Goal: Task Accomplishment & Management: Manage account settings

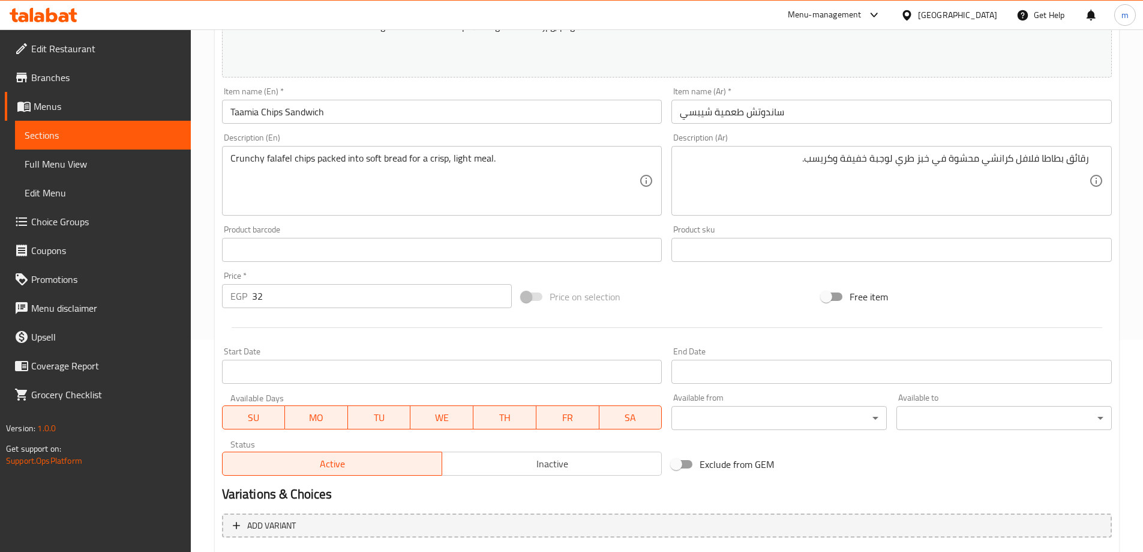
scroll to position [334, 0]
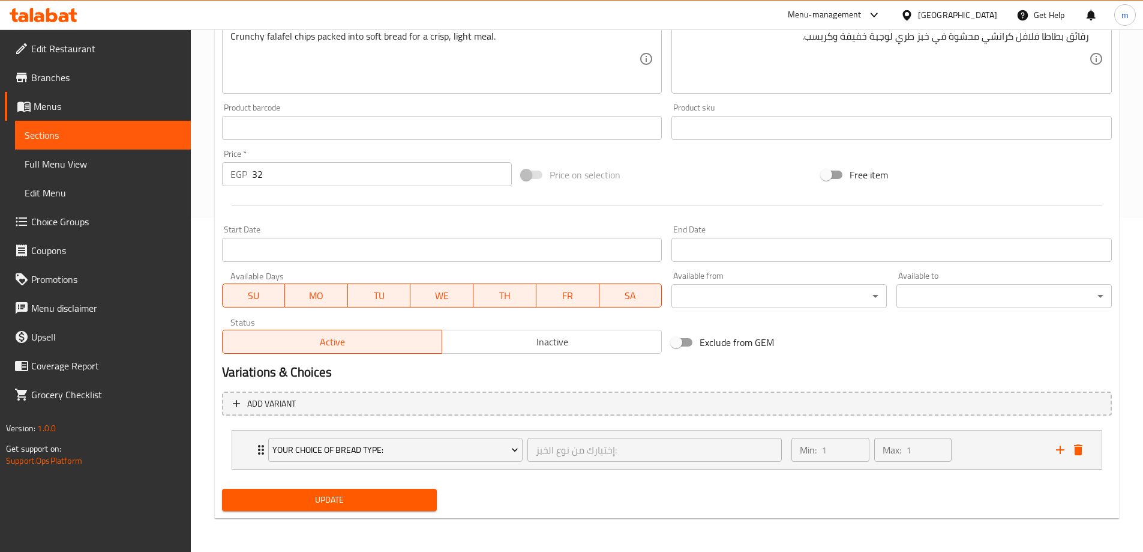
click at [335, 502] on span "Update" at bounding box center [330, 499] width 196 height 15
click at [45, 133] on span "Sections" at bounding box center [103, 135] width 157 height 14
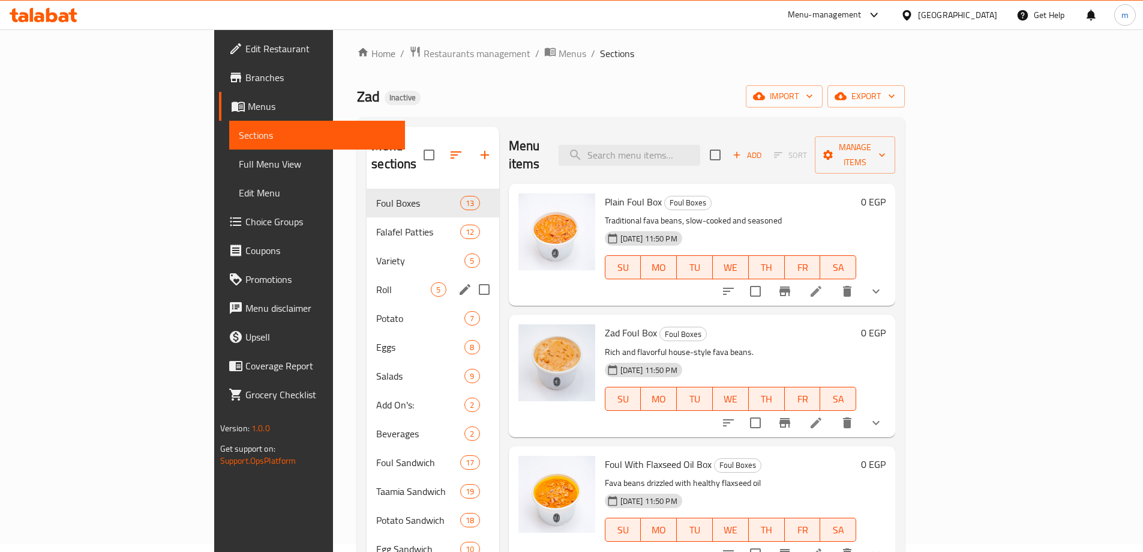
scroll to position [168, 0]
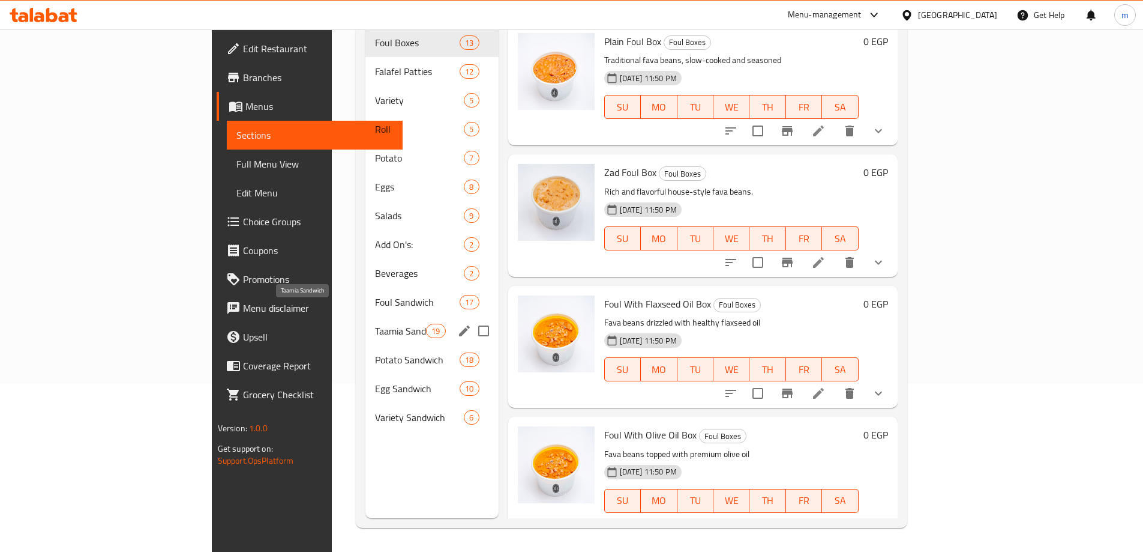
click at [365, 321] on div "Taamia Sandwich 19" at bounding box center [431, 330] width 133 height 29
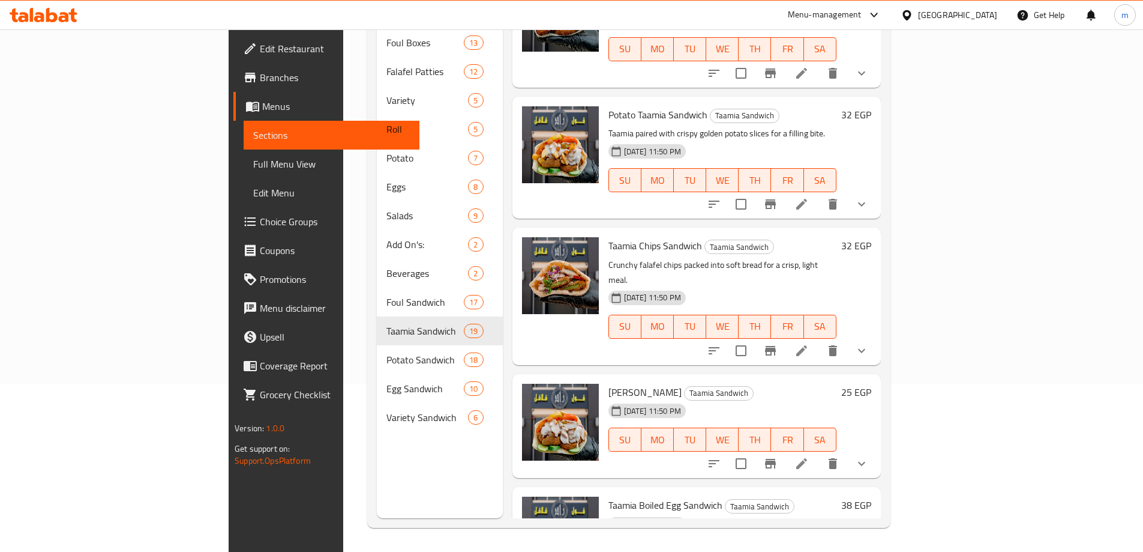
scroll to position [780, 0]
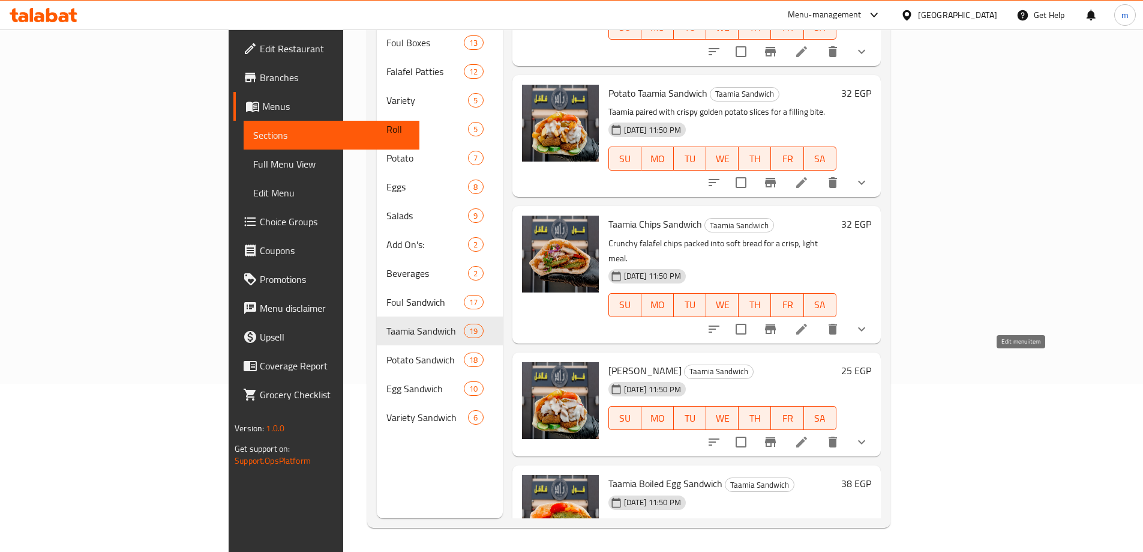
click at [809, 434] on icon at bounding box center [802, 441] width 14 height 14
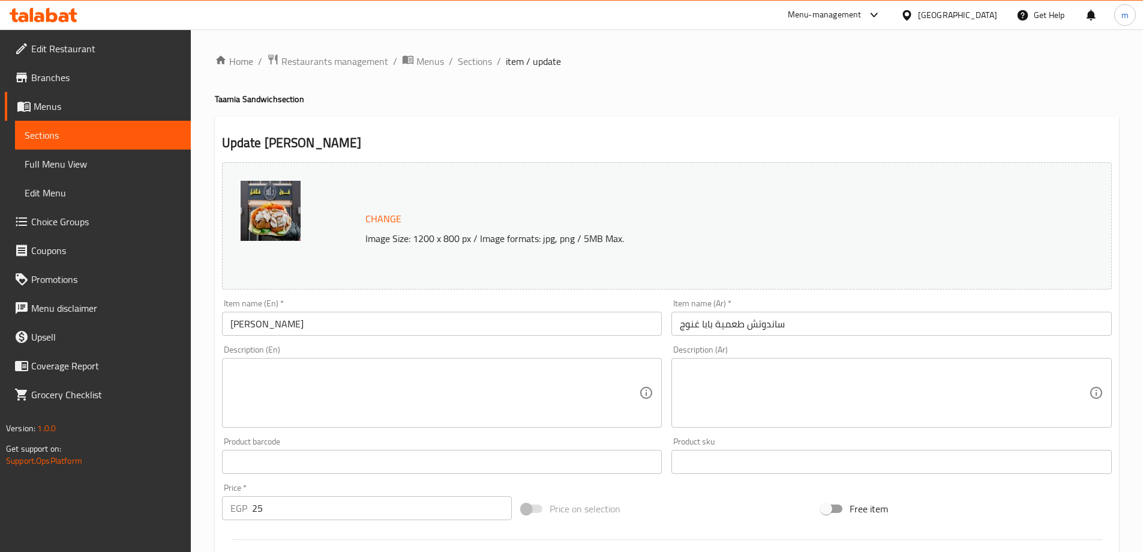
click at [343, 372] on textarea at bounding box center [434, 392] width 409 height 57
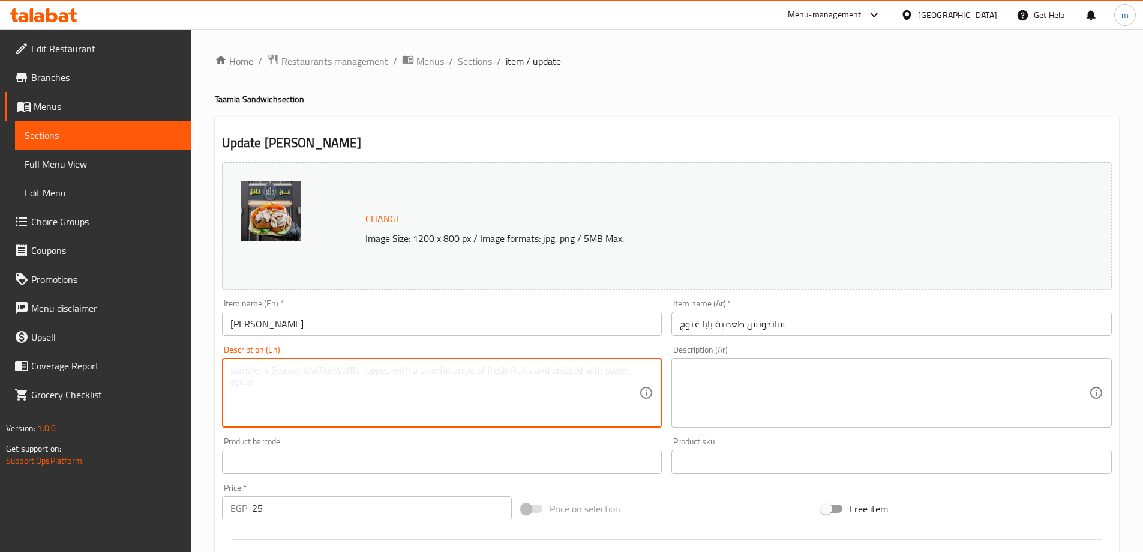
paste textarea "served with creamy baba ghanouj for a smoky twist."
type textarea "served with creamy baba ghanouj for a smoky twist."
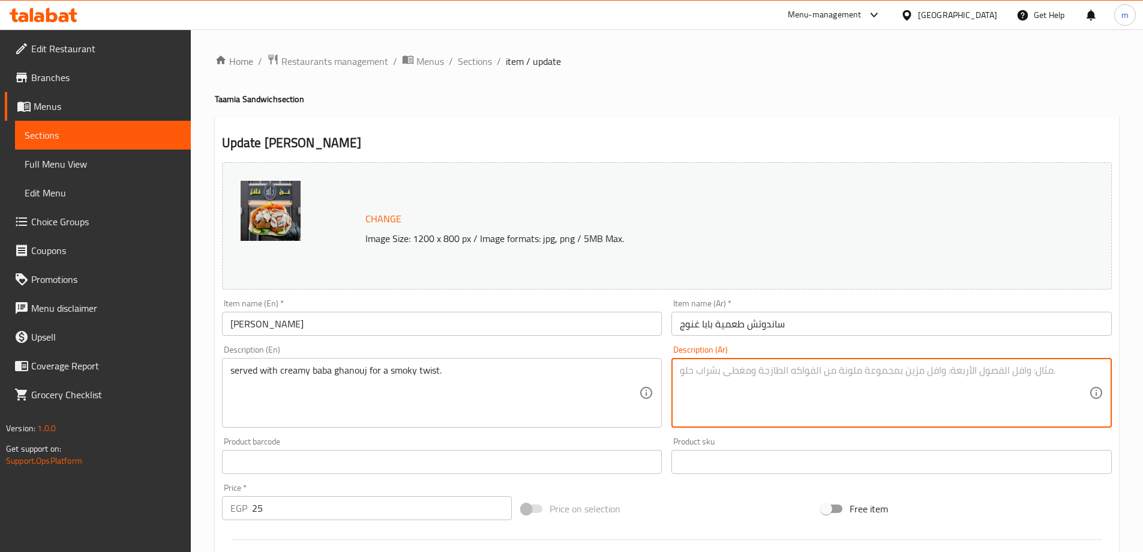
click at [810, 380] on textarea at bounding box center [884, 392] width 409 height 57
paste textarea "يتم تقديمه مع بابا غنوج الكريمي لإضفاء نكهة مدخنة."
drag, startPoint x: 906, startPoint y: 373, endPoint x: 956, endPoint y: 381, distance: 51.0
click at [956, 381] on textarea "يتم تقديمه مع بابا غنوج الكريمي لإضفاء نكهة مدخنة." at bounding box center [884, 392] width 409 height 57
click at [898, 374] on textarea "يتم تقديمه مع بابا غنوج الكريمي لتويست مدخنة." at bounding box center [884, 392] width 409 height 57
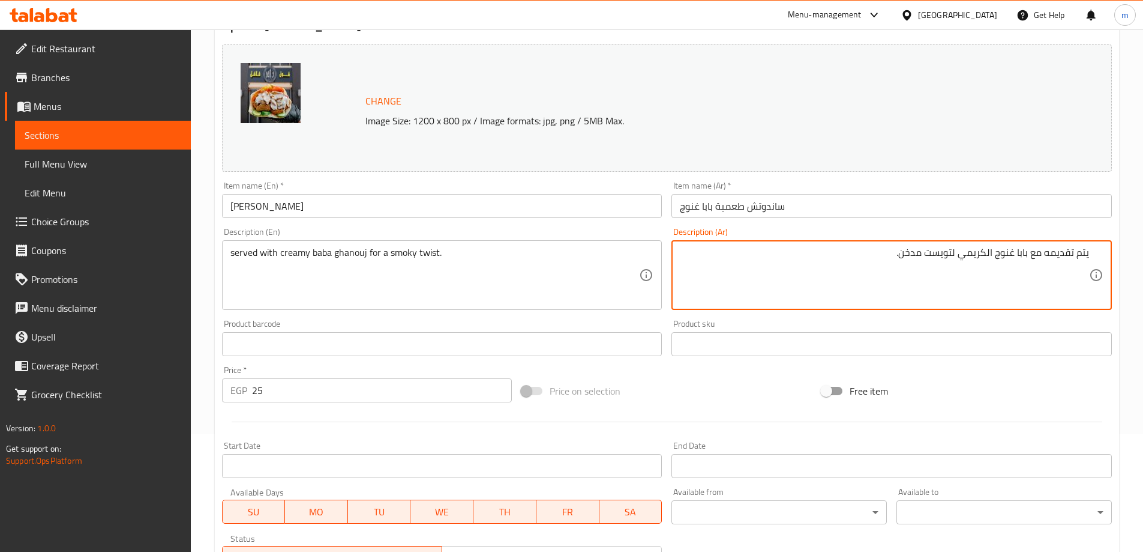
scroll to position [334, 0]
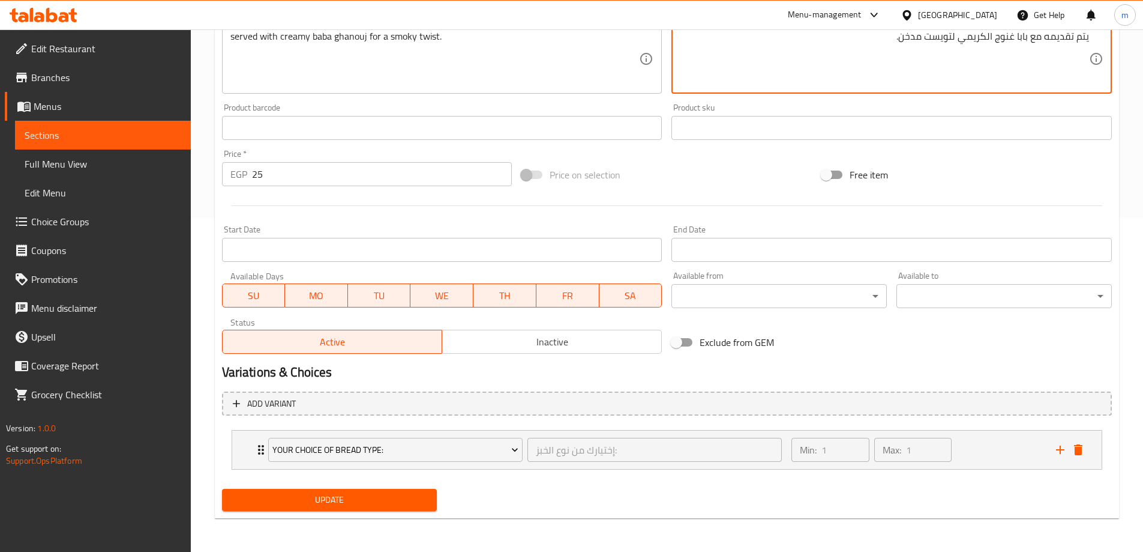
type textarea "يتم تقديمه مع بابا غنوج الكريمي لتويست مدخن."
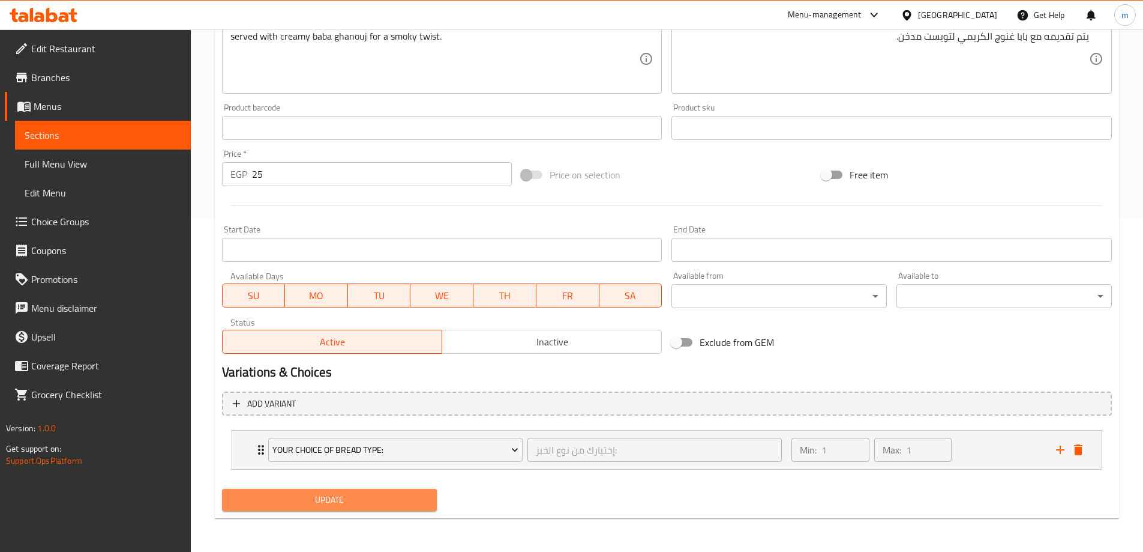
click at [372, 504] on span "Update" at bounding box center [330, 499] width 196 height 15
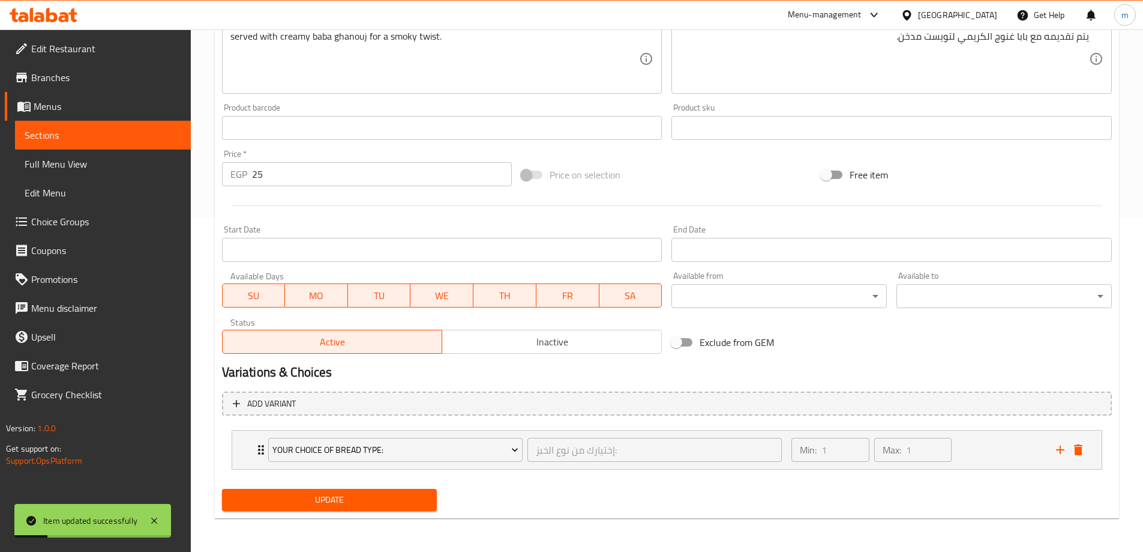
click at [82, 142] on link "Sections" at bounding box center [103, 135] width 176 height 29
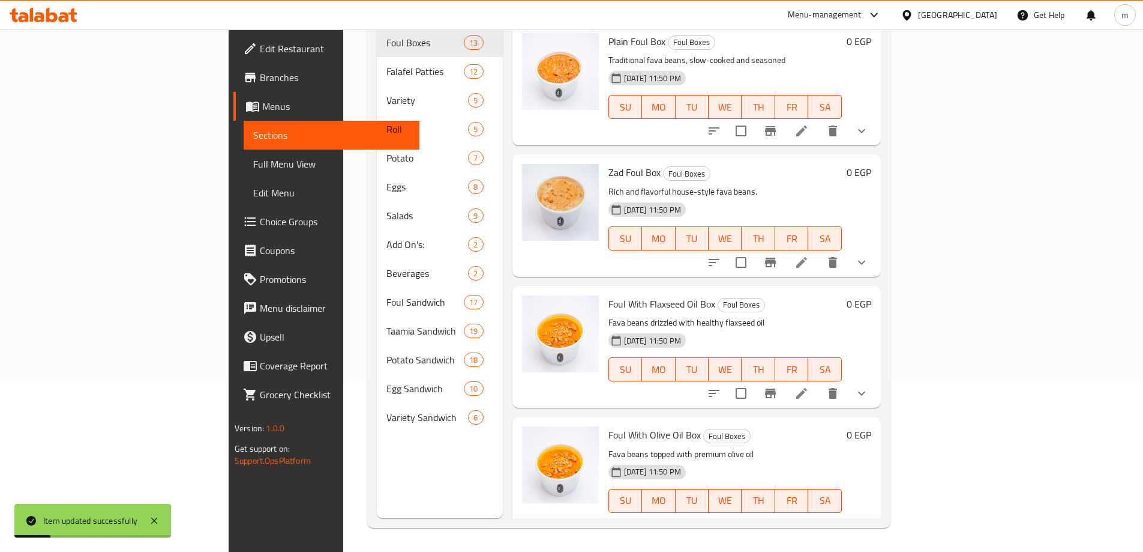
scroll to position [168, 0]
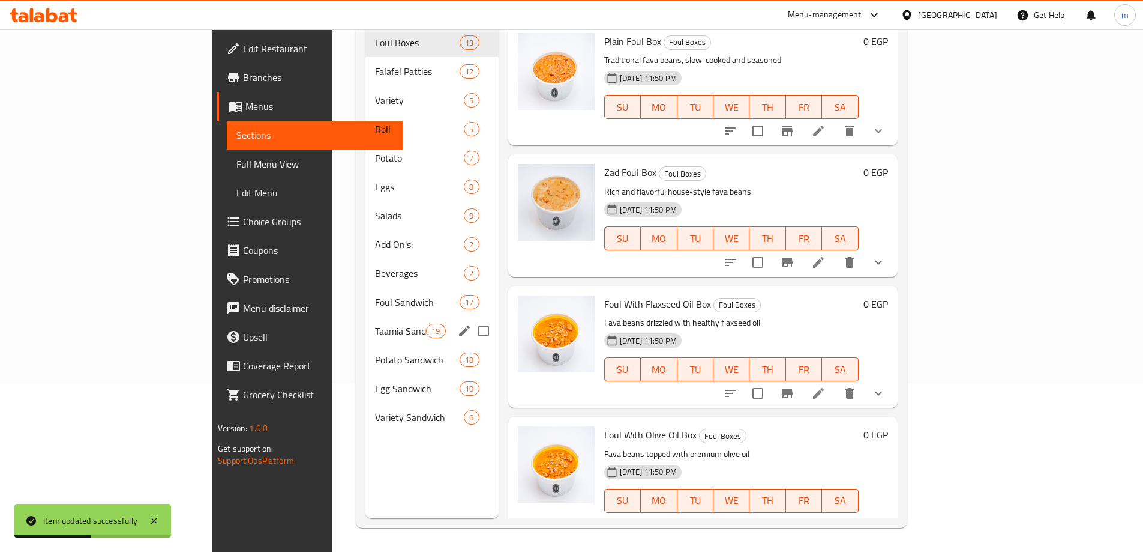
click at [365, 322] on div "Taamia Sandwich 19" at bounding box center [431, 330] width 133 height 29
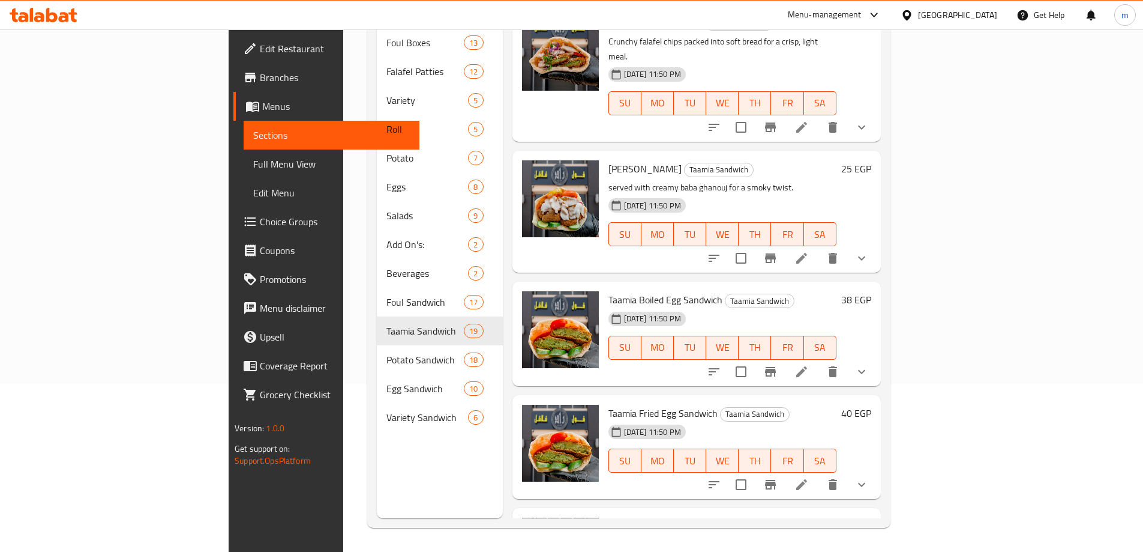
scroll to position [960, 0]
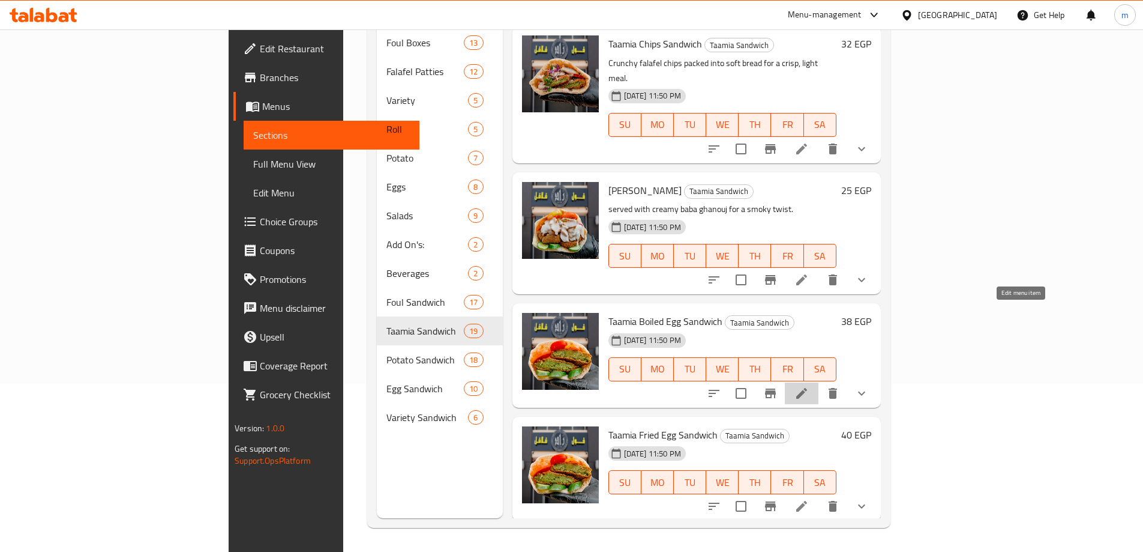
click at [809, 386] on icon at bounding box center [802, 393] width 14 height 14
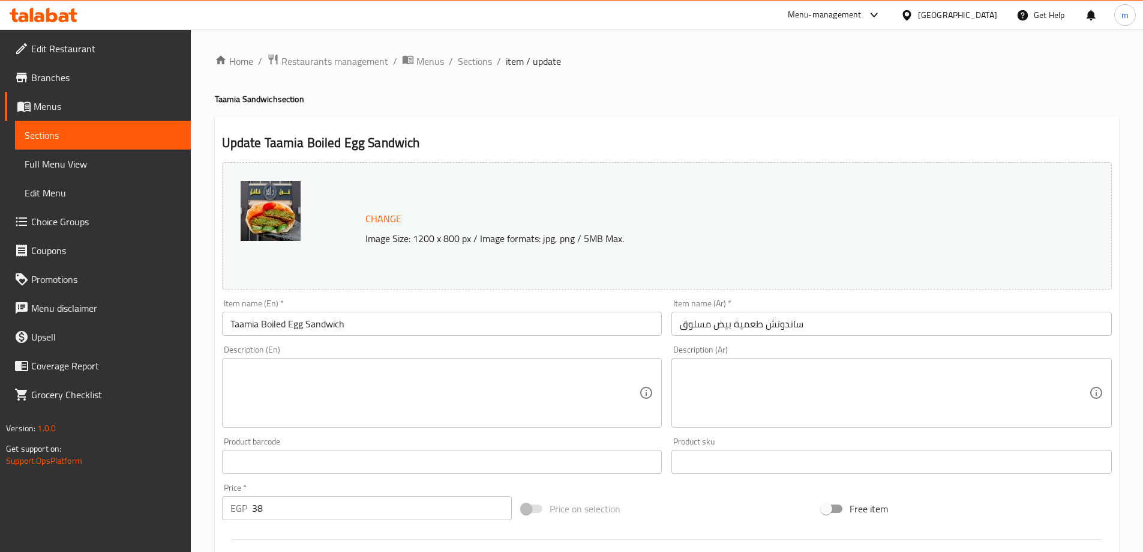
click at [488, 359] on div "Description (En)" at bounding box center [442, 393] width 441 height 70
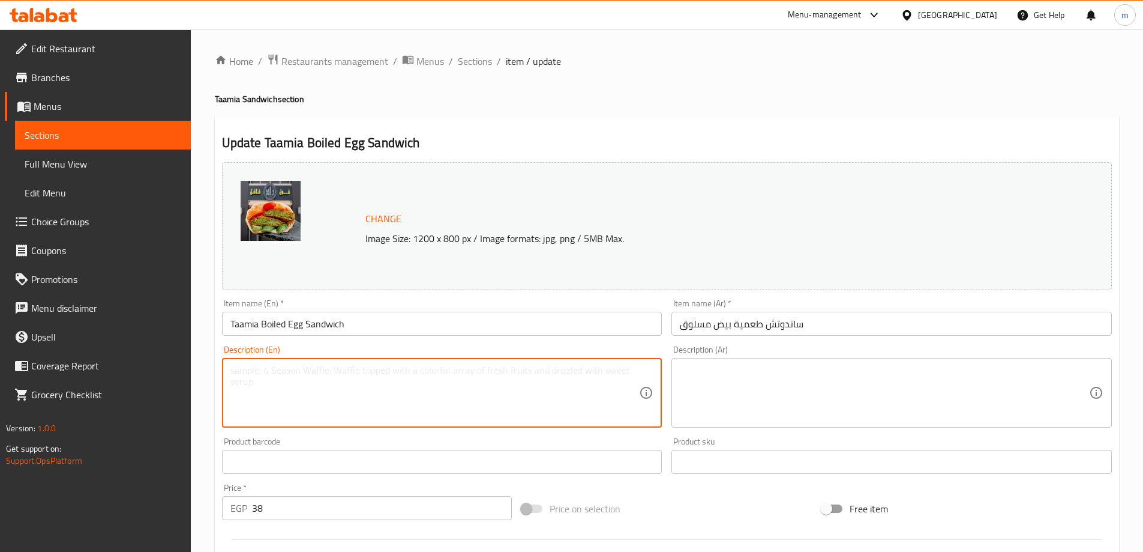
paste textarea "hearty mix of taamia and protein-rich boiled egg slices"
type textarea "hearty mix of taamia and protein-rich boiled egg slices"
click at [730, 384] on textarea at bounding box center [884, 392] width 409 height 57
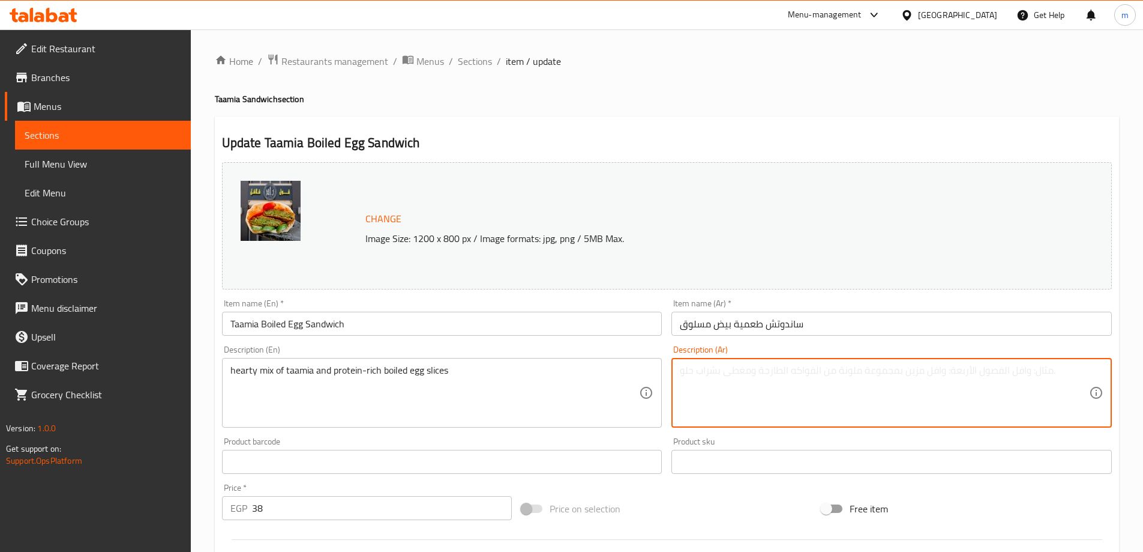
paste textarea "مزيج شهي من الطعمية وشرائح البيض المسلوق الغنية بالبروتين"
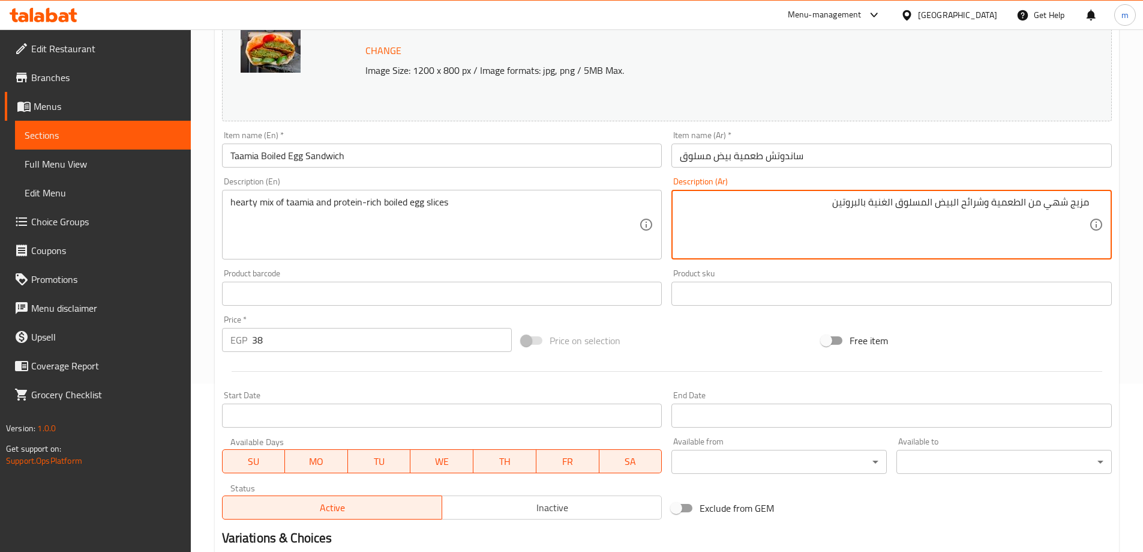
scroll to position [334, 0]
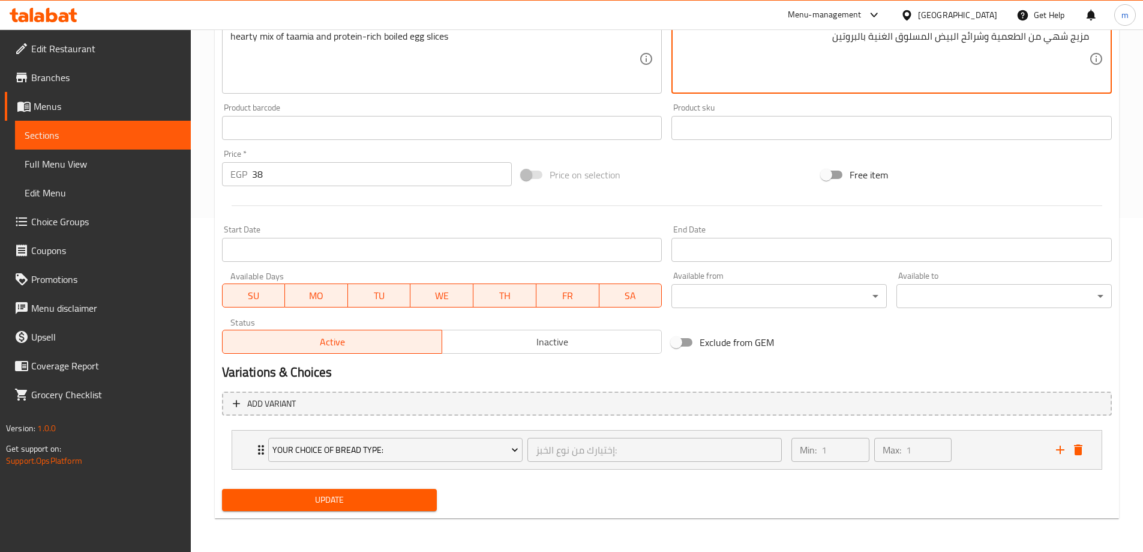
type textarea "مزيج شهي من الطعمية وشرائح البيض المسلوق الغنية بالبروتين"
click at [372, 498] on span "Update" at bounding box center [330, 499] width 196 height 15
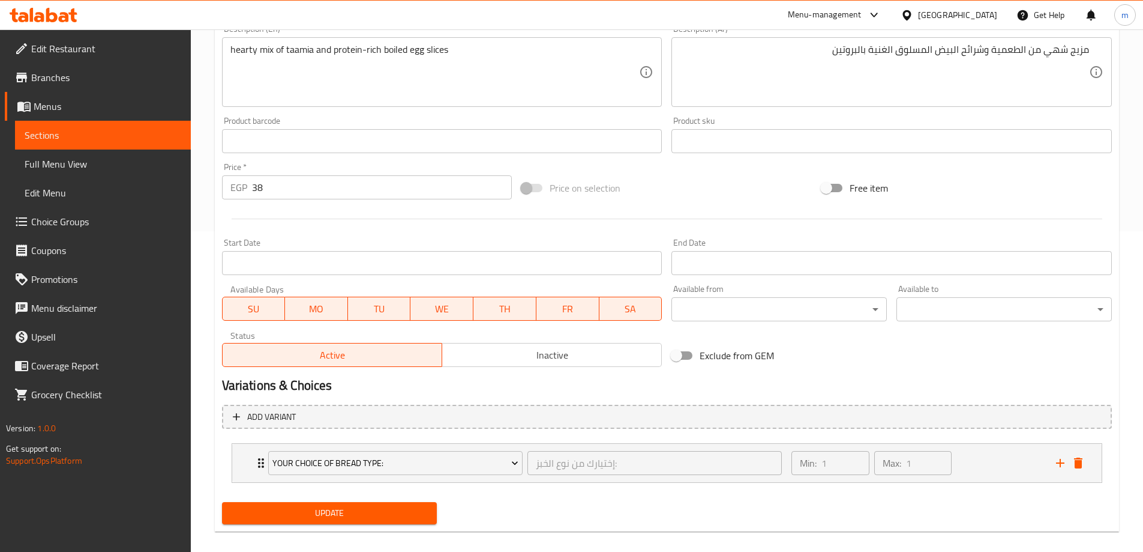
scroll to position [0, 0]
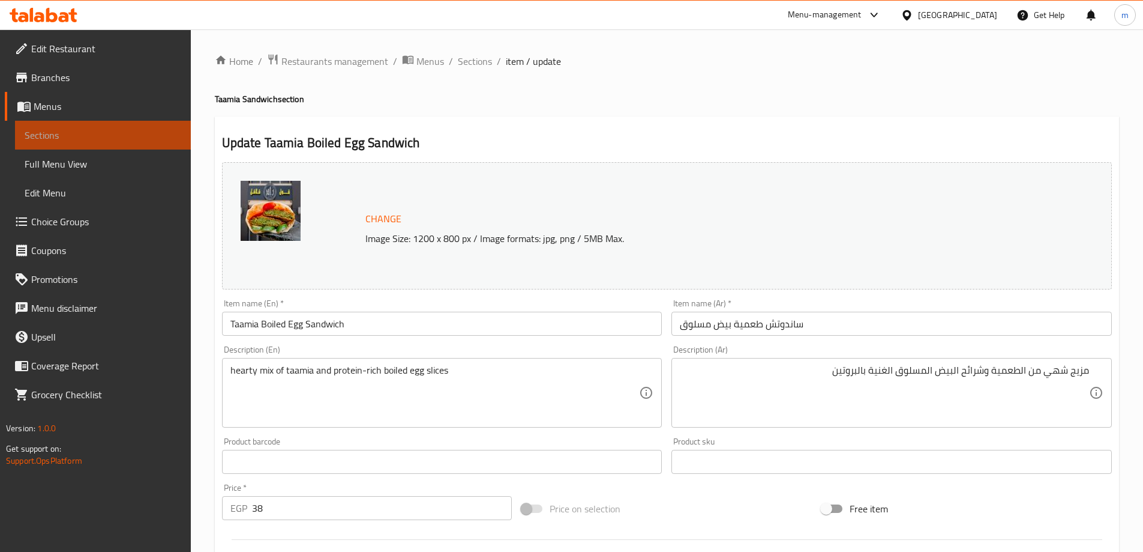
click at [89, 124] on link "Sections" at bounding box center [103, 135] width 176 height 29
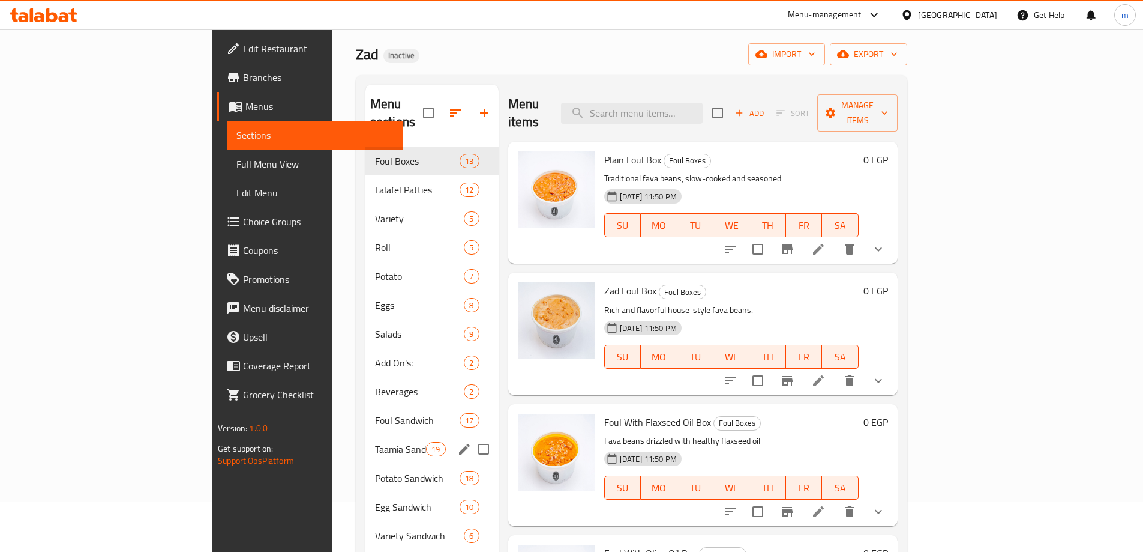
scroll to position [168, 0]
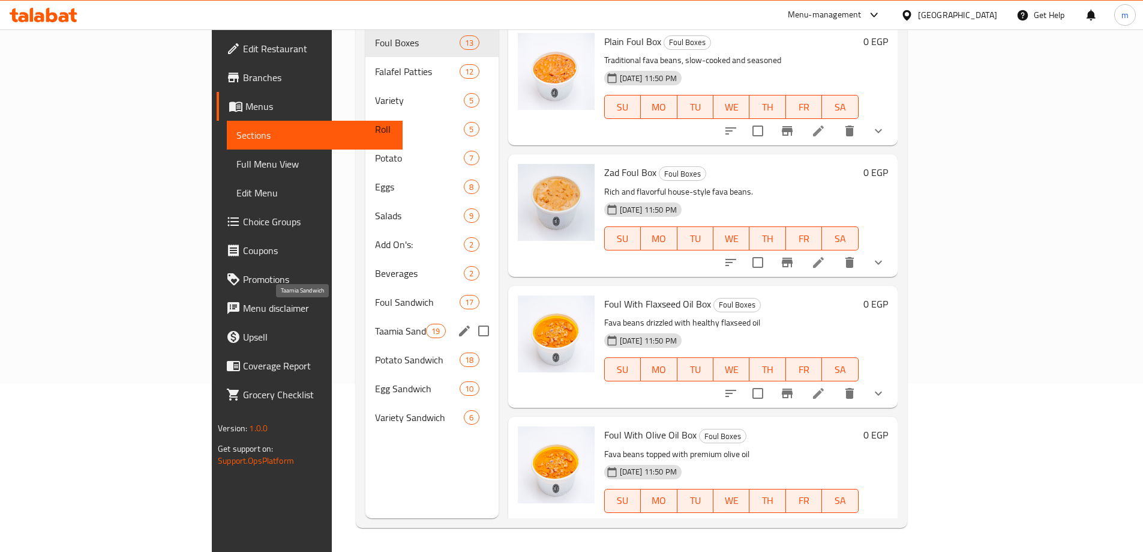
click at [375, 323] on span "Taamia Sandwich" at bounding box center [400, 330] width 51 height 14
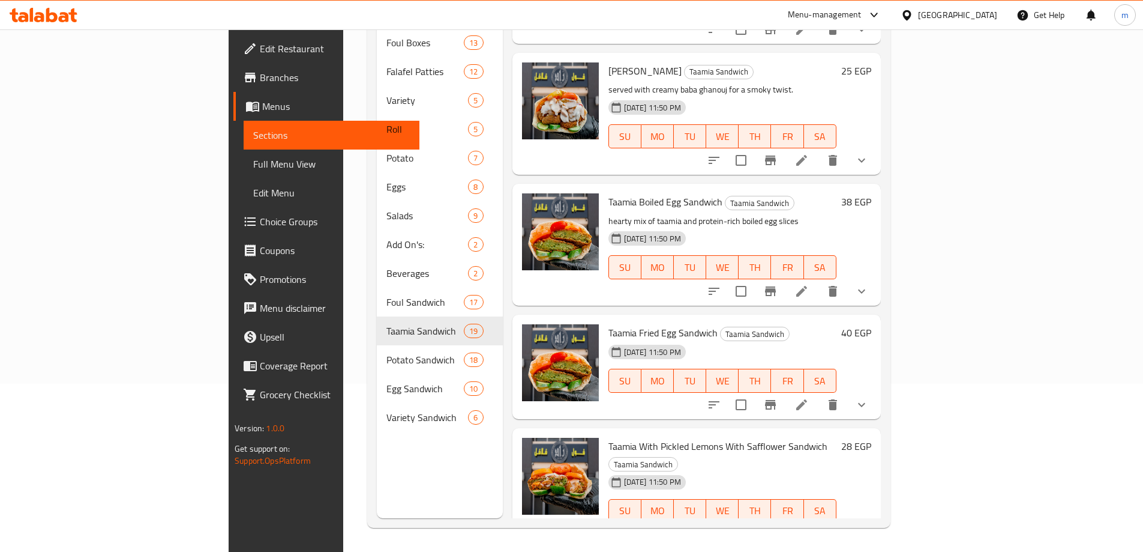
scroll to position [1080, 0]
click at [809, 397] on icon at bounding box center [802, 404] width 14 height 14
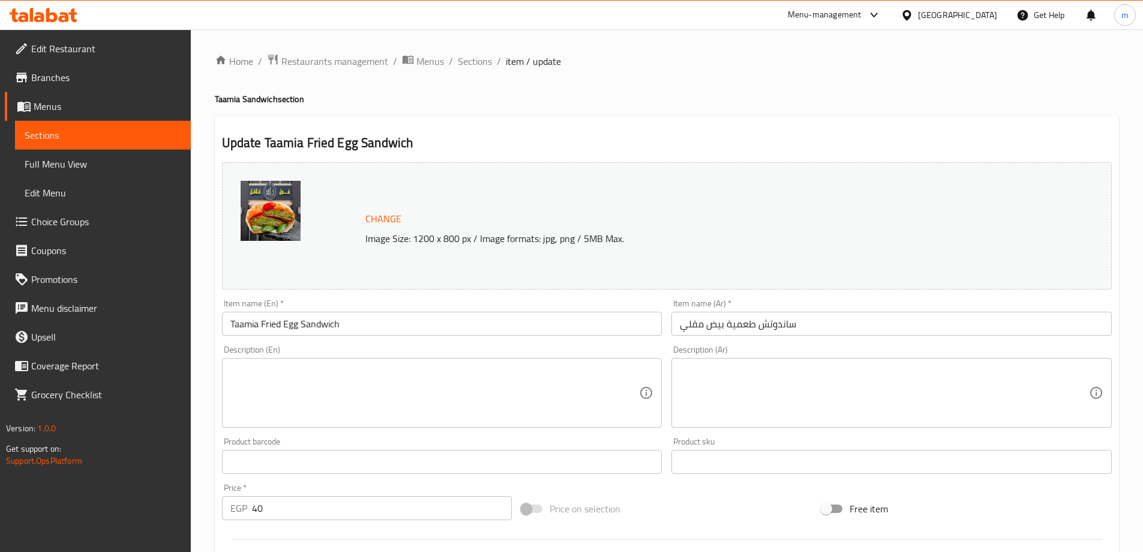
click at [349, 411] on textarea at bounding box center [434, 392] width 409 height 57
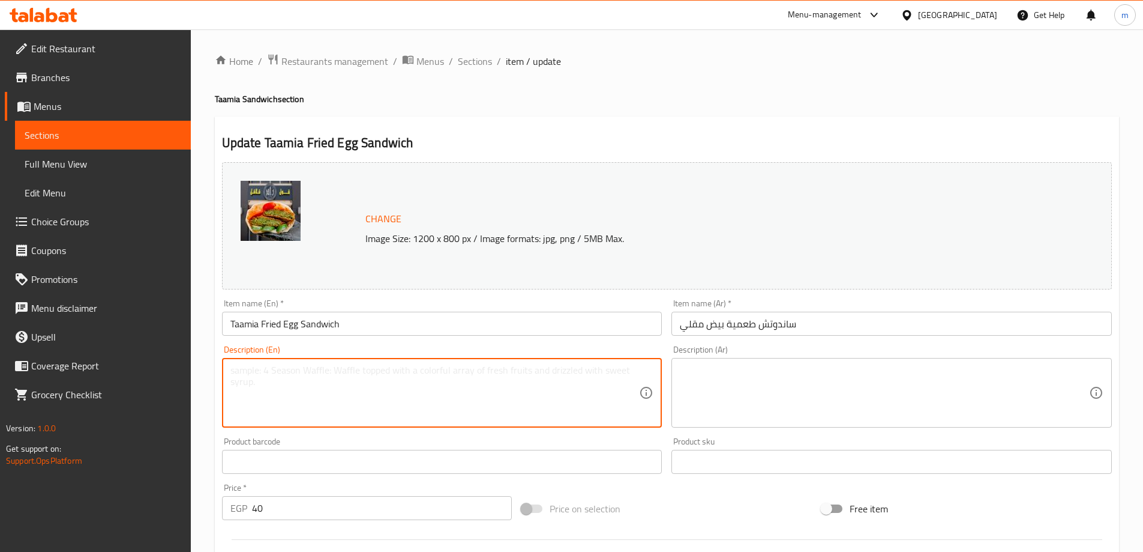
paste textarea "Falafel topped with a fried egg, combining crunch and richness."
type textarea "Falafel topped with a fried egg, combining crunch and richness."
click at [783, 371] on textarea at bounding box center [884, 392] width 409 height 57
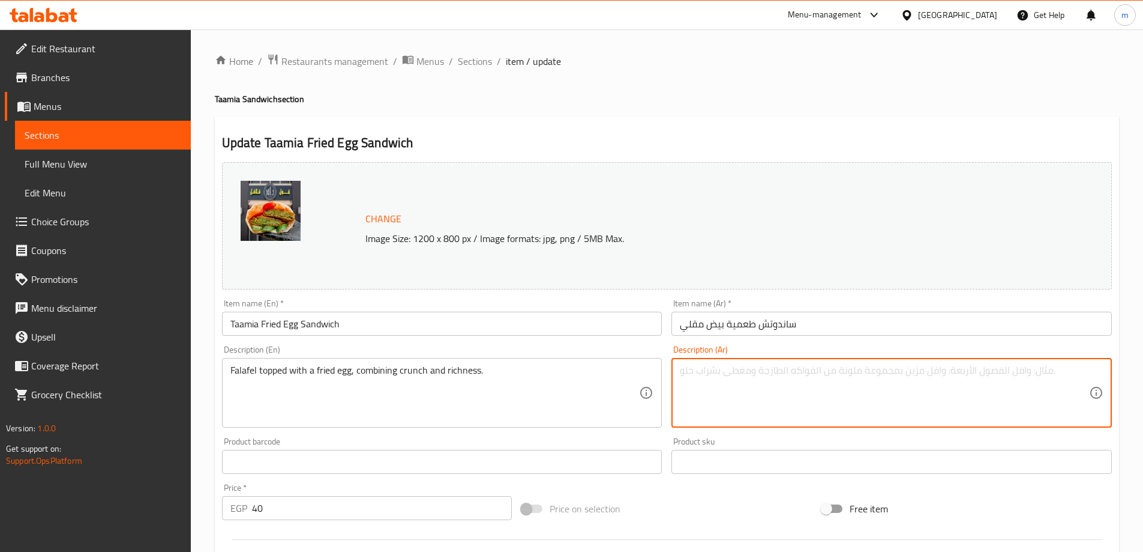
paste textarea "فلافل مغطاة ببيضة مقلية، تجمع بين القرمشة والغنى."
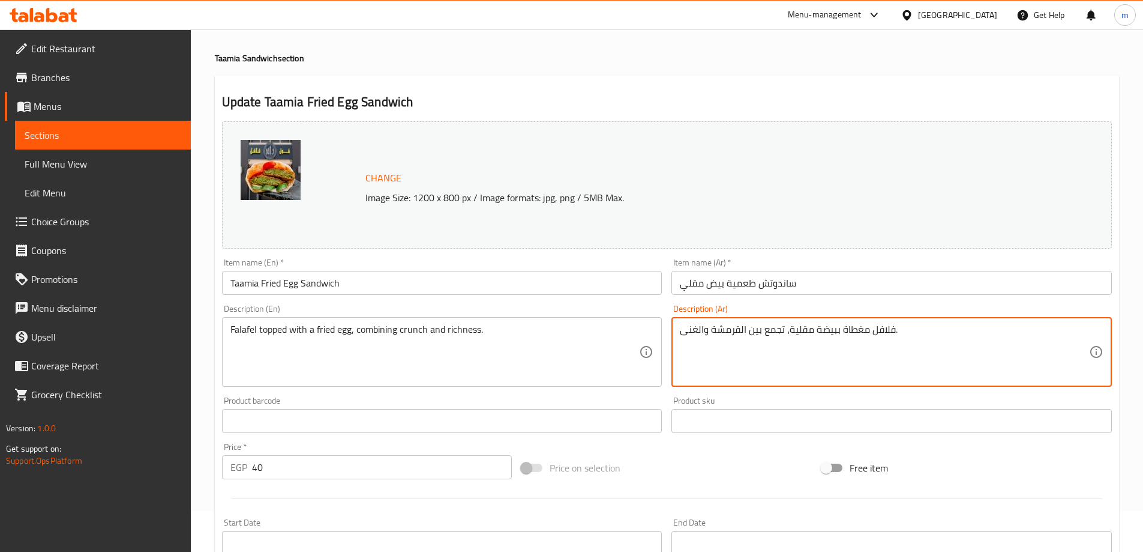
scroll to position [60, 0]
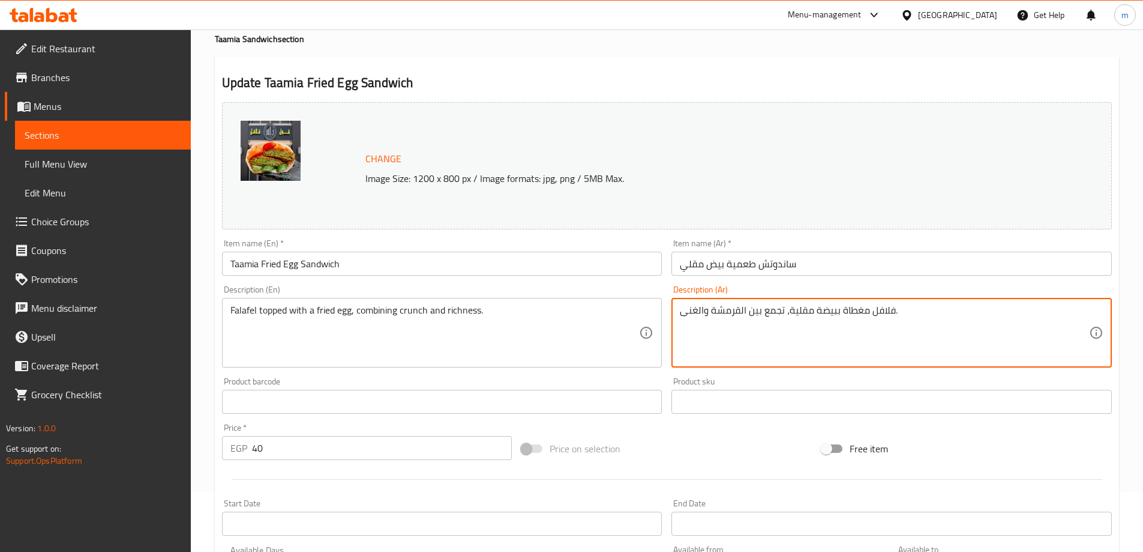
click at [712, 314] on textarea "فلافل مغطاة ببيضة مقلية، تجمع بين القرمشة والغنى." at bounding box center [884, 332] width 409 height 57
click at [727, 305] on textarea "فلافل مغطاة ببيضة مقلية، تجمع بين القرمشة والغنى." at bounding box center [884, 332] width 409 height 57
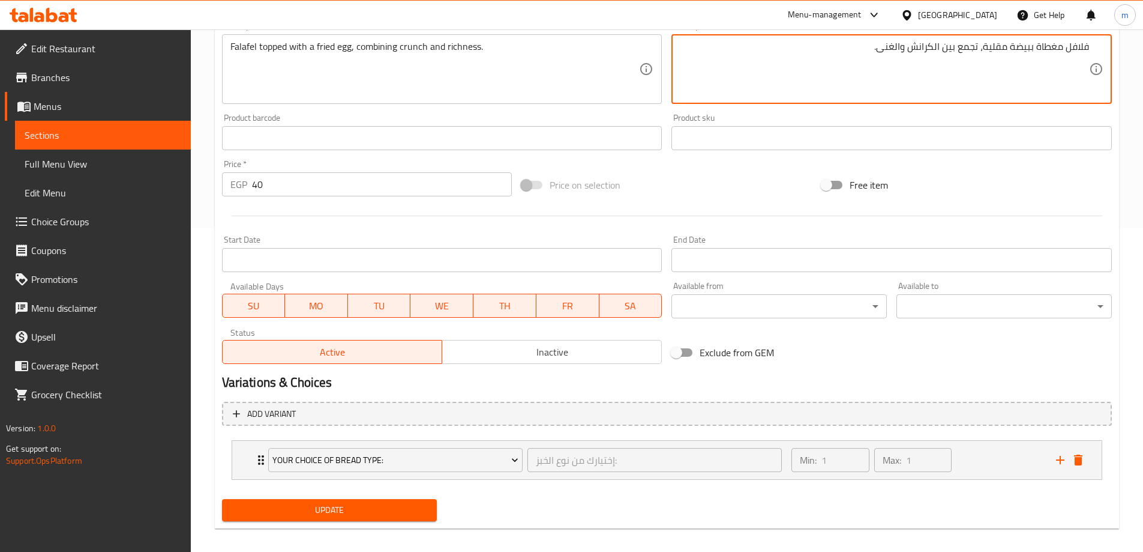
scroll to position [334, 0]
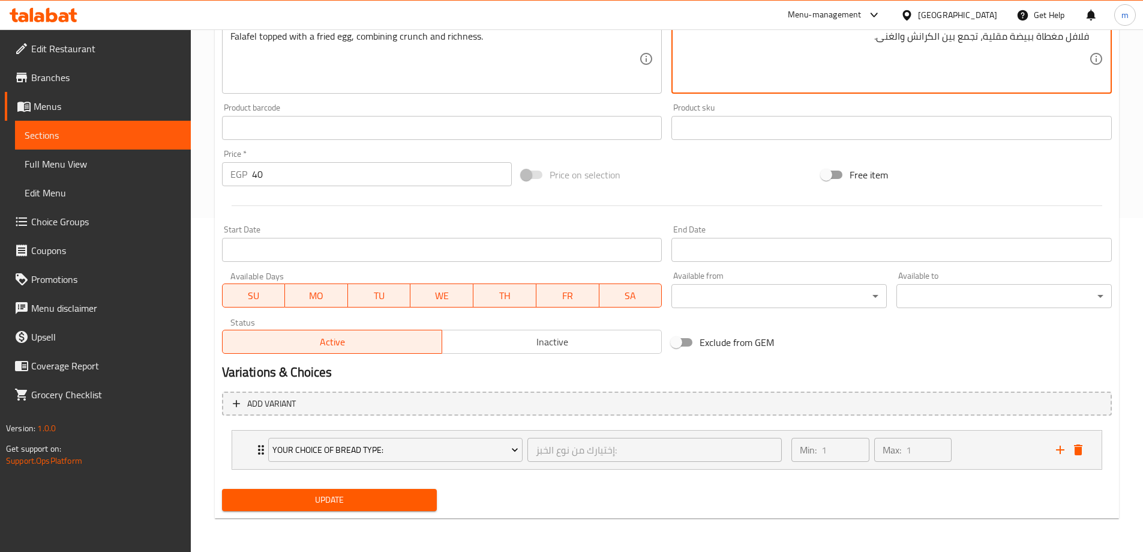
type textarea "فلافل مغطاة ببيضة مقلية، تجمع بين الكرانش والغنى."
click at [385, 511] on div "Update" at bounding box center [329, 500] width 225 height 32
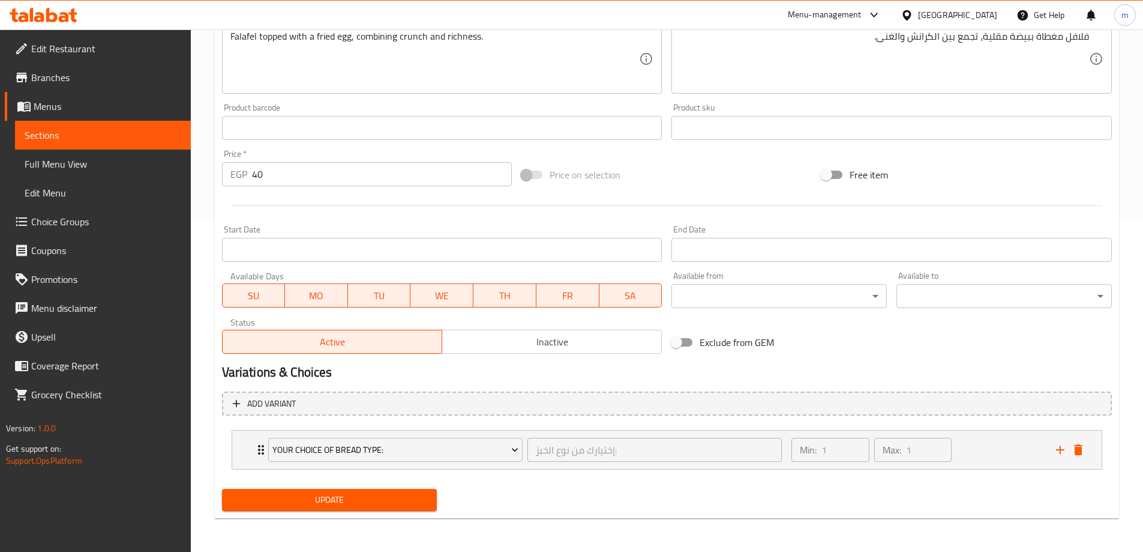
click at [383, 504] on span "Update" at bounding box center [330, 499] width 196 height 15
click at [81, 140] on span "Sections" at bounding box center [103, 135] width 157 height 14
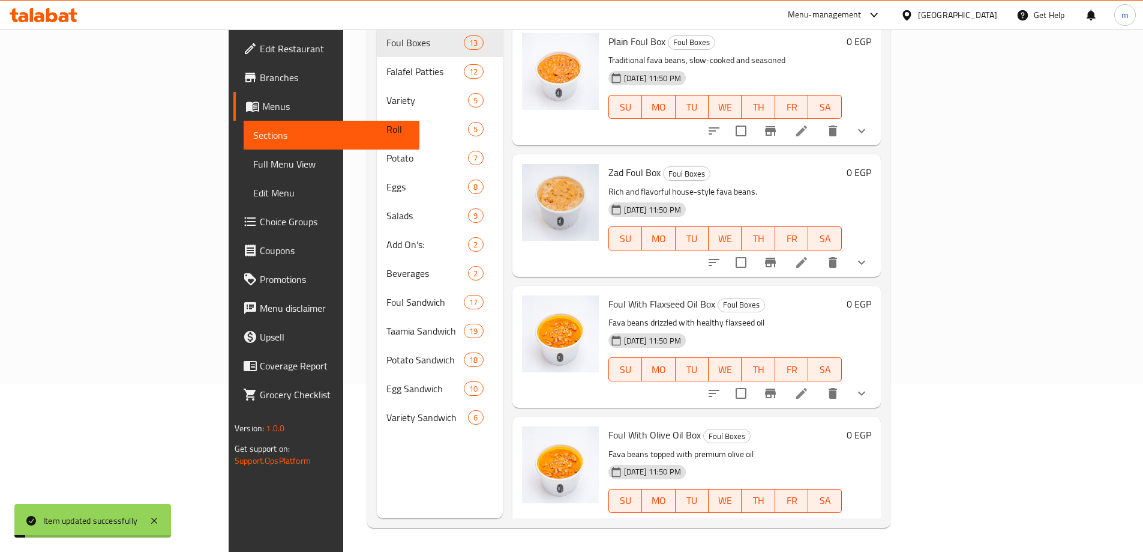
scroll to position [168, 0]
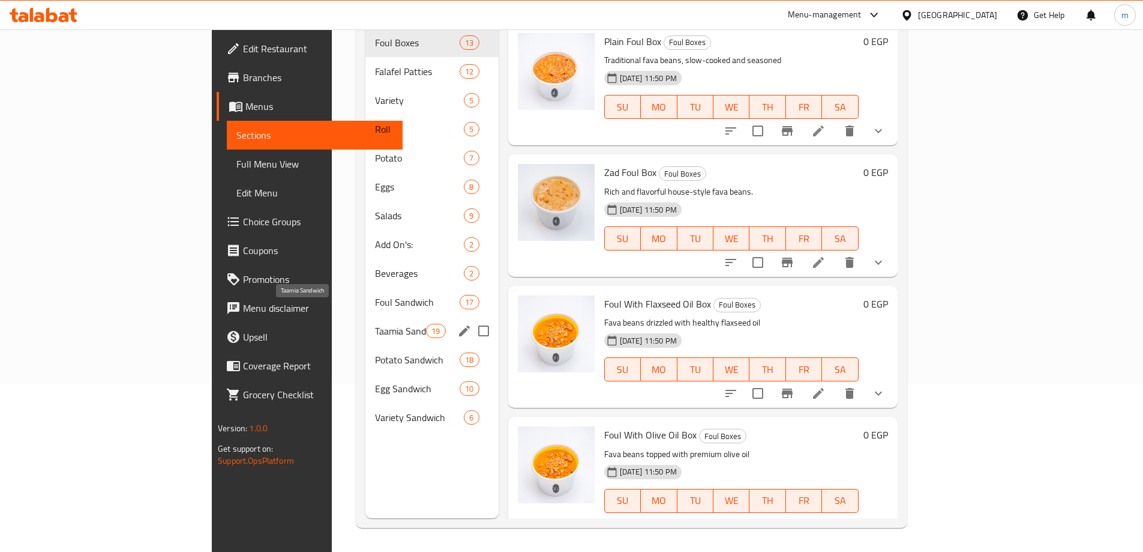
click at [375, 323] on span "Taamia Sandwich" at bounding box center [400, 330] width 51 height 14
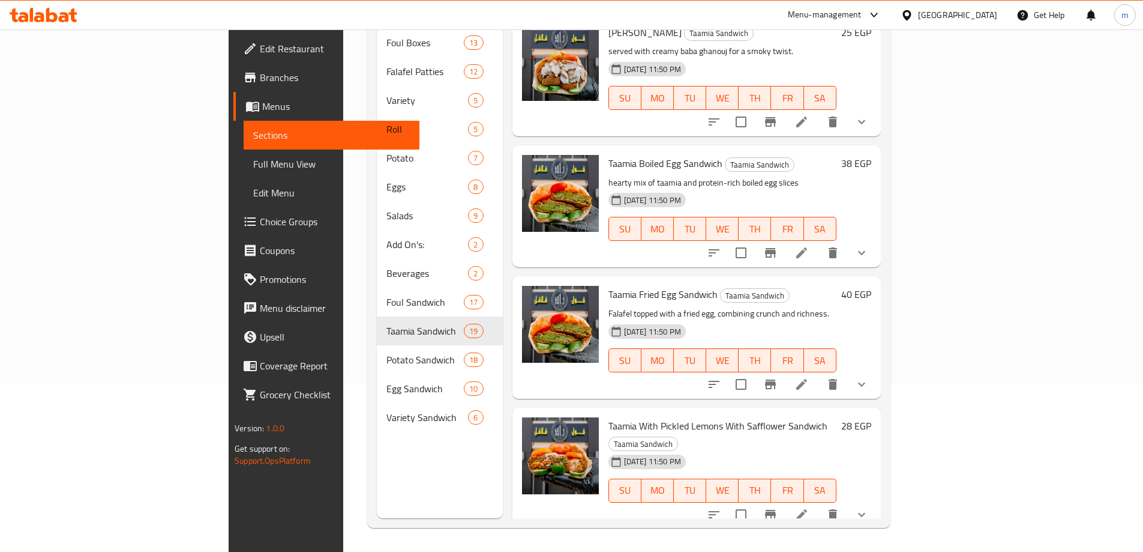
scroll to position [1200, 0]
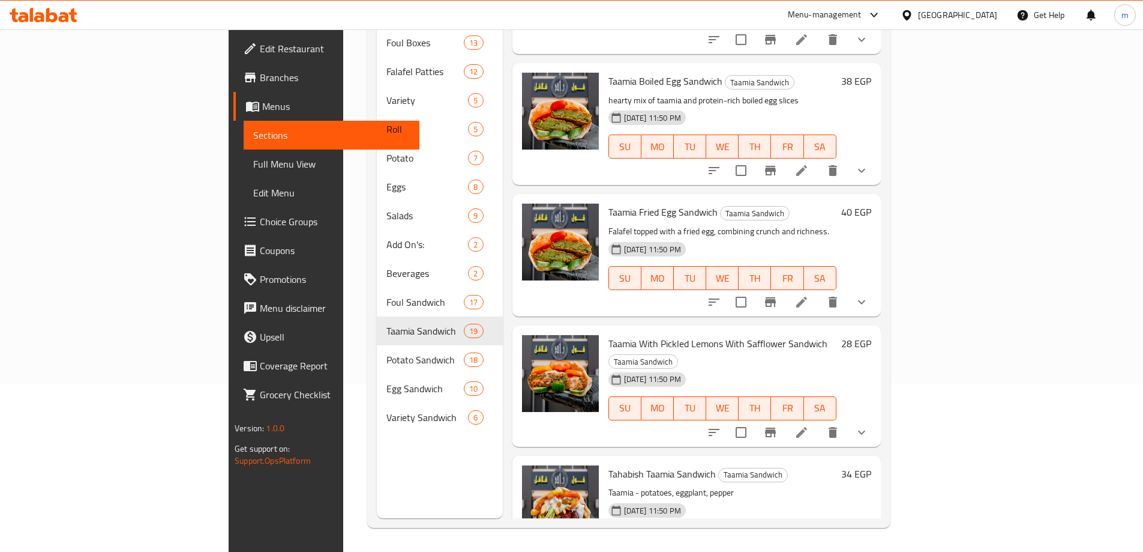
click at [819, 421] on li at bounding box center [802, 432] width 34 height 22
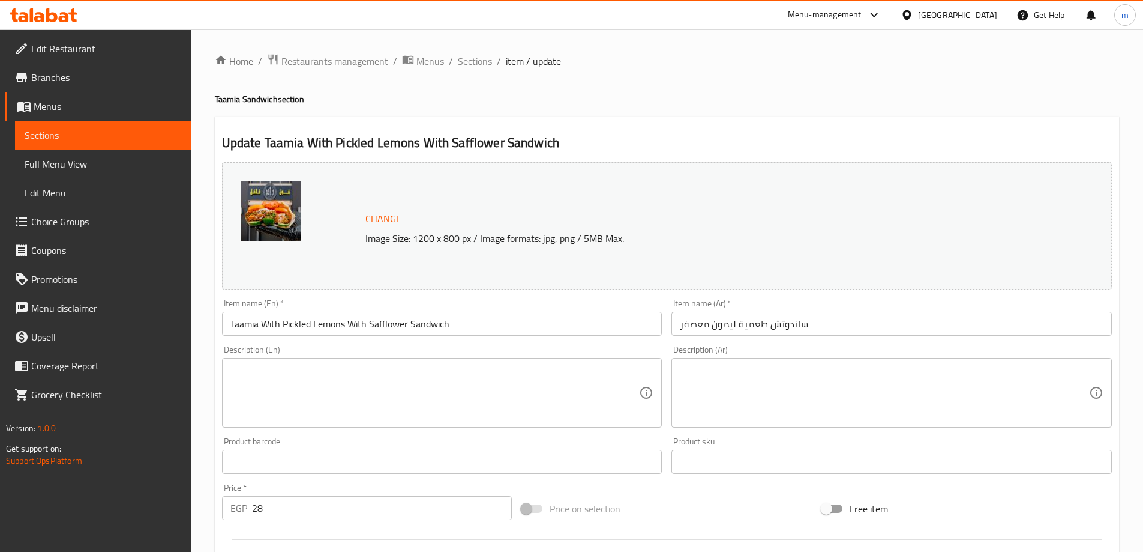
click at [468, 367] on textarea at bounding box center [434, 392] width 409 height 57
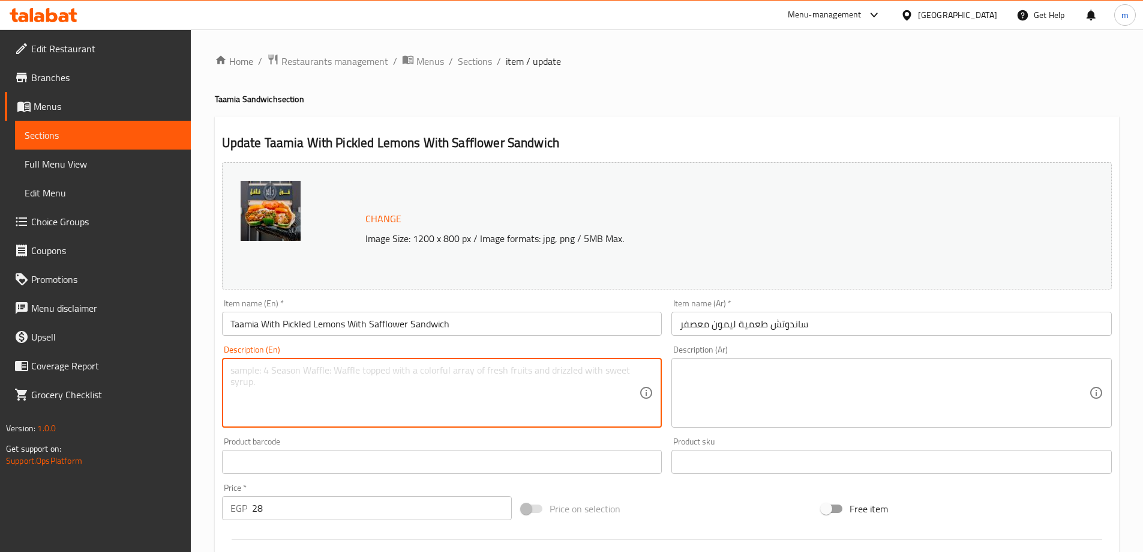
paste textarea "مزيج لاذع من الطعمية والليمون المخلل مع القرطم للحصول على طعم حاد ومنعش."
type textarea "مزيج لاذع من الطعمية والليمون المخلل مع القرطم للحصول على طعم حاد ومنعش."
click at [727, 376] on textarea at bounding box center [884, 392] width 409 height 57
click at [371, 383] on textarea at bounding box center [434, 392] width 409 height 57
paste textarea "tangy mix of taamia and pickled lemons with safflower for a sharp, refreshing t…"
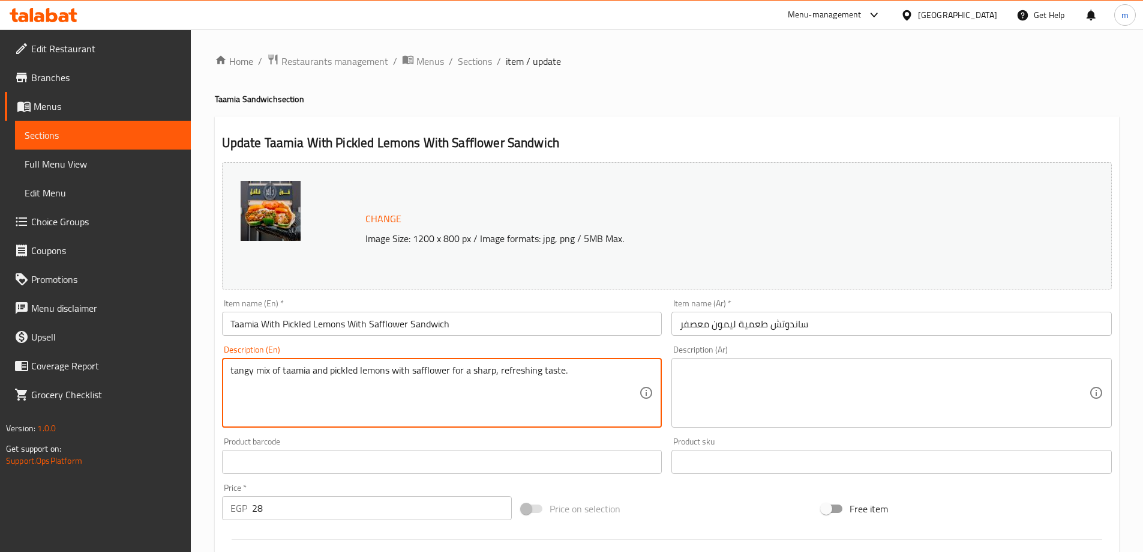
type textarea "tangy mix of taamia and pickled lemons with safflower for a sharp, refreshing t…"
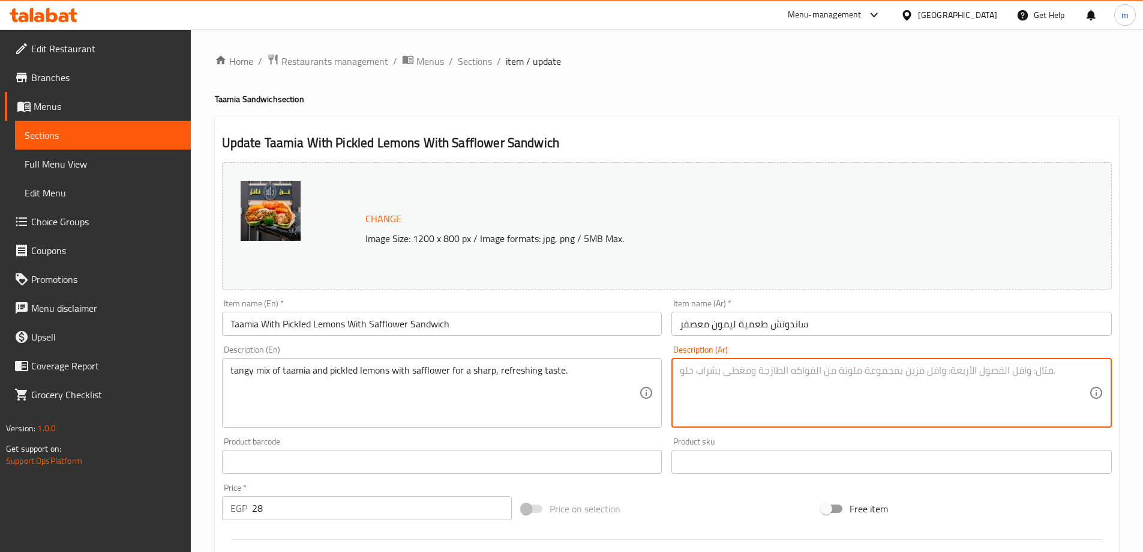
click at [770, 367] on textarea at bounding box center [884, 392] width 409 height 57
type textarea "ل"
paste textarea "مزيج لاذع من الطعمية والليمون المخلل مع القرطم للحصول على طعم حاد ومنعش."
click at [873, 371] on textarea "مزيج لاذع من الطعمية والليمون المخلل مع القرطم للحصول على طعم حاد ومنعش." at bounding box center [884, 392] width 409 height 57
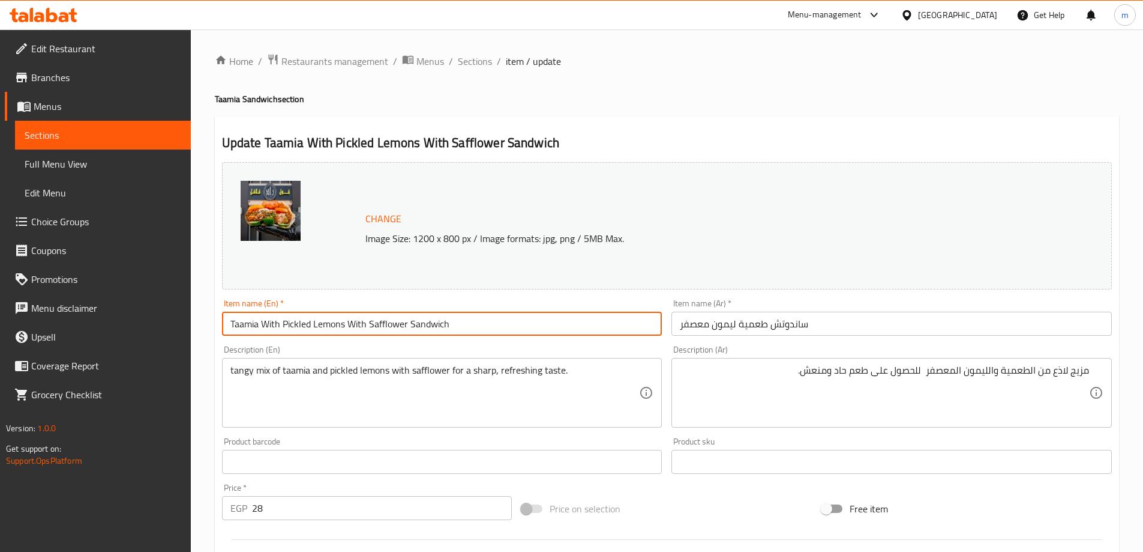
click at [389, 316] on input "Taamia With Pickled Lemons With Safflower Sandwich" at bounding box center [442, 323] width 441 height 24
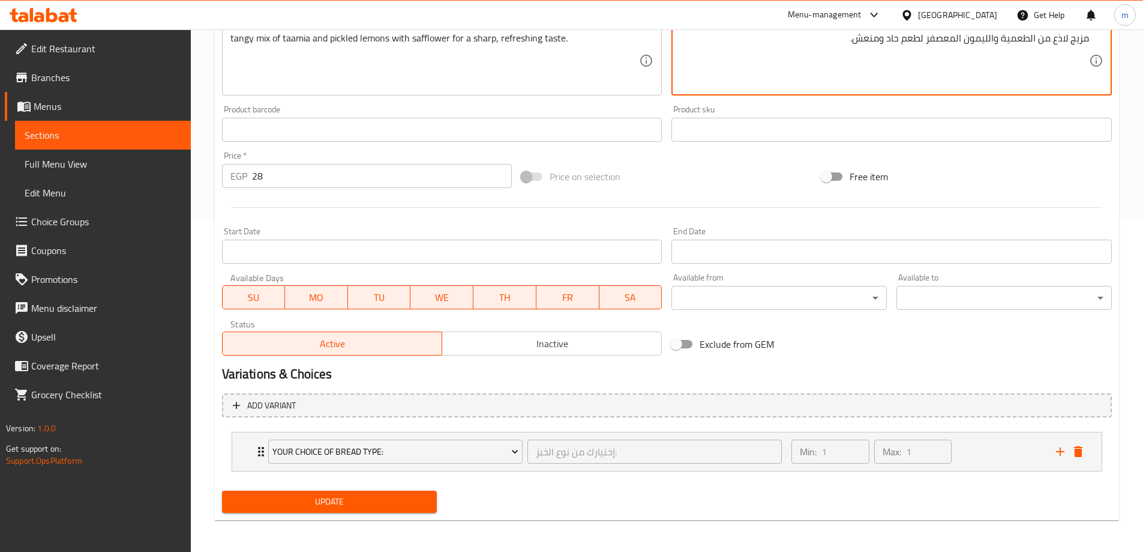
scroll to position [334, 0]
type textarea "مزيج لاذع من الطعمية والليمون المعصفر لطعم حاد ومنعش."
click at [293, 492] on button "Update" at bounding box center [329, 500] width 215 height 22
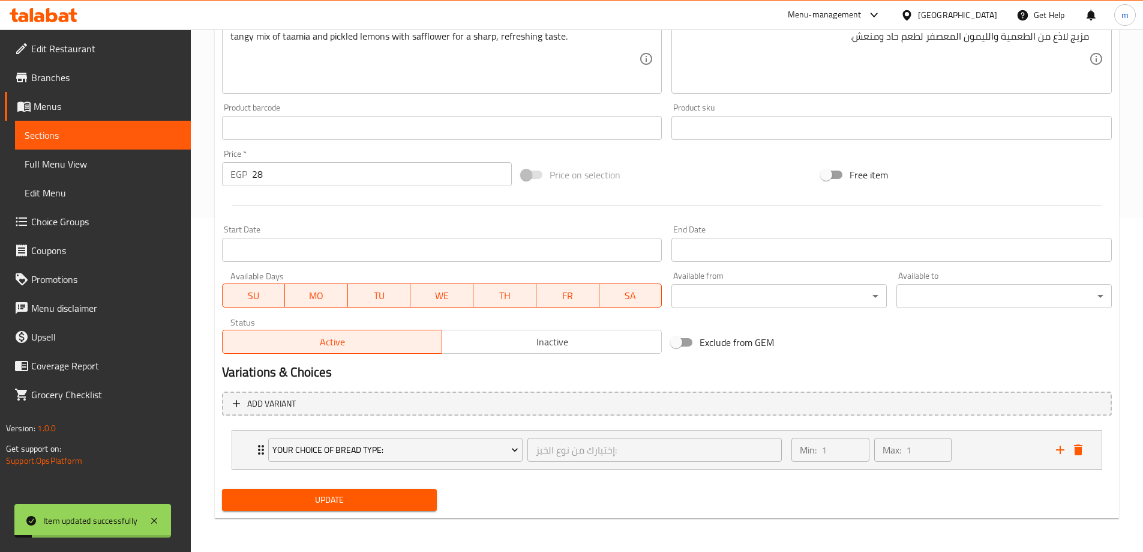
click at [67, 140] on span "Sections" at bounding box center [103, 135] width 157 height 14
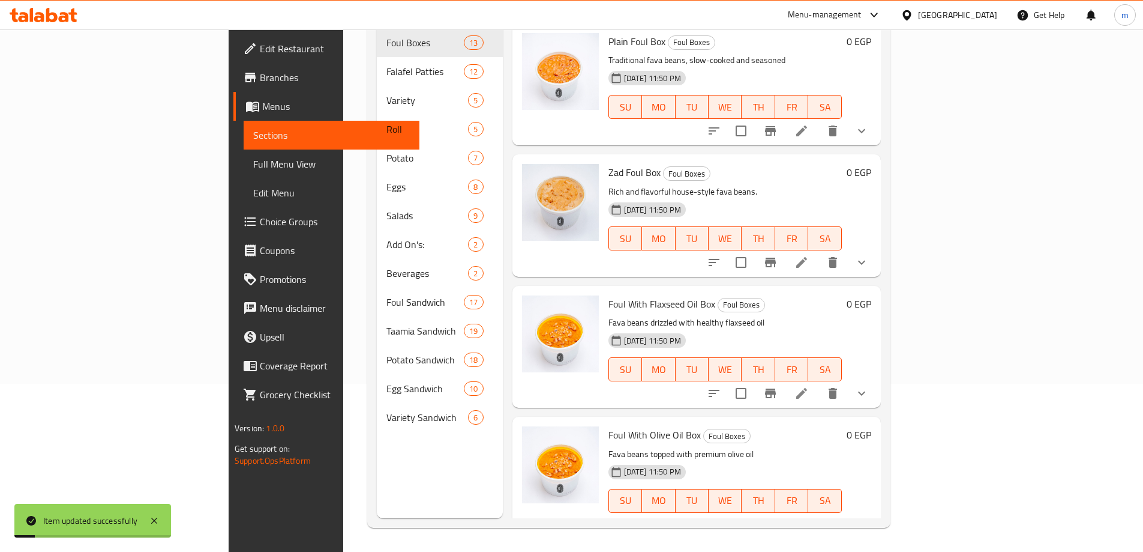
scroll to position [168, 0]
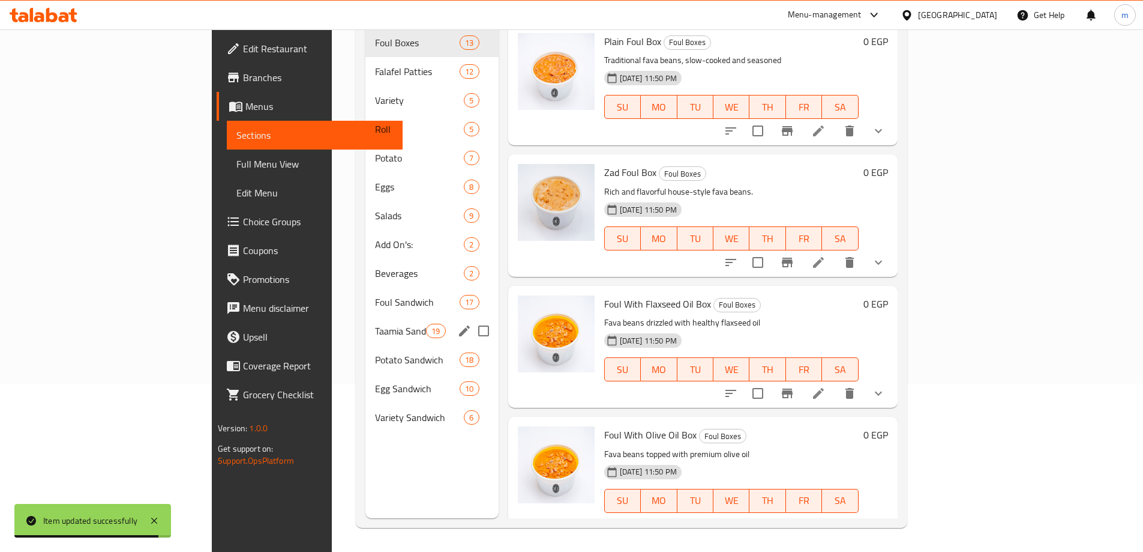
drag, startPoint x: 288, startPoint y: 304, endPoint x: 344, endPoint y: 314, distance: 56.8
click at [365, 316] on div "Taamia Sandwich 19" at bounding box center [431, 330] width 133 height 29
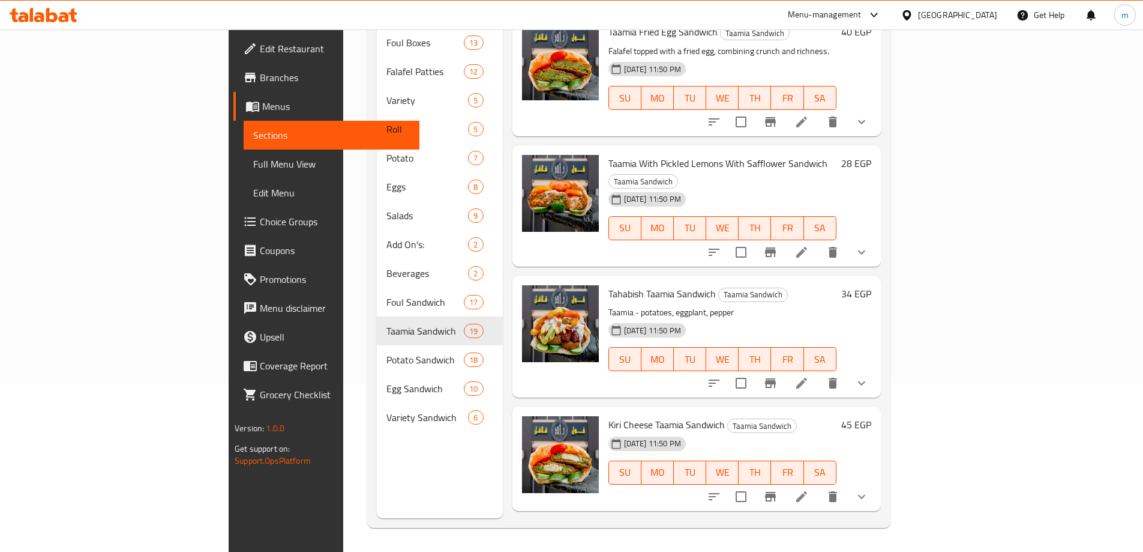
scroll to position [1500, 0]
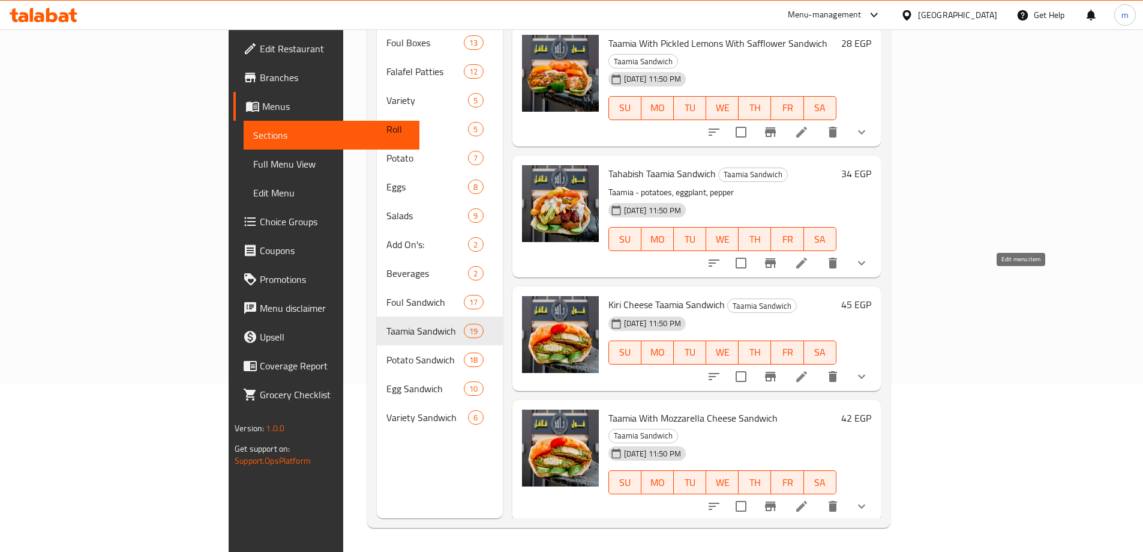
click at [809, 369] on icon at bounding box center [802, 376] width 14 height 14
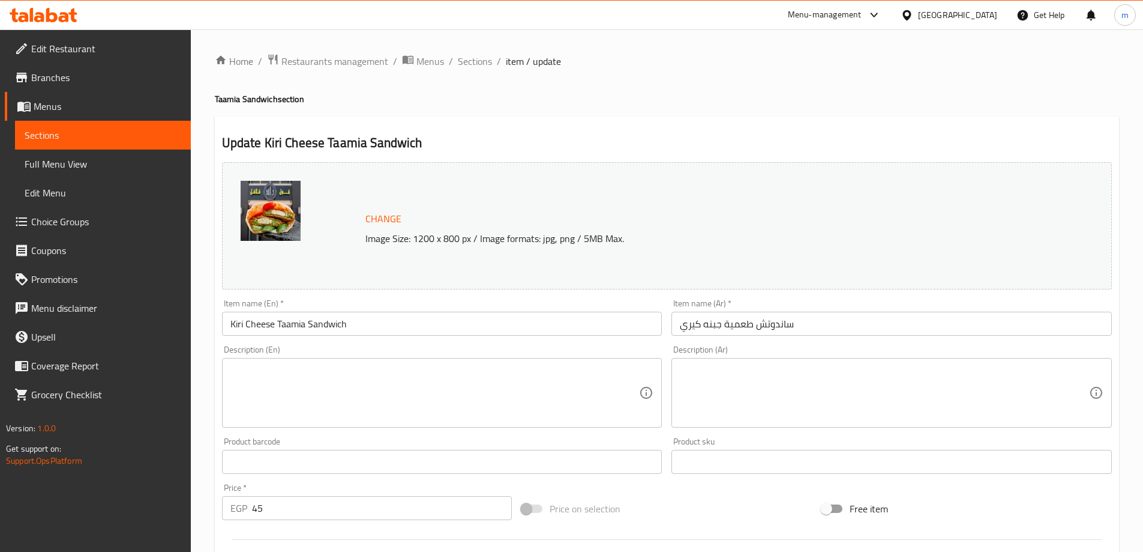
click at [489, 376] on textarea at bounding box center [434, 392] width 409 height 57
click at [331, 372] on textarea at bounding box center [434, 392] width 409 height 57
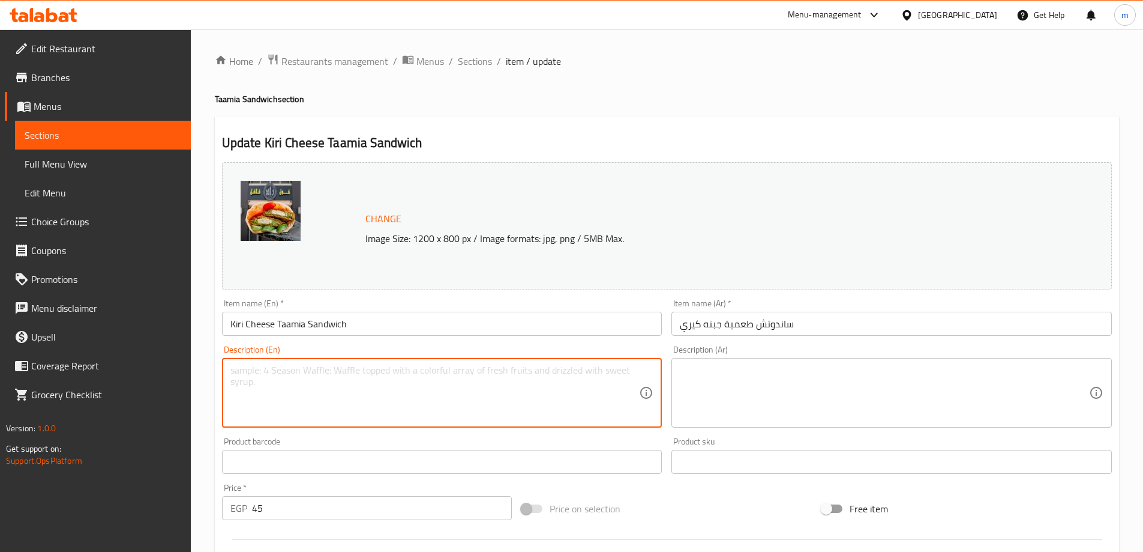
paste textarea "Crispy falafel combined with creamy Kiri cheese for a smooth balance."
type textarea "Crispy falafel combined with creamy Kiri cheese for a smooth balance."
click at [780, 360] on div "Description (Ar)" at bounding box center [892, 393] width 441 height 70
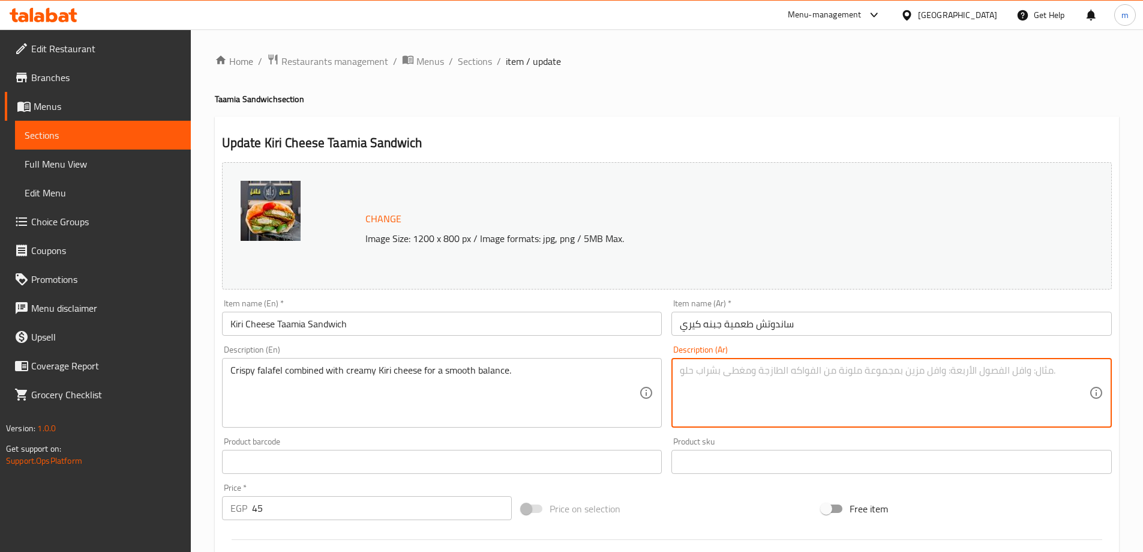
paste textarea "فلافل مقرمشة ممزوجة مع جبنة كيري الكريمية للحصول على توازن سلس."
click at [1036, 383] on textarea "فلافل مقرمشة ممزوجة مع جبنة كيري الكريمية للحصول على توازن سلس." at bounding box center [884, 392] width 409 height 57
click at [817, 373] on textarea "فلافل مقرمشة ممزوجة مع جبنة كيري الكريمية للحصول على توازن سلس." at bounding box center [884, 392] width 409 height 57
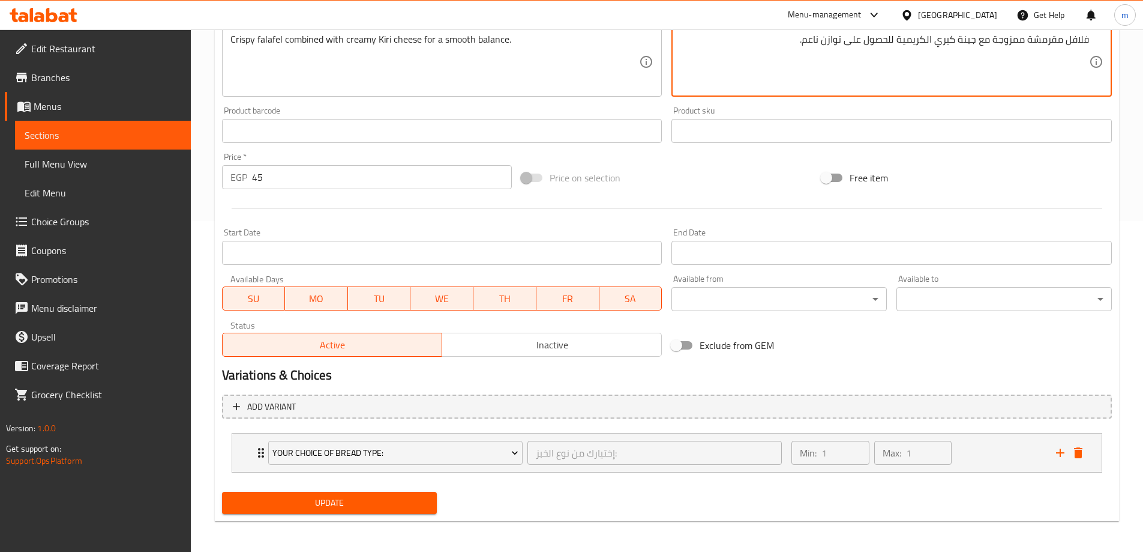
scroll to position [334, 0]
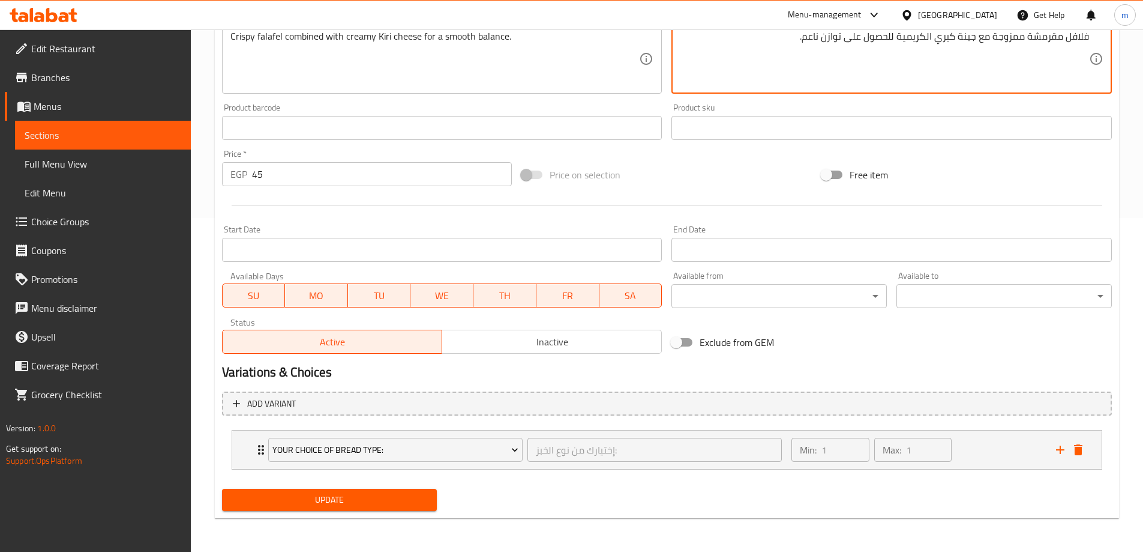
type textarea "فلافل مقرمشة ممزوجة مع جبنة كيري الكريمية للحصول على توازن ناعم."
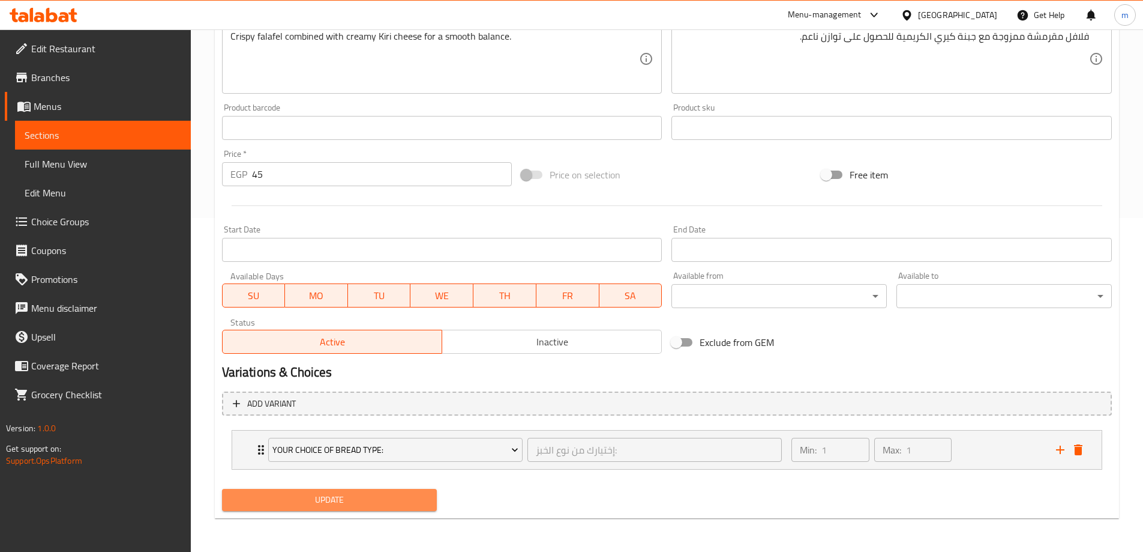
click at [379, 497] on span "Update" at bounding box center [330, 499] width 196 height 15
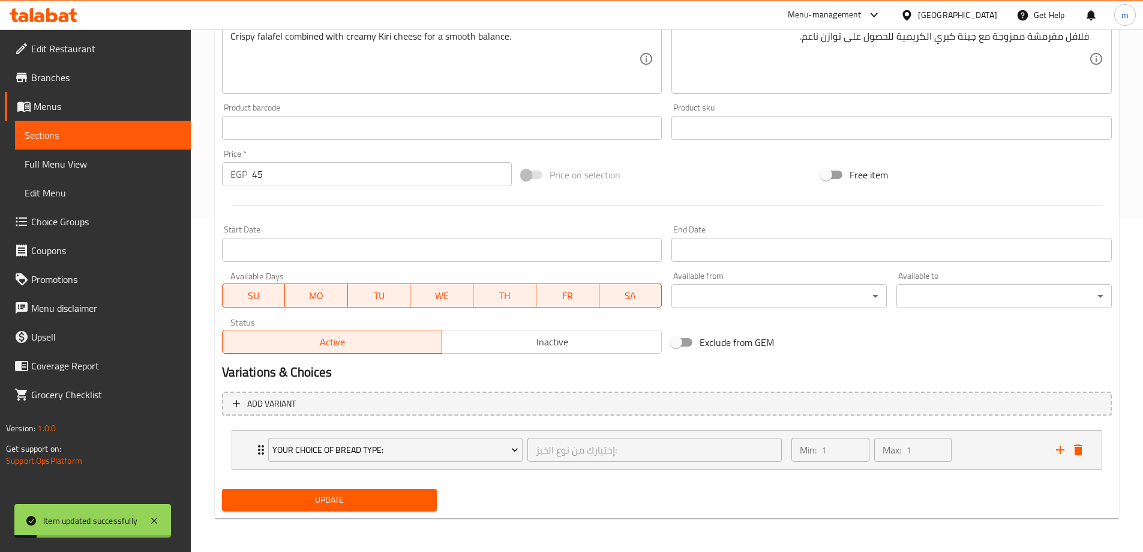
click at [58, 136] on span "Sections" at bounding box center [103, 135] width 157 height 14
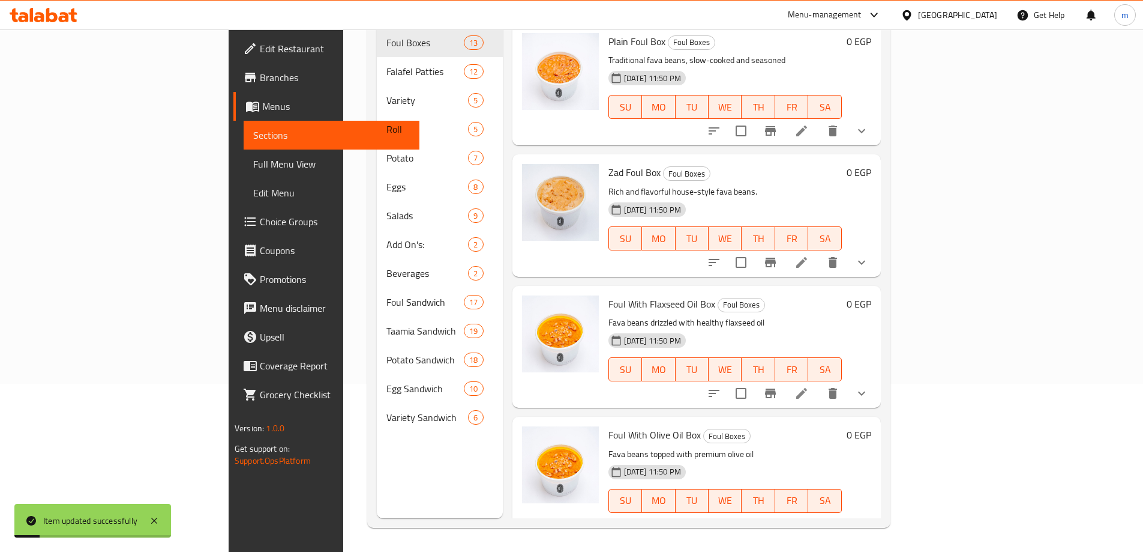
scroll to position [168, 0]
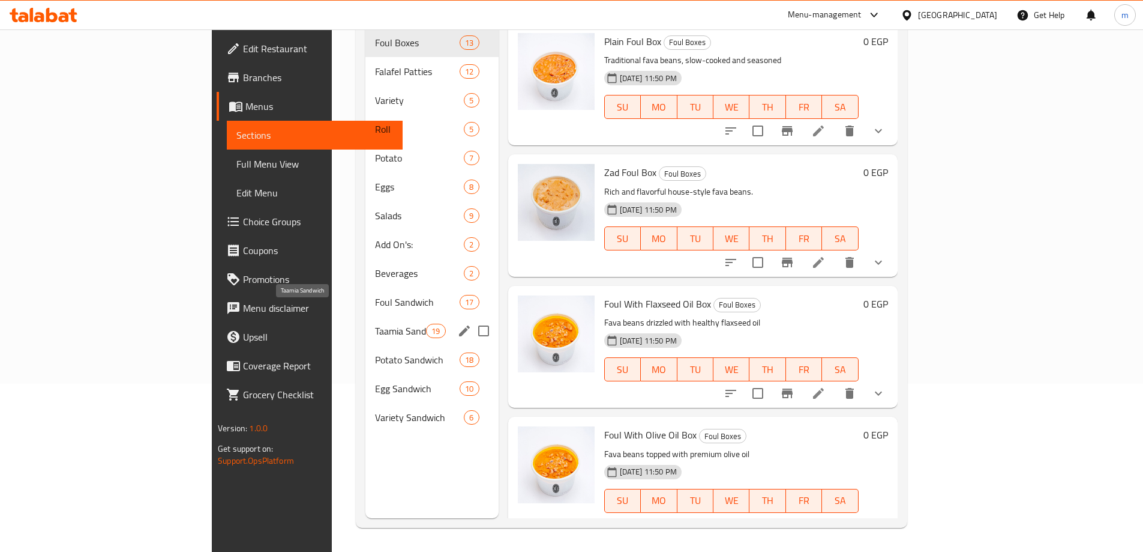
click at [375, 323] on span "Taamia Sandwich" at bounding box center [400, 330] width 51 height 14
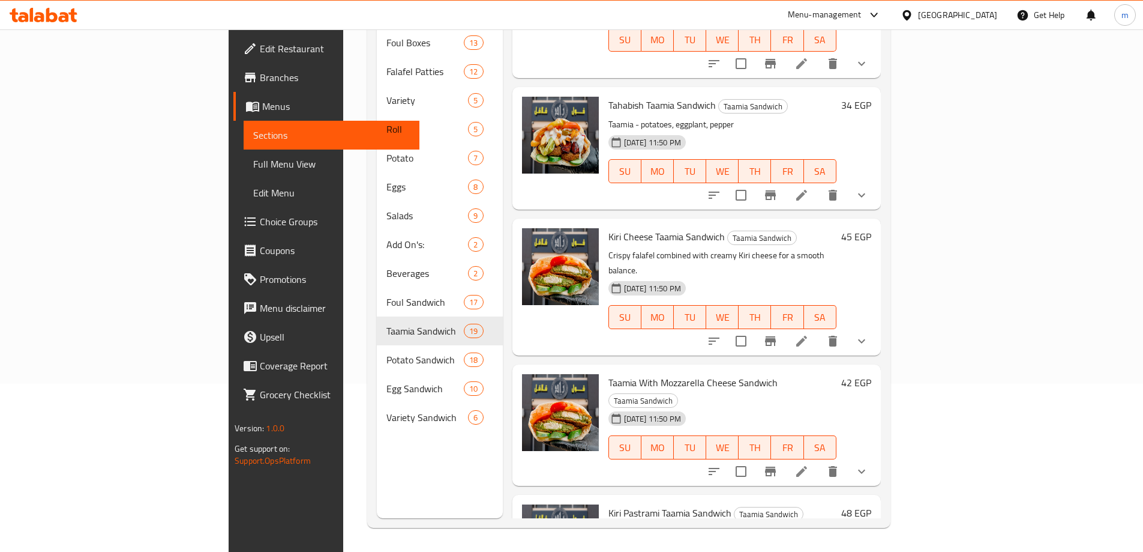
scroll to position [1620, 0]
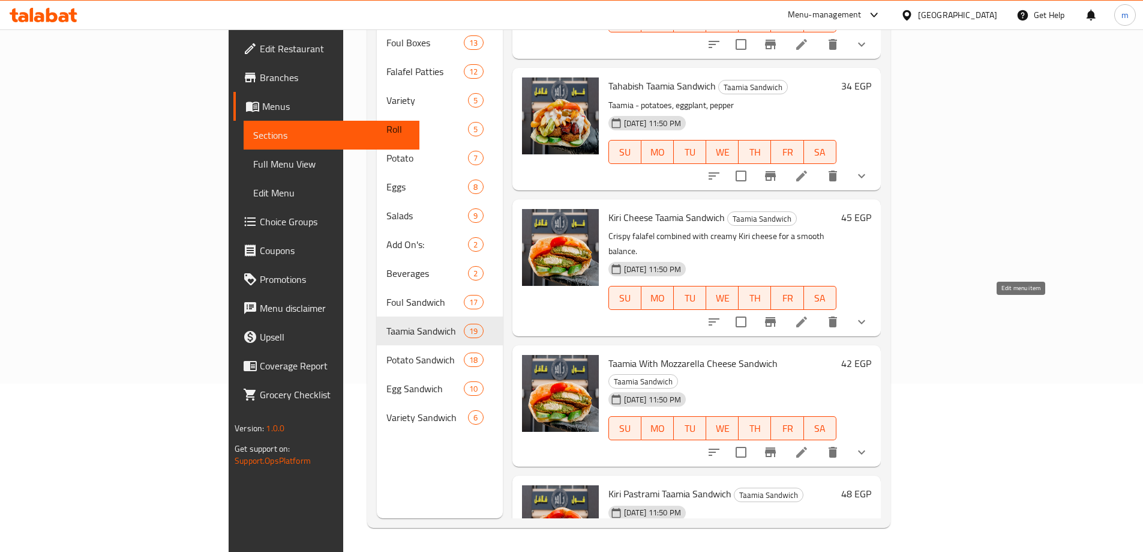
click at [809, 445] on icon at bounding box center [802, 452] width 14 height 14
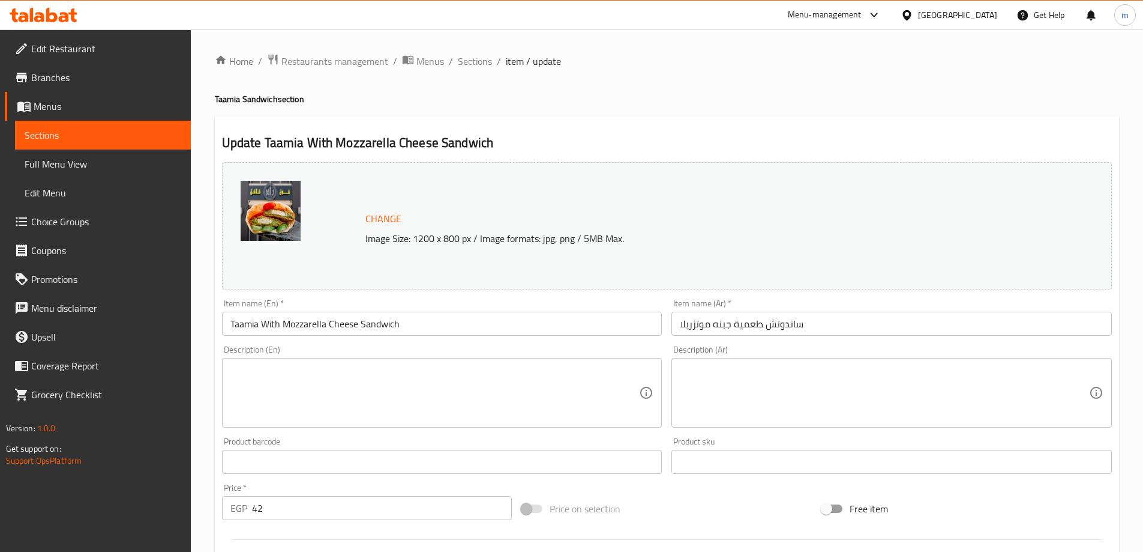
click at [469, 368] on textarea at bounding box center [434, 392] width 409 height 57
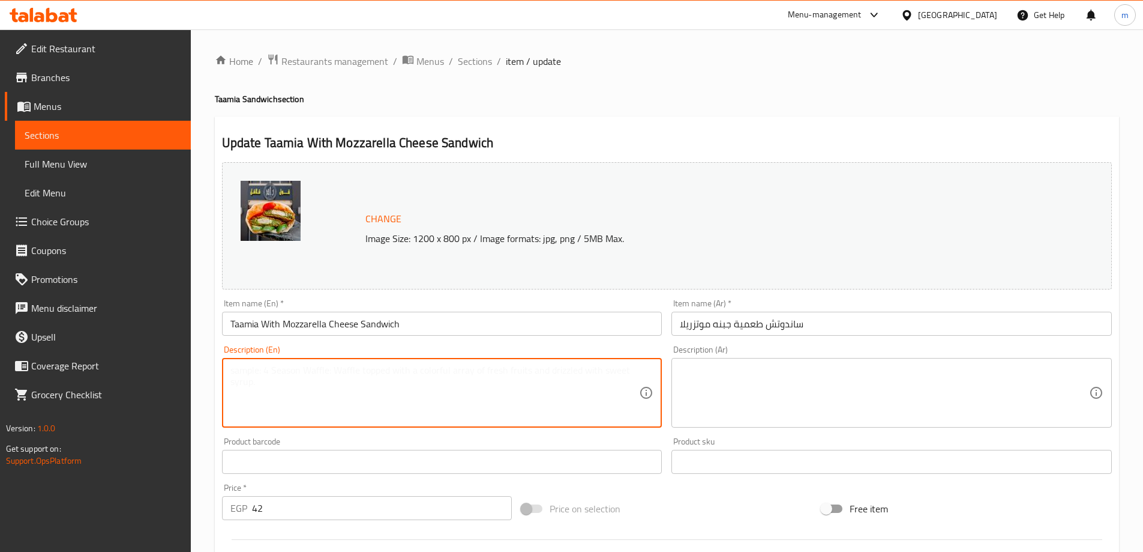
paste textarea "Falafel topped with melted mozzarella for a cheesy, indulgent flavor."
type textarea "Falafel topped with melted mozzarella for a cheesy, indulgent flavor."
click at [738, 412] on textarea at bounding box center [884, 392] width 409 height 57
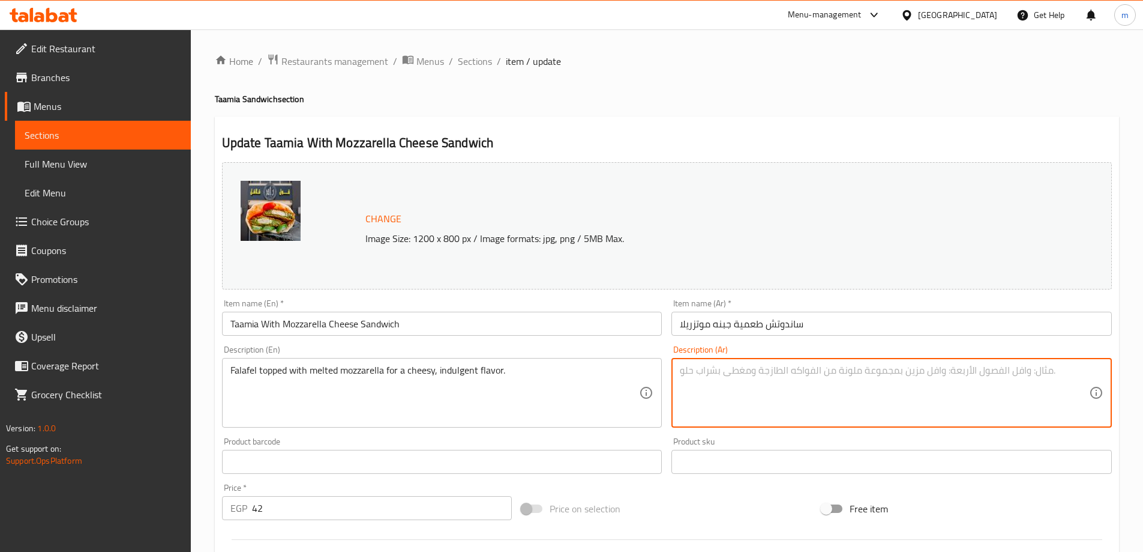
paste textarea "فلافل مغطاة بالجبن الموزاريلا المذابة لإضفاء نكهة الجبن اللذيذة."
click at [1018, 370] on textarea "فلافل مغطاة بالجبن الموزاريلا المذابة لإضفاء نكهة الجبن اللذيذة." at bounding box center [884, 392] width 409 height 57
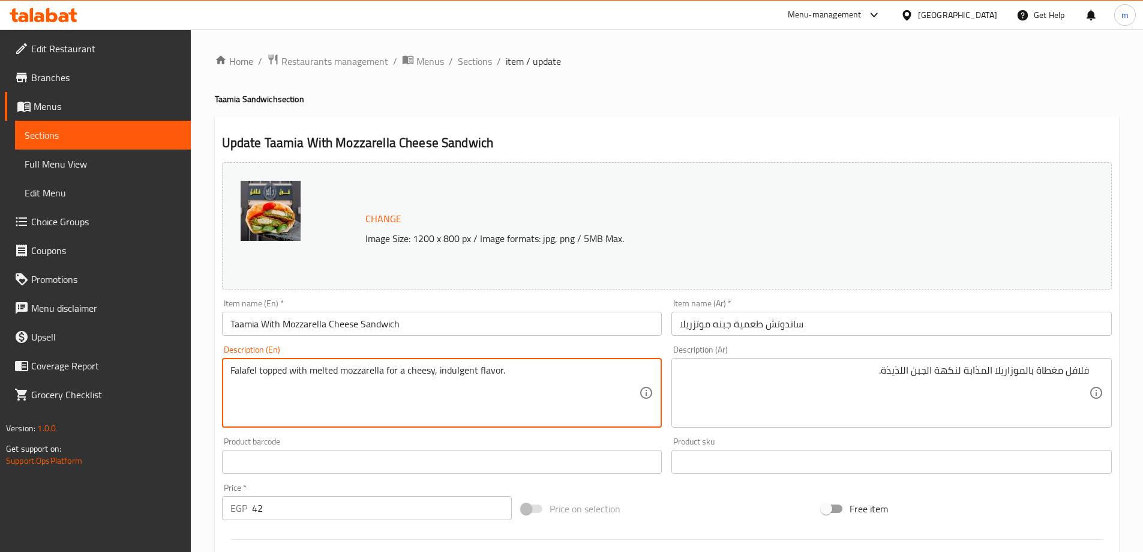
click at [465, 379] on textarea "Falafel topped with melted mozzarella for a cheesy, indulgent flavor." at bounding box center [434, 392] width 409 height 57
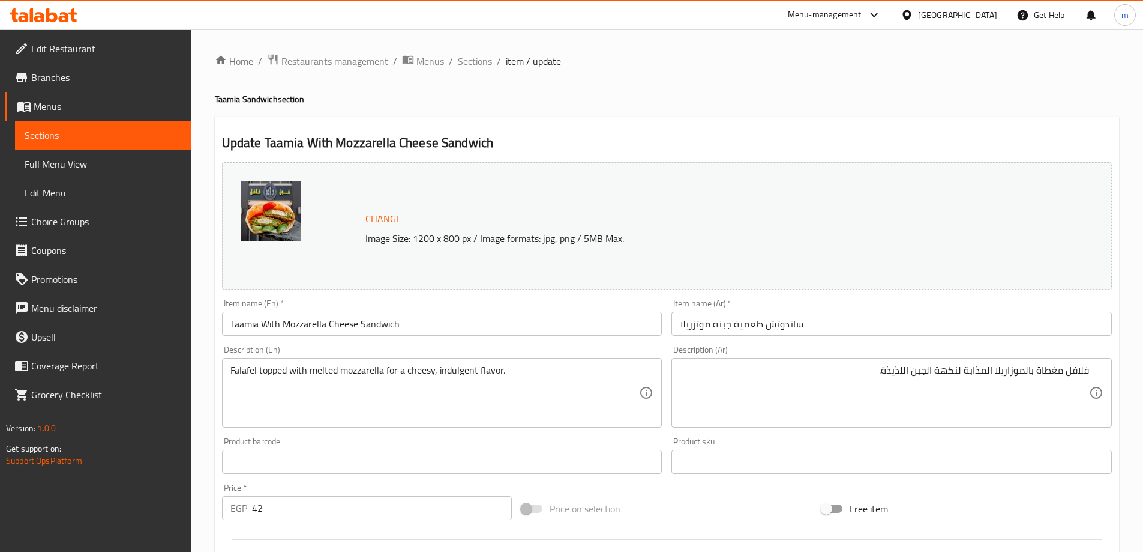
click at [922, 373] on textarea "فلافل مغطاة بالموزاريلا المذابة لنكهة الجبن اللذيذة." at bounding box center [884, 392] width 409 height 57
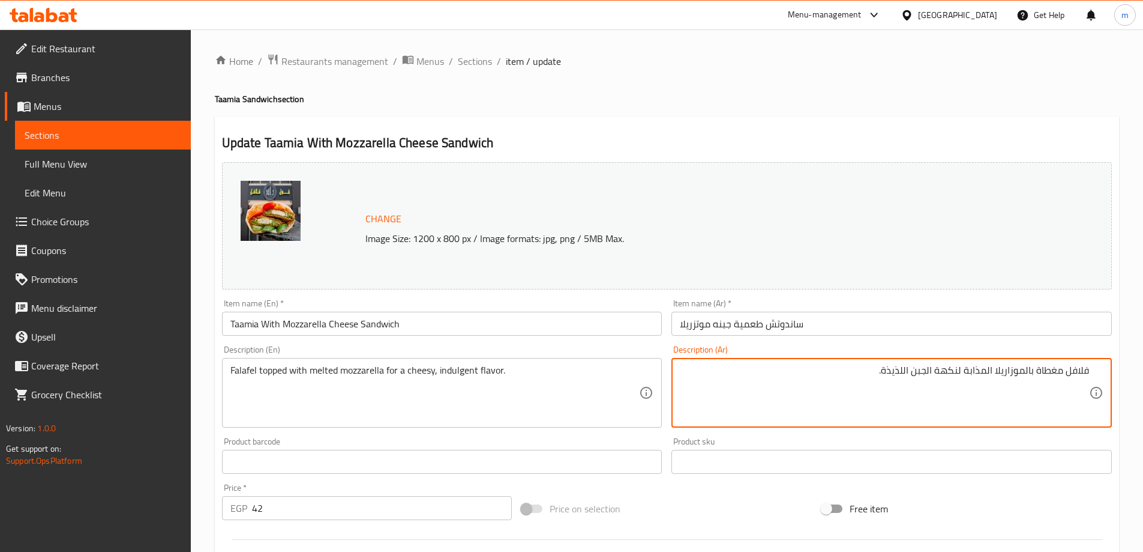
click at [930, 368] on textarea "فلافل مغطاة بالموزاريلا المذابة لنكهة الجبن اللذيذة." at bounding box center [884, 392] width 409 height 57
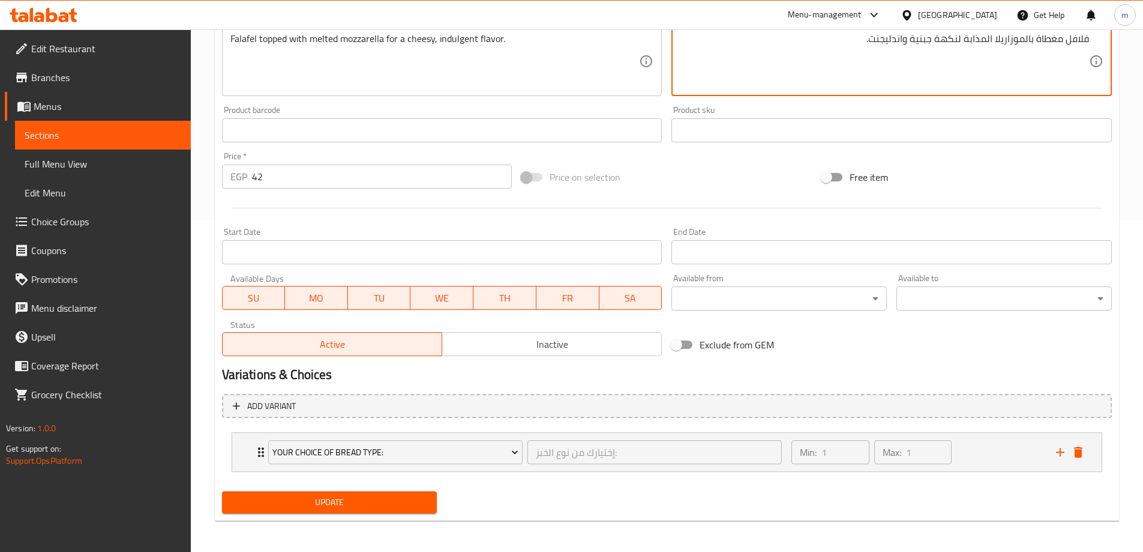
scroll to position [334, 0]
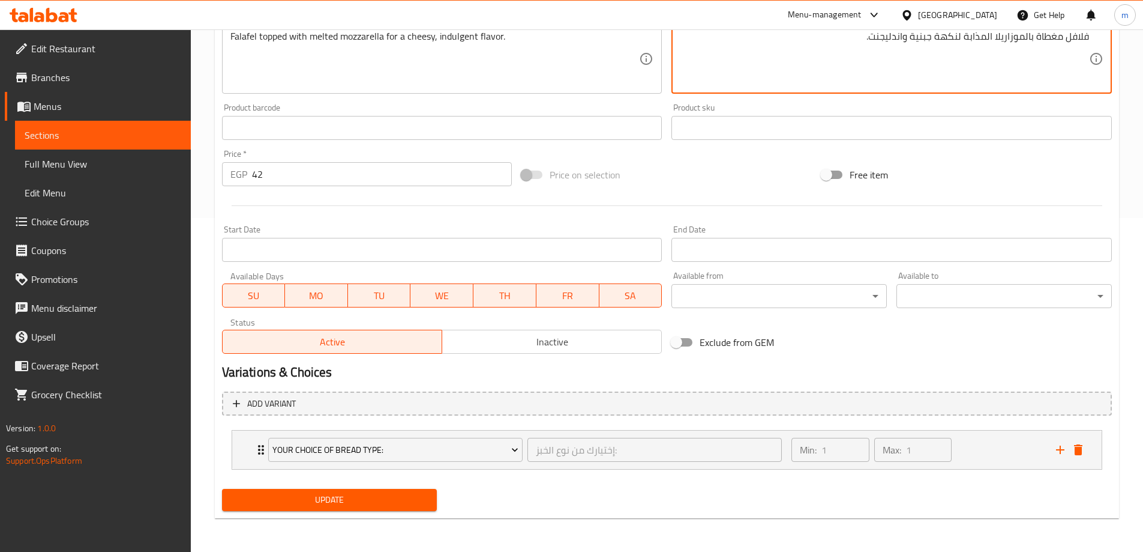
type textarea "فلافل مغطاة بالموزاريلا المذابة لنكهة جبنية واندليجنت."
click at [408, 498] on span "Update" at bounding box center [330, 499] width 196 height 15
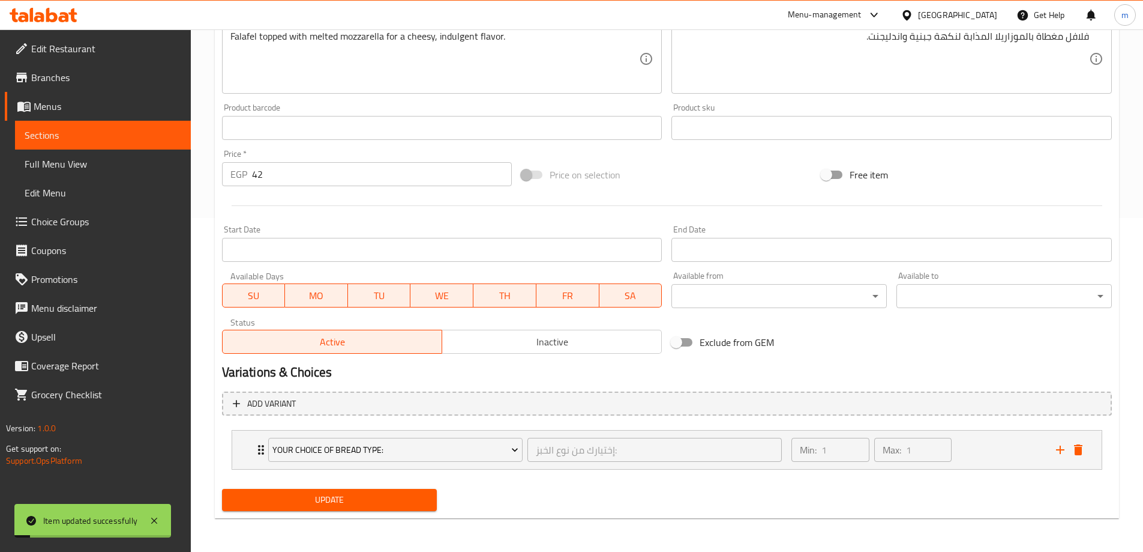
click at [83, 138] on span "Sections" at bounding box center [103, 135] width 157 height 14
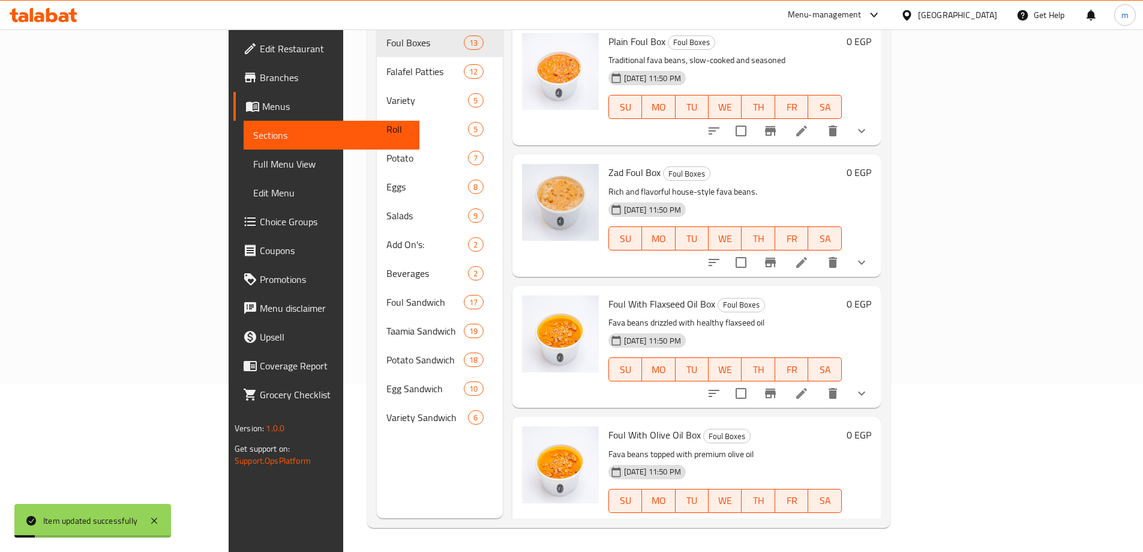
scroll to position [168, 0]
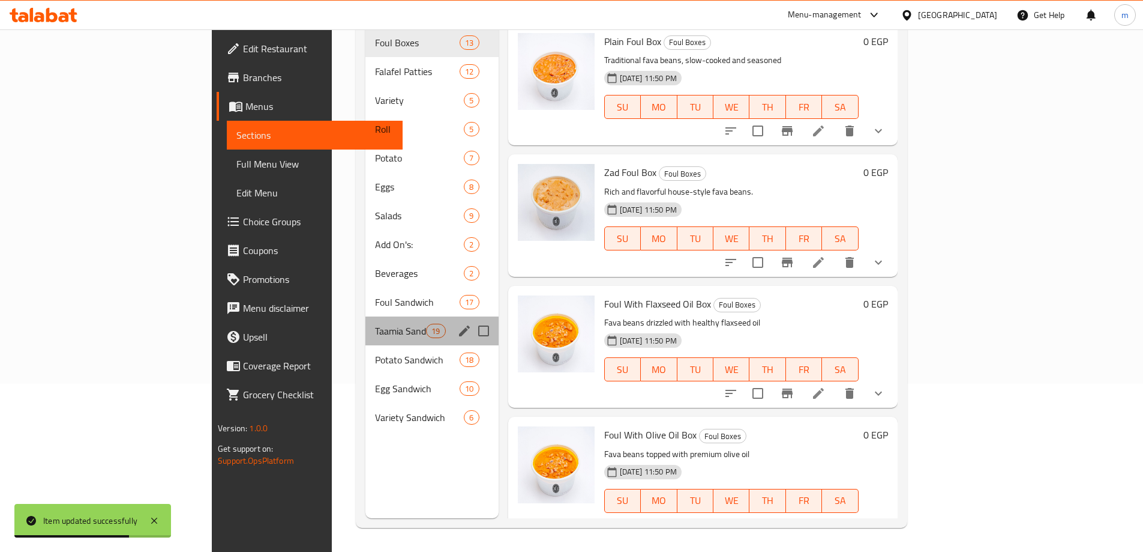
click at [365, 320] on div "Taamia Sandwich 19" at bounding box center [431, 330] width 133 height 29
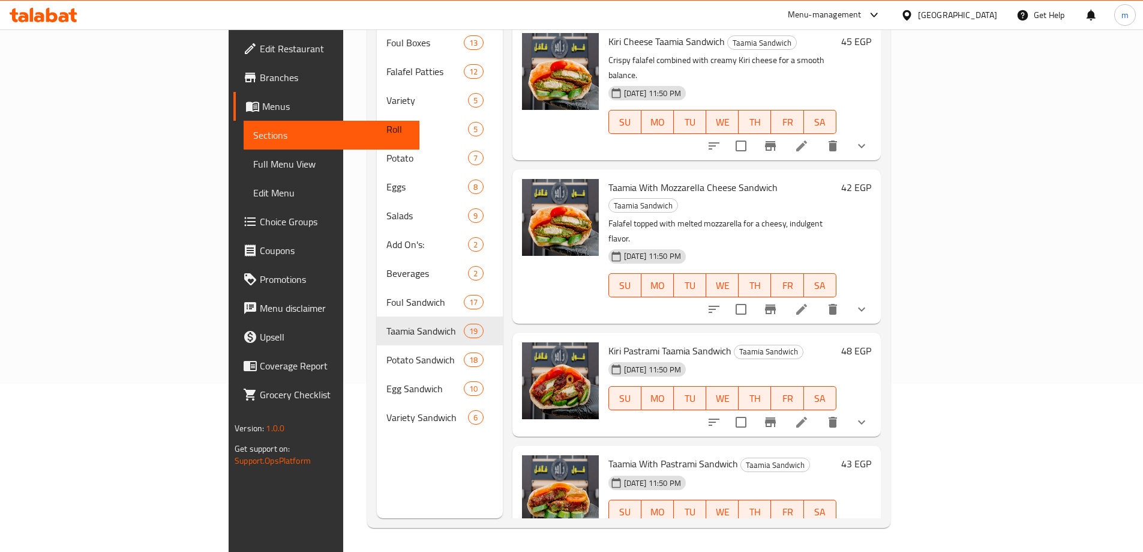
scroll to position [1718, 0]
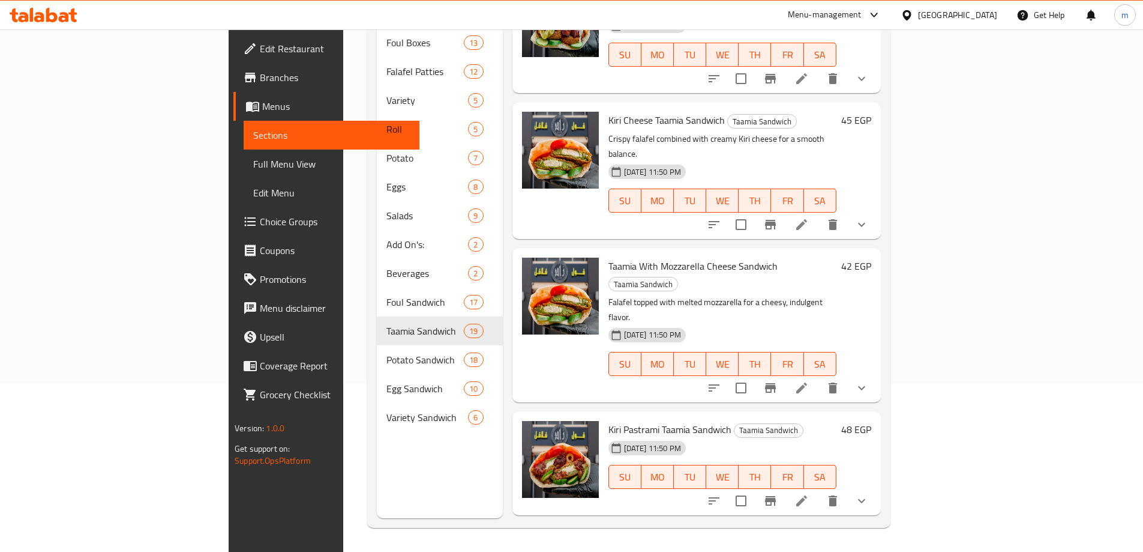
click at [807, 495] on icon at bounding box center [801, 500] width 11 height 11
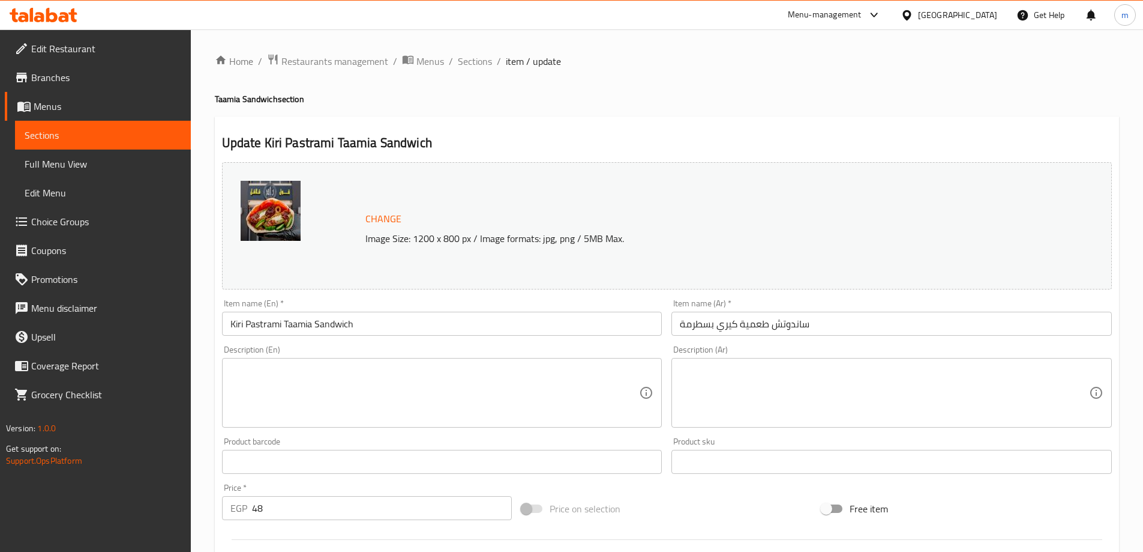
click at [347, 392] on textarea at bounding box center [434, 392] width 409 height 57
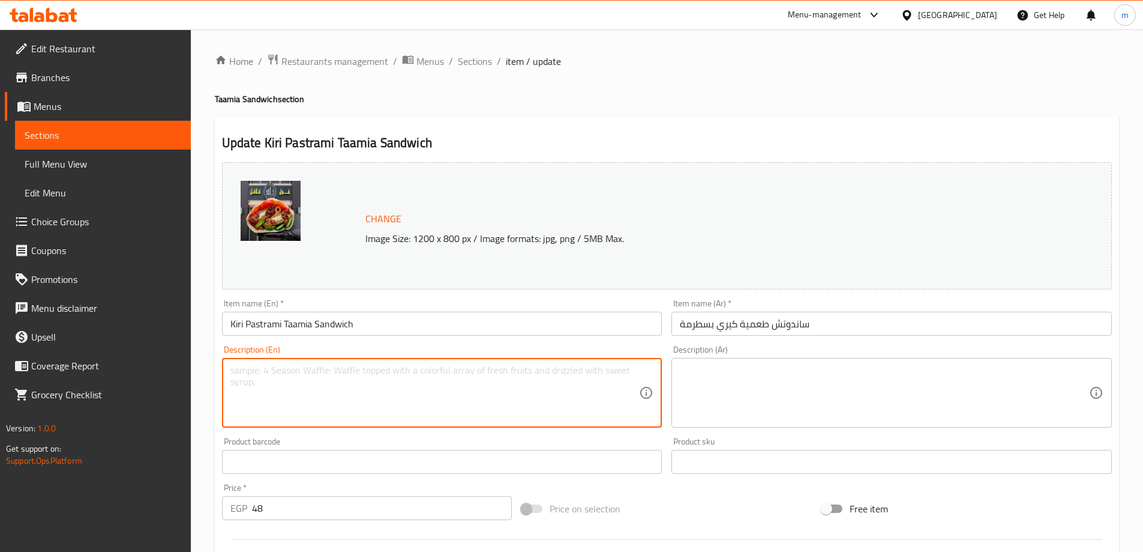
paste textarea "A creative blend of falafel, creamy Kiri cheese, and smoky pastrami."
type textarea "A creative blend of falafel, creamy Kiri cheese, and smoky pastrami."
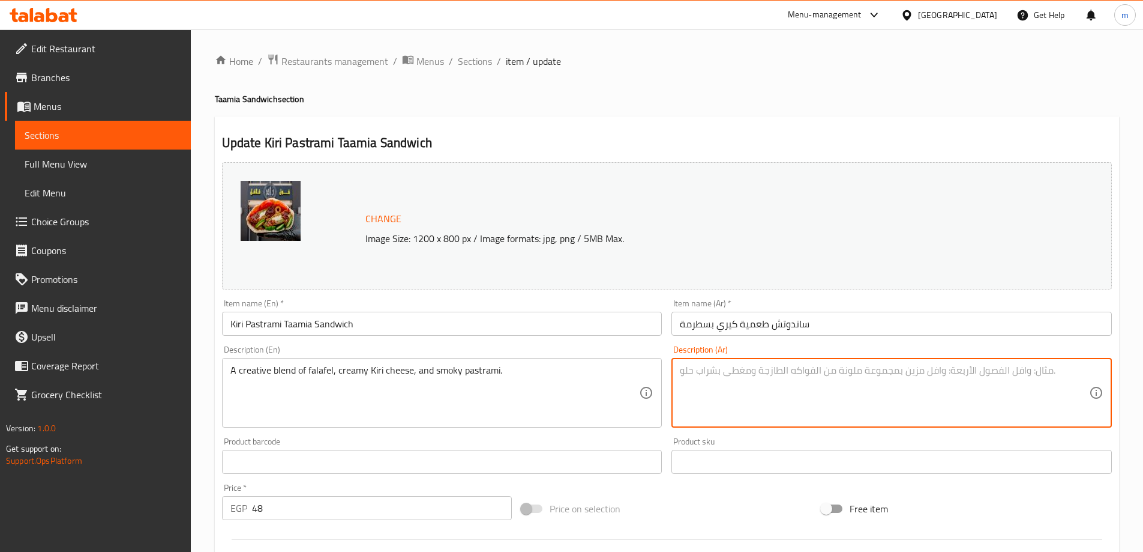
click at [754, 392] on textarea at bounding box center [884, 392] width 409 height 57
paste textarea "مزيج إبداعي من الفلافل وجبنة كيري الكريمية والبسطرمة المدخنة."
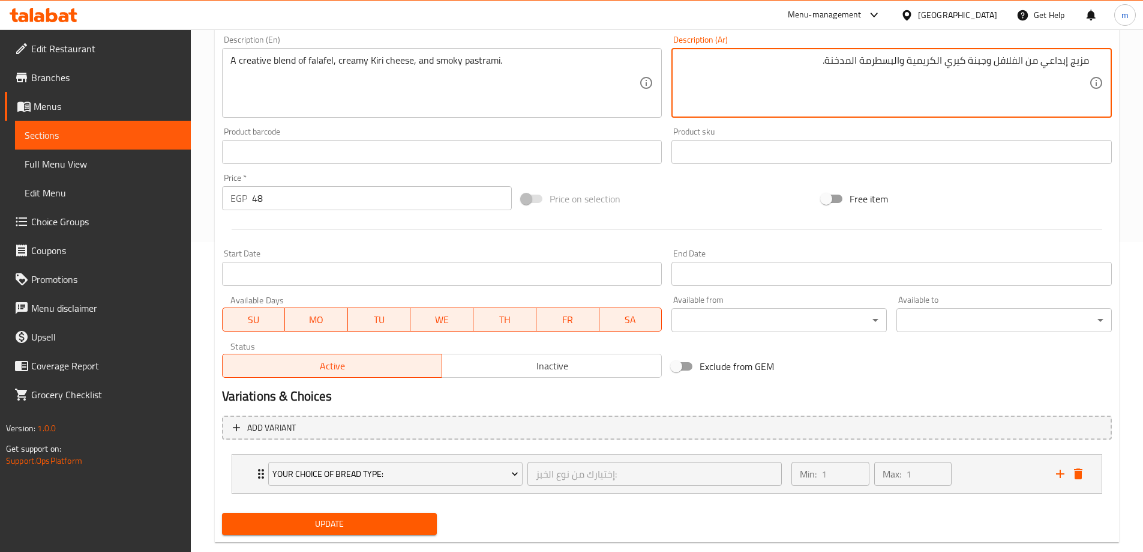
scroll to position [334, 0]
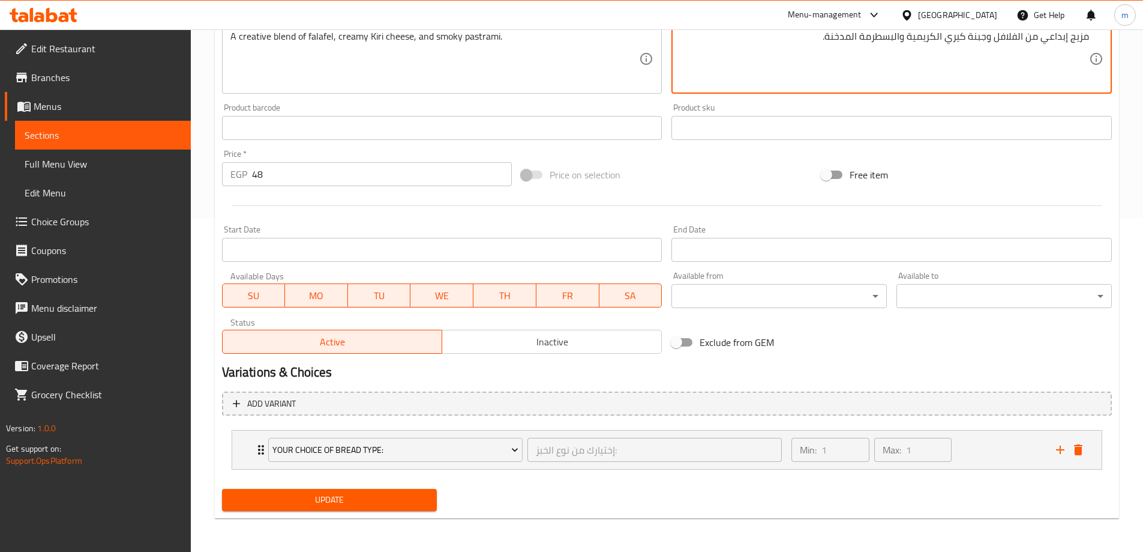
type textarea "مزيج إبداعي من الفلافل وجبنة كيري الكريمية والبسطرمة المدخنة."
click at [359, 505] on span "Update" at bounding box center [330, 499] width 196 height 15
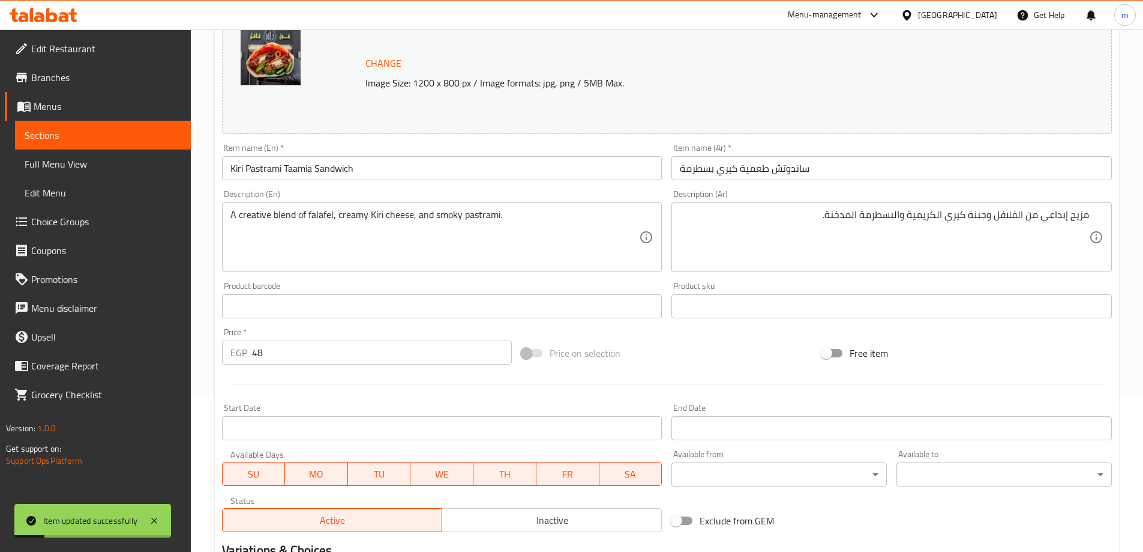
scroll to position [0, 0]
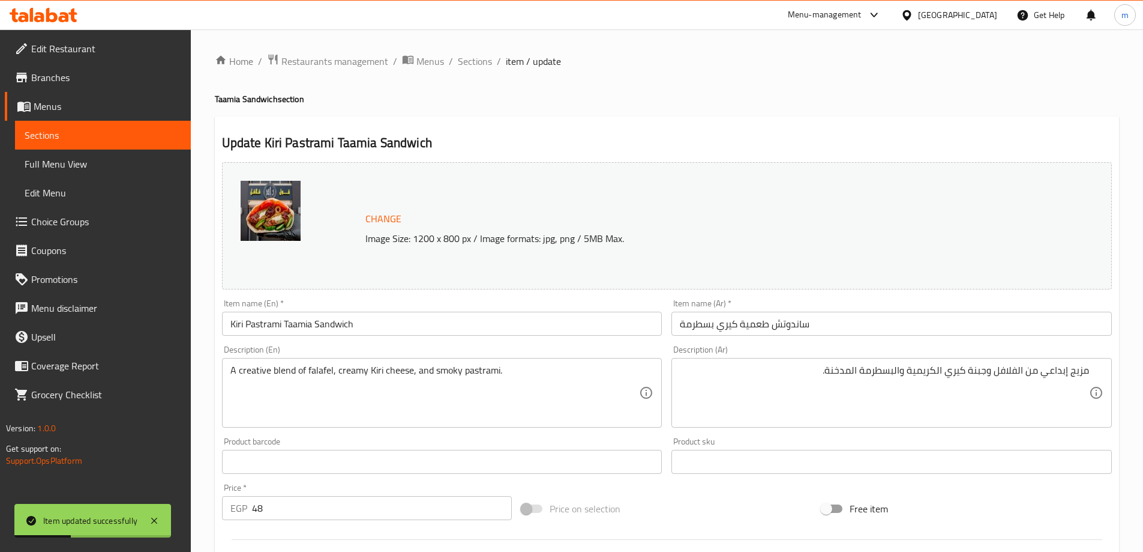
click at [154, 137] on span "Sections" at bounding box center [103, 135] width 157 height 14
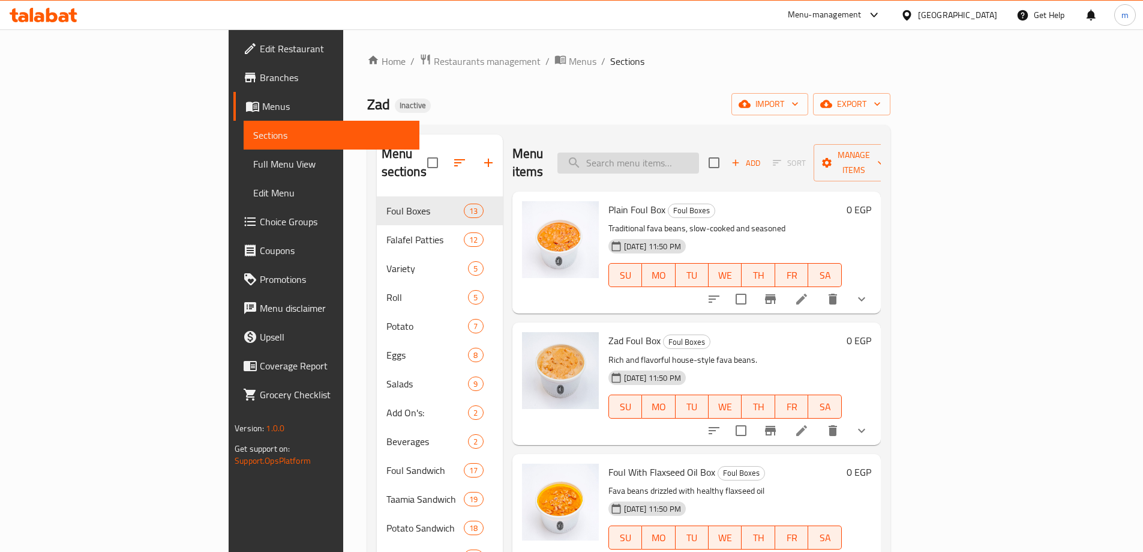
click at [699, 152] on input "search" at bounding box center [629, 162] width 142 height 21
paste input "● Taamia With Pastrami Sandwich"
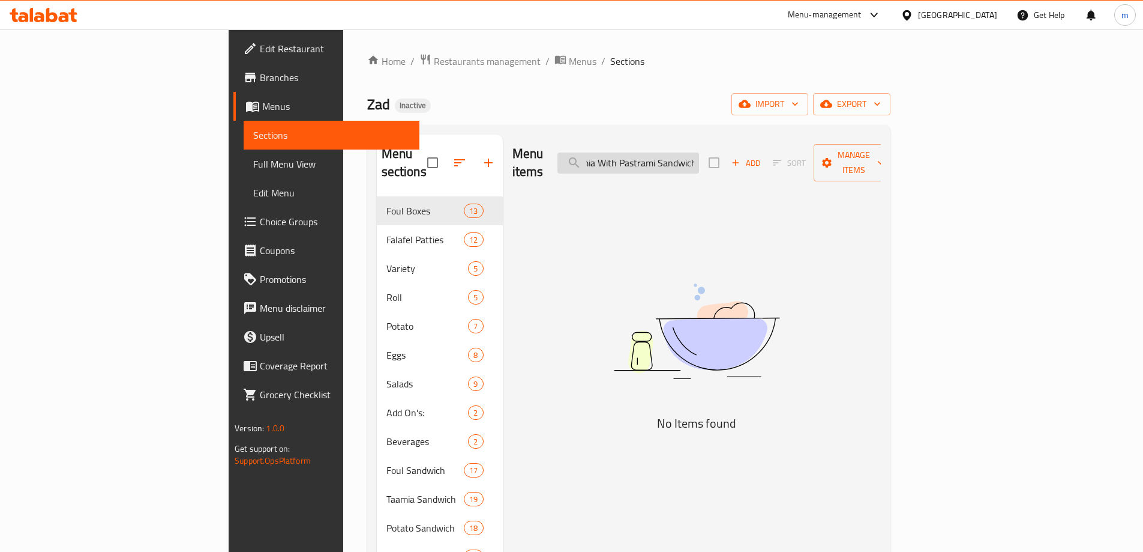
click at [672, 154] on input "● Taamia With Pastrami Sandwich" at bounding box center [629, 162] width 142 height 21
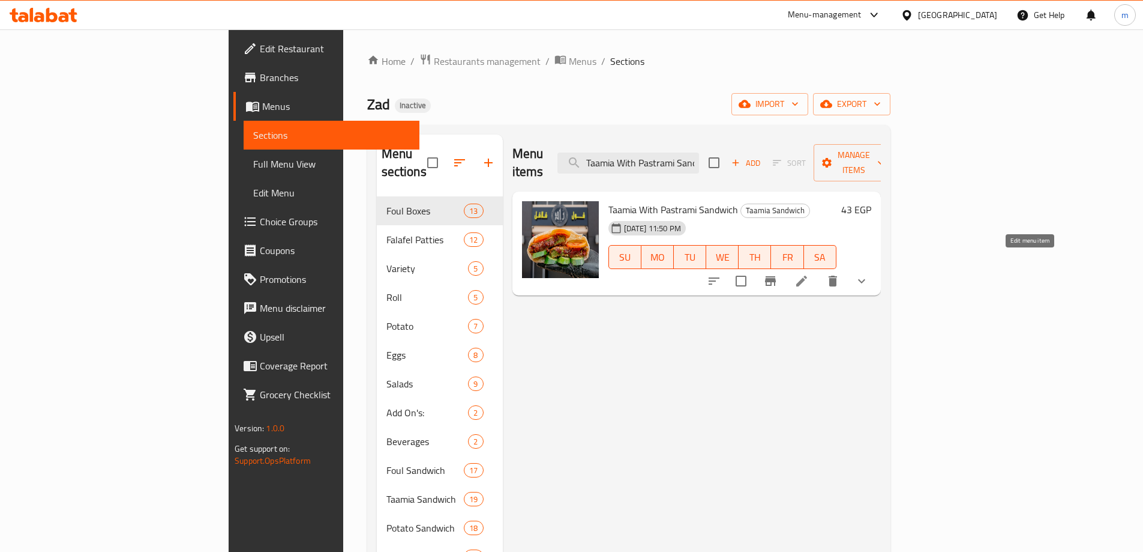
type input "Taamia With Pastrami Sandwich"
click at [809, 274] on icon at bounding box center [802, 281] width 14 height 14
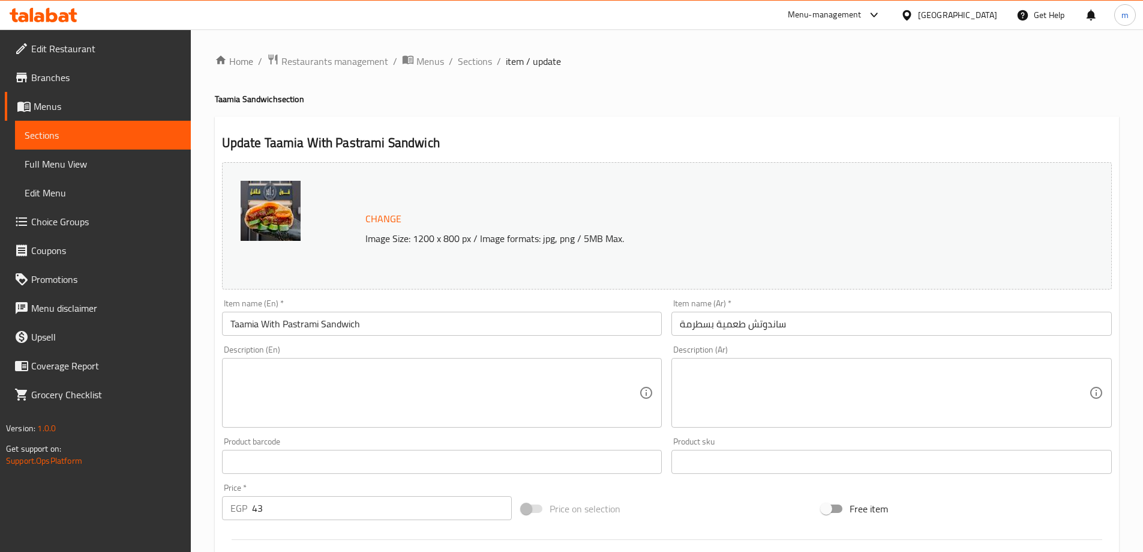
click at [421, 352] on div "Description (En) Description (En)" at bounding box center [442, 386] width 441 height 82
click at [422, 383] on textarea at bounding box center [434, 392] width 409 height 57
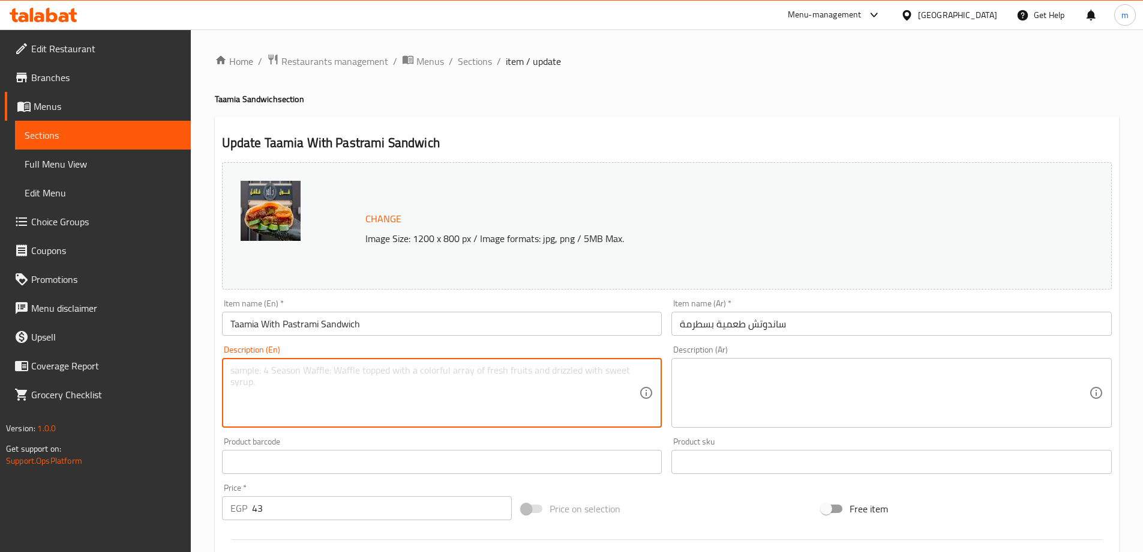
paste textarea "Crispy falafel paired with slices of rich pastrami."
type textarea "Crispy falafel paired with slices of rich pastrami."
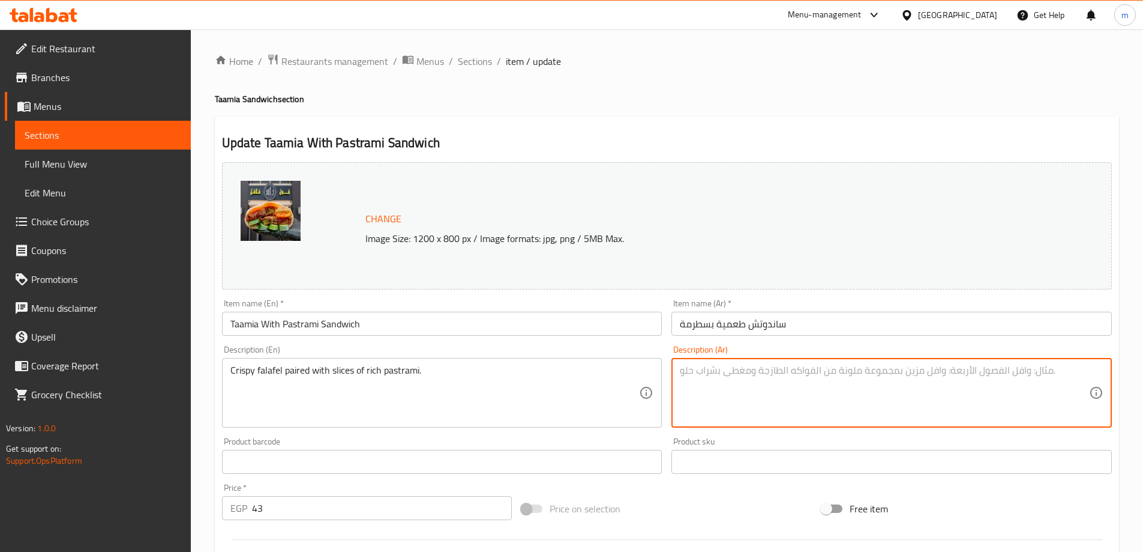
click at [767, 392] on textarea at bounding box center [884, 392] width 409 height 57
paste textarea "فلافل مقرمشة مع شرائح من لحم الباسطرامي الغني."
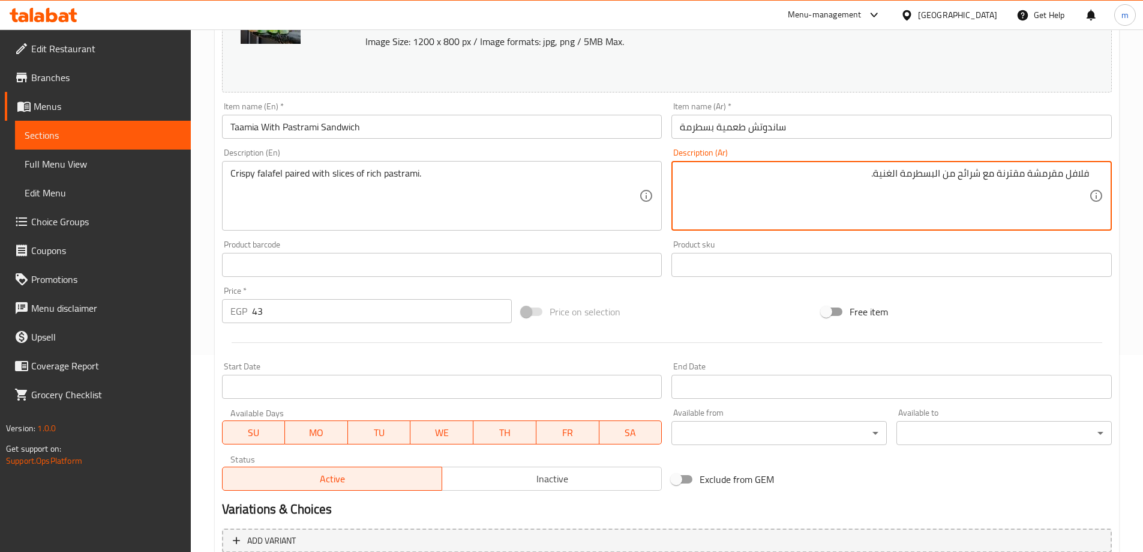
scroll to position [300, 0]
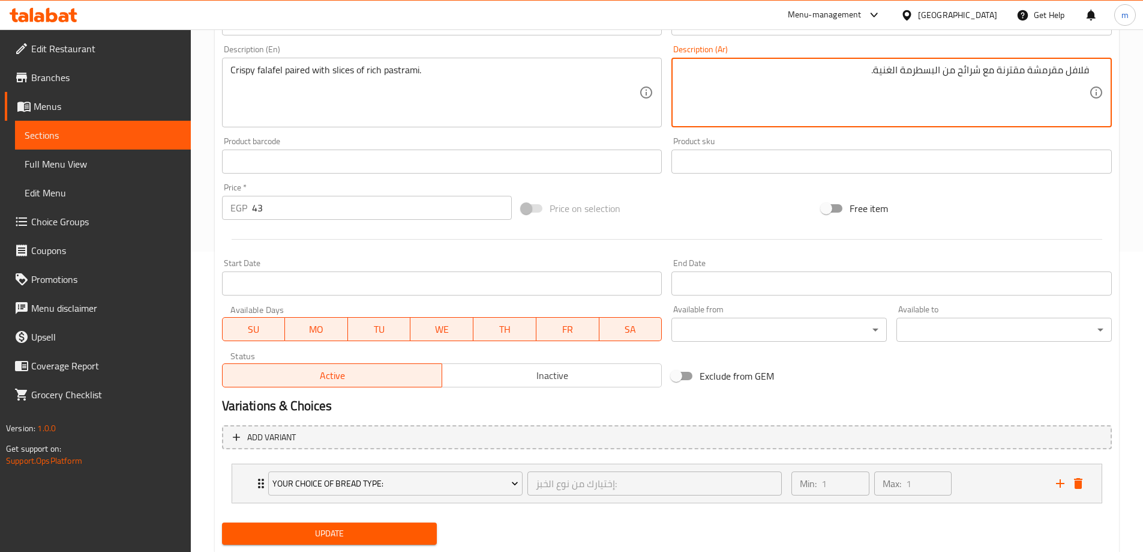
type textarea "فلافل مقرمشة مقترنة مع شرائح من البسطرمة الغنية."
click at [370, 540] on span "Update" at bounding box center [330, 533] width 196 height 15
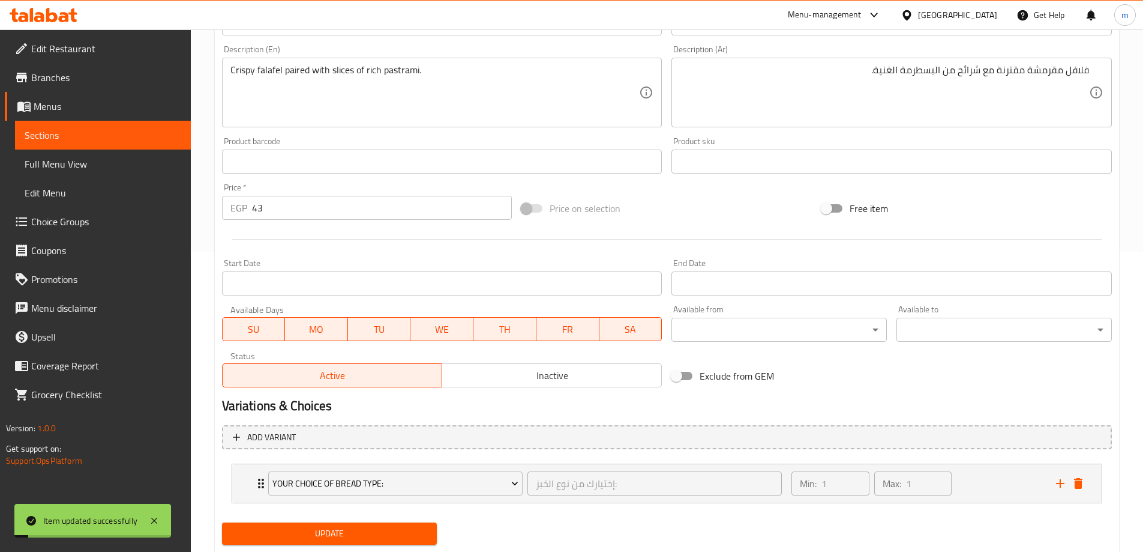
scroll to position [0, 0]
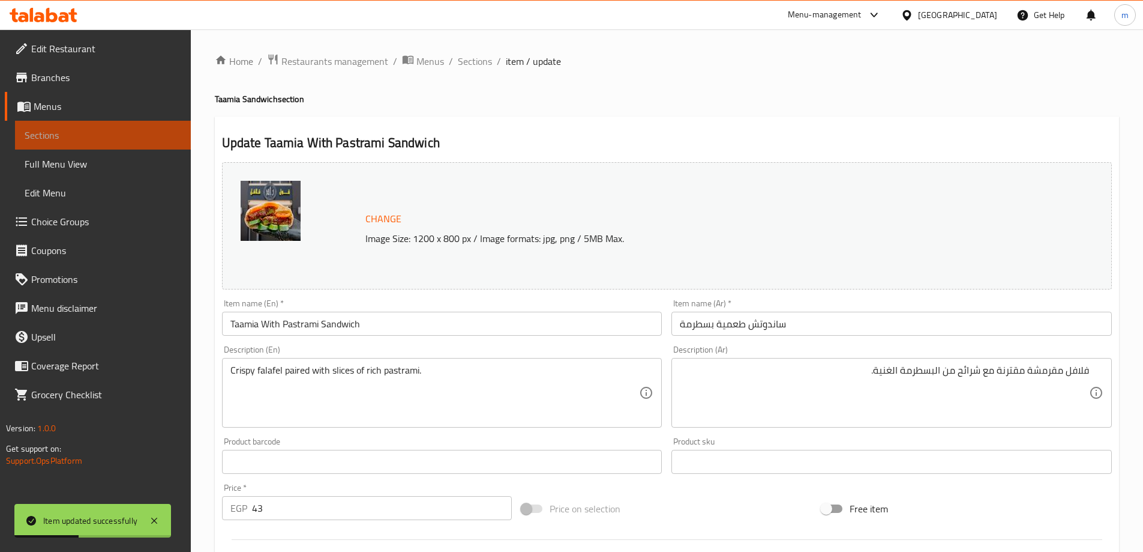
click at [113, 137] on span "Sections" at bounding box center [103, 135] width 157 height 14
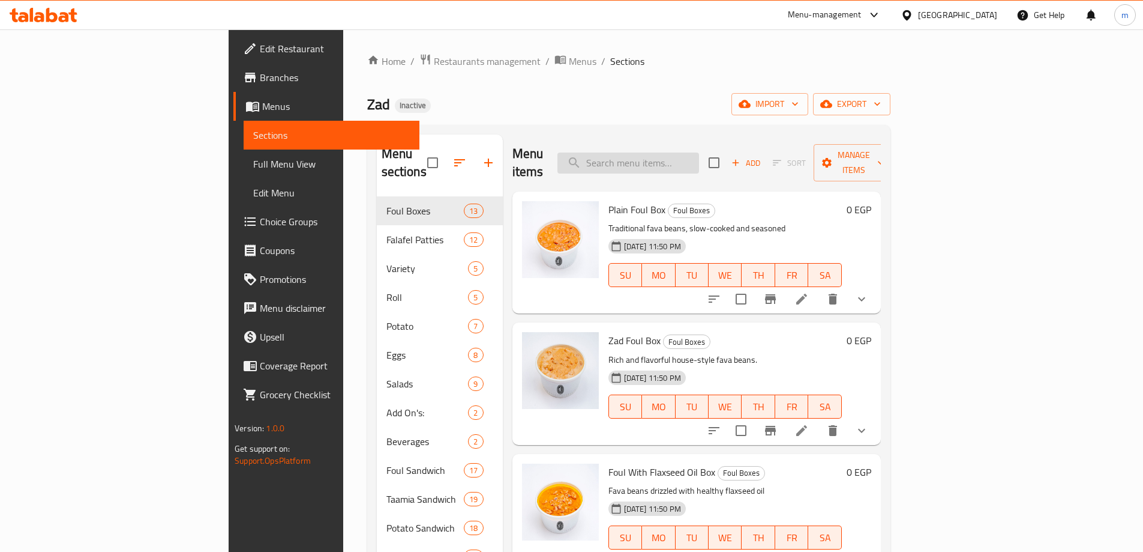
click at [699, 155] on input "search" at bounding box center [629, 162] width 142 height 21
paste input "● Taamia Baladi Salad Sandwich"
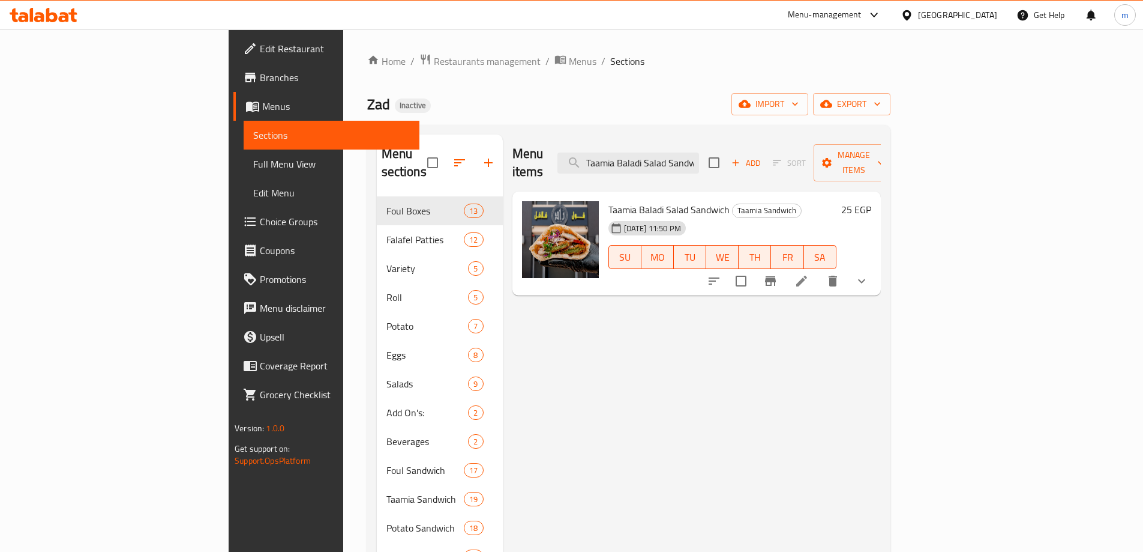
type input "Taamia Baladi Salad Sandwich"
click at [819, 270] on li at bounding box center [802, 281] width 34 height 22
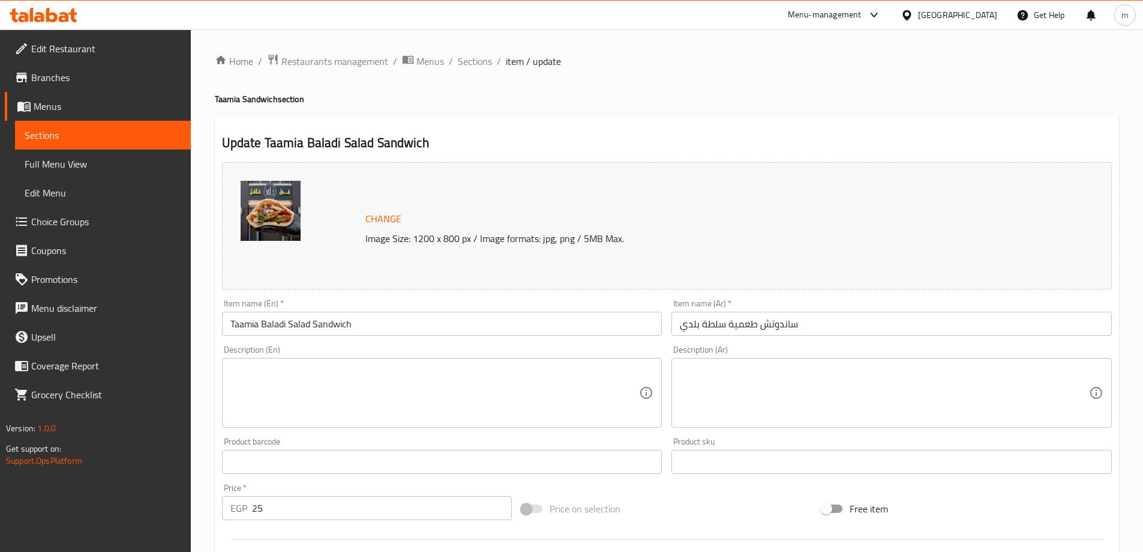
click at [406, 394] on textarea at bounding box center [434, 392] width 409 height 57
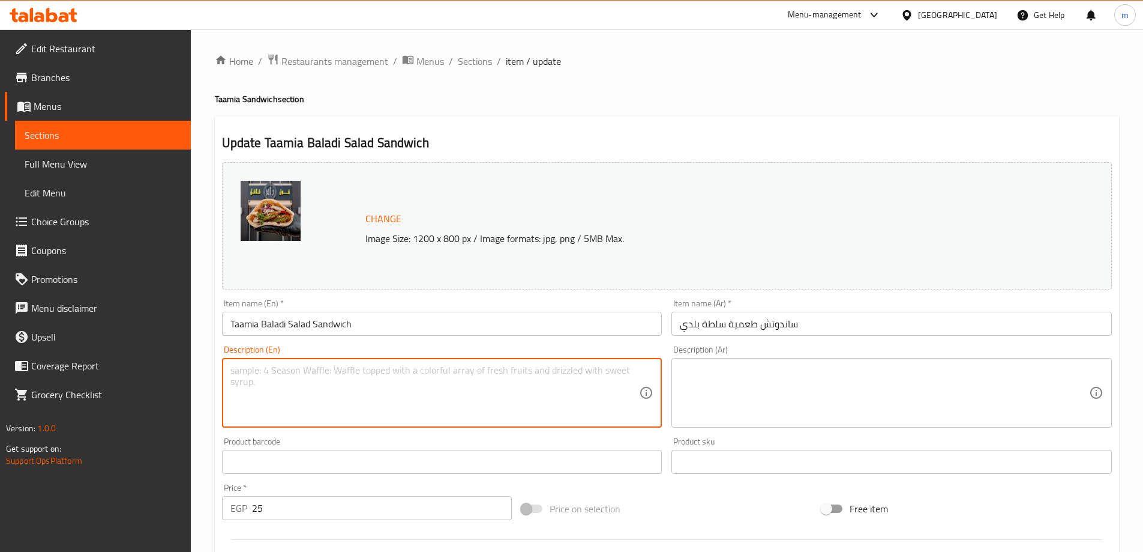
paste textarea "[PERSON_NAME] served with fresh baladi salad, adding crispness and freshness."
type textarea "[PERSON_NAME] served with fresh baladi salad, adding crispness and freshness."
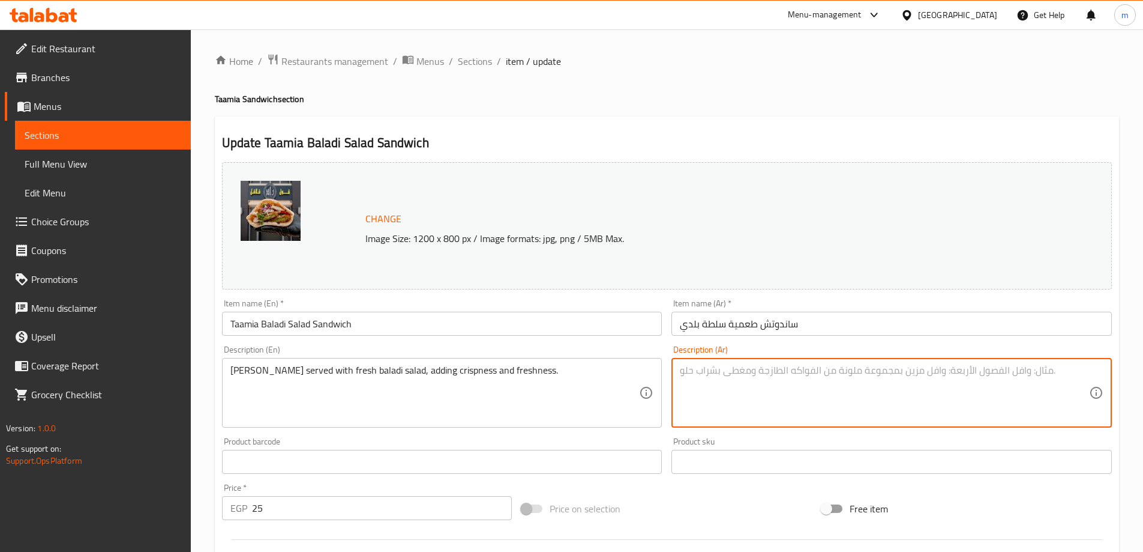
click at [724, 365] on textarea at bounding box center [884, 392] width 409 height 57
paste textarea "الفلافل تقدم مع السلطة البلدية الطازجة، مما يضيف القرمشة والانتعاش."
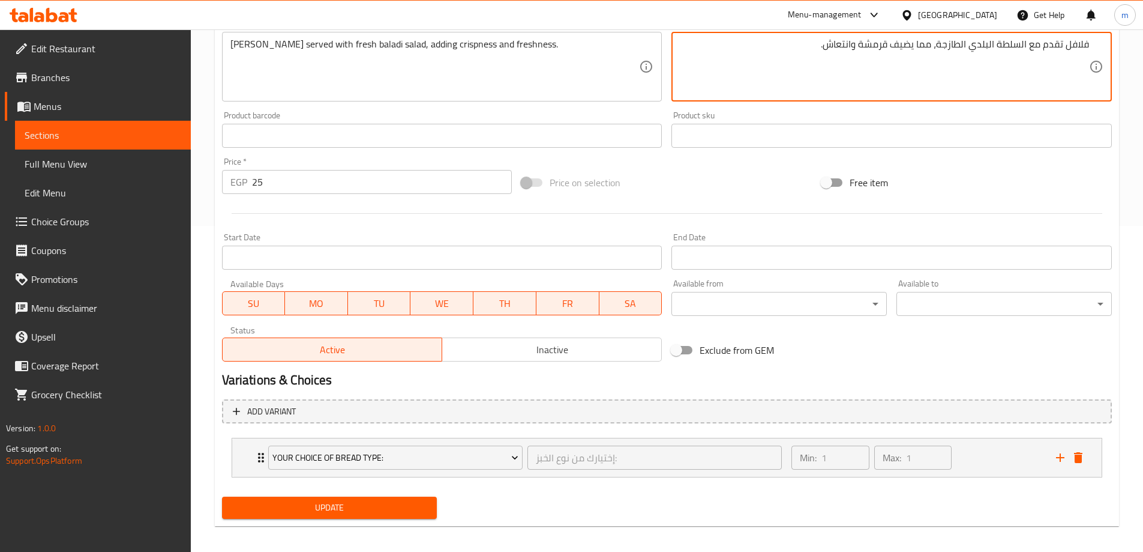
scroll to position [334, 0]
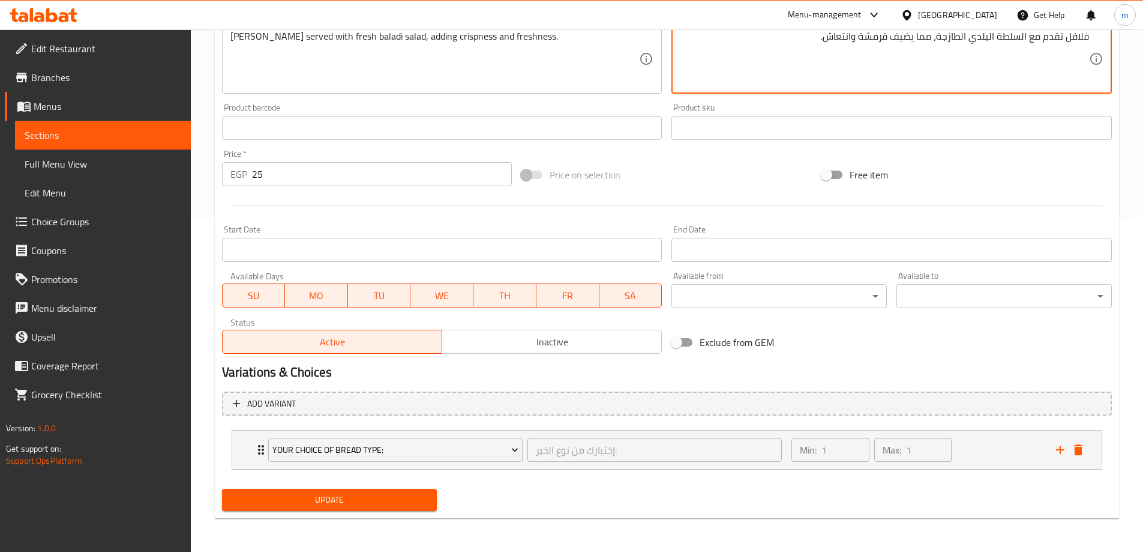
type textarea "فلافل تقدم مع السلطة البلدي الطازجة، مما يضيف قرمشة وانتعاش."
click at [329, 492] on span "Update" at bounding box center [330, 499] width 196 height 15
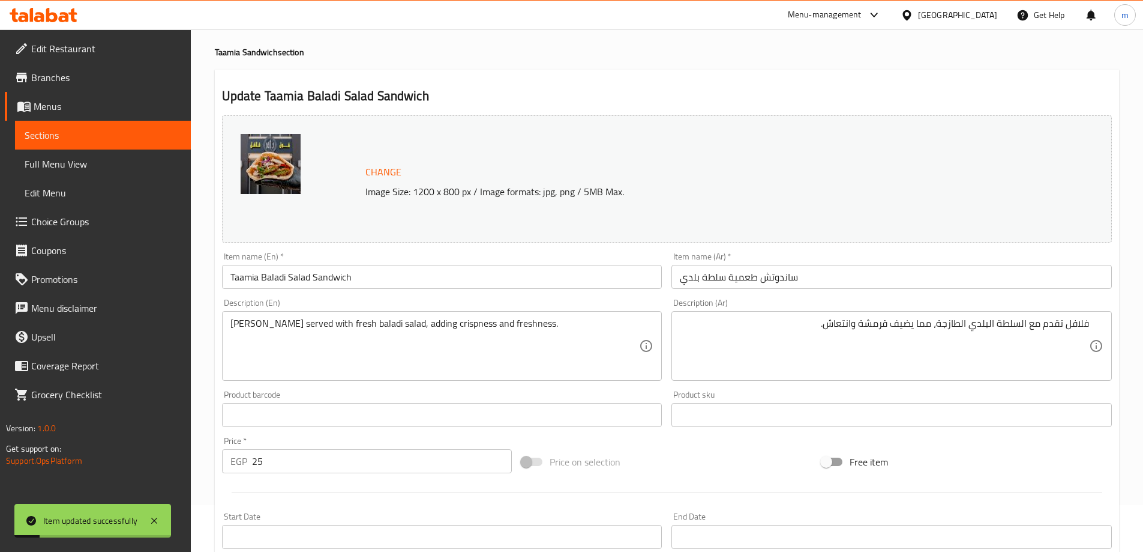
scroll to position [0, 0]
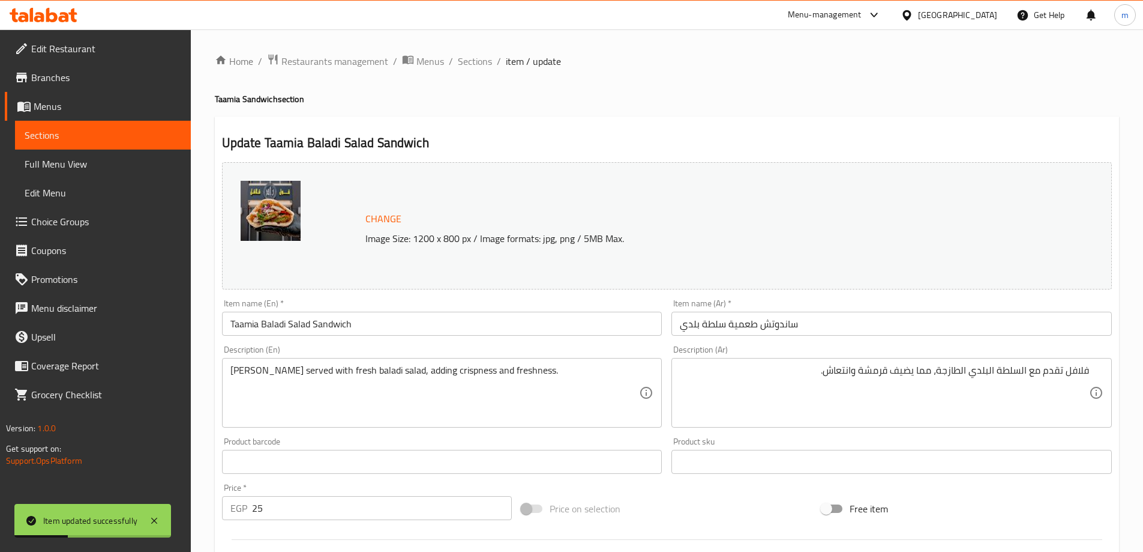
click at [106, 131] on span "Sections" at bounding box center [103, 135] width 157 height 14
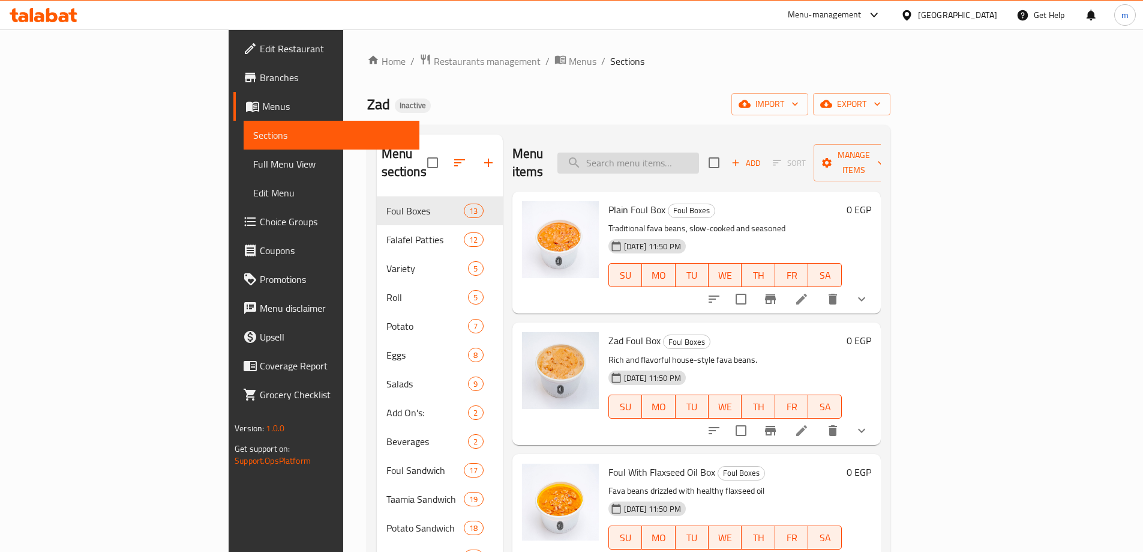
click at [699, 152] on input "search" at bounding box center [629, 162] width 142 height 21
paste input "● Baladi Egga Sandwich"
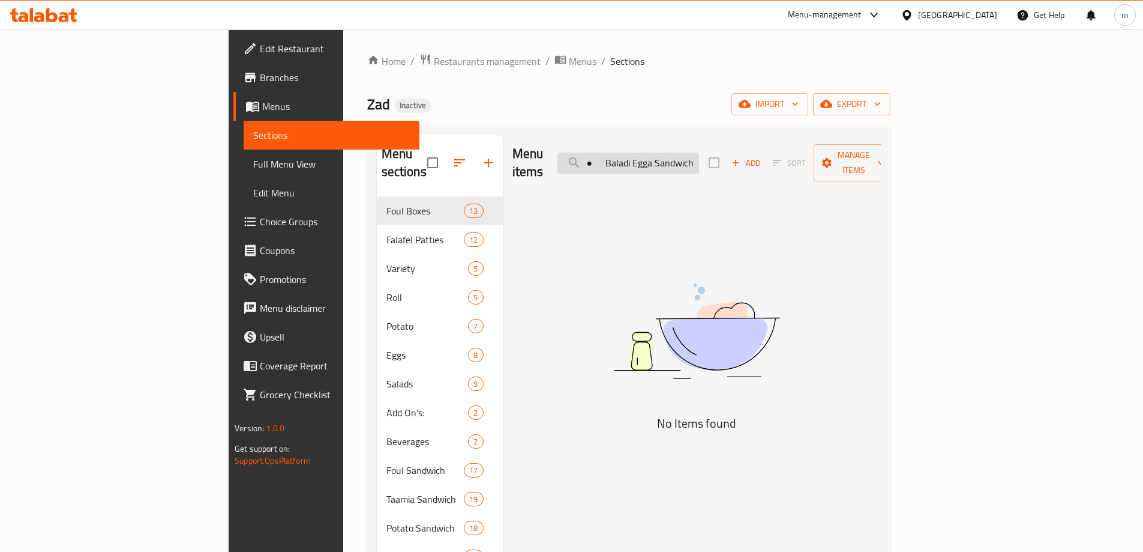
click at [687, 160] on input "● Baladi Egga Sandwich" at bounding box center [629, 162] width 142 height 21
type input "Baladi Egga Sandwich"
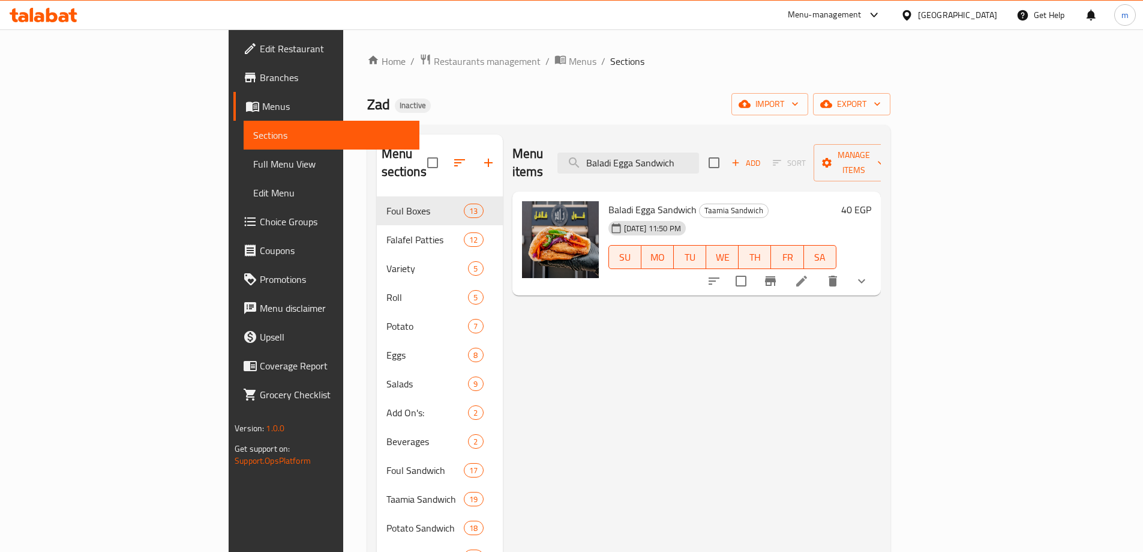
click at [809, 274] on icon at bounding box center [802, 281] width 14 height 14
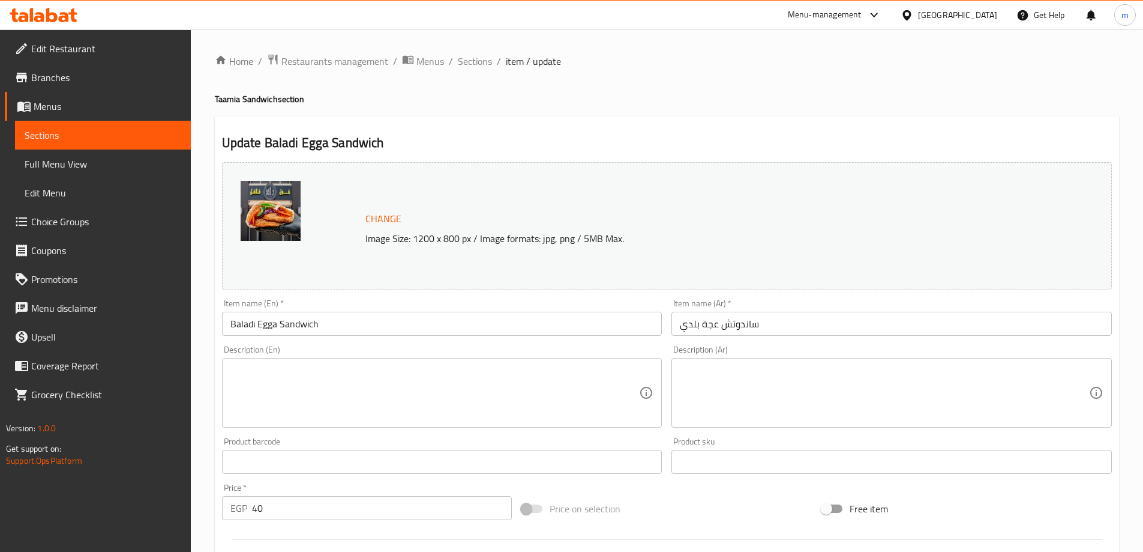
click at [288, 389] on textarea at bounding box center [434, 392] width 409 height 57
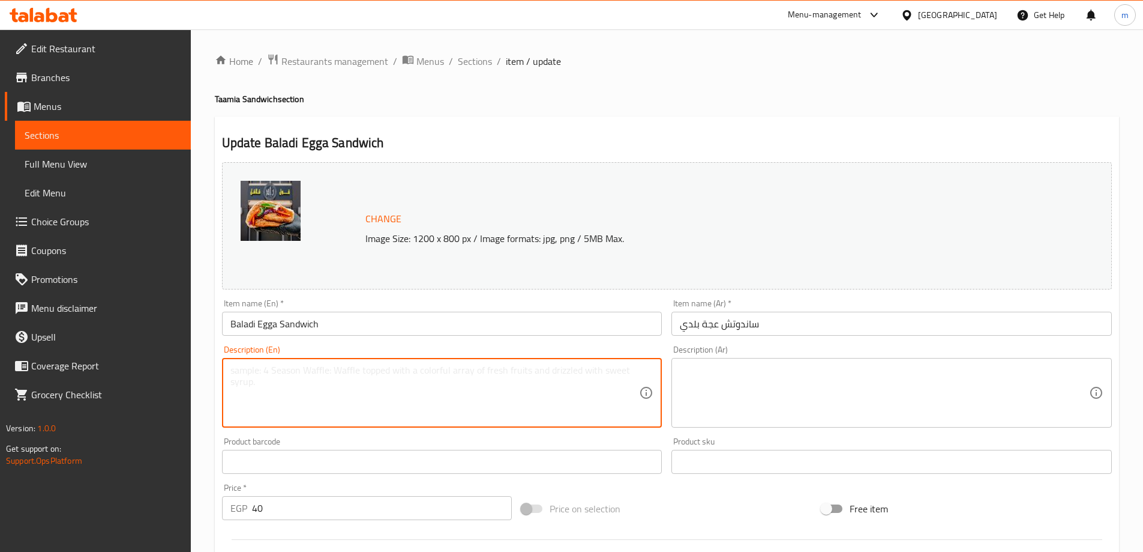
paste textarea "Traditional Egyptian omelette sandwich, fluffy and rich in flavor."
type textarea "Traditional Egyptian omelette sandwich, fluffy and rich in flavor."
click at [816, 400] on textarea at bounding box center [884, 392] width 409 height 57
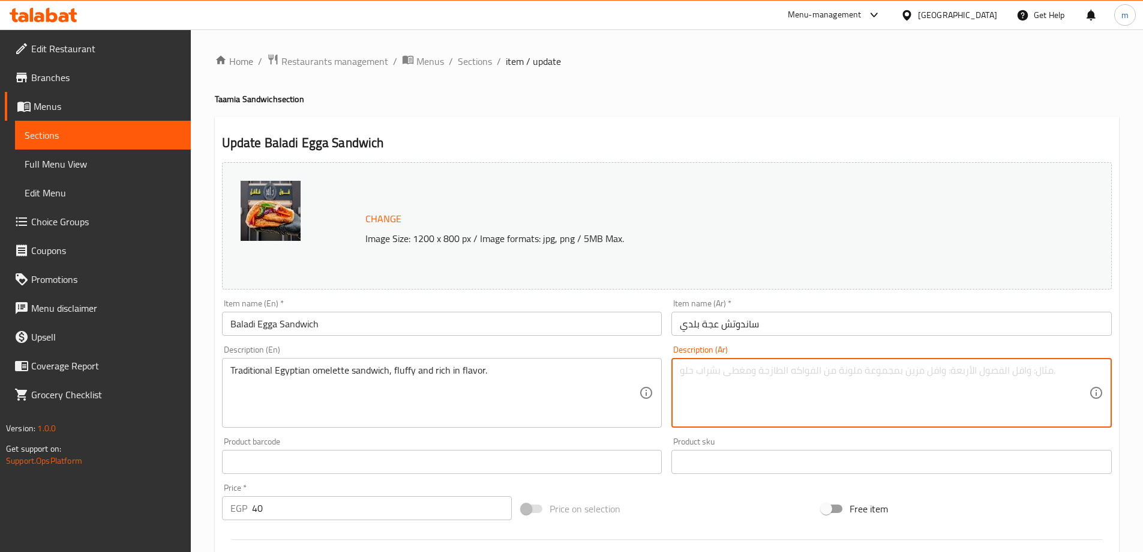
paste textarea "ساندويتش أومليت مصري تقليدي، رقيق وغني بالنكهة."
click at [949, 378] on textarea "ساندويتش أومليت مصري تقليدي، رقيق وغني بالنكهة." at bounding box center [884, 392] width 409 height 57
type textarea "ساندويتش أومليت مصري تقليدي، فلافي وغني بالنكهة."
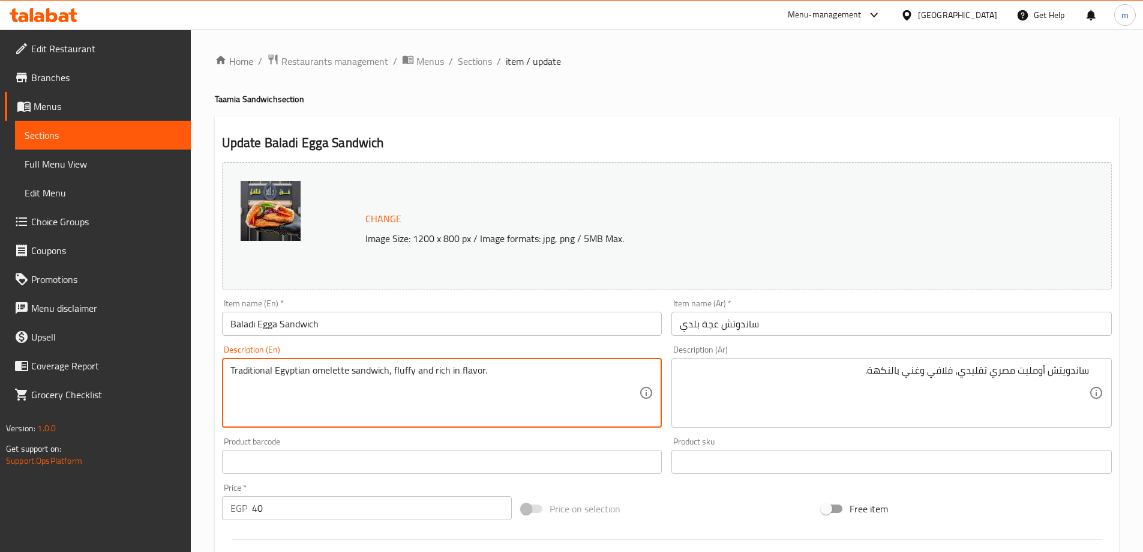
click at [503, 384] on textarea "Traditional Egyptian omelette sandwich, fluffy and rich in flavor." at bounding box center [434, 392] width 409 height 57
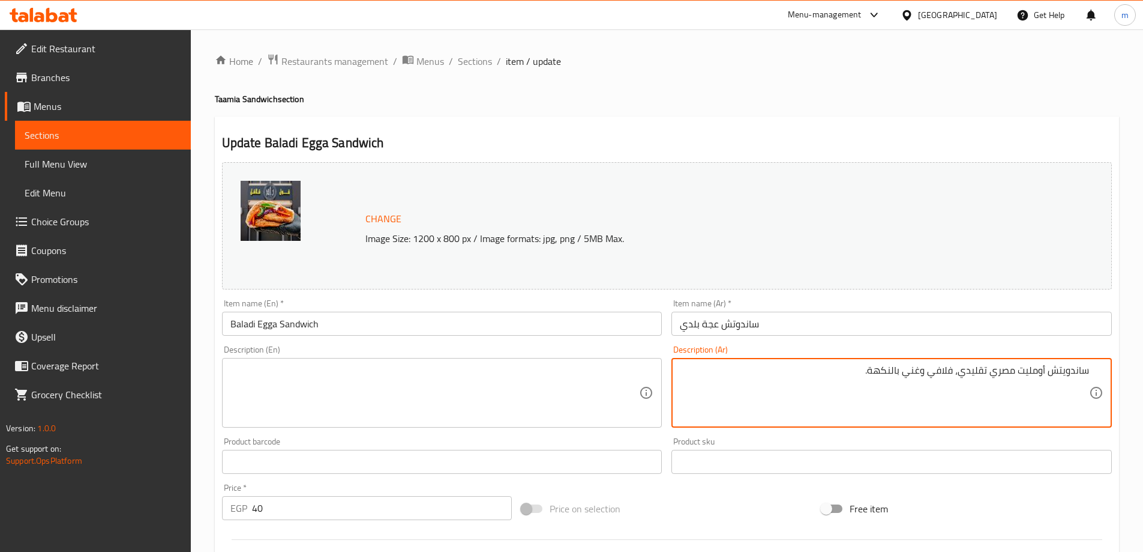
click at [840, 413] on textarea "ساندويتش أومليت مصري تقليدي، فلافي وغني بالنكهة." at bounding box center [884, 392] width 409 height 57
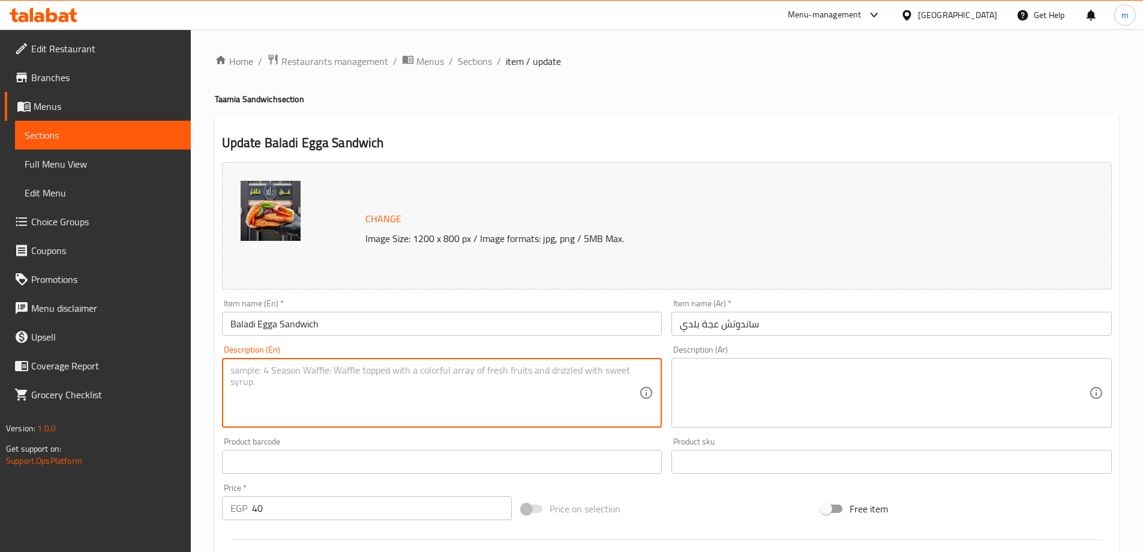
click at [466, 379] on textarea at bounding box center [434, 392] width 409 height 57
paste textarea "Street food in [GEOGRAPHIC_DATA] that is made with baladi bread, fried eggs, to…"
type textarea "Street food in [GEOGRAPHIC_DATA] that is made with baladi bread, fried eggs, to…"
click at [739, 385] on textarea at bounding box center [884, 392] width 409 height 57
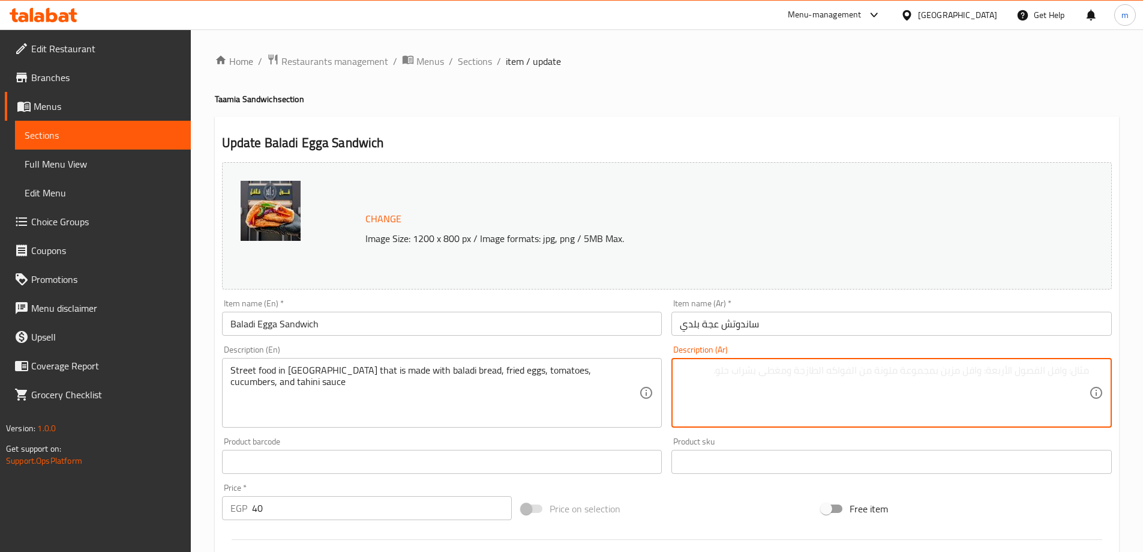
paste textarea "طعام شارع في [GEOGRAPHIC_DATA] مصنوع من الخبز البلدي والبيض المقلي والطماطم وال…"
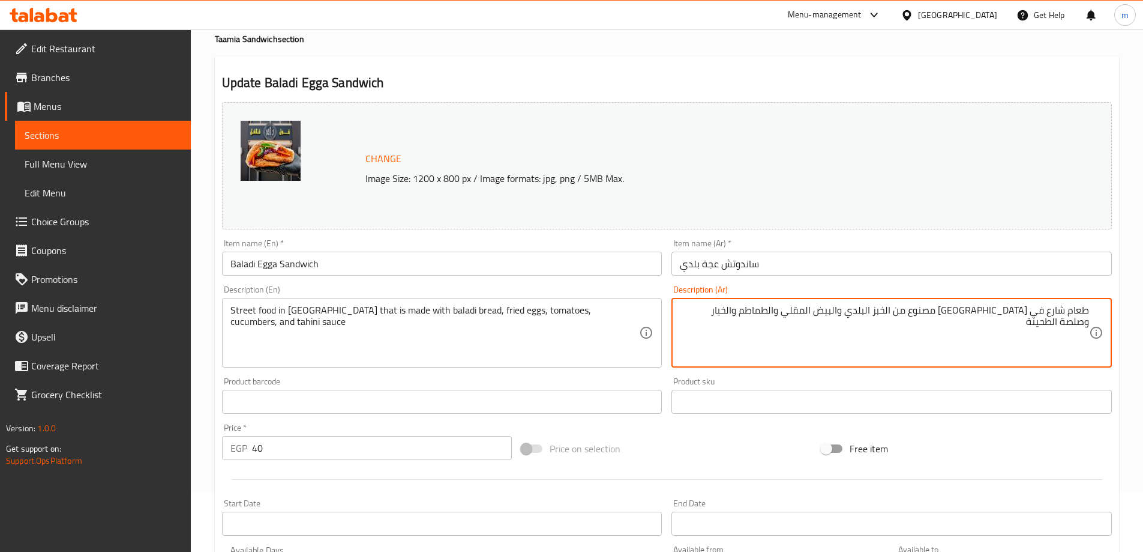
scroll to position [334, 0]
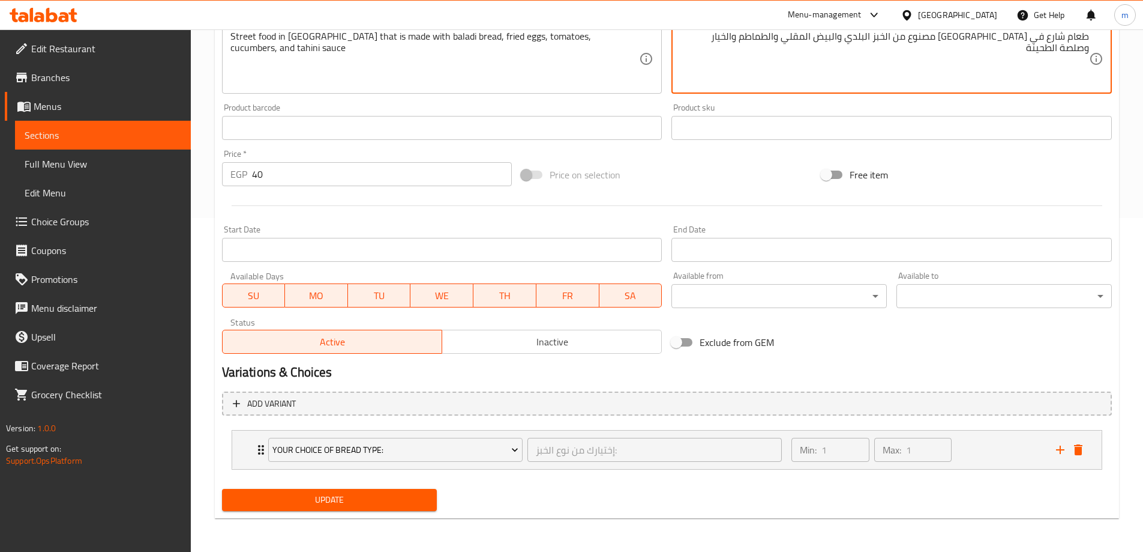
type textarea "طعام شارع في [GEOGRAPHIC_DATA] مصنوع من الخبز البلدي والبيض المقلي والطماطم وال…"
click at [368, 508] on button "Update" at bounding box center [329, 500] width 215 height 22
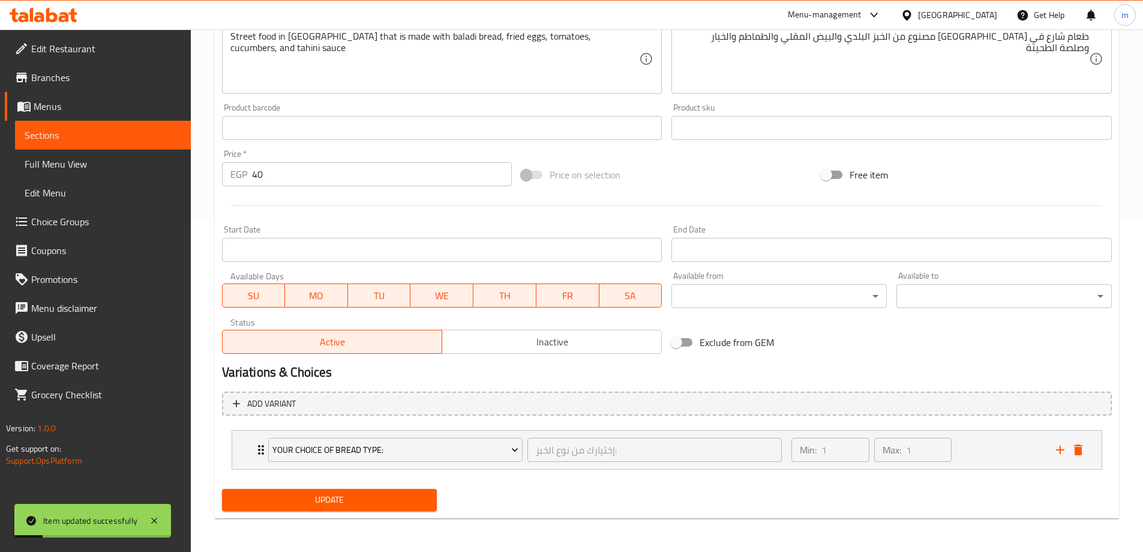
click at [113, 133] on span "Sections" at bounding box center [103, 135] width 157 height 14
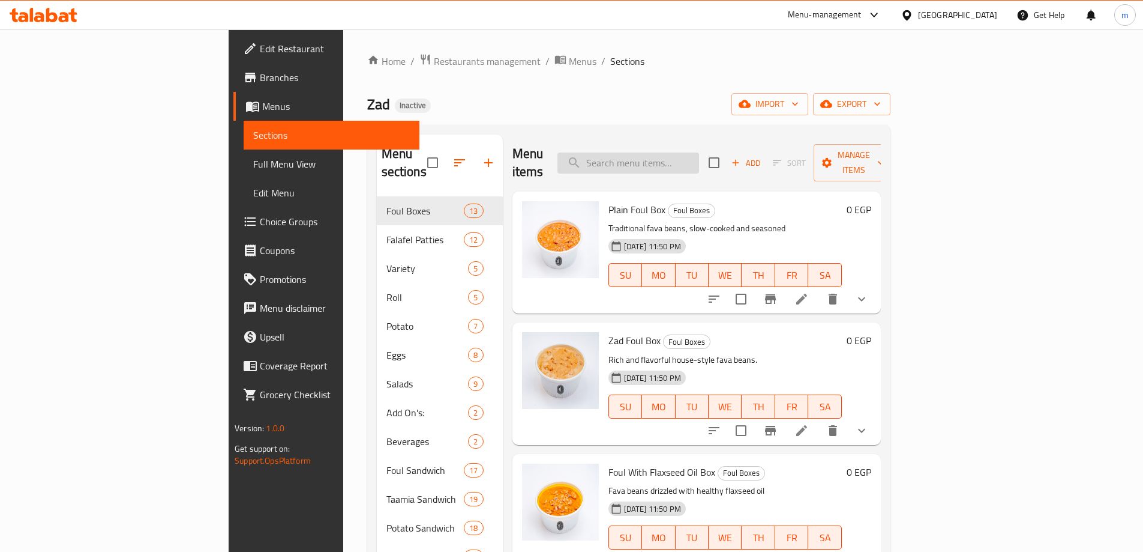
click at [699, 152] on input "search" at bounding box center [629, 162] width 142 height 21
paste input "● Potato Ketchup Sandwich"
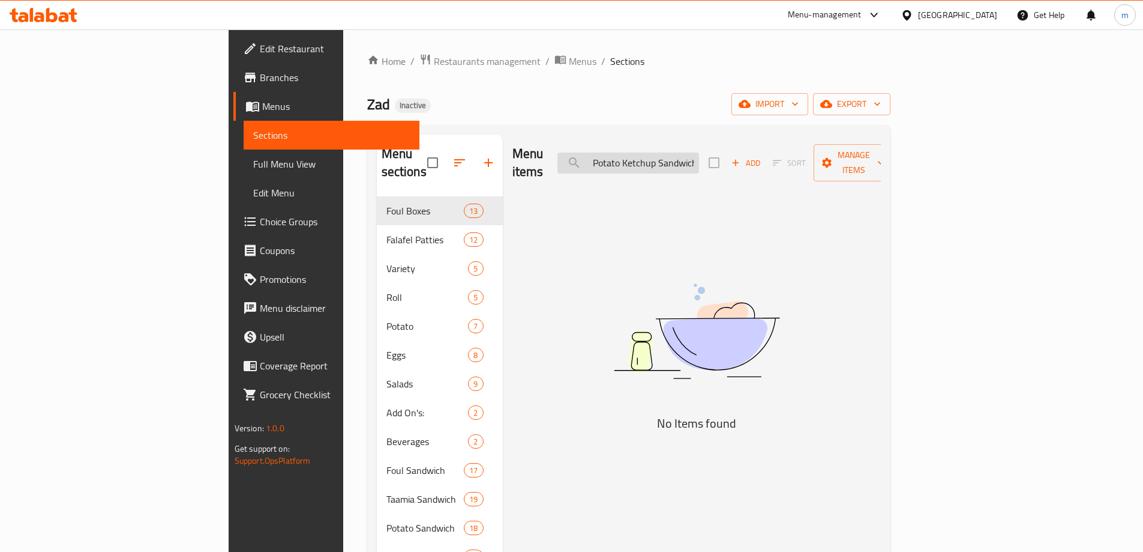
click at [678, 152] on input "● Potato Ketchup Sandwich" at bounding box center [629, 162] width 142 height 21
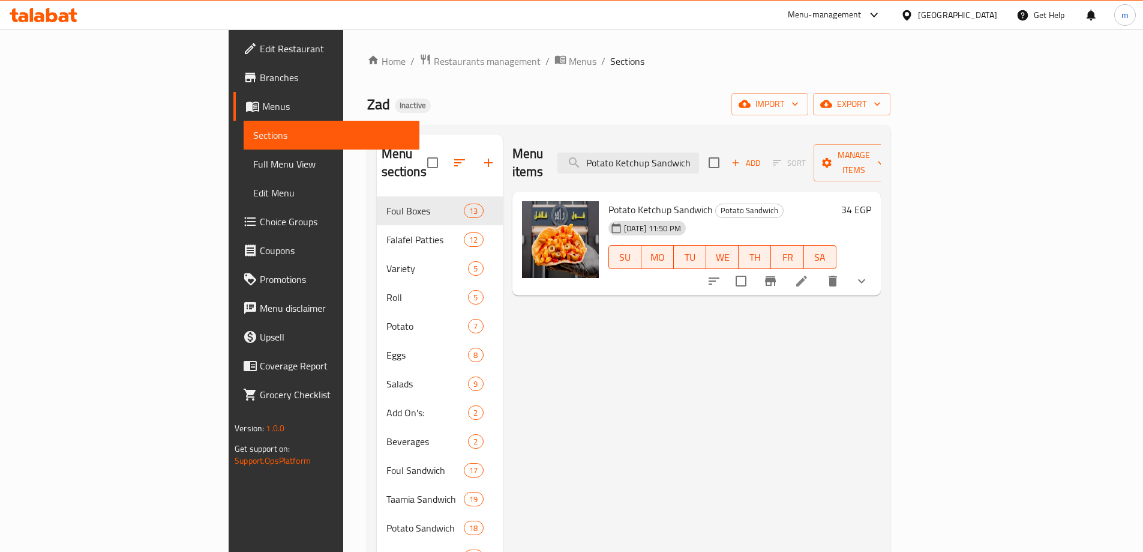
type input "Potato Ketchup Sandwich"
click at [809, 274] on icon at bounding box center [802, 281] width 14 height 14
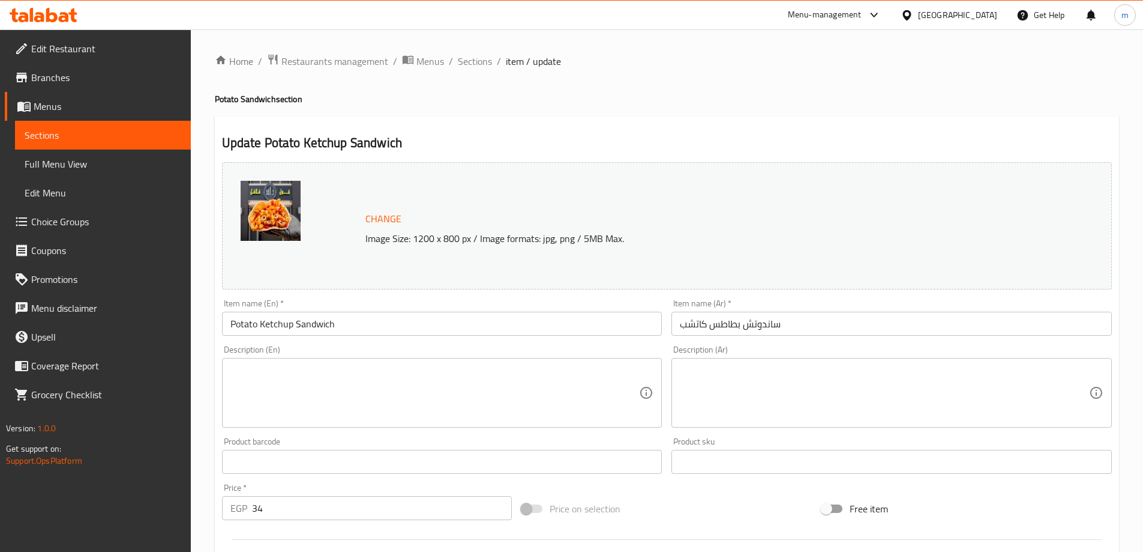
click at [299, 377] on textarea at bounding box center [434, 392] width 409 height 57
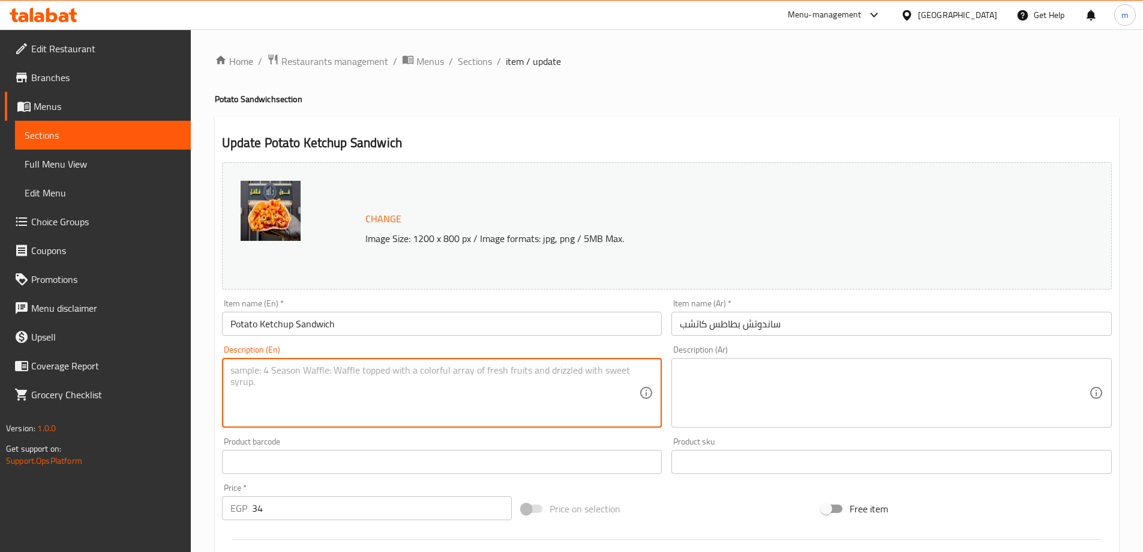
paste textarea "Golden fried potato slices drizzled with ketchup in soft bread."
type textarea "Golden fried potato slices drizzled with ketchup in soft bread."
click at [733, 411] on textarea at bounding box center [884, 392] width 409 height 57
paste textarea "شرائح البطاطس المقلية الذهبية المغطاة بالكاتشب في خبز طري."
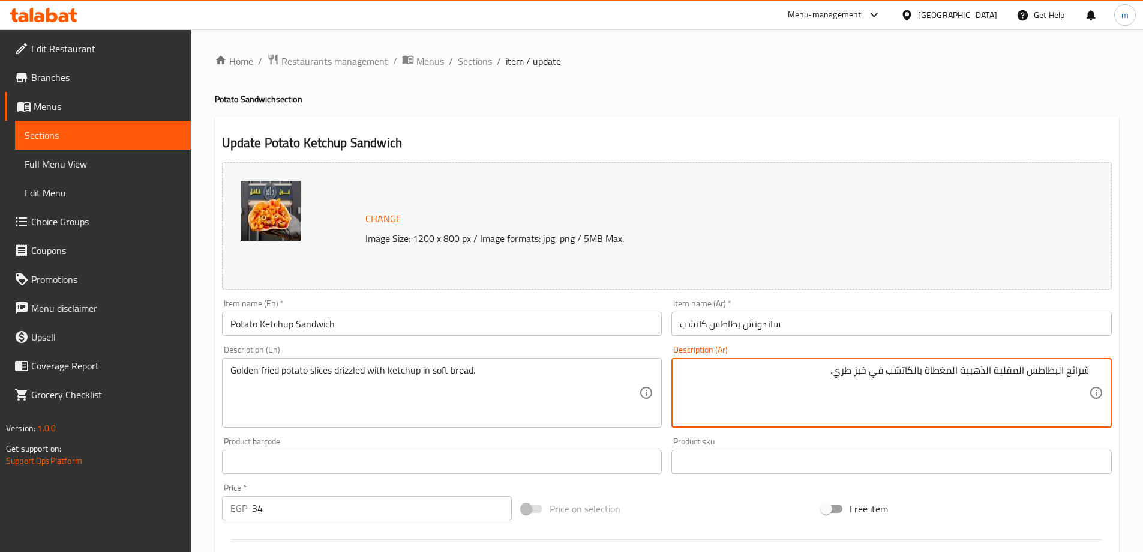
click at [945, 371] on textarea "شرائح البطاطس المقلية الذهبية المغطاة بالكاتشب في خبز طري." at bounding box center [884, 392] width 409 height 57
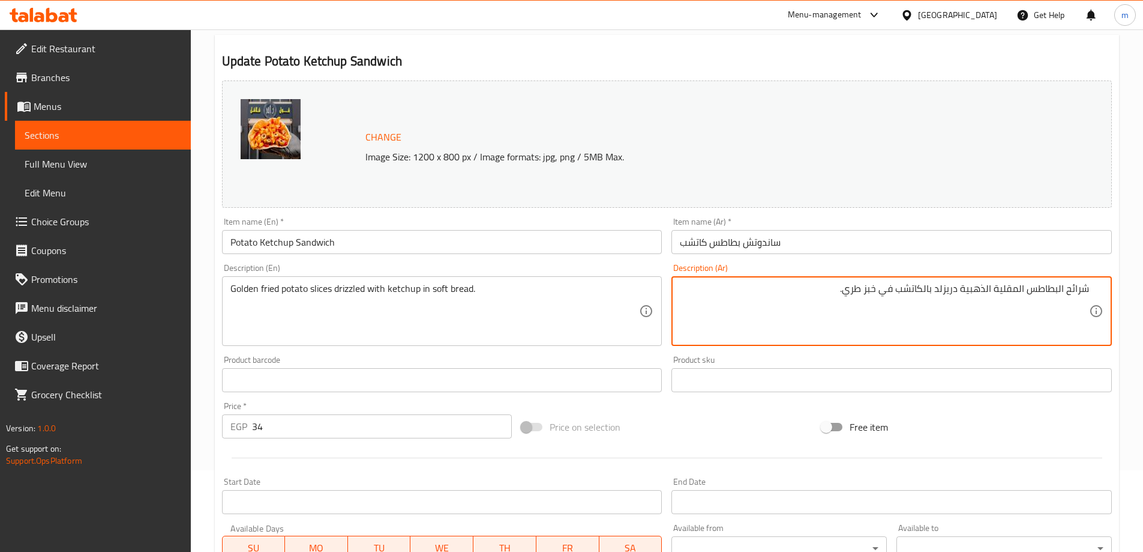
scroll to position [334, 0]
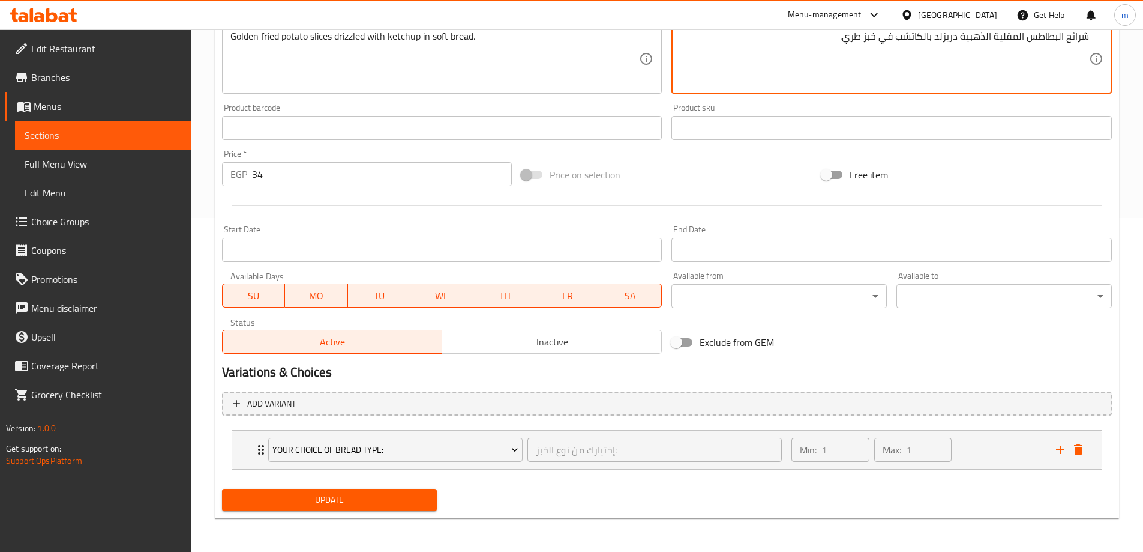
type textarea "شرائح البطاطس المقلية الذهبية دريزلد بالكاتشب في خبز طري."
click at [364, 491] on button "Update" at bounding box center [329, 500] width 215 height 22
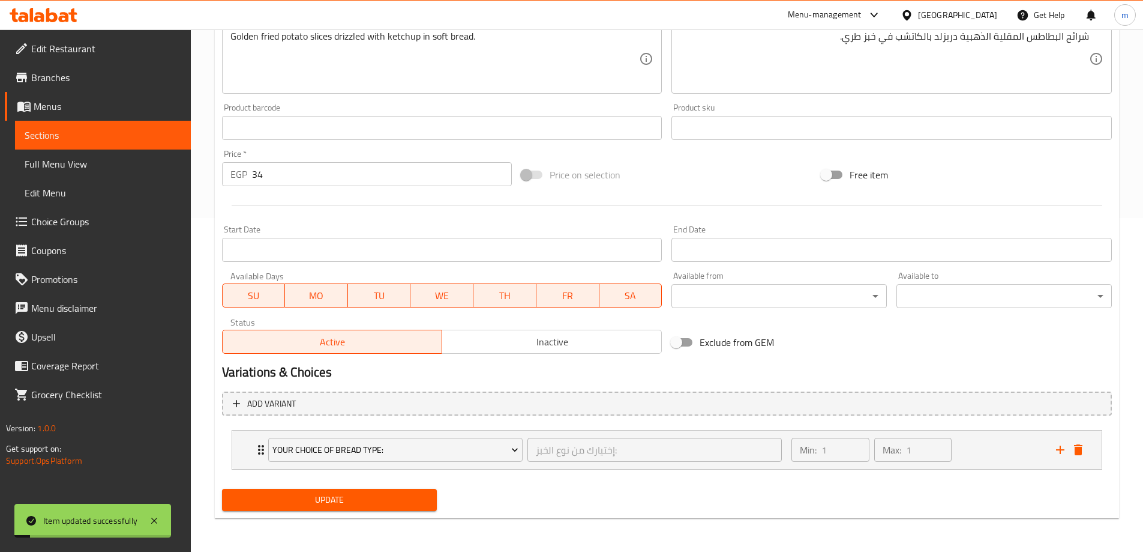
click at [121, 134] on span "Sections" at bounding box center [103, 135] width 157 height 14
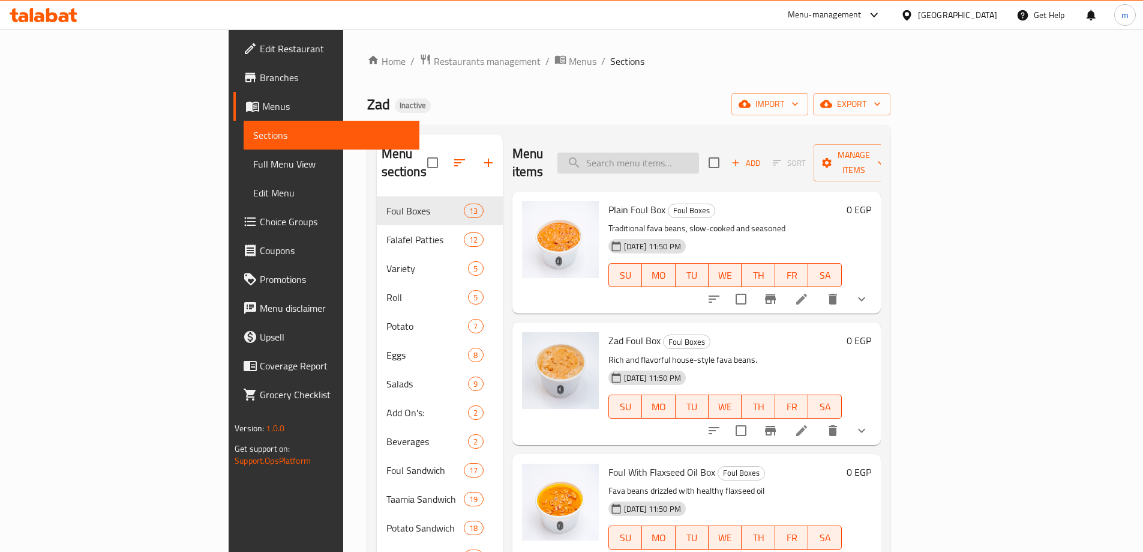
click at [690, 159] on input "search" at bounding box center [629, 162] width 142 height 21
paste input "● Fries With Mayonnaise Sandwich"
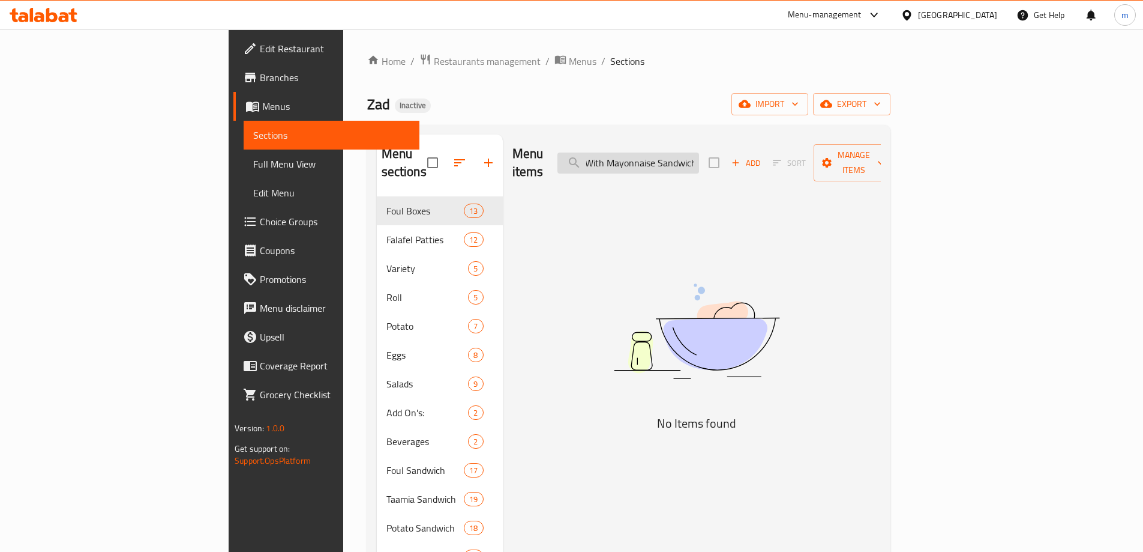
click at [672, 158] on input "● Fries With Mayonnaise Sandwich" at bounding box center [629, 162] width 142 height 21
type input "Fries With Mayonnaise Sandwich"
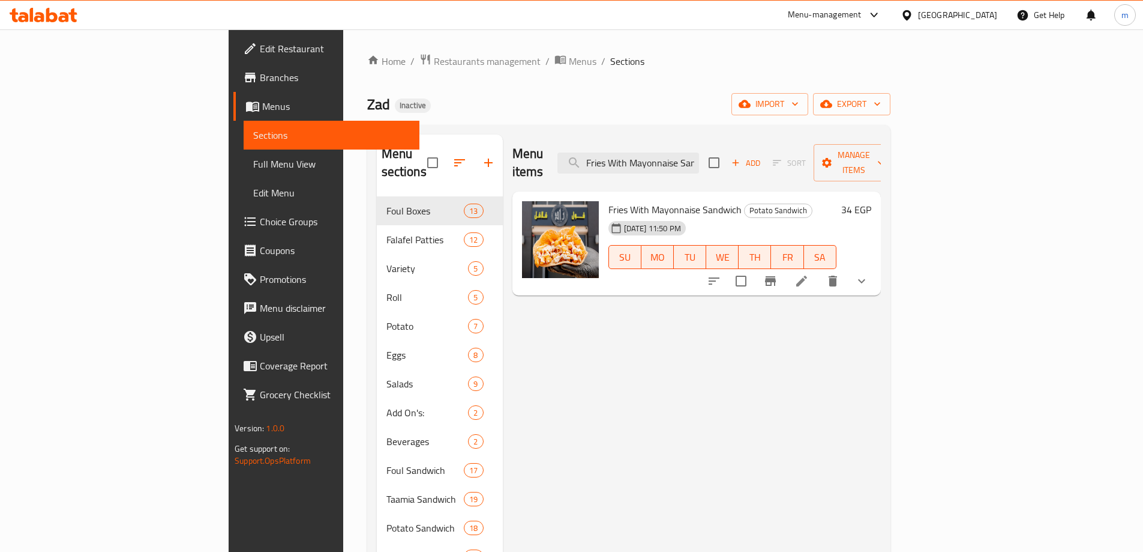
click at [807, 275] on icon at bounding box center [801, 280] width 11 height 11
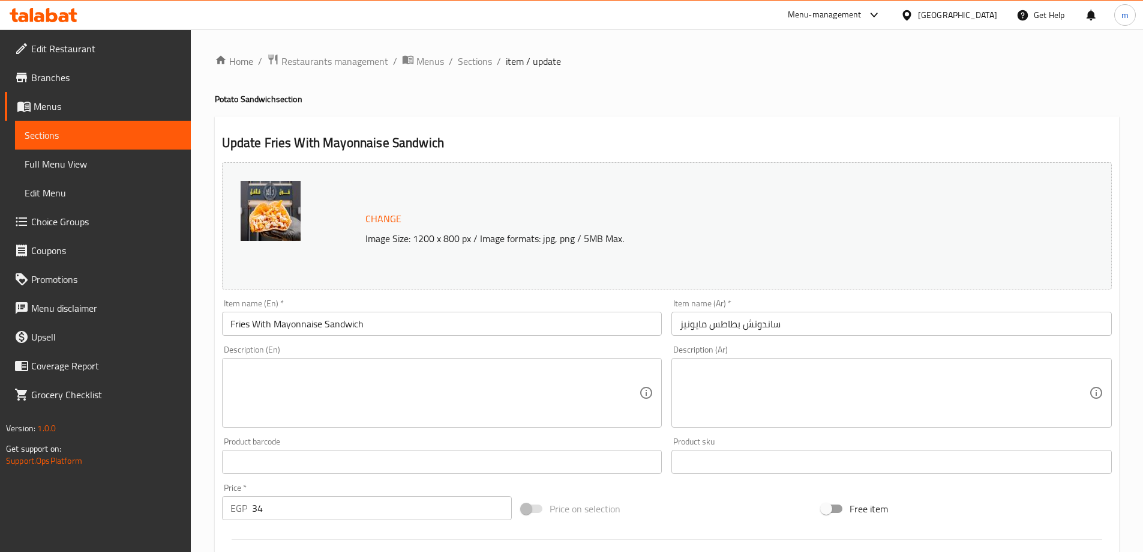
click at [416, 386] on textarea at bounding box center [434, 392] width 409 height 57
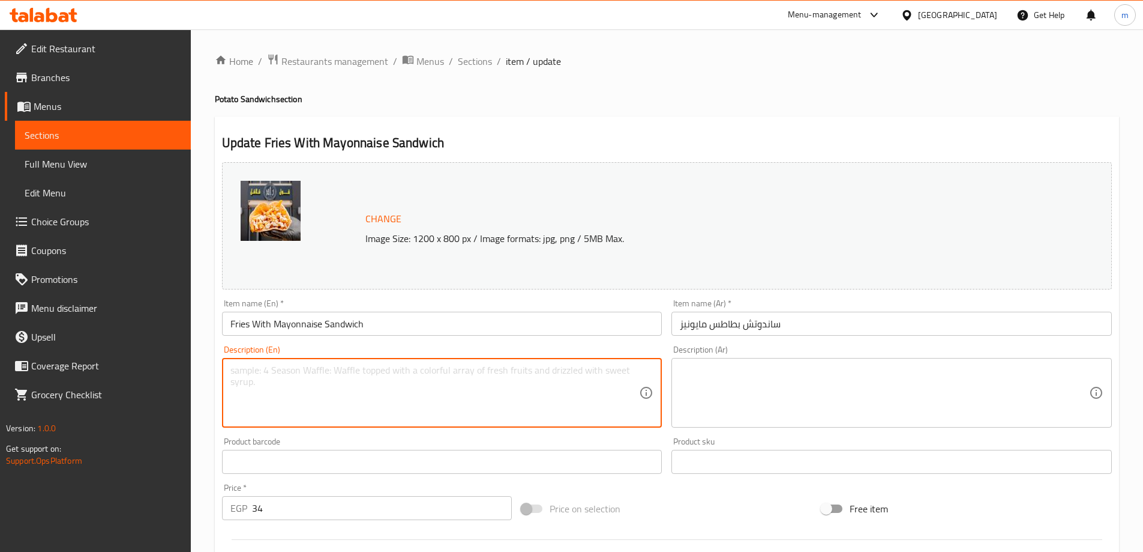
paste textarea "Crispy fries combined with creamy mayonnaise for a light snack."
type textarea "Crispy fries combined with creamy mayonnaise for a light snack."
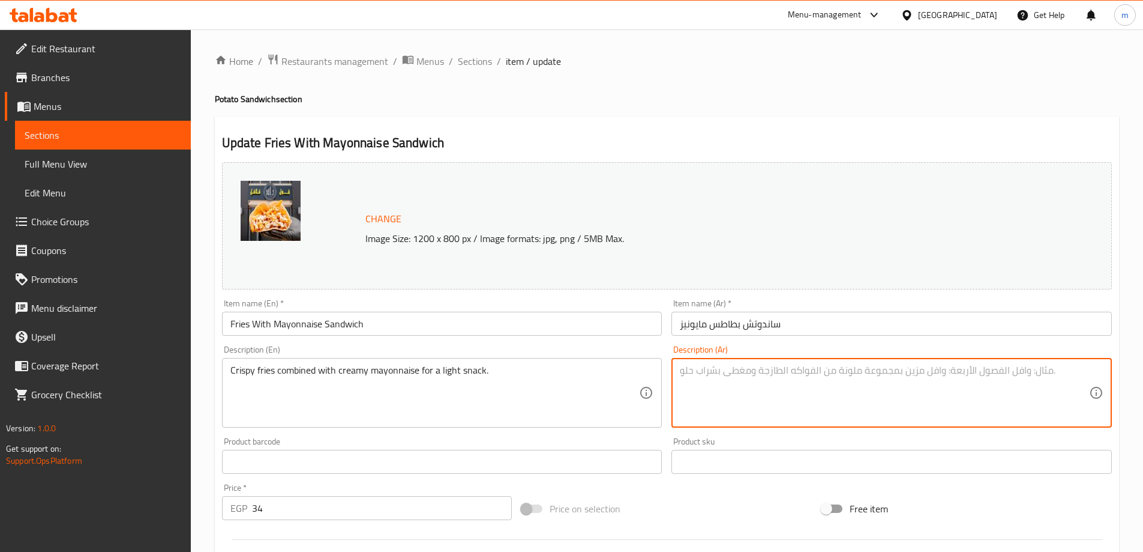
click at [826, 373] on textarea at bounding box center [884, 392] width 409 height 57
paste textarea "بطاطس مقرمشة ممزوجة مع المايونيز الكريمي للحصول على وجبة خفيفة."
drag, startPoint x: 820, startPoint y: 377, endPoint x: 868, endPoint y: 380, distance: 47.5
click at [868, 380] on textarea "بطاطس مقلية مقرمشة ممزوجة مع المايونيز الكريمي للحصول على وجبة خفيفة." at bounding box center [884, 392] width 409 height 57
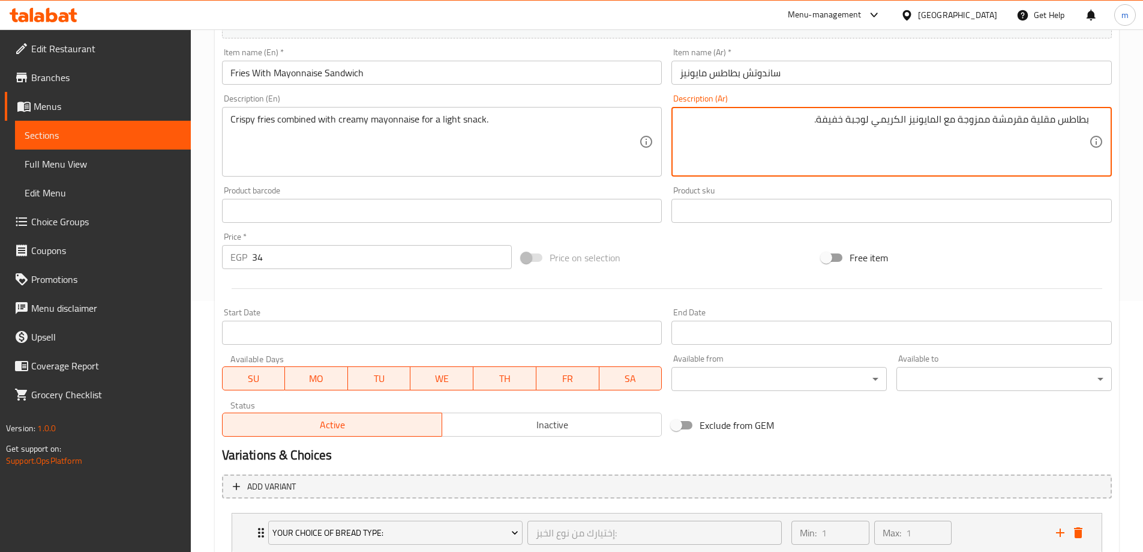
scroll to position [334, 0]
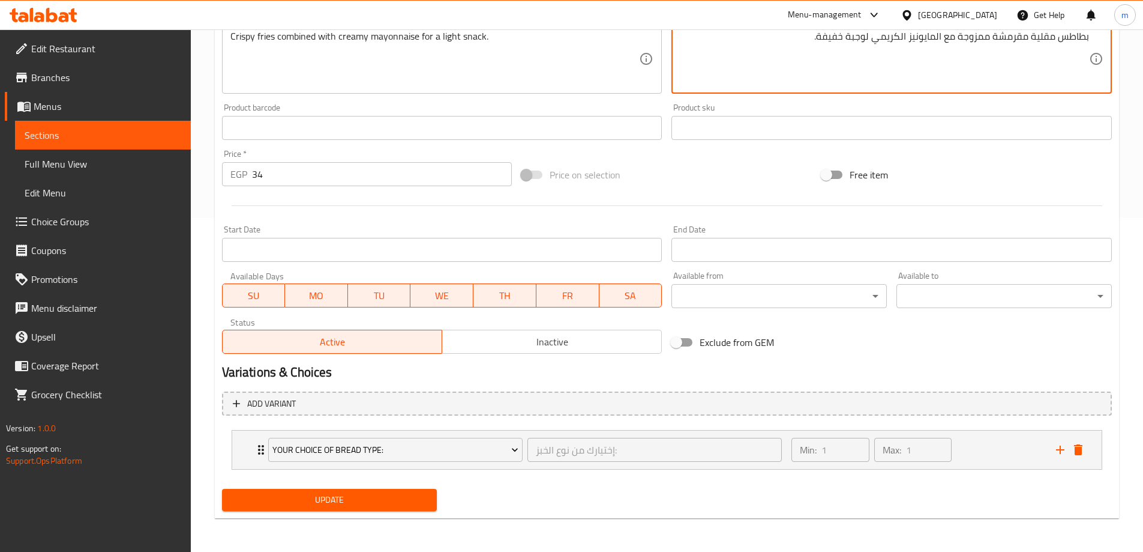
type textarea "بطاطس مقلية مقرمشة ممزوجة مع المايونيز الكريمي لوجبة خفيفة."
click at [296, 498] on span "Update" at bounding box center [330, 499] width 196 height 15
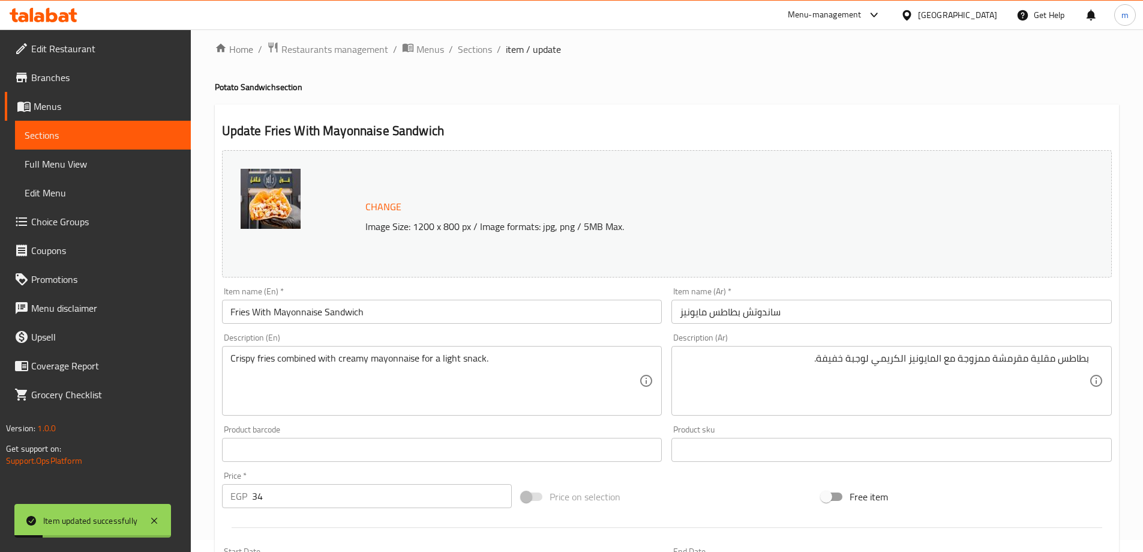
scroll to position [0, 0]
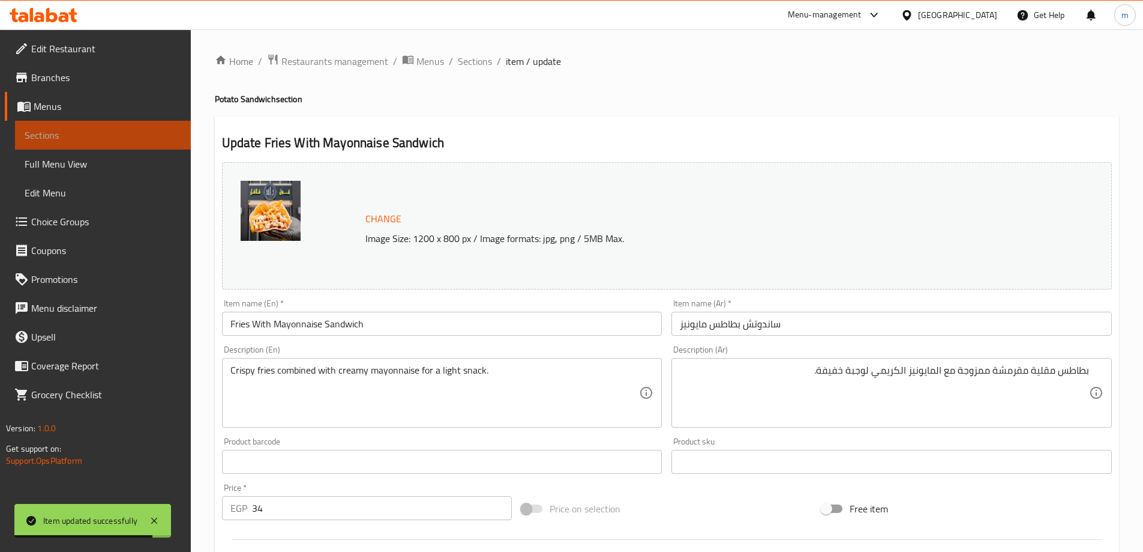
click at [75, 124] on link "Sections" at bounding box center [103, 135] width 176 height 29
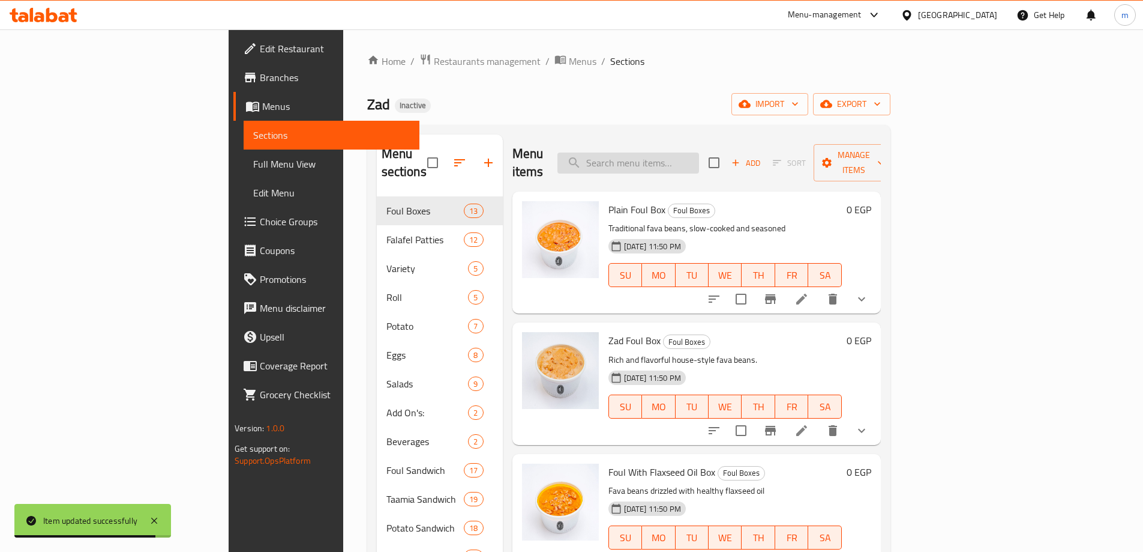
click at [699, 155] on input "search" at bounding box center [629, 162] width 142 height 21
paste input "● Potato Ketchup Mayonnaise Sandwich"
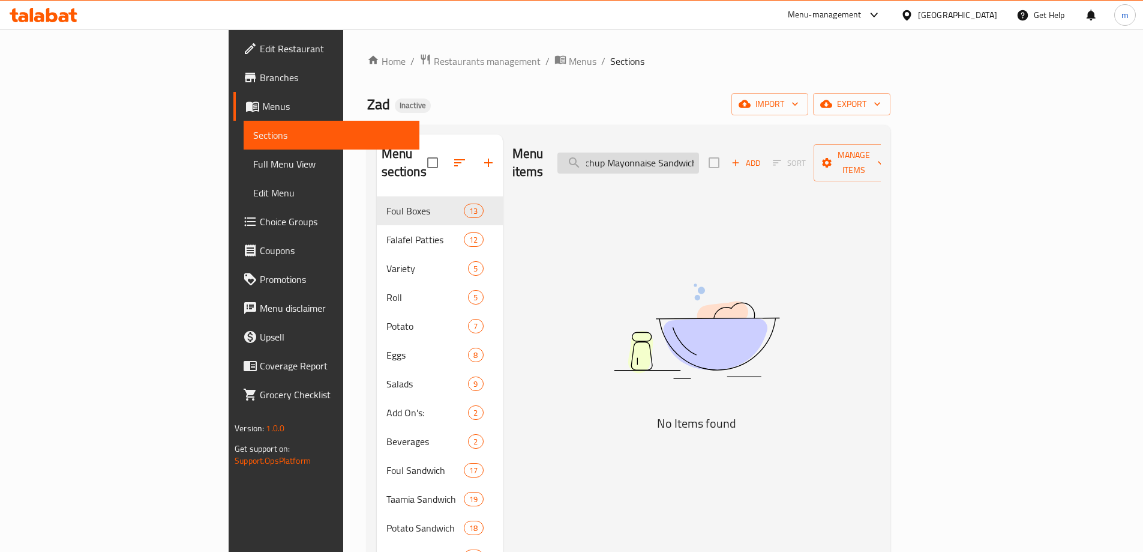
click at [682, 154] on input "● Potato Ketchup Mayonnaise Sandwich" at bounding box center [629, 162] width 142 height 21
type input "Potato Ketchup Mayonnaise Sandwich"
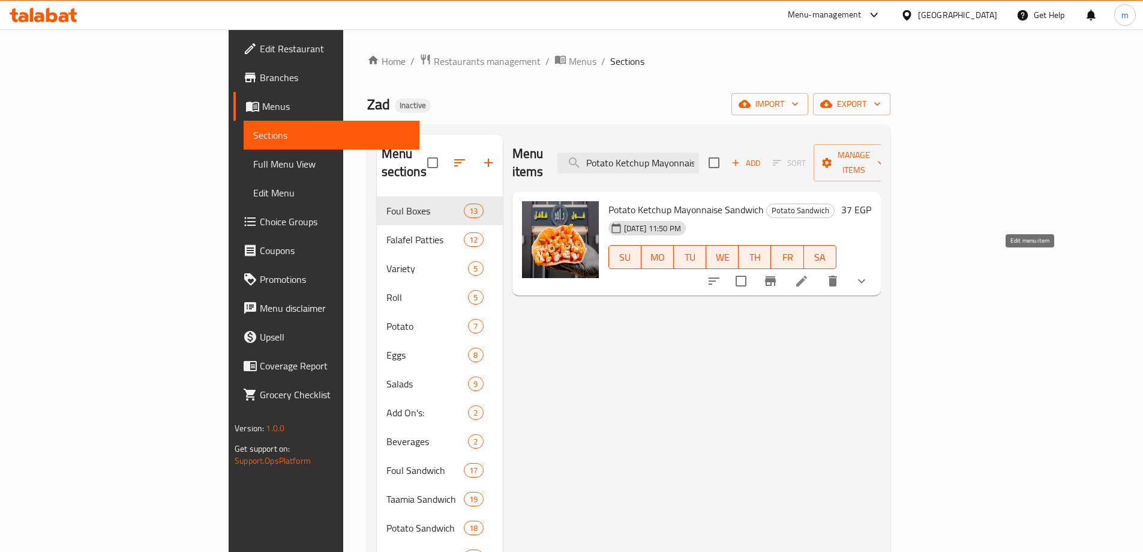
click at [819, 271] on li at bounding box center [802, 281] width 34 height 22
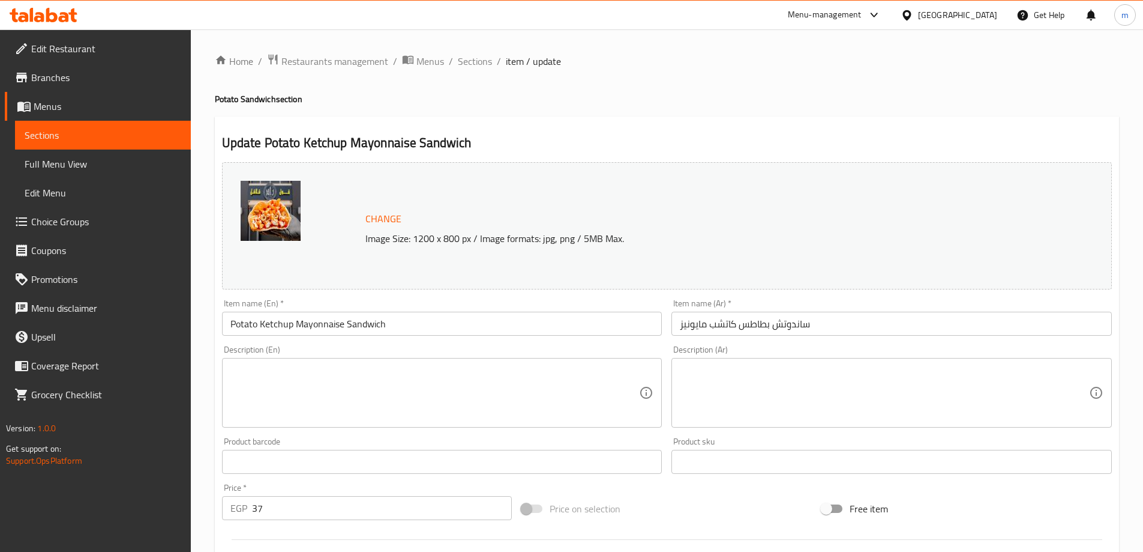
click at [272, 364] on textarea at bounding box center [434, 392] width 409 height 57
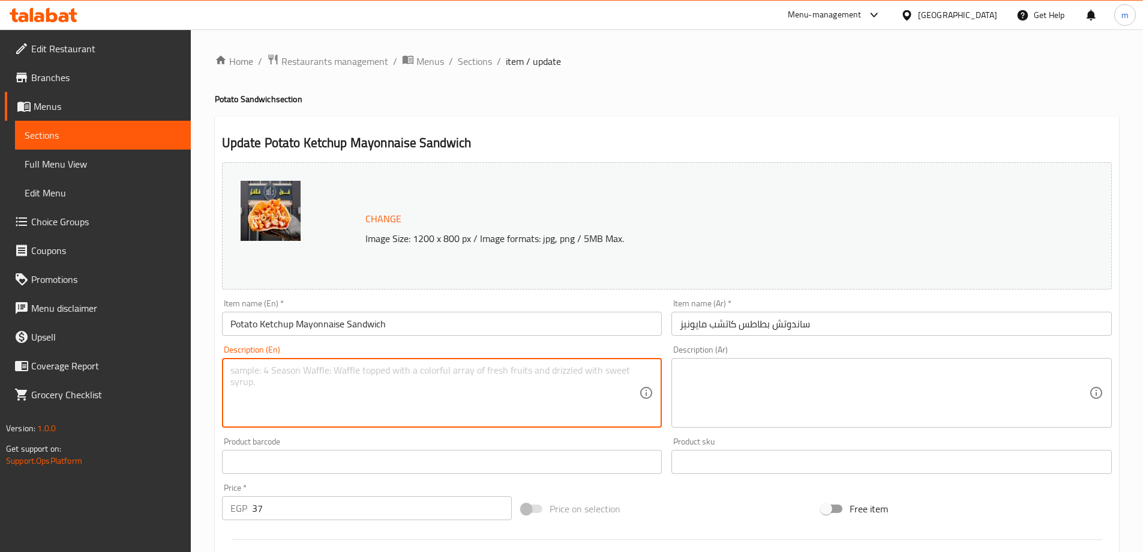
paste textarea "Fries topped with both ketchup and mayo for a saucy bite."
type textarea "Fries topped with both ketchup and mayo for a saucy bite."
click at [691, 388] on textarea at bounding box center [884, 392] width 409 height 57
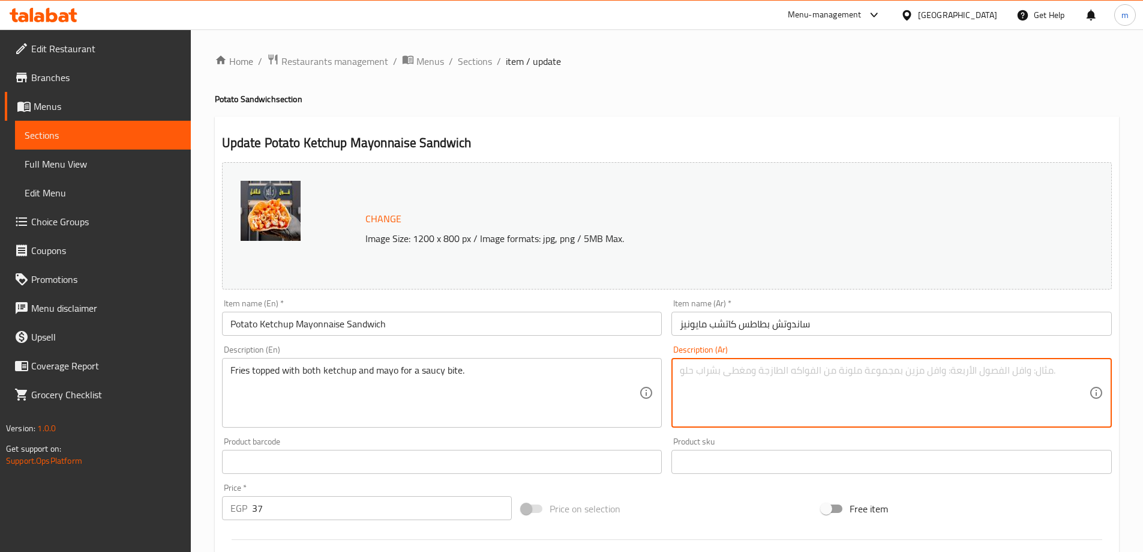
paste textarea "بطاطس مقلية مغطاة بالكاتشب والمايونيز للحصول على نكهة لذيذة."
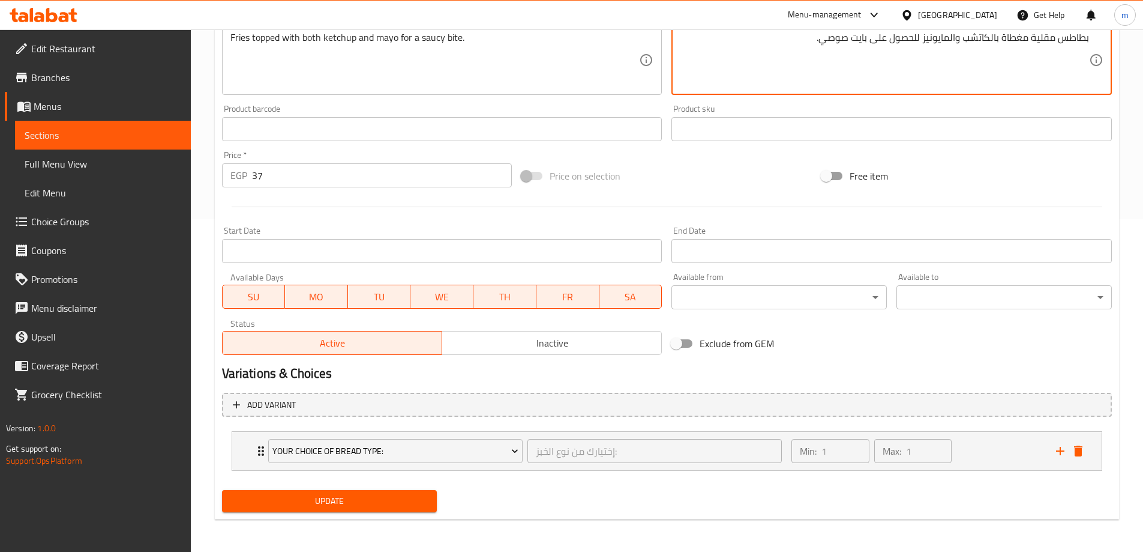
scroll to position [334, 0]
type textarea "بطاطس مقلية مغطاة بالكاتشب والمايونيز للحصول على بايت صوصي."
click at [385, 497] on span "Update" at bounding box center [330, 499] width 196 height 15
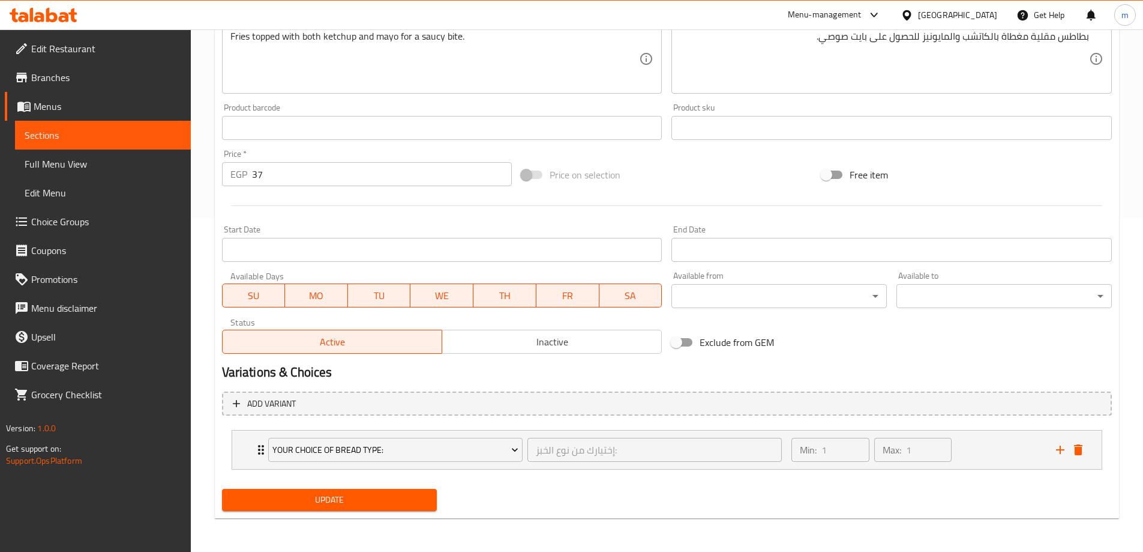
click at [401, 508] on button "Update" at bounding box center [329, 500] width 215 height 22
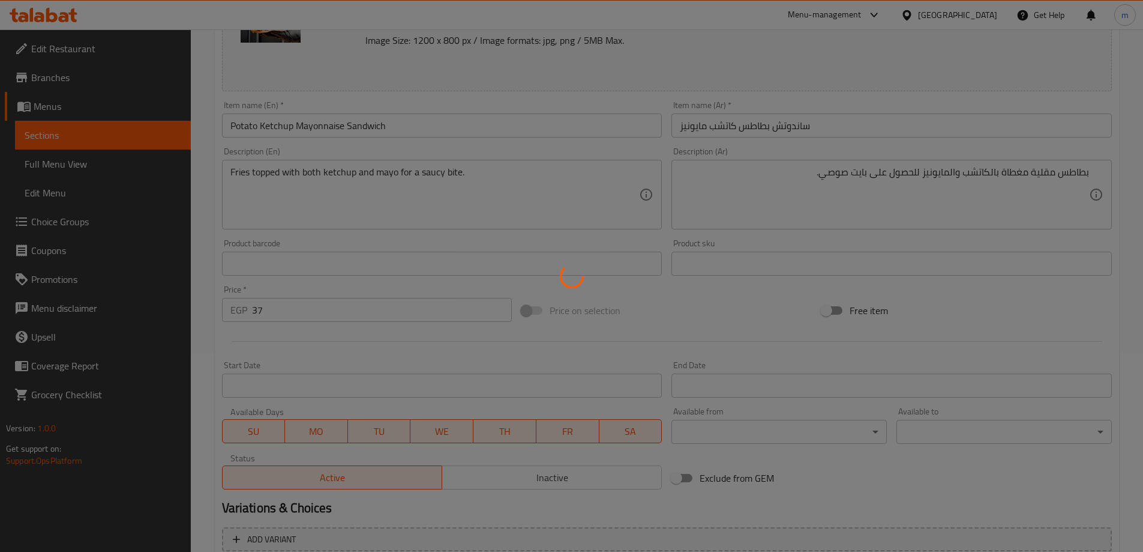
scroll to position [0, 0]
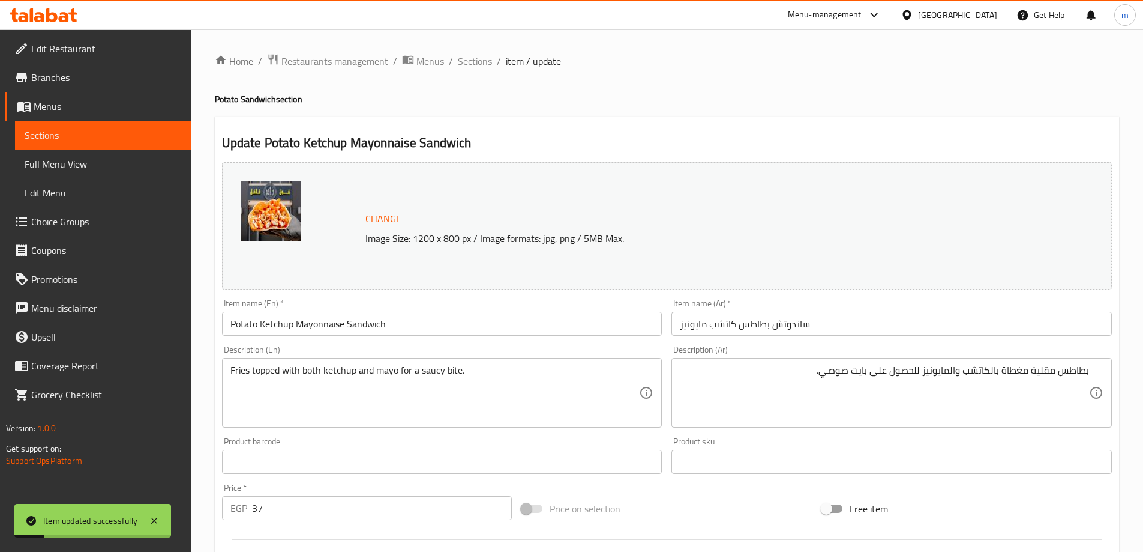
click at [81, 139] on span "Sections" at bounding box center [103, 135] width 157 height 14
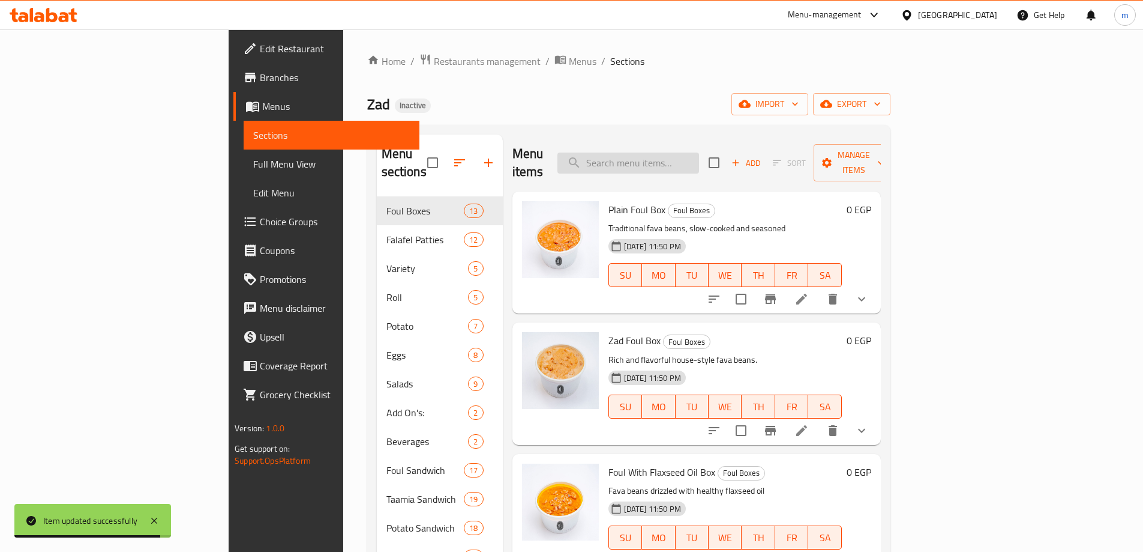
click at [690, 152] on input "search" at bounding box center [629, 162] width 142 height 21
paste input "● Baba Ghannoug Potatoes Sandwich"
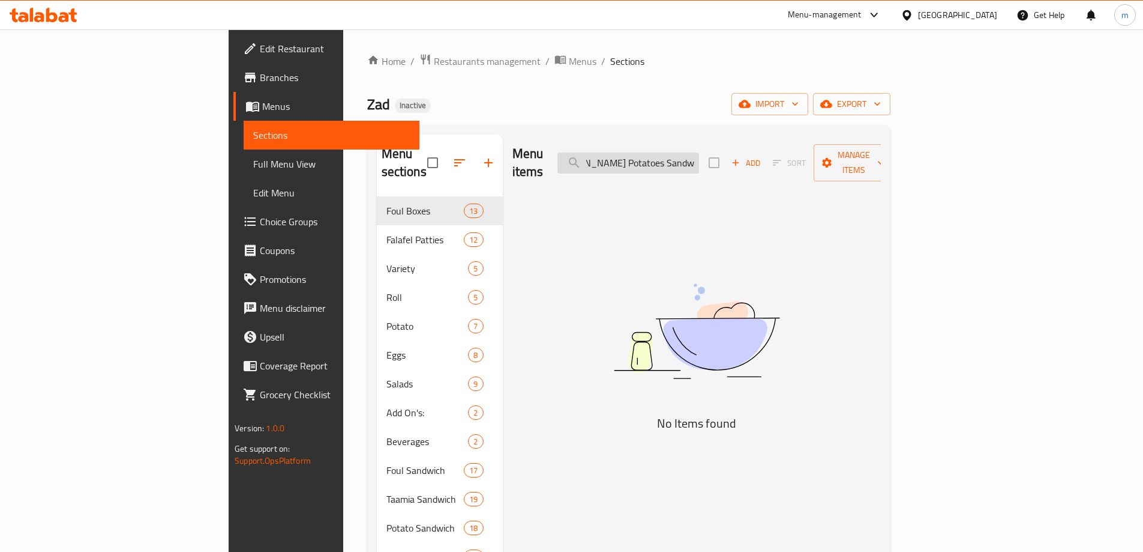
click at [677, 152] on input "● Baba Ghannoug Potatoes Sandwich" at bounding box center [629, 162] width 142 height 21
type input "[PERSON_NAME] Potatoes Sandwich"
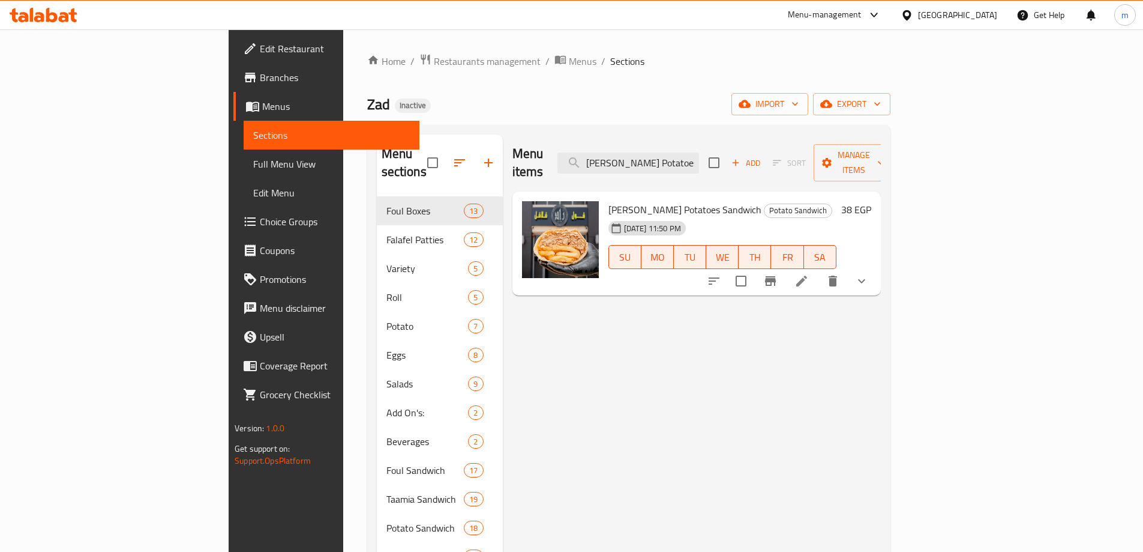
click at [819, 270] on li at bounding box center [802, 281] width 34 height 22
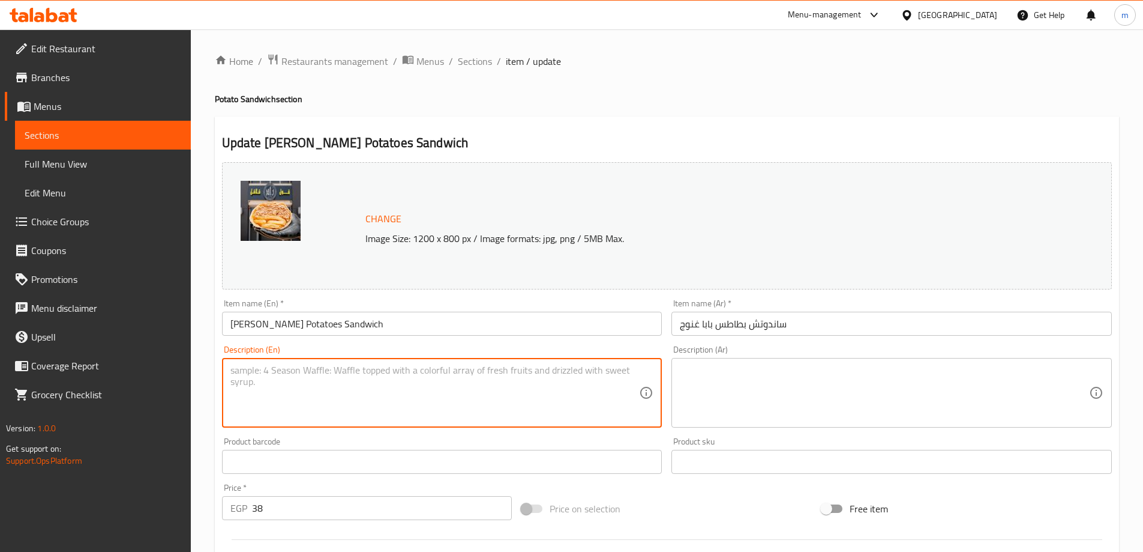
click at [308, 379] on textarea at bounding box center [434, 392] width 409 height 57
paste textarea "A savory mix of potatoes with smoky baba ghanouj spread."
type textarea "A savory mix of potatoes with smoky baba ghanouj spread."
click at [847, 365] on textarea at bounding box center [884, 392] width 409 height 57
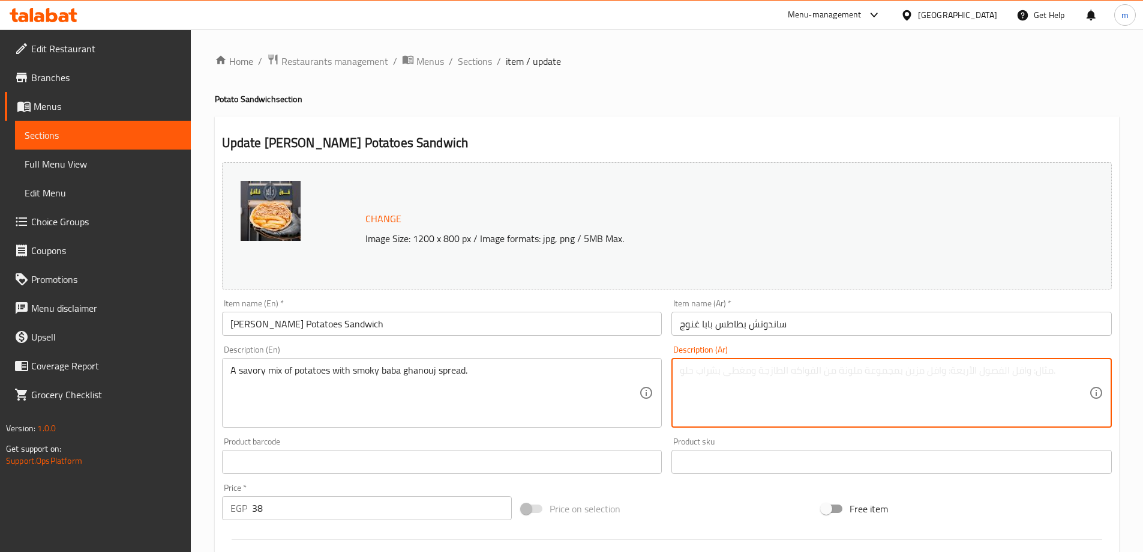
type textarea "ر"
paste textarea "مزيج لذيذ من البطاطس مع بابا غنوج مدخن."
click at [985, 376] on textarea "مزيج لذيذ من البطاطس مع بابا غنوج مدخن." at bounding box center [884, 392] width 409 height 57
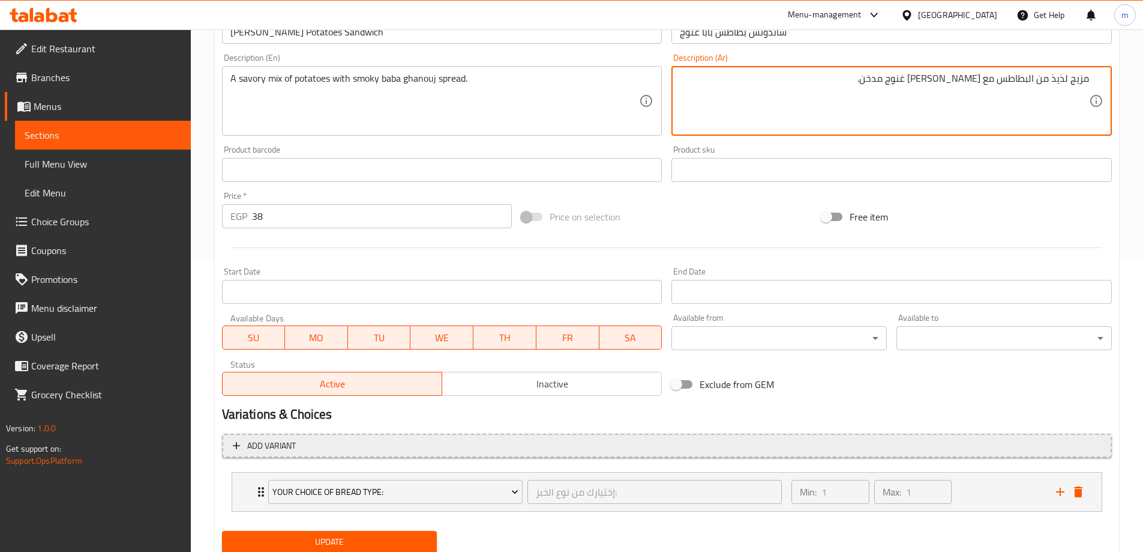
scroll to position [334, 0]
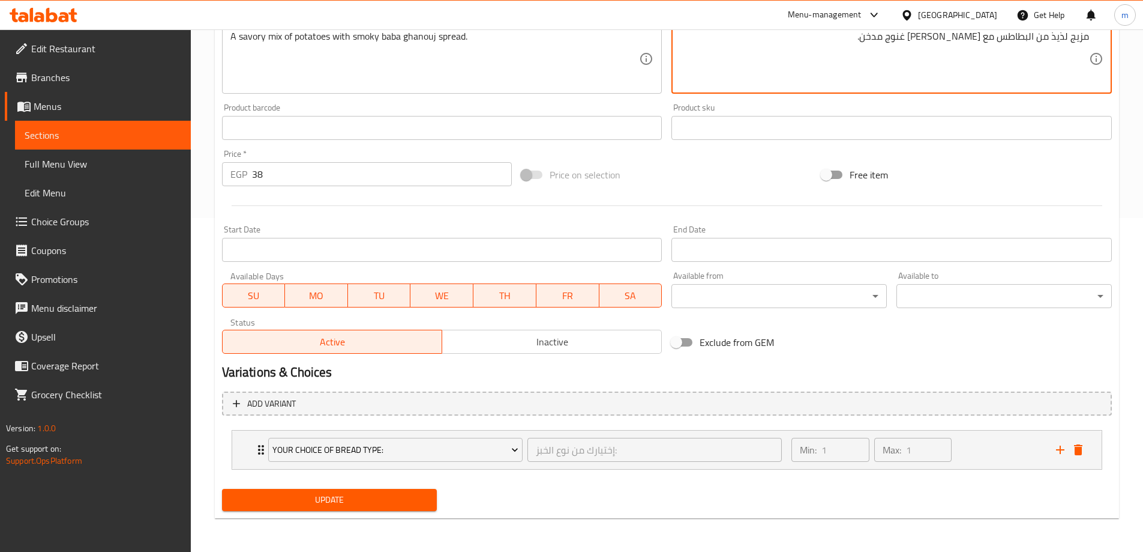
type textarea "مزيج لذيذ من البطاطس مع [PERSON_NAME] غنوج مدخن."
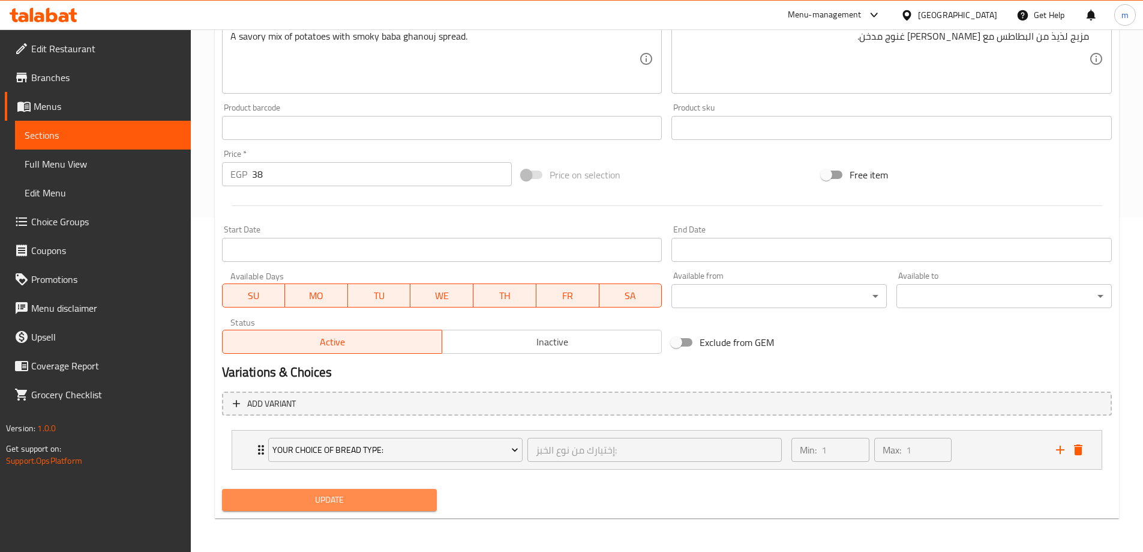
click at [370, 491] on button "Update" at bounding box center [329, 500] width 215 height 22
click at [350, 492] on span "Update" at bounding box center [330, 499] width 196 height 15
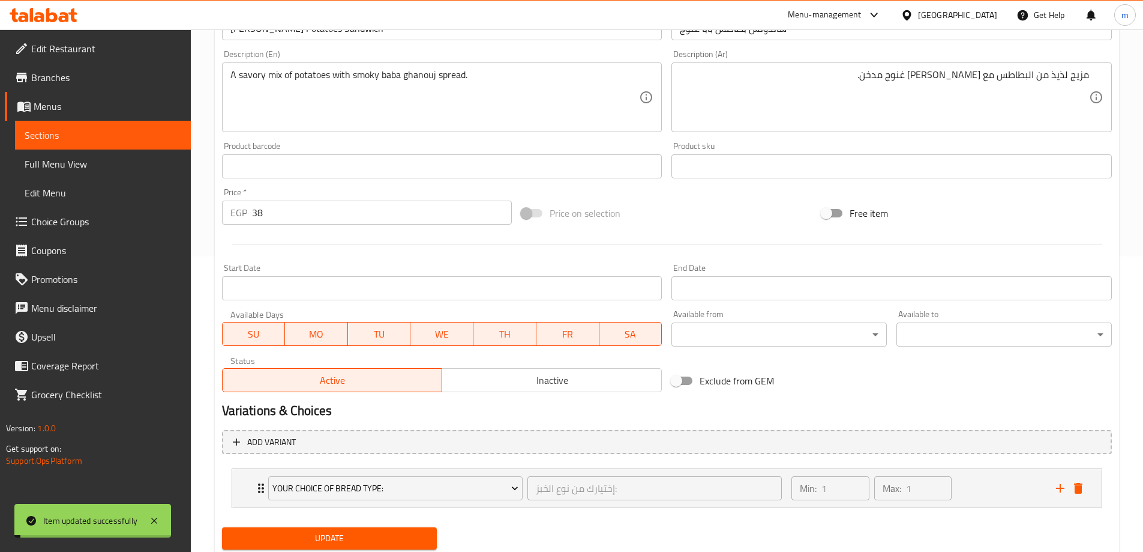
scroll to position [274, 0]
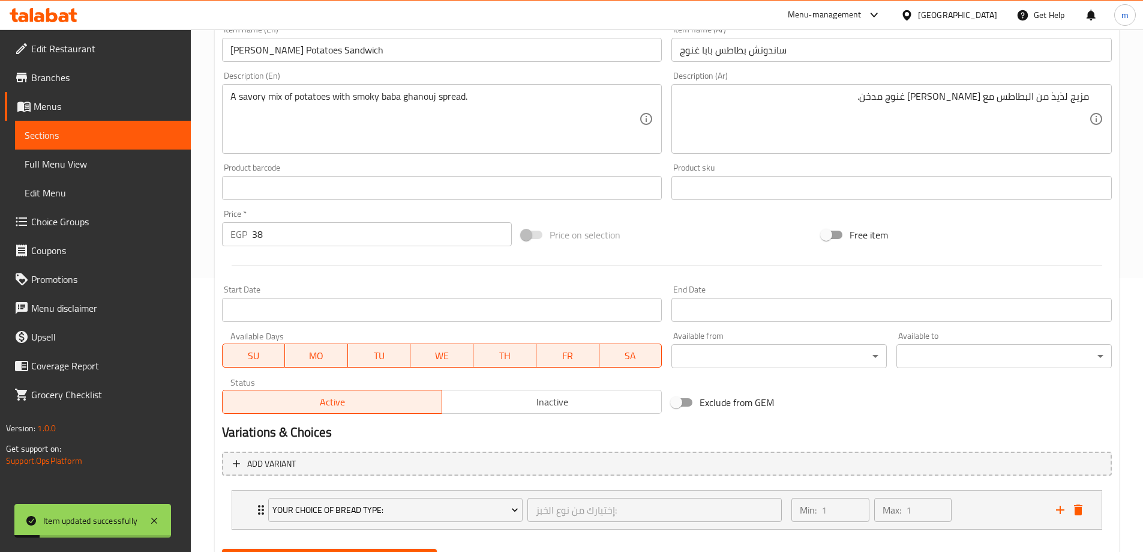
click at [125, 141] on span "Sections" at bounding box center [103, 135] width 157 height 14
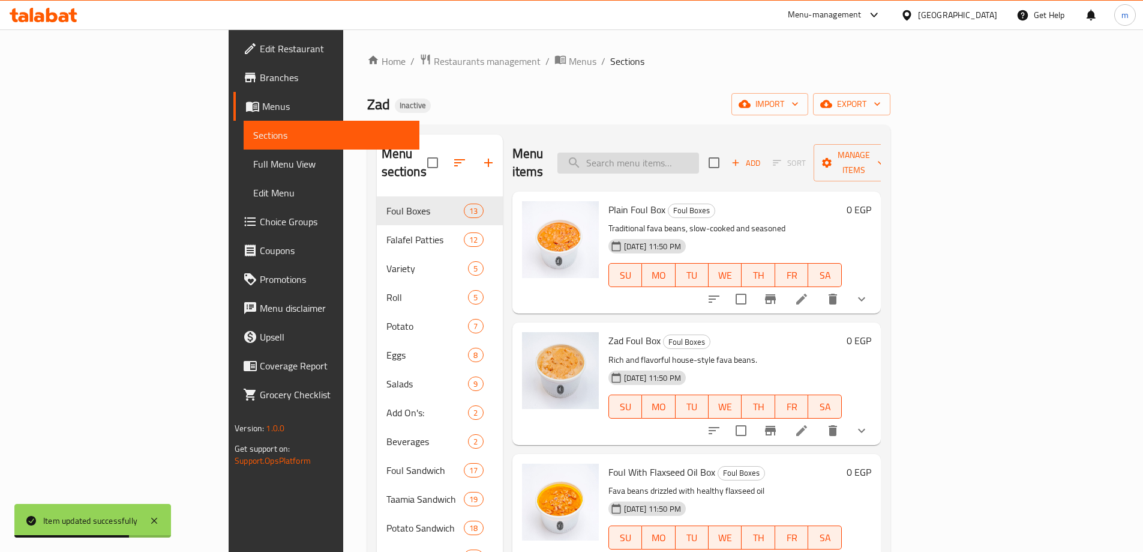
click at [699, 152] on input "search" at bounding box center [629, 162] width 142 height 21
paste input "● Potato Thabish Sandwich"
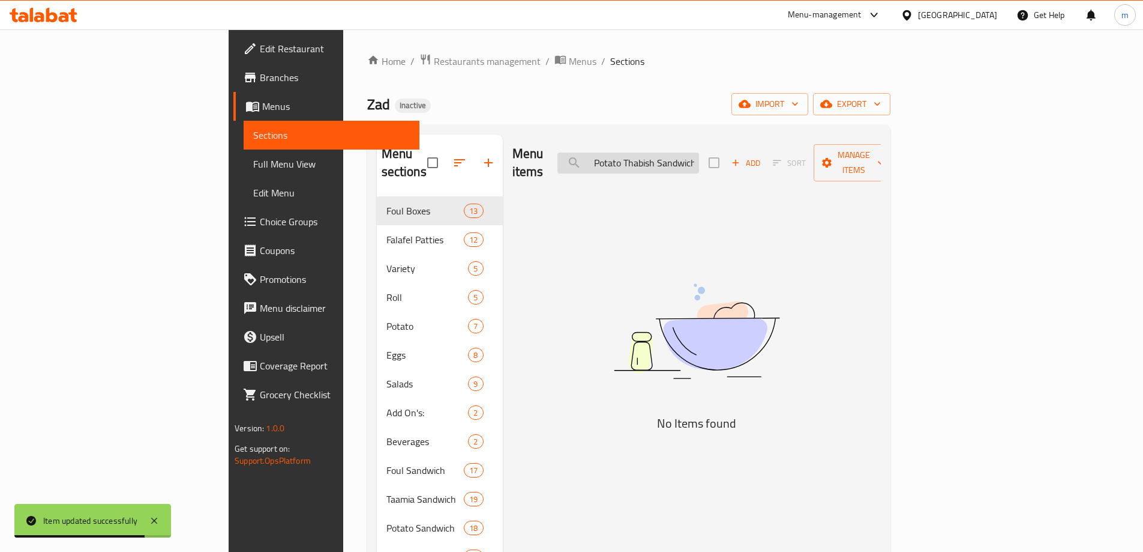
click at [668, 162] on input "● Potato Thabish Sandwich" at bounding box center [629, 162] width 142 height 21
click at [669, 160] on input "● Potato Thabish Sandwich" at bounding box center [629, 162] width 142 height 21
click at [675, 155] on input "● Potato Thabish Sandwich" at bounding box center [629, 162] width 142 height 21
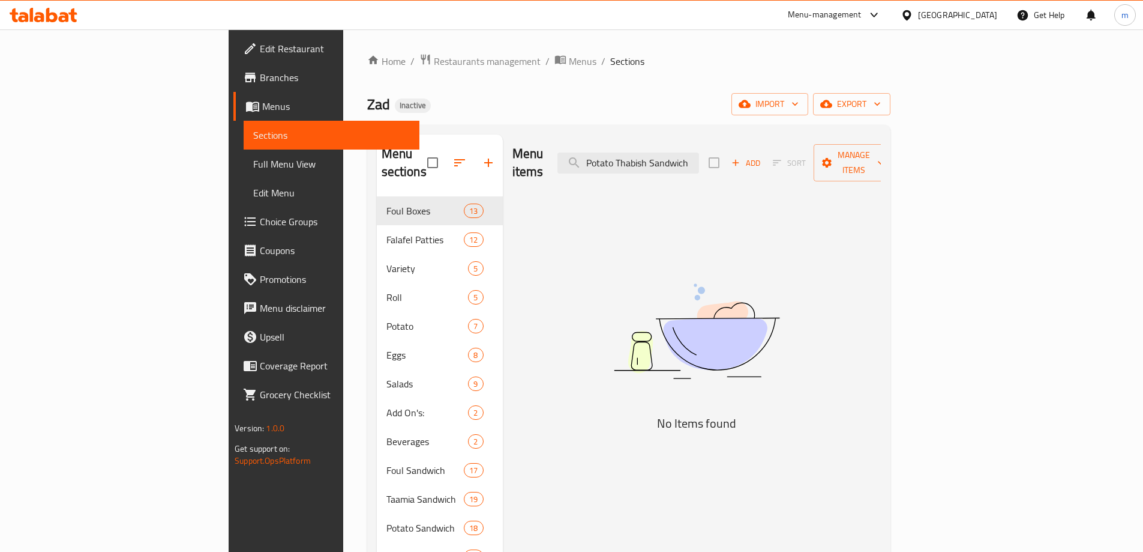
scroll to position [0, 0]
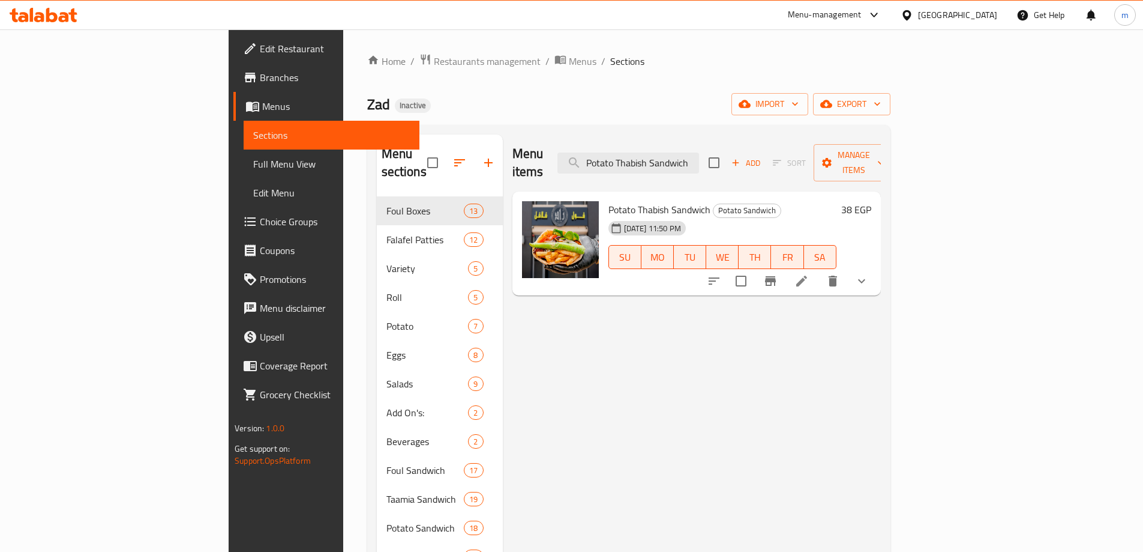
type input "Potato Thabish Sandwich"
click at [809, 274] on icon at bounding box center [802, 281] width 14 height 14
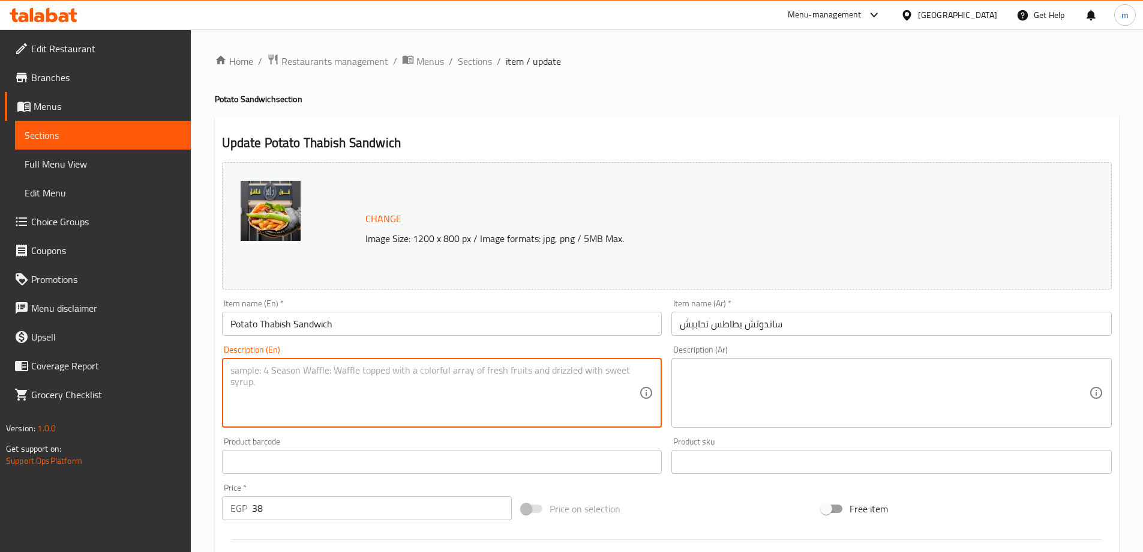
click at [349, 403] on textarea at bounding box center [434, 392] width 409 height 57
paste textarea "potato mix prepared in a special Egyptian “Thabish” style."
type textarea "potato mix prepared in a special Egyptian “Thabish” style."
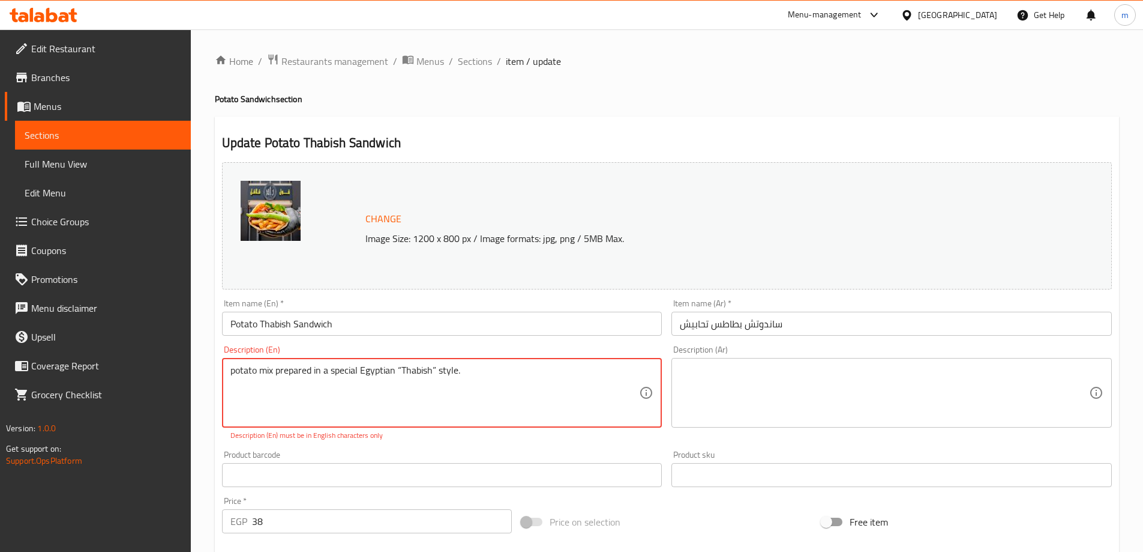
click at [742, 398] on textarea at bounding box center [884, 392] width 409 height 57
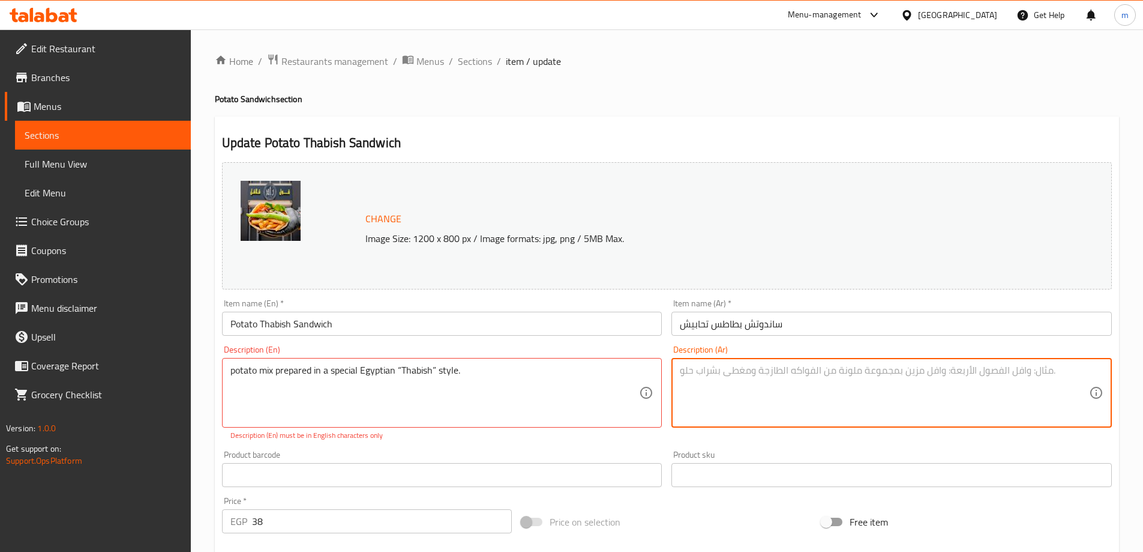
paste textarea "خليط البطاطس المحضر على الطريقة المصرية الخاصة "الثابيش"."
click at [1083, 381] on textarea "خليط البطاطس المحضر على الطريقة المصرية الخاصة "الثابيش"." at bounding box center [884, 392] width 409 height 57
type textarea "مزيج البطاطس المحضر على الطريقة المصرية الخاصة "الثابيش"."
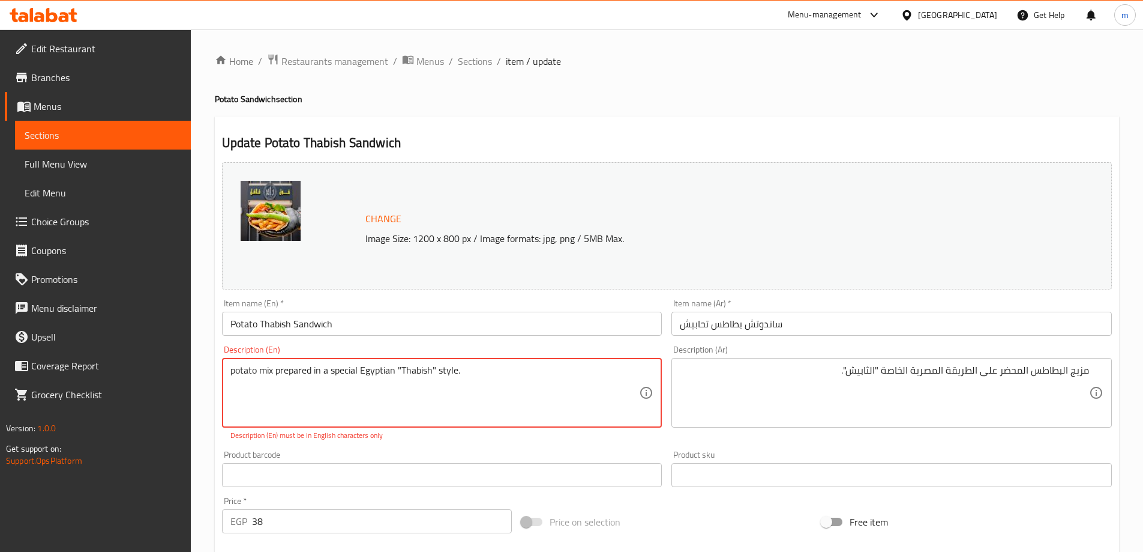
type textarea "potato mix prepared in a special Egyptian "Thabish" style."
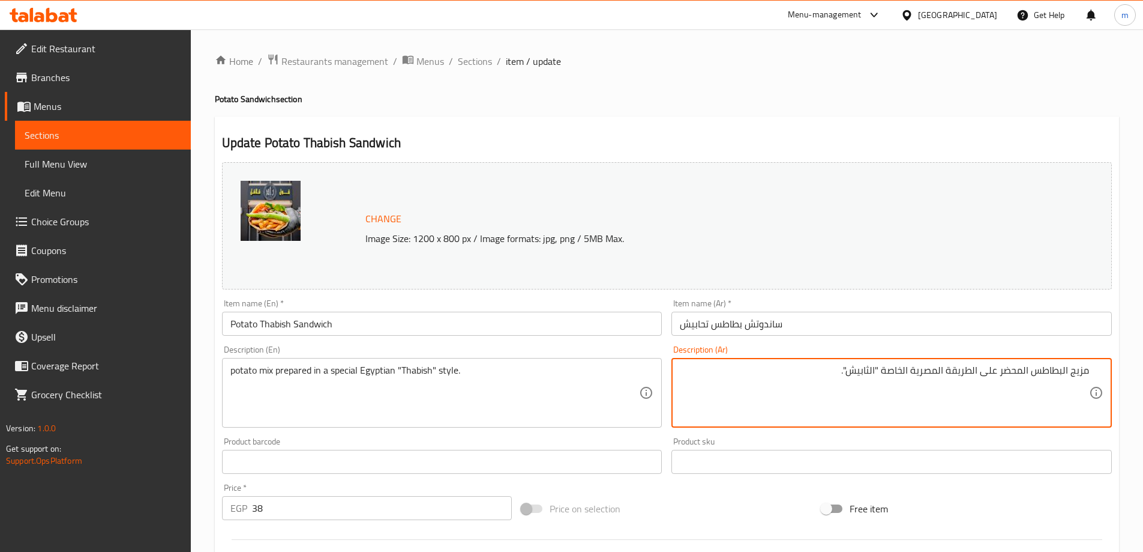
click at [893, 367] on textarea "مزيج البطاطس المحضر على الطريقة المصرية الخاصة "الثابيش"." at bounding box center [884, 392] width 409 height 57
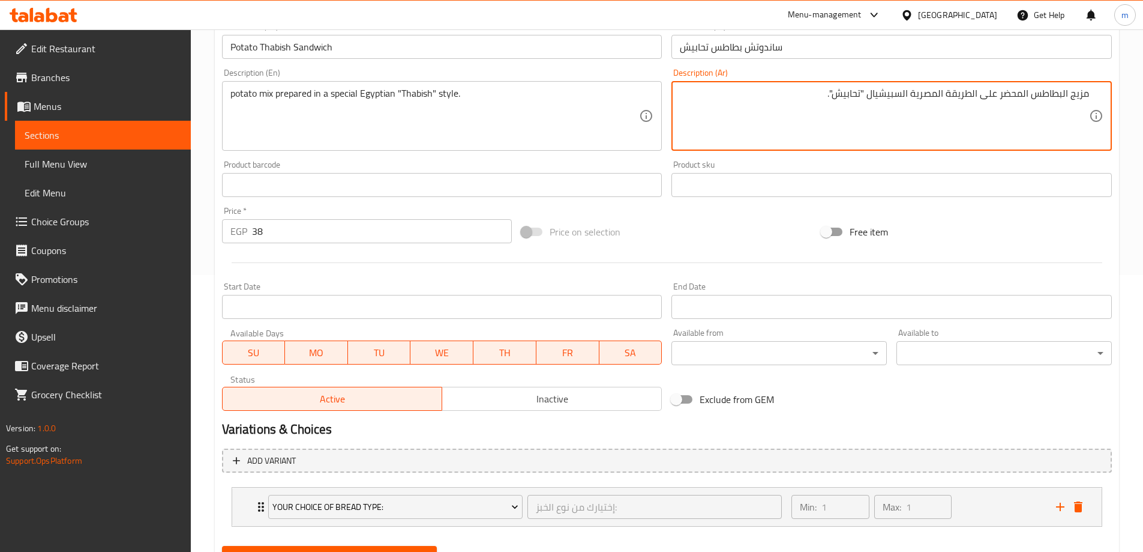
scroll to position [334, 0]
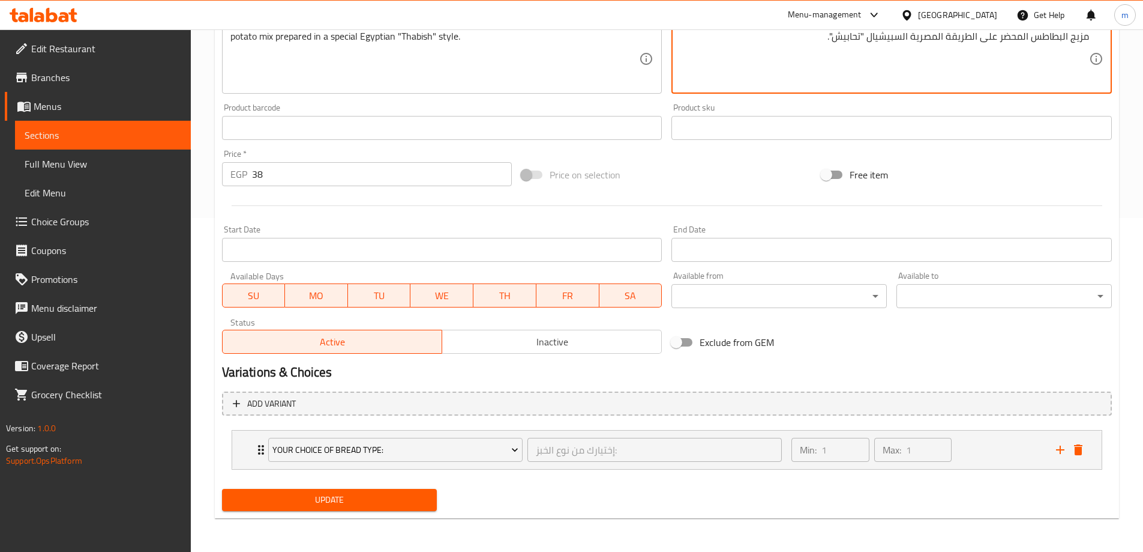
type textarea "مزيج البطاطس المحضر على الطريقة المصرية السبيشيال "تحابيش"."
click at [351, 496] on span "Update" at bounding box center [330, 499] width 196 height 15
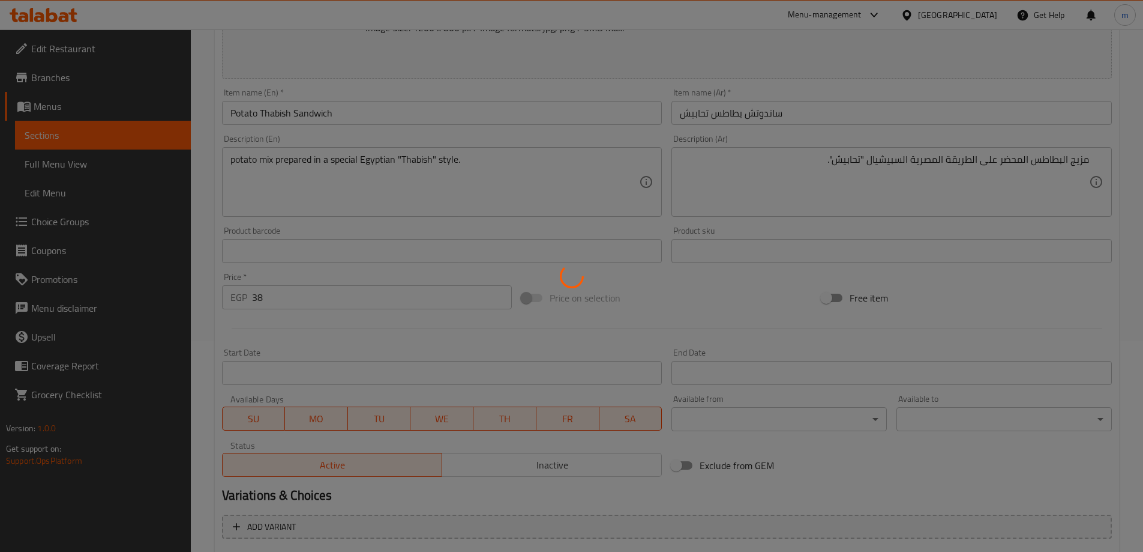
scroll to position [34, 0]
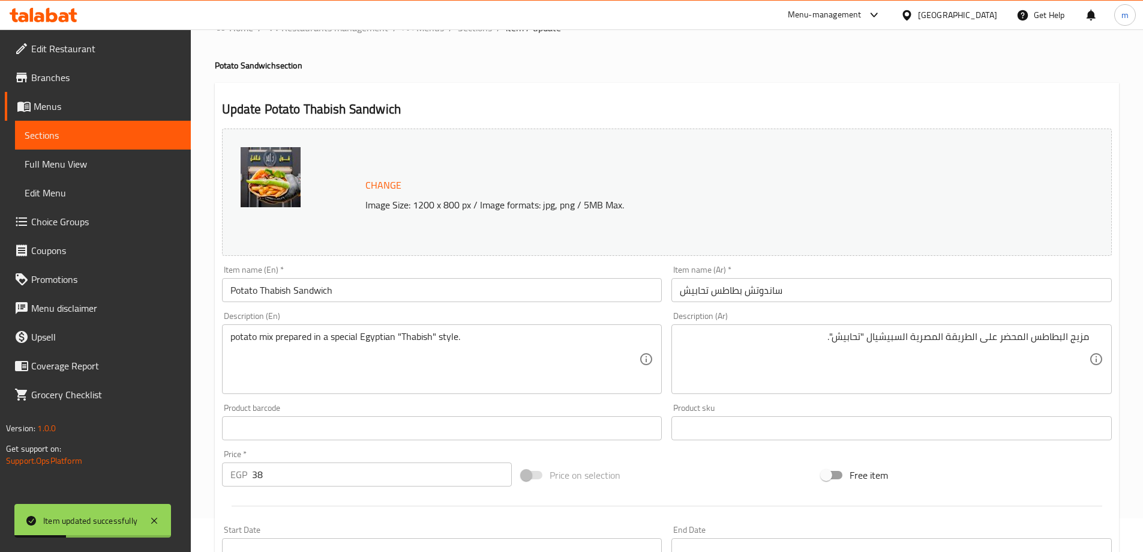
click at [123, 139] on span "Sections" at bounding box center [103, 135] width 157 height 14
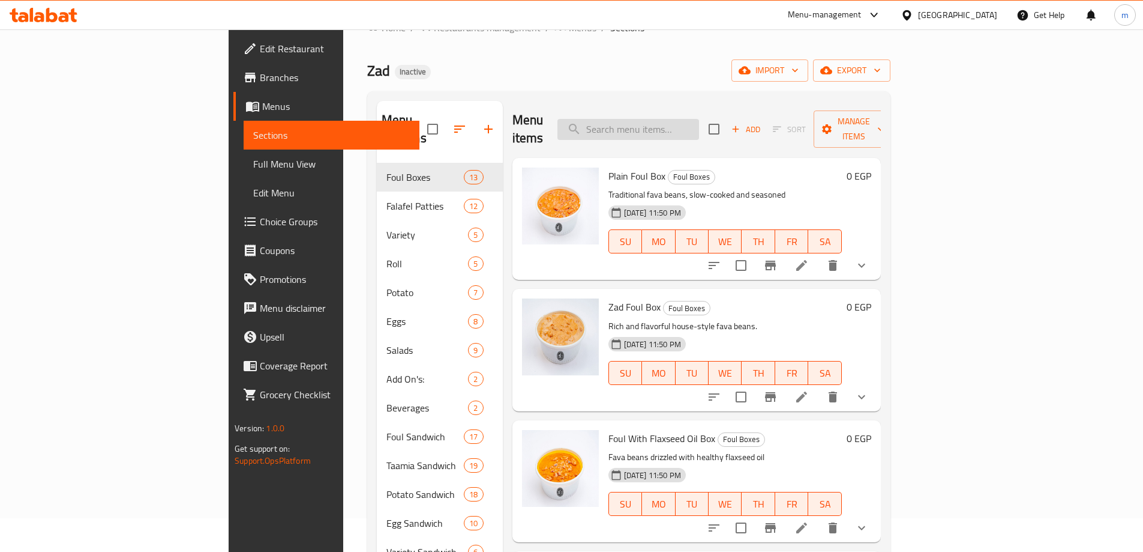
click at [674, 119] on input "search" at bounding box center [629, 129] width 142 height 21
paste input "● Potato Thabish Sandwich"
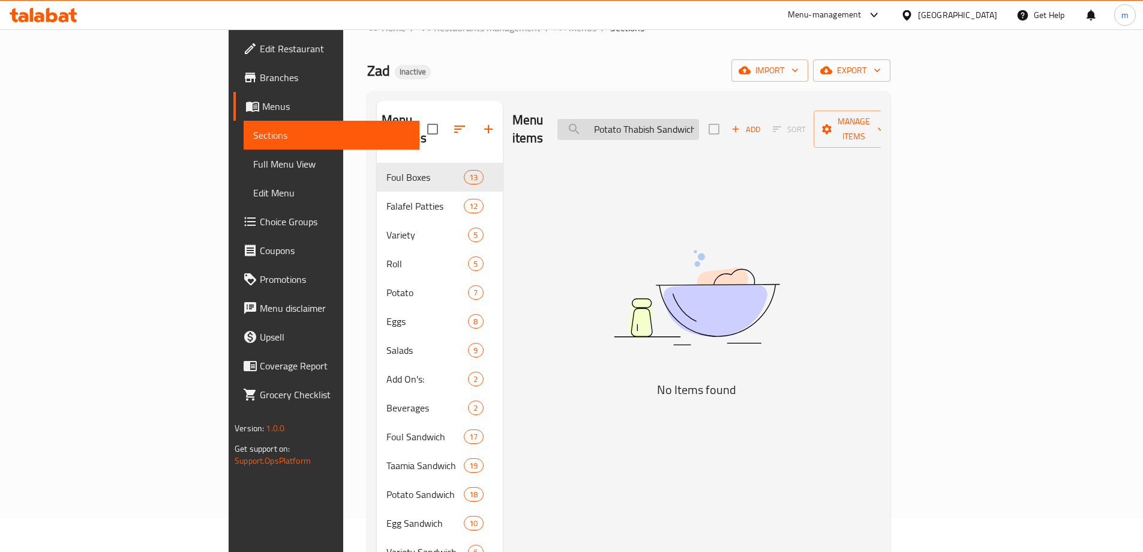
click at [678, 124] on input "● Potato Thabish Sandwich" at bounding box center [629, 129] width 142 height 21
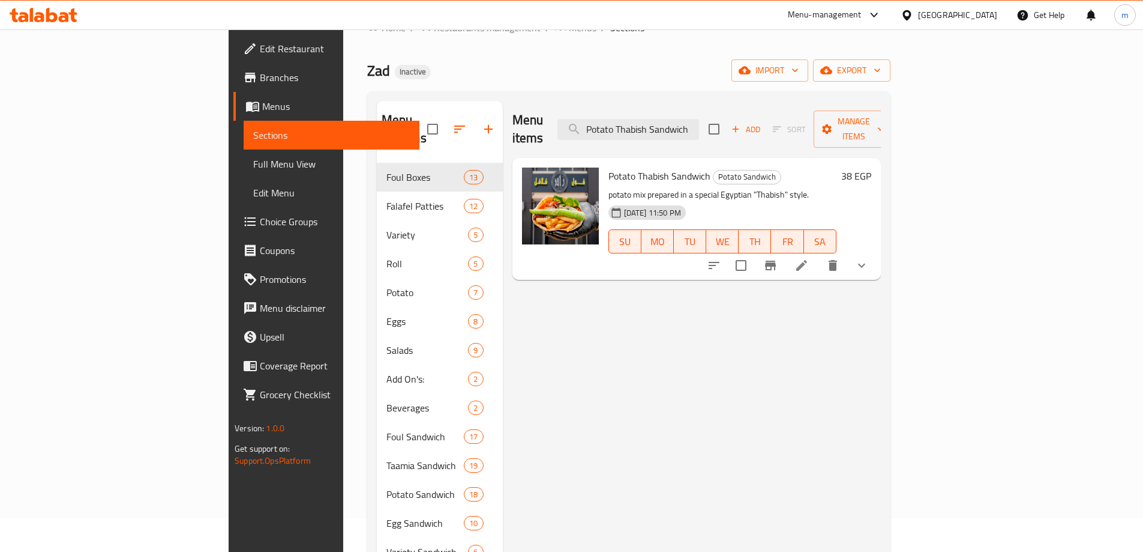
type input "Potato Thabish Sandwich"
click at [809, 258] on icon at bounding box center [802, 265] width 14 height 14
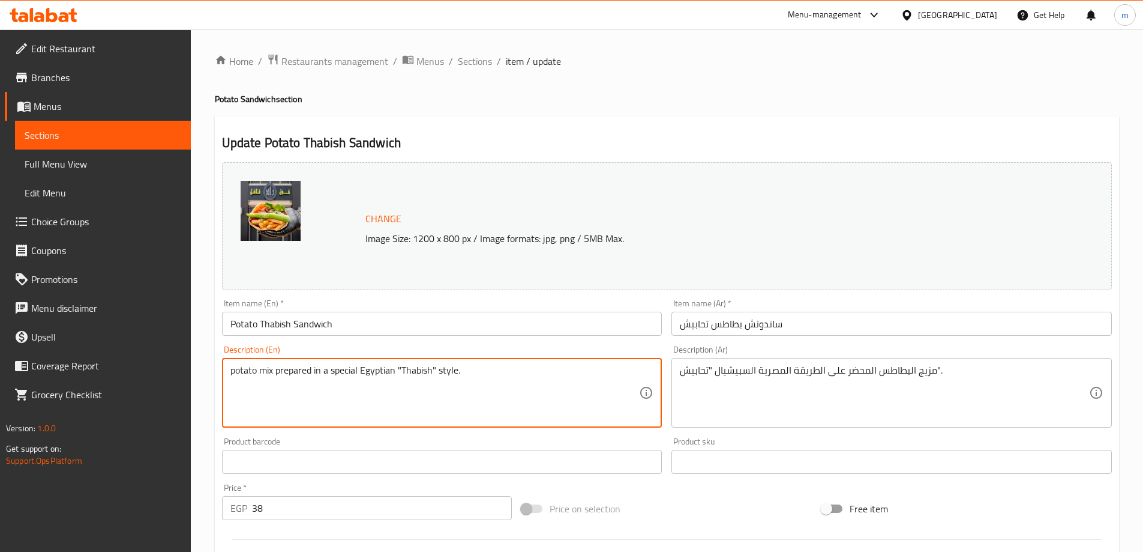
paste textarea "Seasoned"
type textarea "Seasoned potato mix prepared in a special Egyptian "Thabish" style."
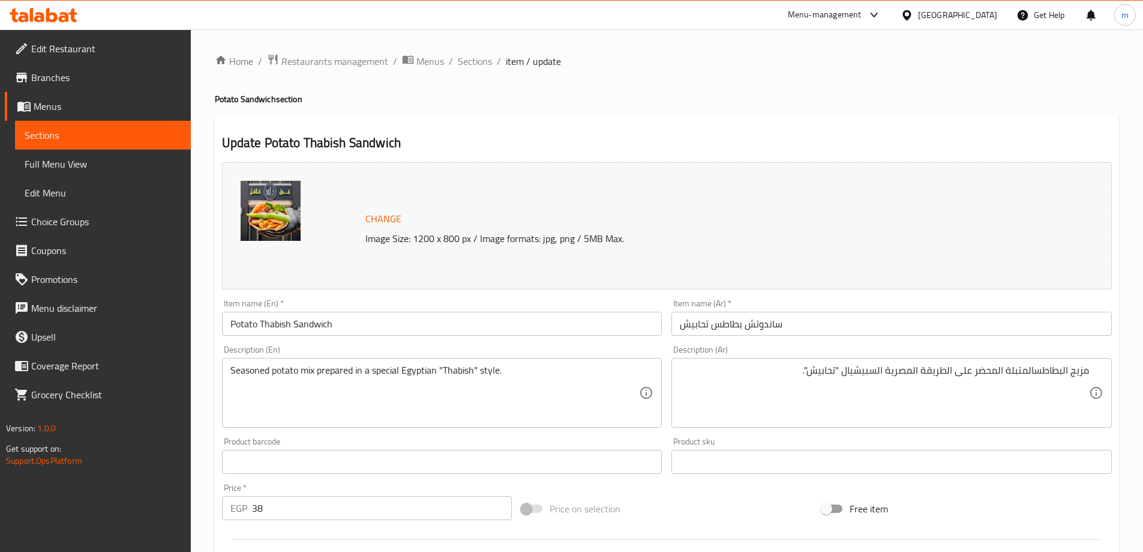
click at [1035, 372] on textarea "مزيج البطاطسالمتبلة المحضر على الطريقة المصرية السبيشيال "تحابيش"." at bounding box center [884, 392] width 409 height 57
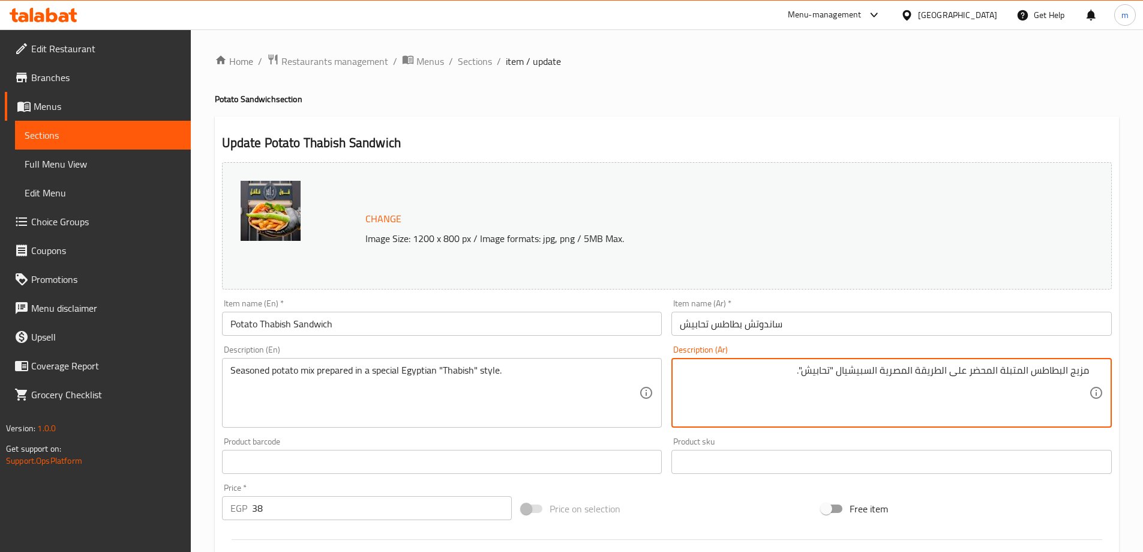
type textarea "مزيج البطاطس المتبلة المحضر على الطريقة المصرية السبيشيال "تحابيش"."
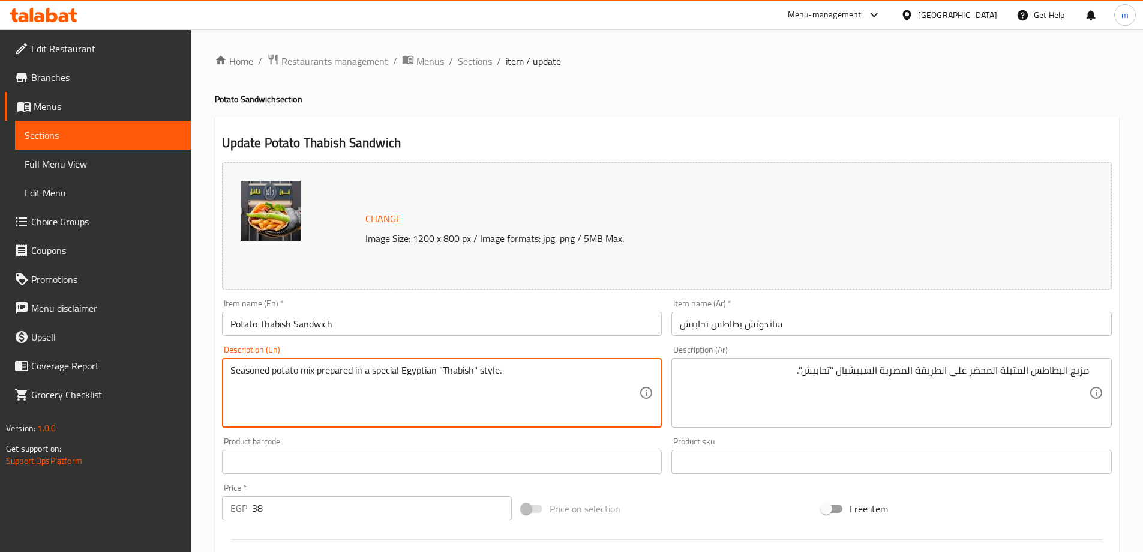
click at [465, 374] on textarea "Seasoned potato mix prepared in a special Egyptian "Thabish" style." at bounding box center [434, 392] width 409 height 57
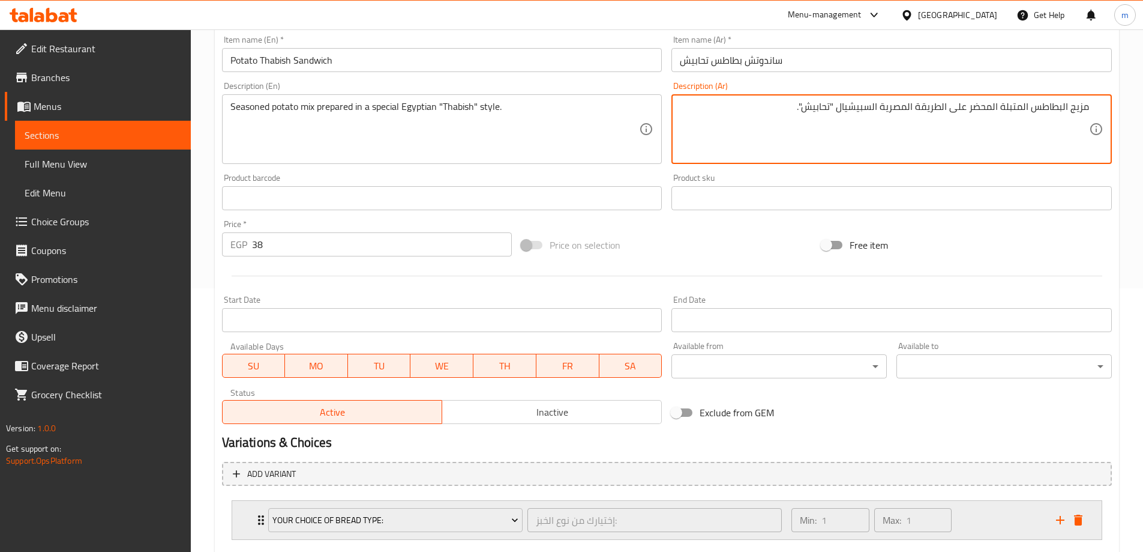
scroll to position [300, 0]
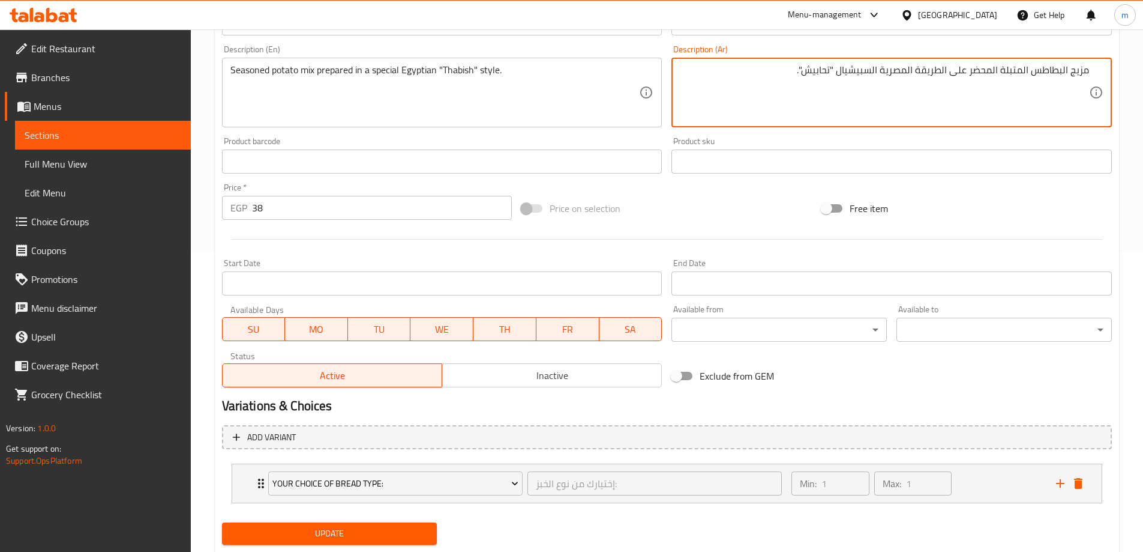
click at [391, 536] on span "Update" at bounding box center [330, 533] width 196 height 15
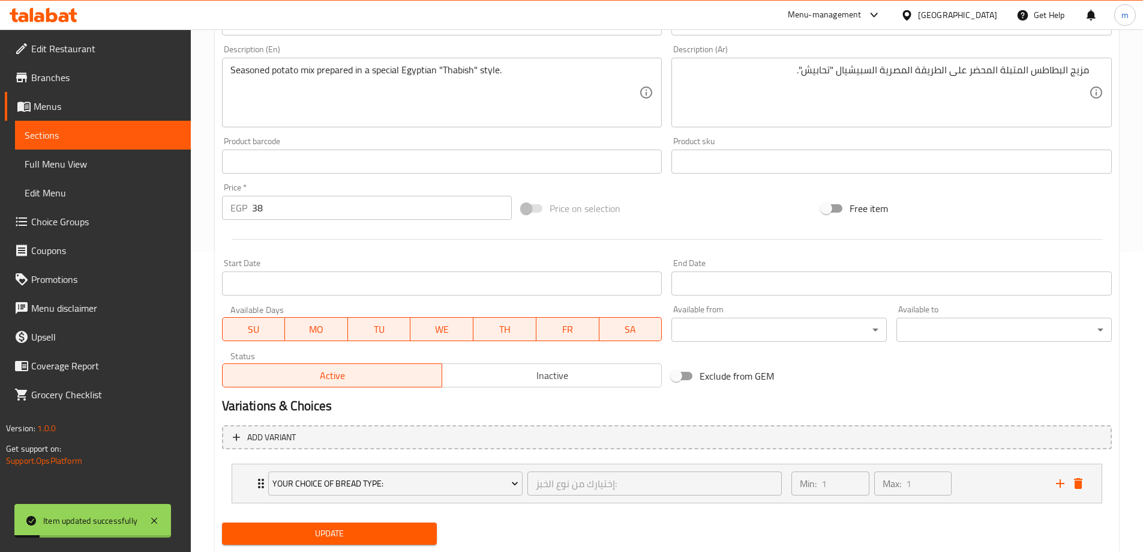
click at [86, 136] on span "Sections" at bounding box center [103, 135] width 157 height 14
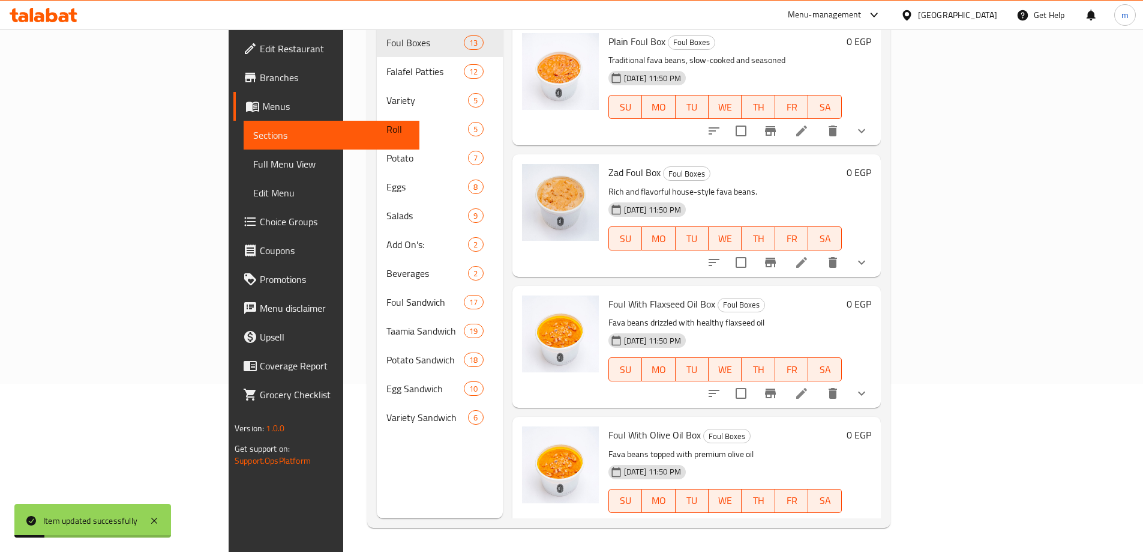
scroll to position [168, 0]
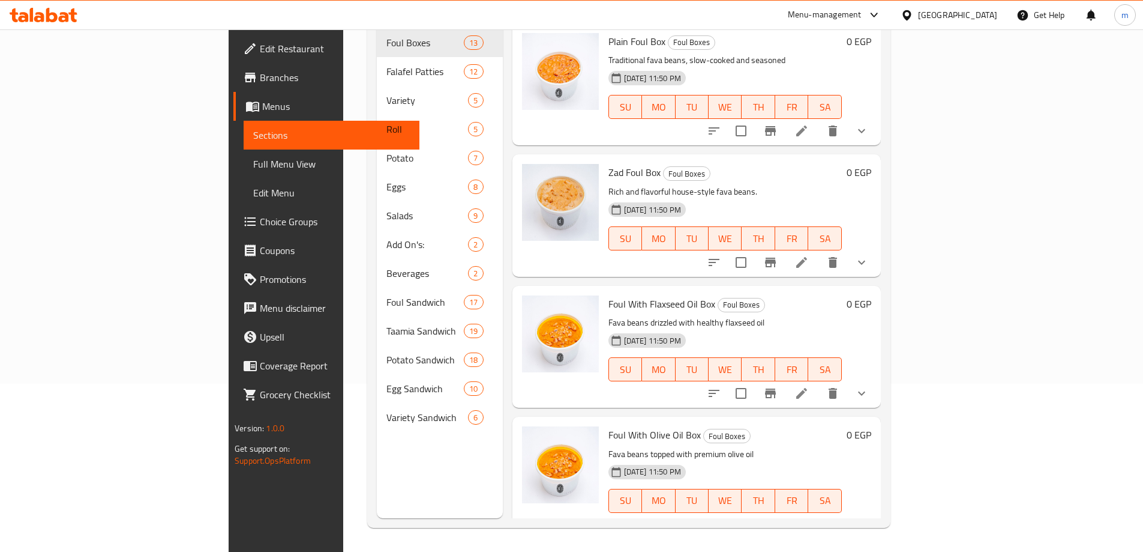
click at [253, 160] on span "Full Menu View" at bounding box center [331, 164] width 157 height 14
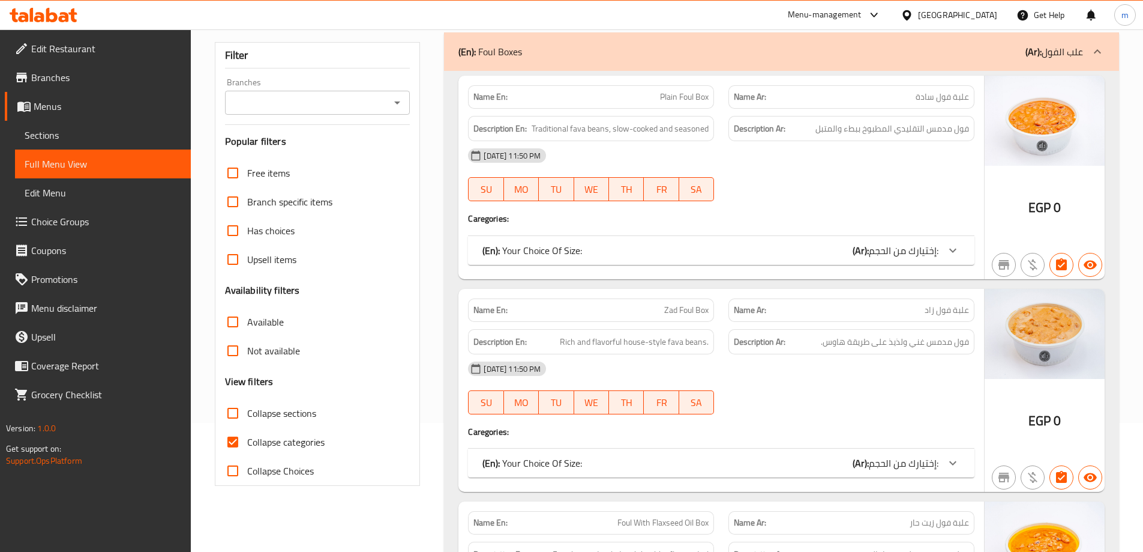
scroll to position [108, 0]
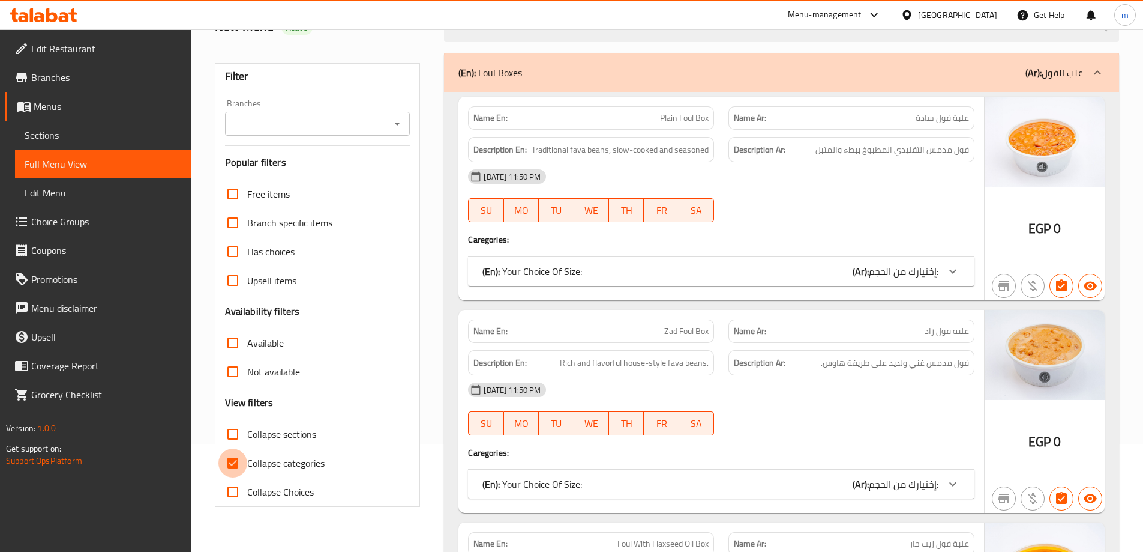
click at [239, 459] on input "Collapse categories" at bounding box center [232, 462] width 29 height 29
checkbox input "false"
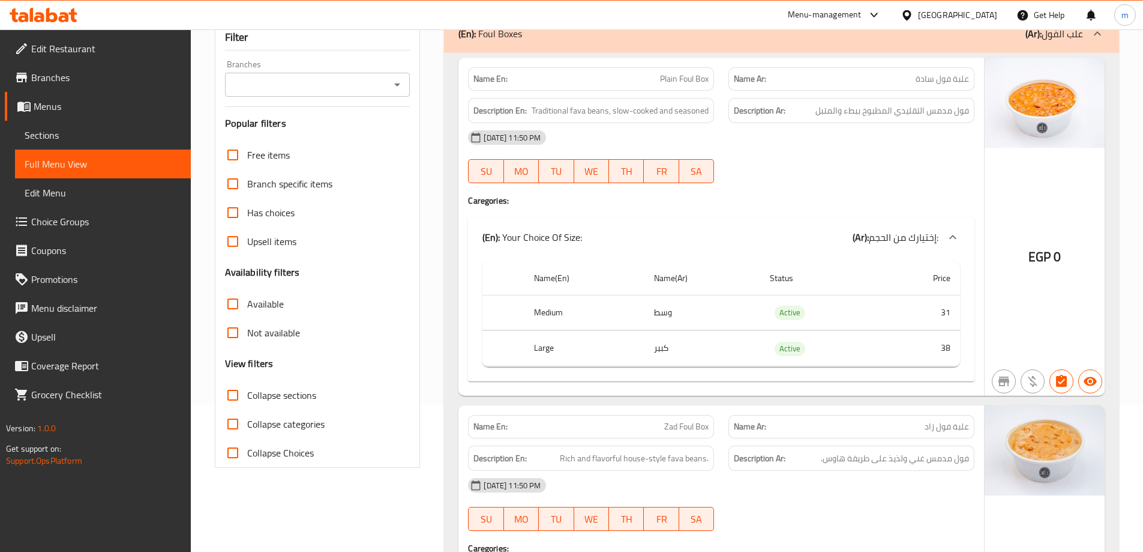
scroll to position [0, 0]
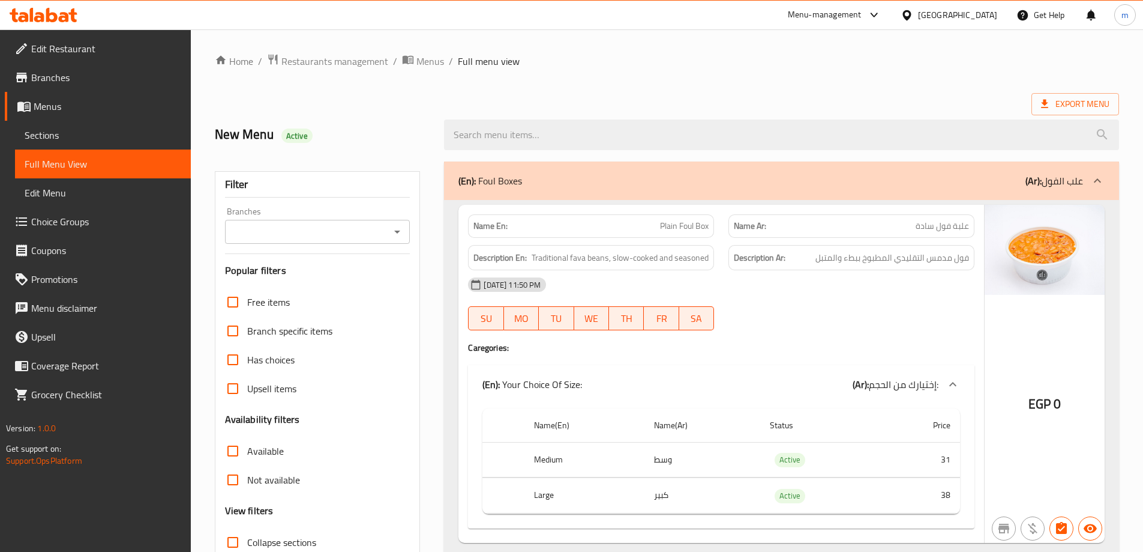
click at [732, 101] on div "Export Menu" at bounding box center [667, 104] width 904 height 22
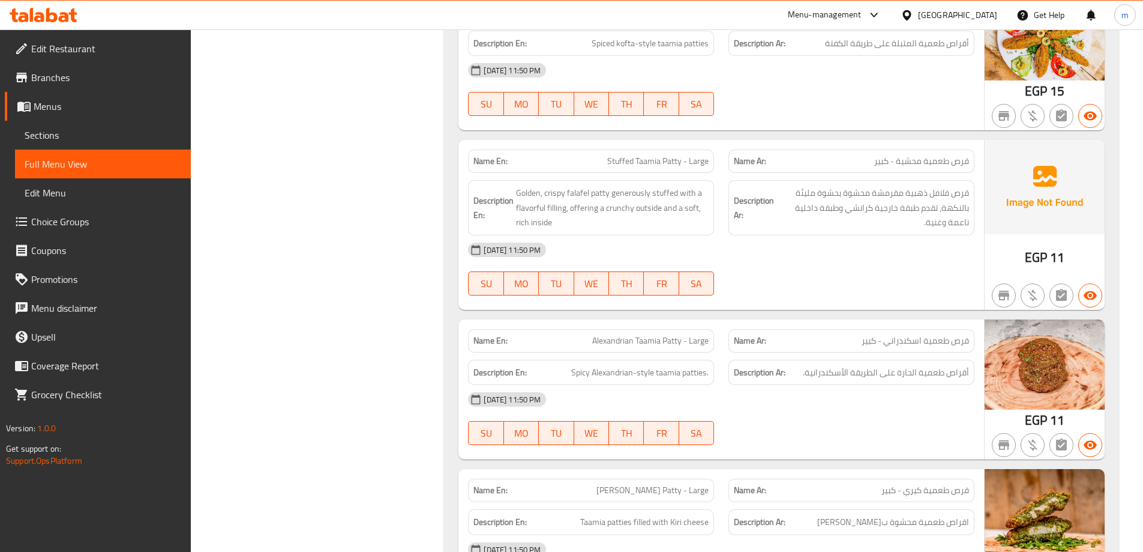
scroll to position [5223, 0]
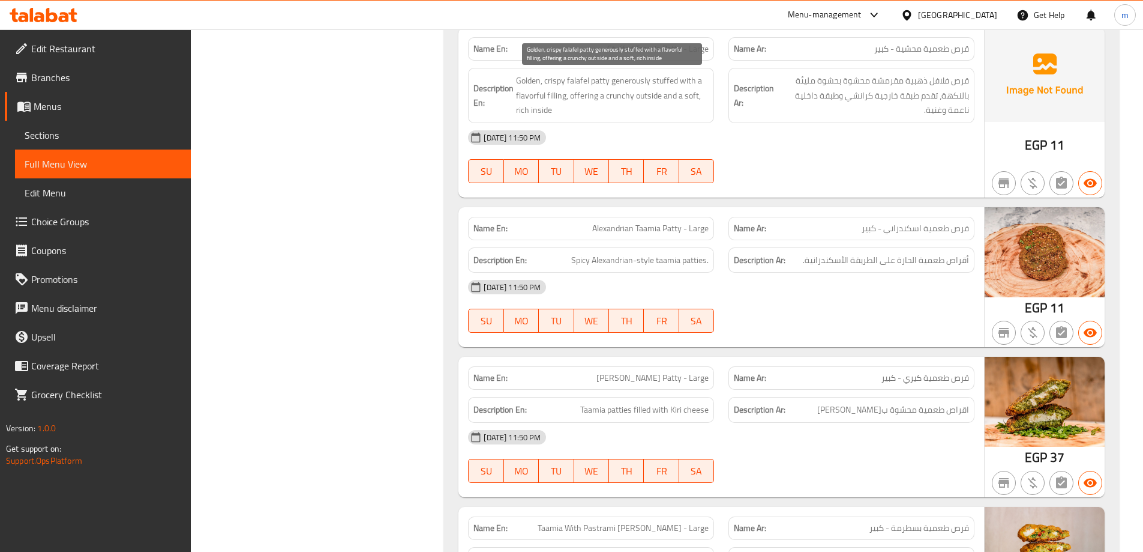
click at [639, 82] on span "Golden, crispy falafel patty generously stuffed with a flavorful filling, offer…" at bounding box center [612, 95] width 193 height 44
click at [637, 83] on span "Golden, crispy falafel patty generously stuffed with a flavorful filling, offer…" at bounding box center [612, 95] width 193 height 44
click at [636, 83] on span "Golden, crispy falafel patty generously stuffed with a flavorful filling, offer…" at bounding box center [612, 95] width 193 height 44
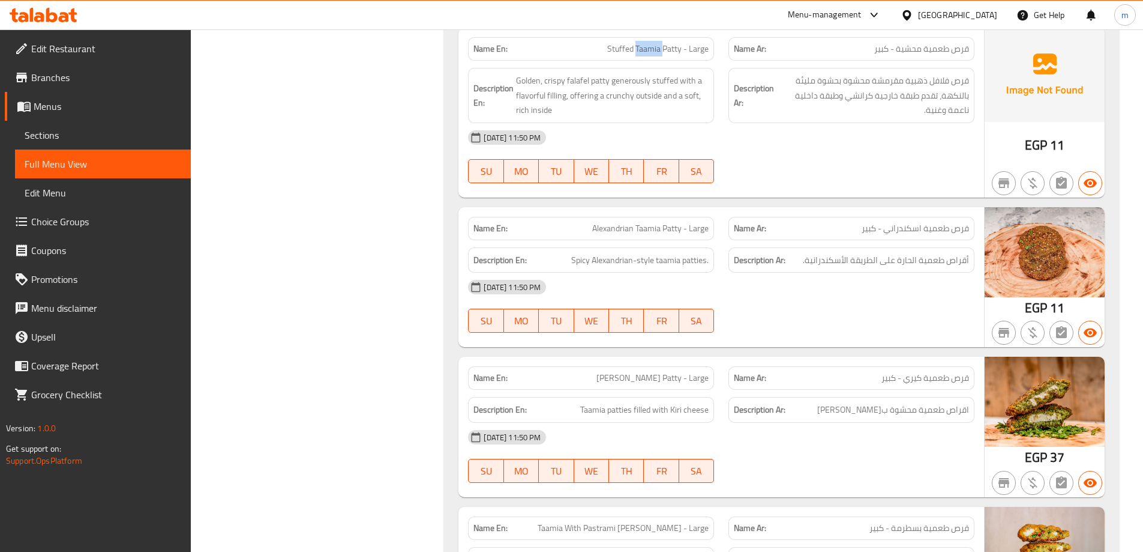
copy span "Stuffed Taamia Patty - Large"
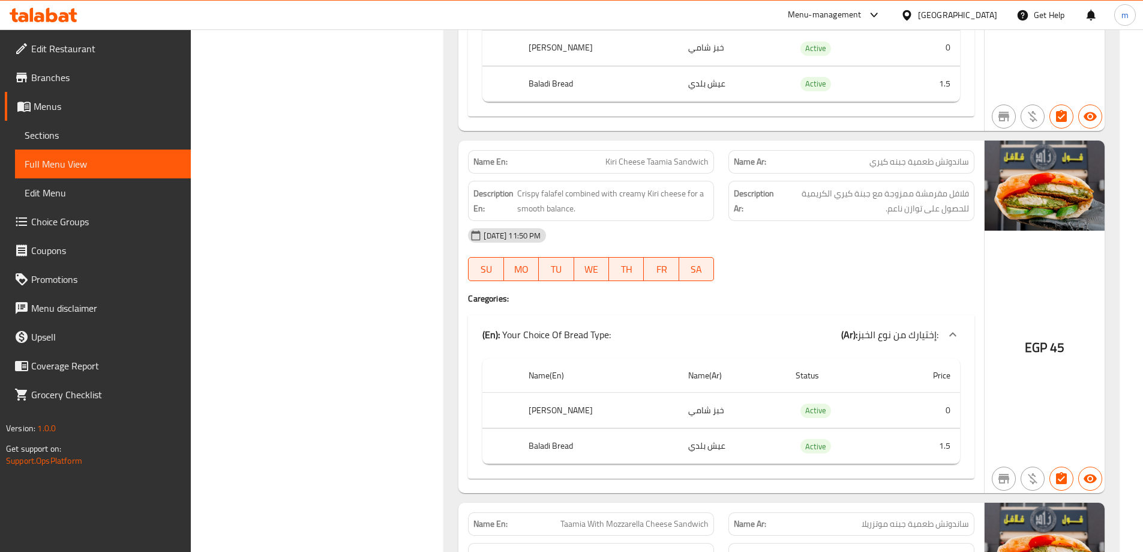
scroll to position [25659, 0]
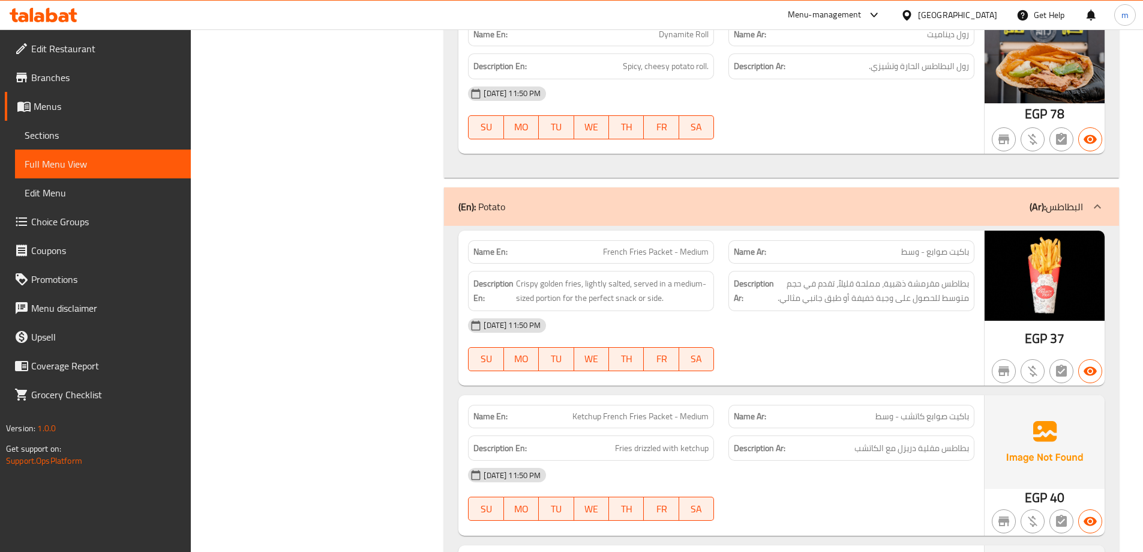
copy span "French Fries Packet - Medium"
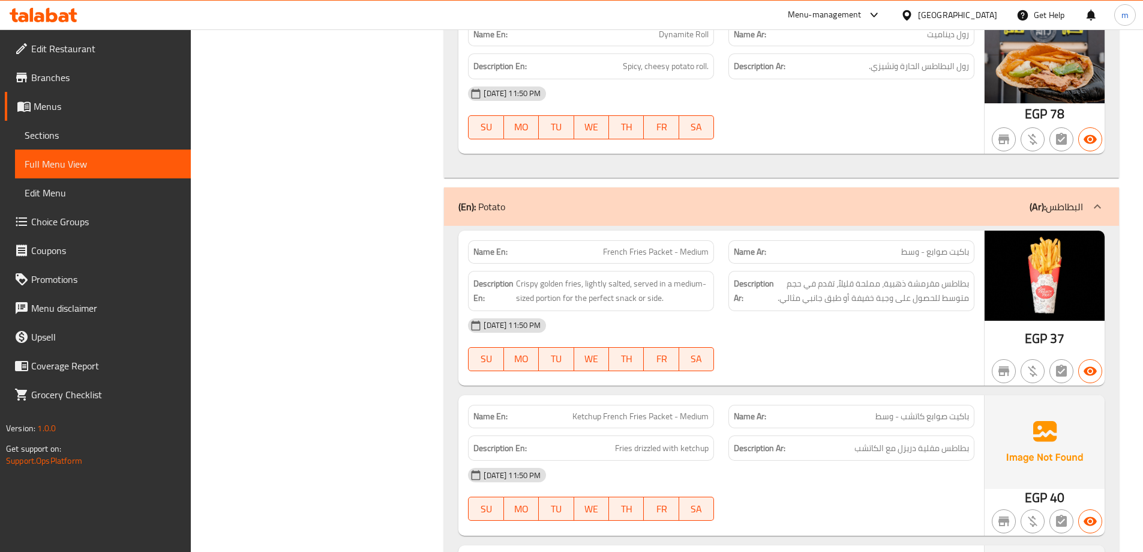
scroll to position [11103, 0]
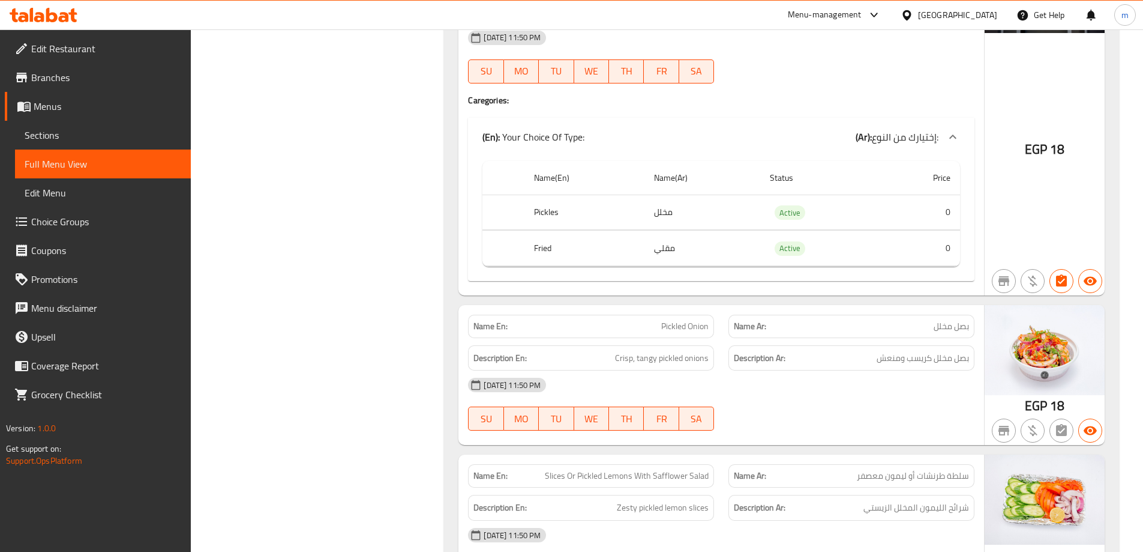
scroll to position [13147, 0]
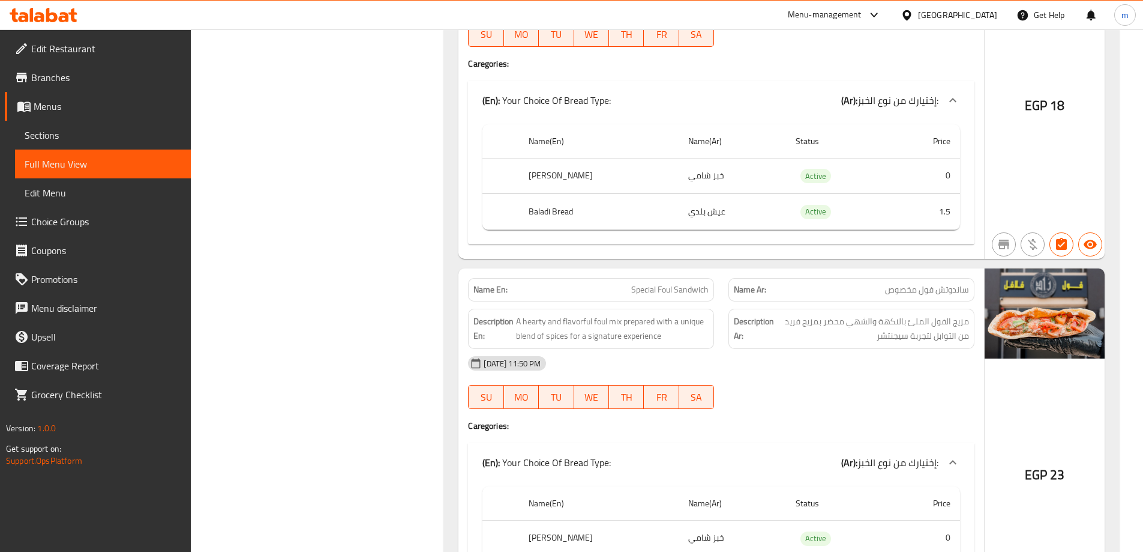
scroll to position [14868, 0]
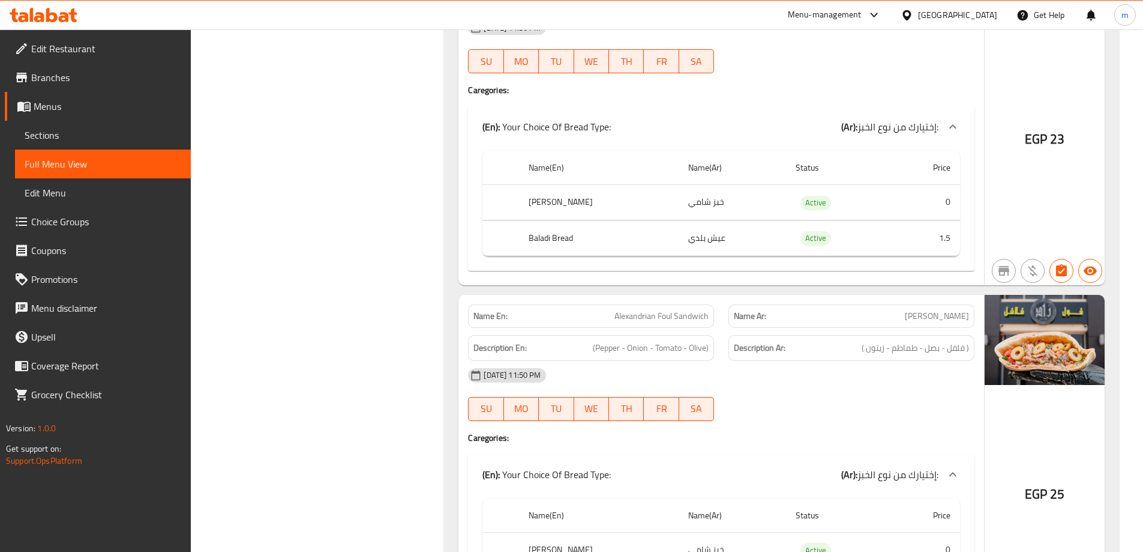
scroll to position [15228, 0]
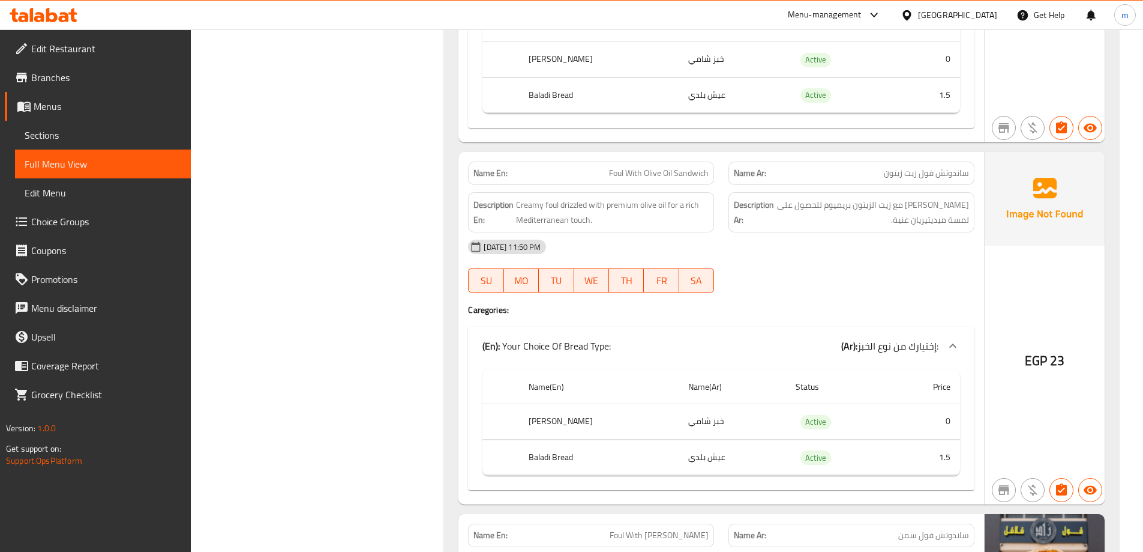
scroll to position [16299, 0]
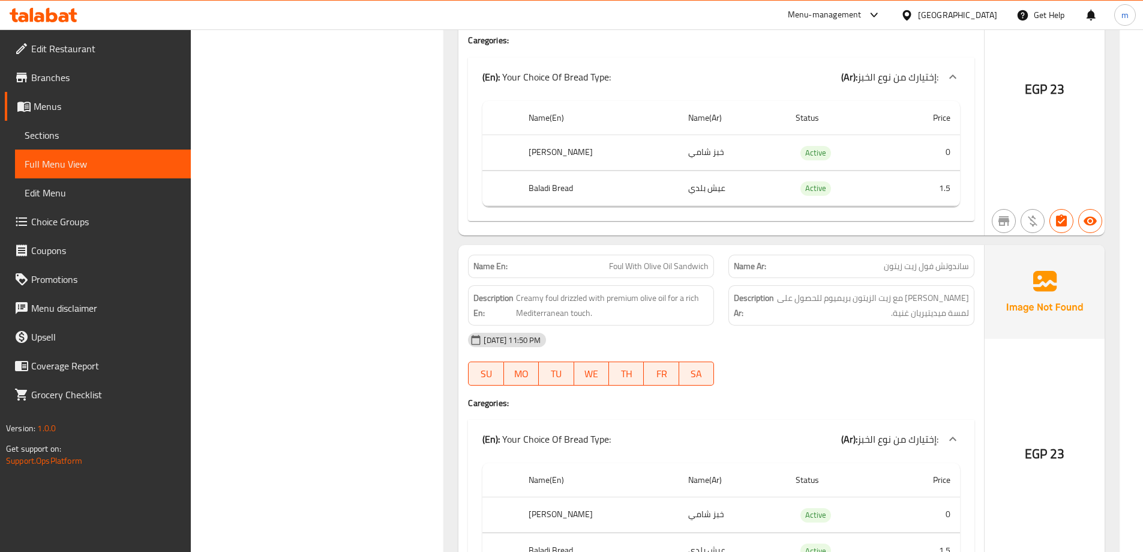
copy span "Foul With Olive Oil Sandwich"
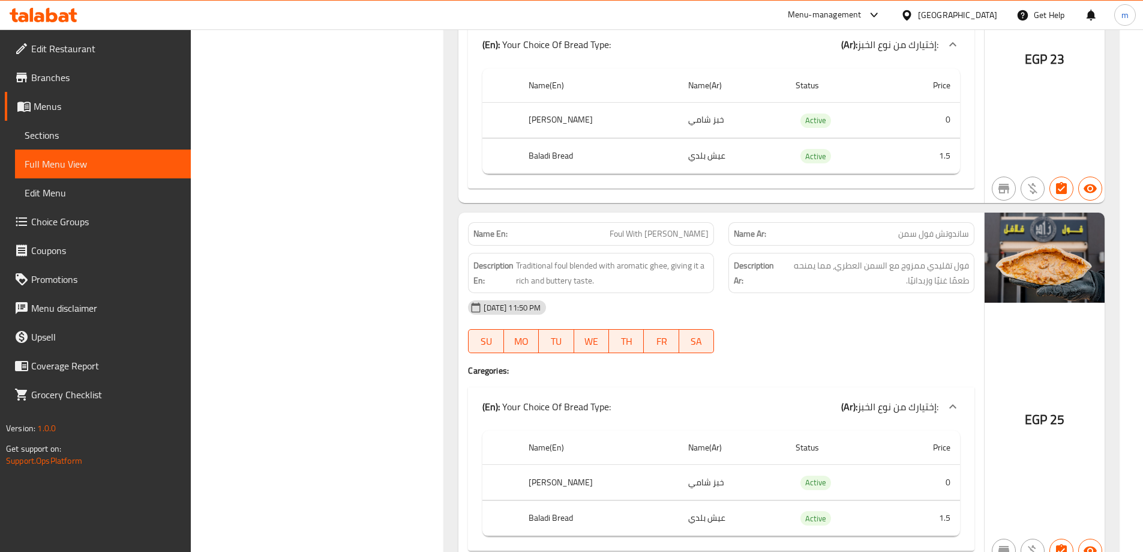
scroll to position [16303, 0]
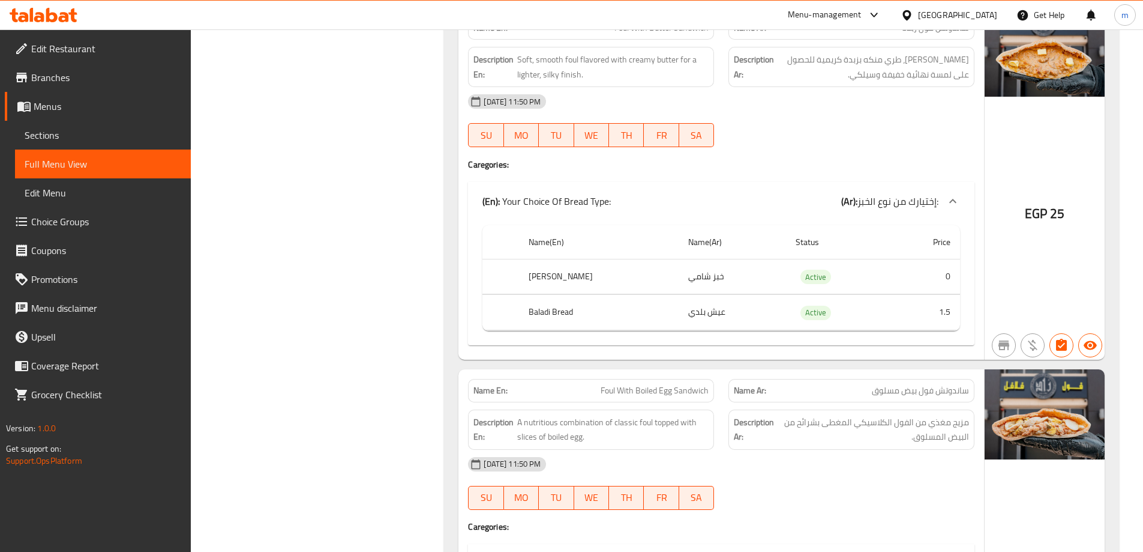
scroll to position [16905, 0]
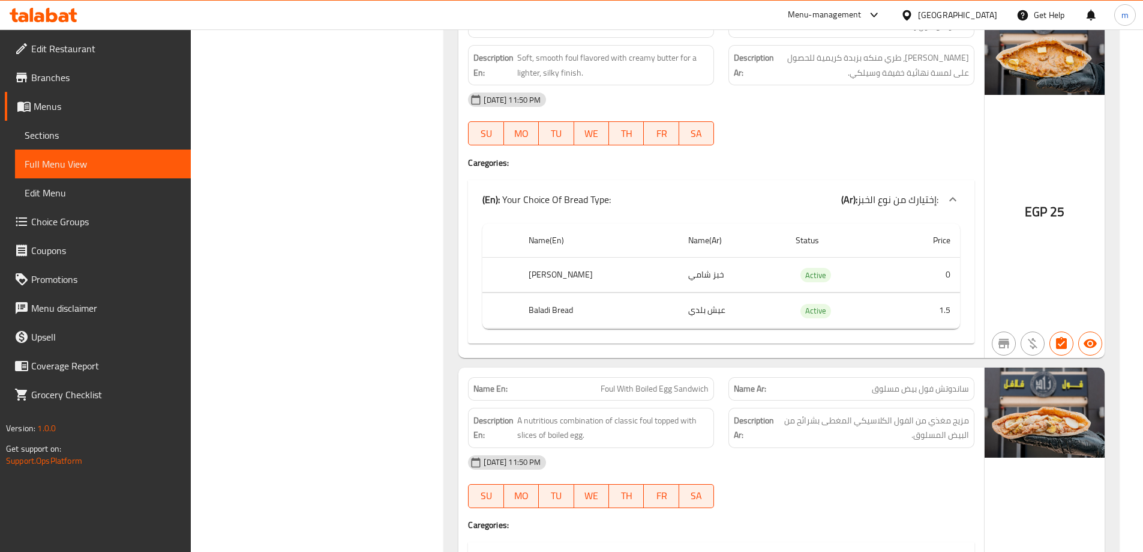
drag, startPoint x: 395, startPoint y: 241, endPoint x: 362, endPoint y: 256, distance: 37.1
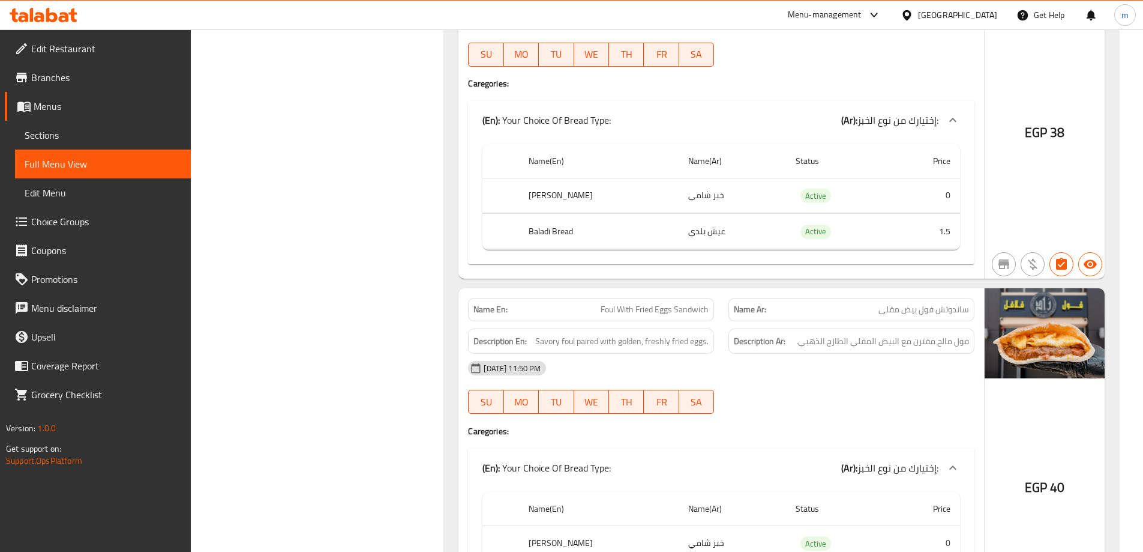
scroll to position [17445, 0]
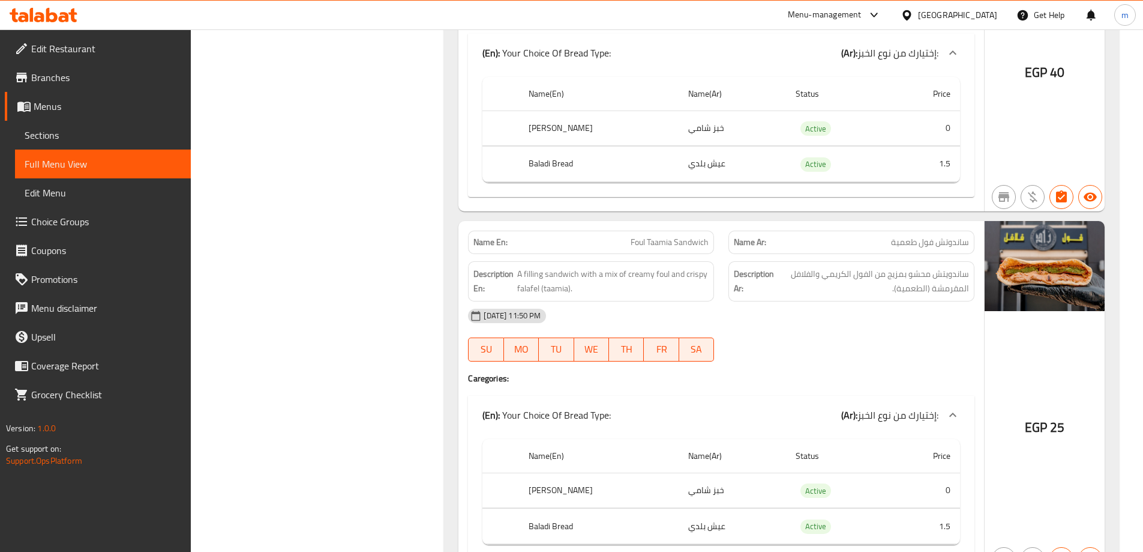
scroll to position [17925, 0]
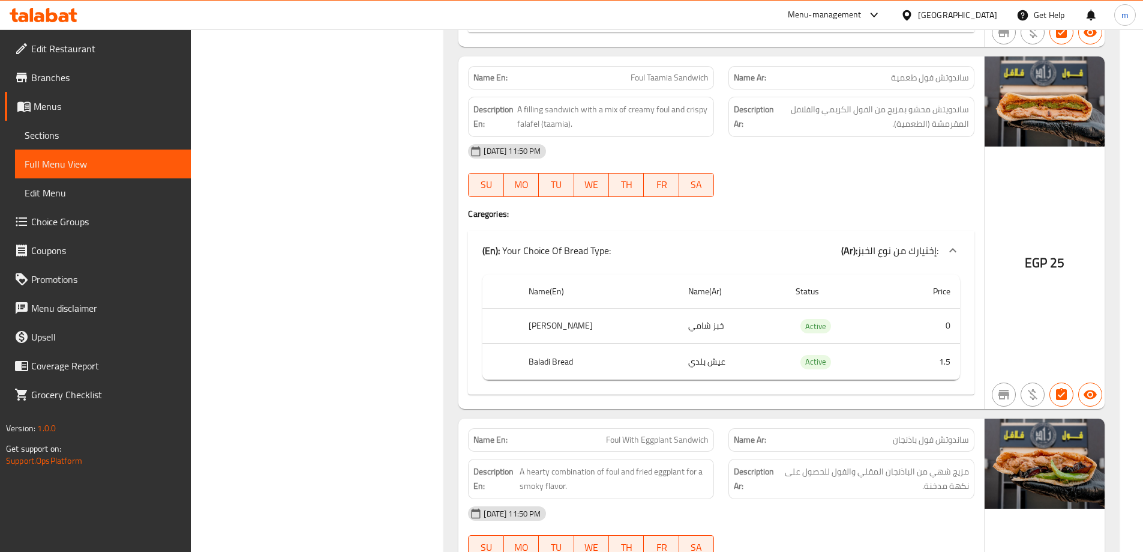
click at [274, 257] on div "Filter Branches Branches Popular filters Free items Branch specific items Has c…" at bounding box center [323, 521] width 230 height 36584
click at [391, 171] on div "Filter Branches Branches Popular filters Free items Branch specific items Has c…" at bounding box center [323, 521] width 230 height 36584
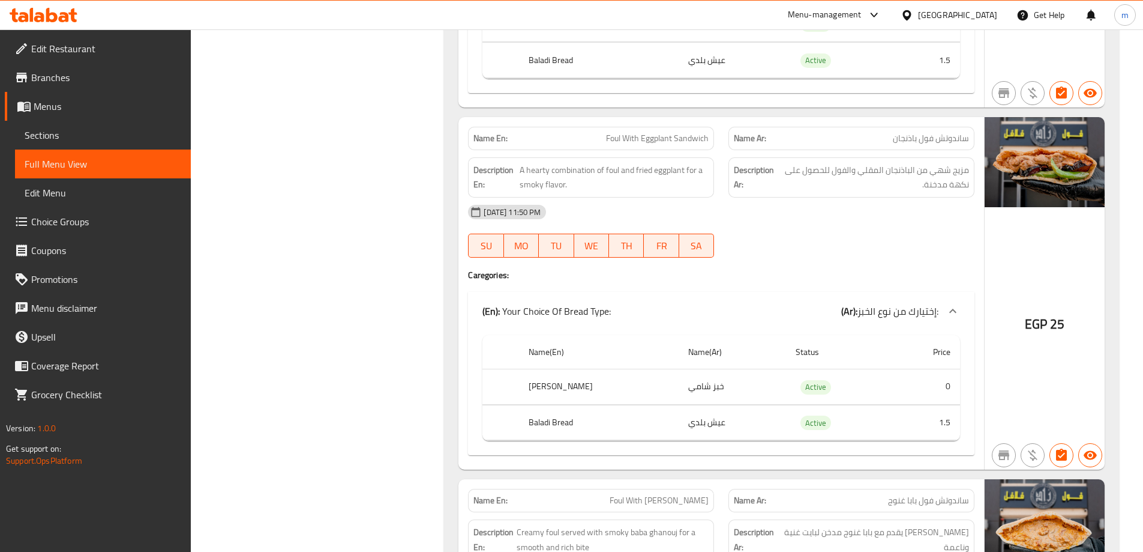
scroll to position [18225, 0]
click at [386, 274] on div "Filter Branches Branches Popular filters Free items Branch specific items Has c…" at bounding box center [323, 221] width 230 height 36584
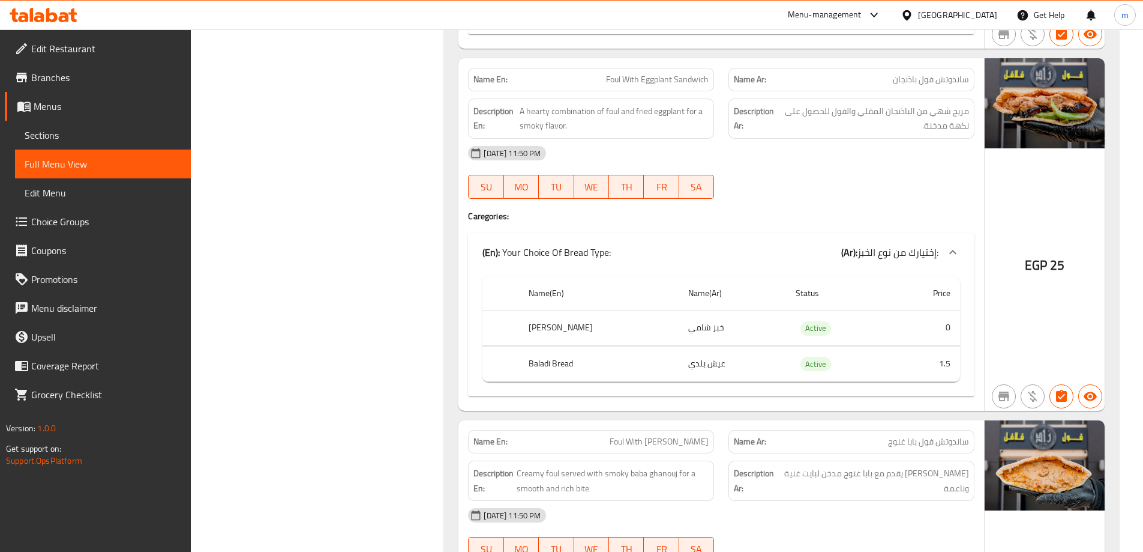
scroll to position [18585, 0]
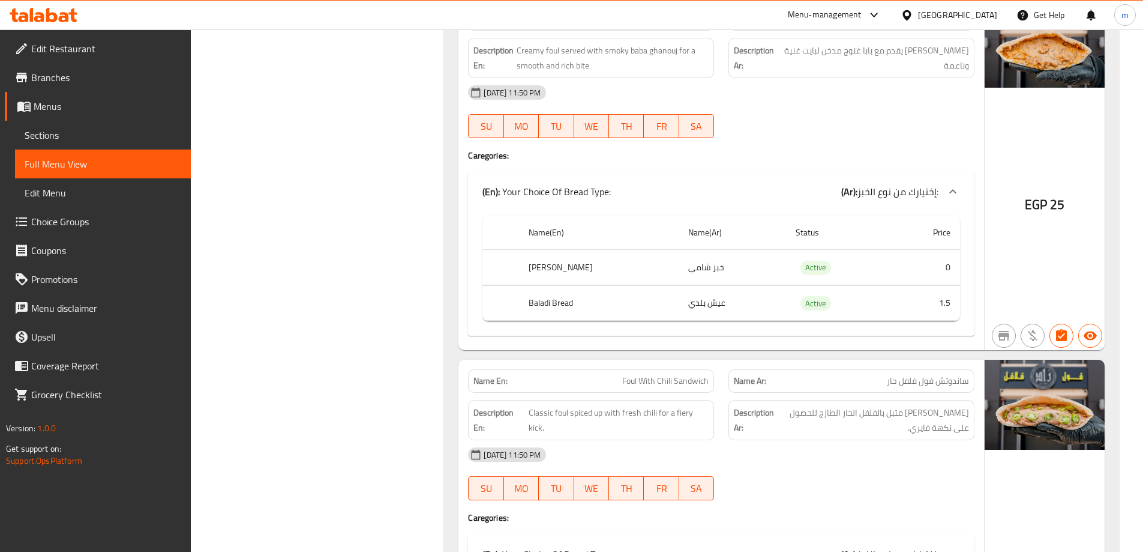
scroll to position [18885, 0]
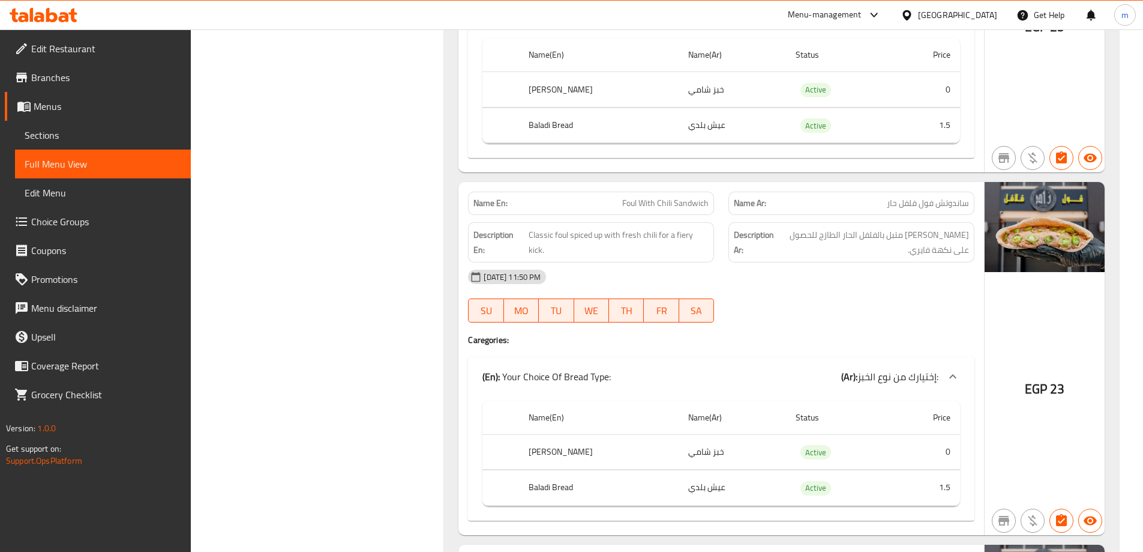
copy span "Foul With Chili Sandwich"
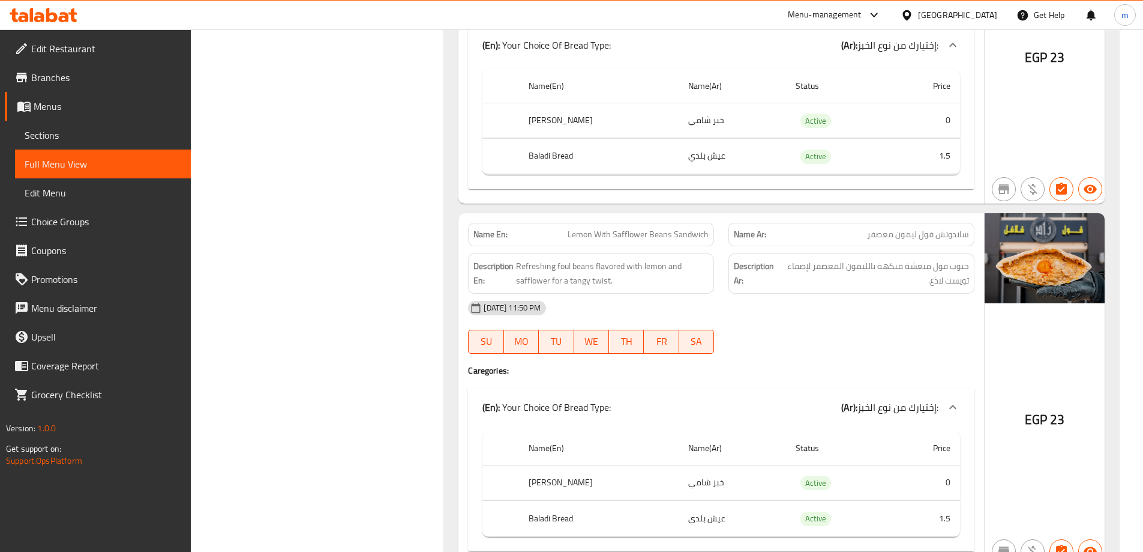
scroll to position [19245, 0]
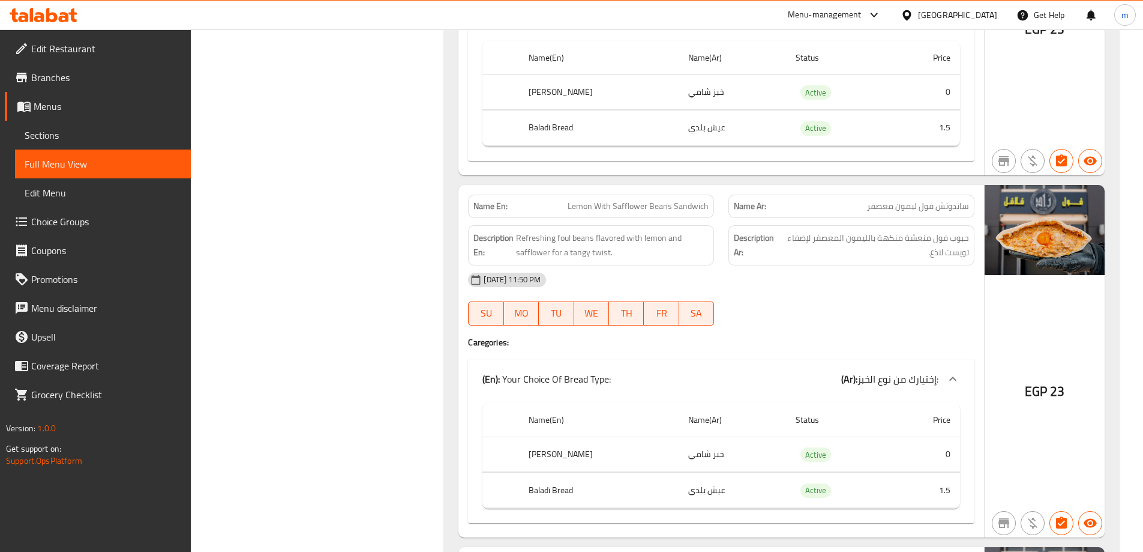
click at [655, 200] on span "Lemon With Safflower Beans Sandwich" at bounding box center [638, 206] width 141 height 13
copy span "Lemon With Safflower Beans Sandwich"
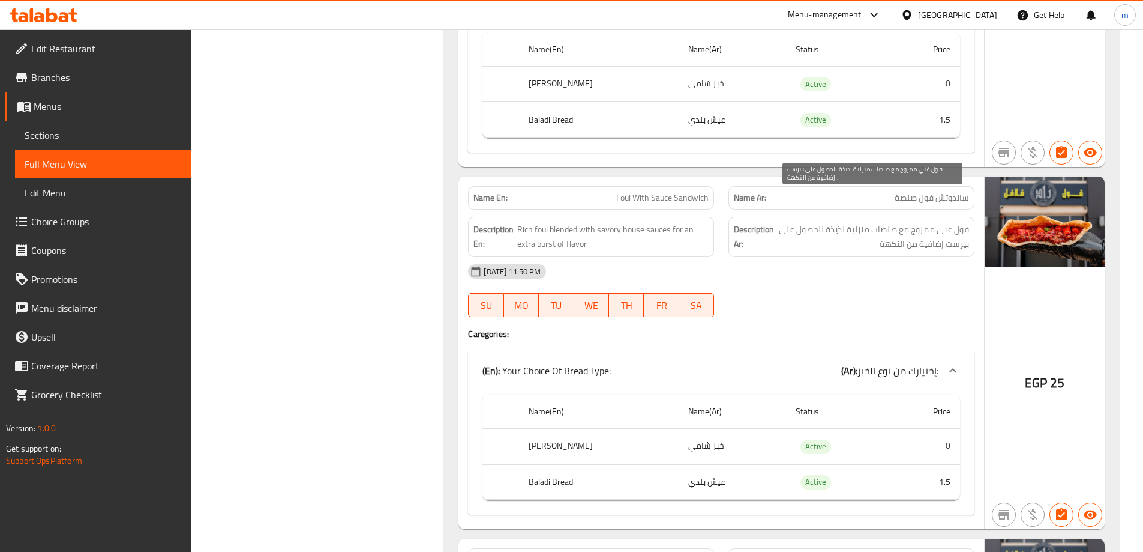
scroll to position [19725, 0]
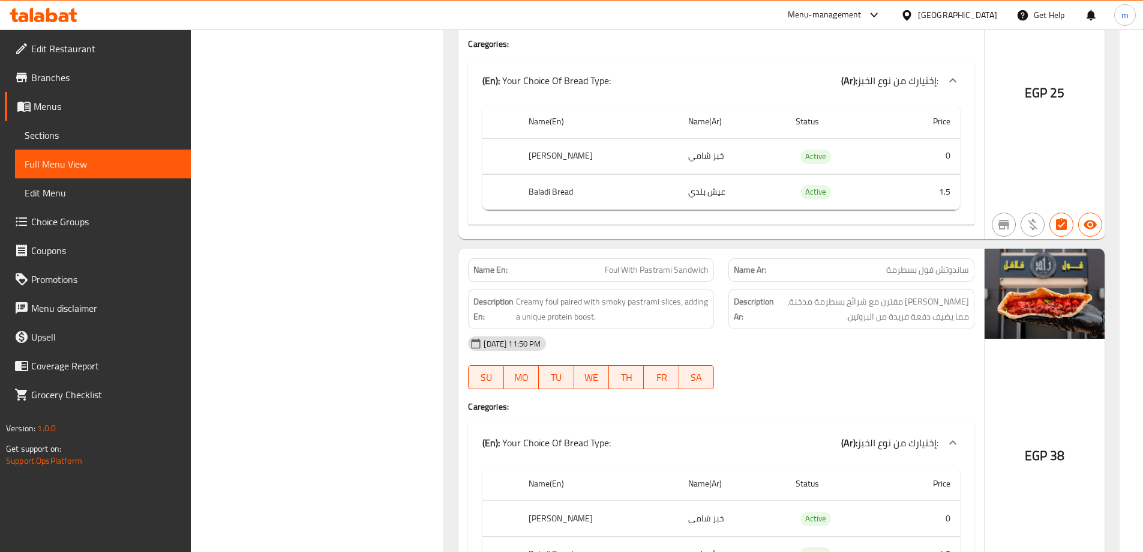
scroll to position [20085, 0]
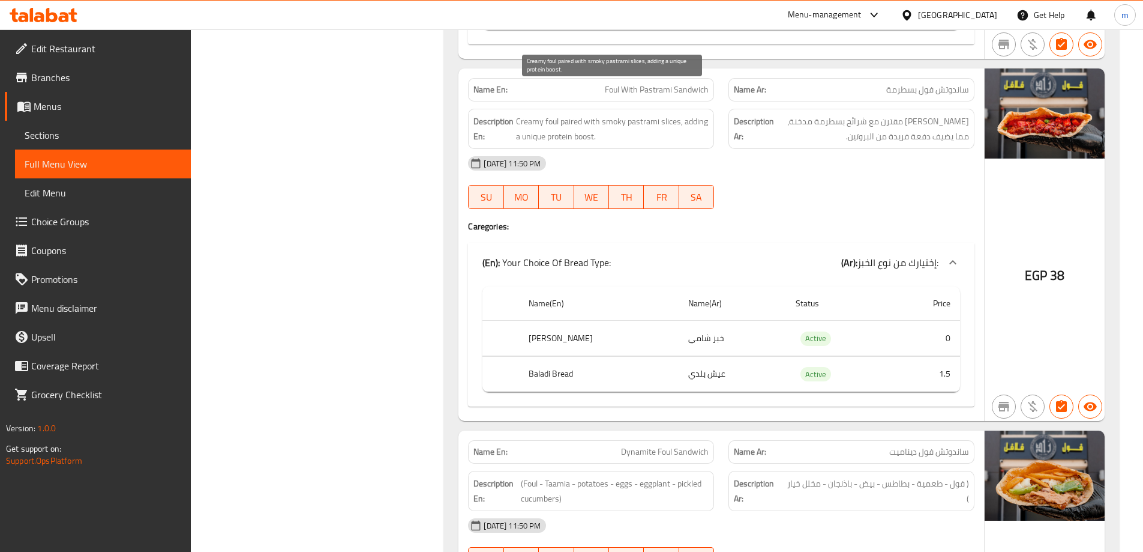
click at [583, 114] on span "Creamy foul paired with smoky pastrami slices, adding a unique protein boost." at bounding box center [612, 128] width 193 height 29
click at [580, 114] on span "Creamy foul paired with smoky pastrami slices, adding a unique protein boost." at bounding box center [612, 128] width 193 height 29
click at [579, 114] on span "Creamy foul paired with smoky pastrami slices, adding a unique protein boost." at bounding box center [612, 128] width 193 height 29
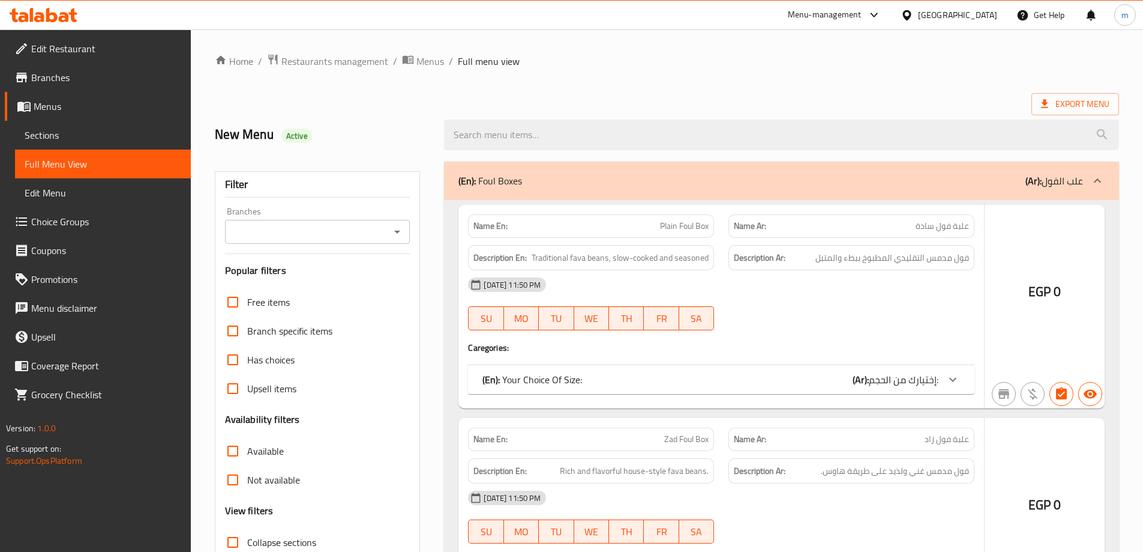
click at [48, 131] on span "Sections" at bounding box center [103, 135] width 157 height 14
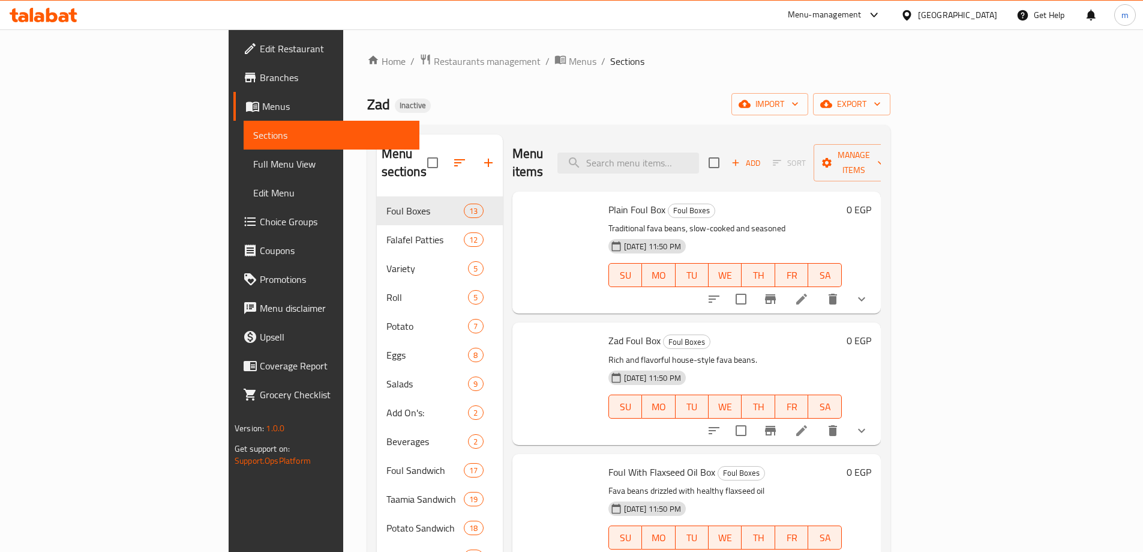
click at [253, 131] on span "Sections" at bounding box center [331, 135] width 157 height 14
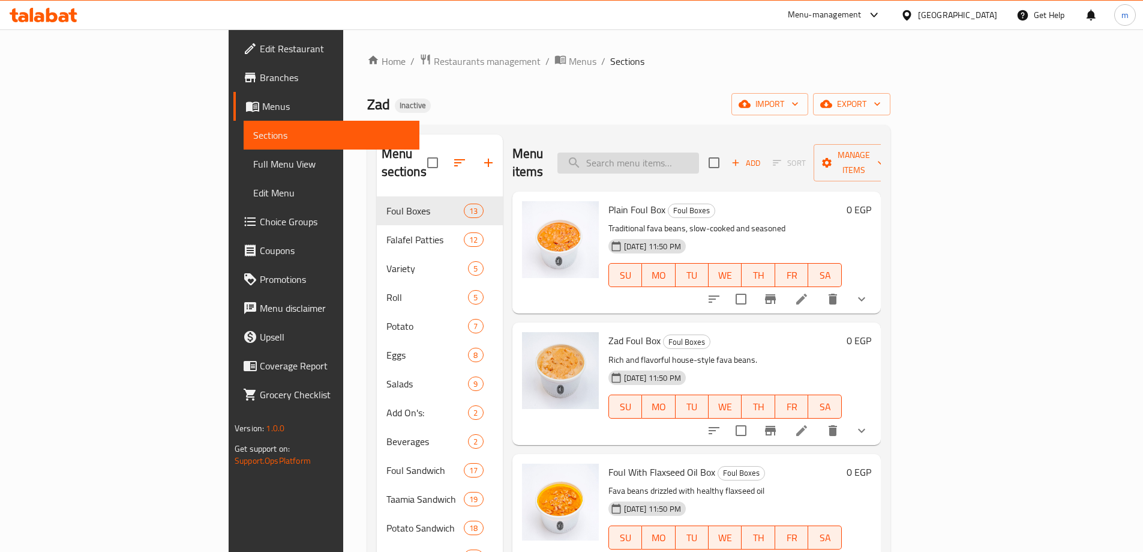
click at [699, 160] on input "search" at bounding box center [629, 162] width 142 height 21
paste input "Stuffed Taamia Patty - Large"
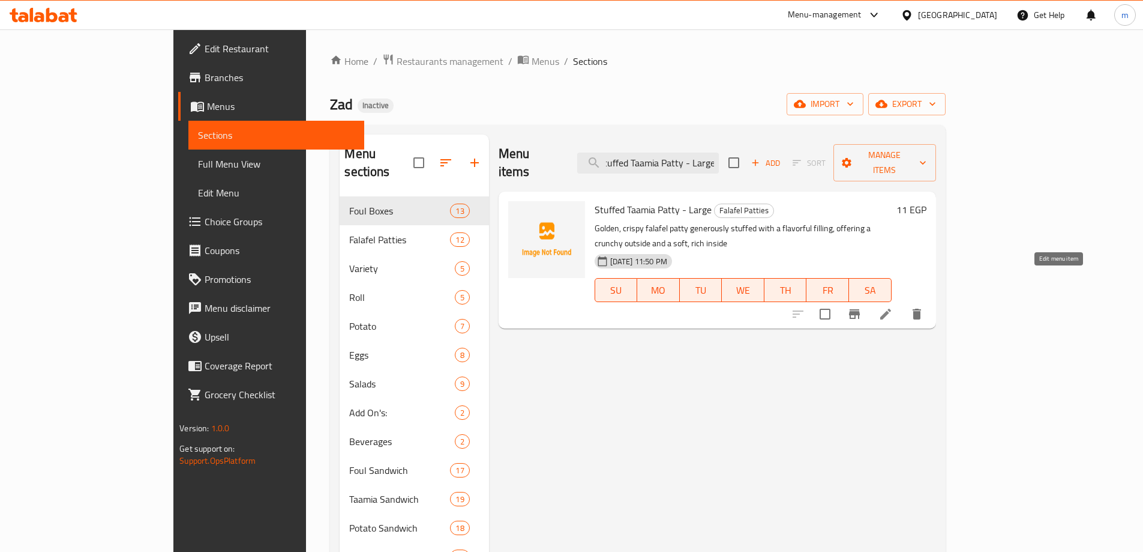
type input "Stuffed Taamia Patty - Large"
click at [893, 307] on icon at bounding box center [886, 314] width 14 height 14
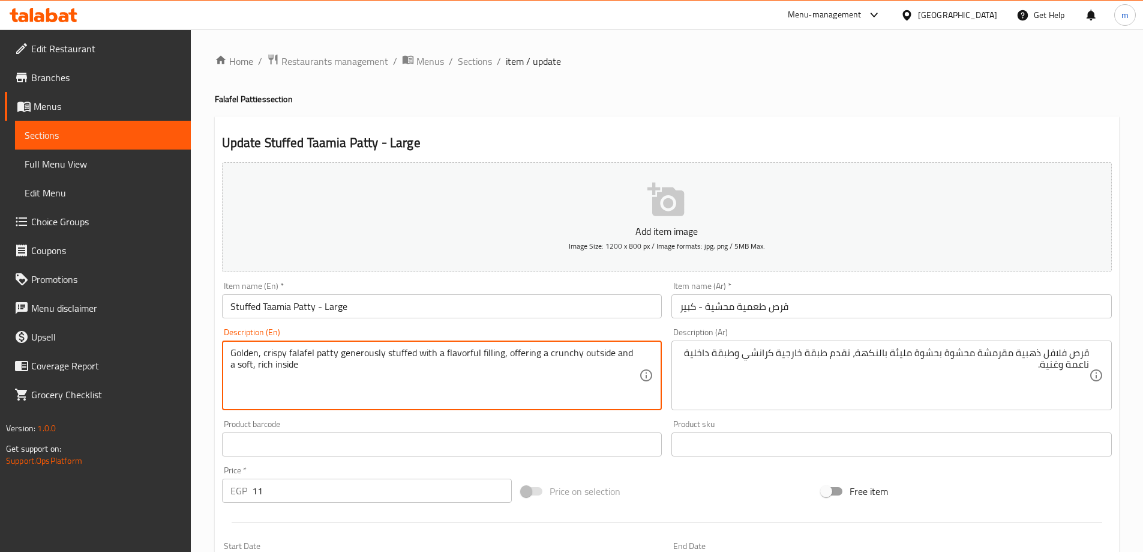
click at [369, 358] on textarea "Golden, crispy falafel patty generously stuffed with a flavorful filling, offer…" at bounding box center [434, 375] width 409 height 57
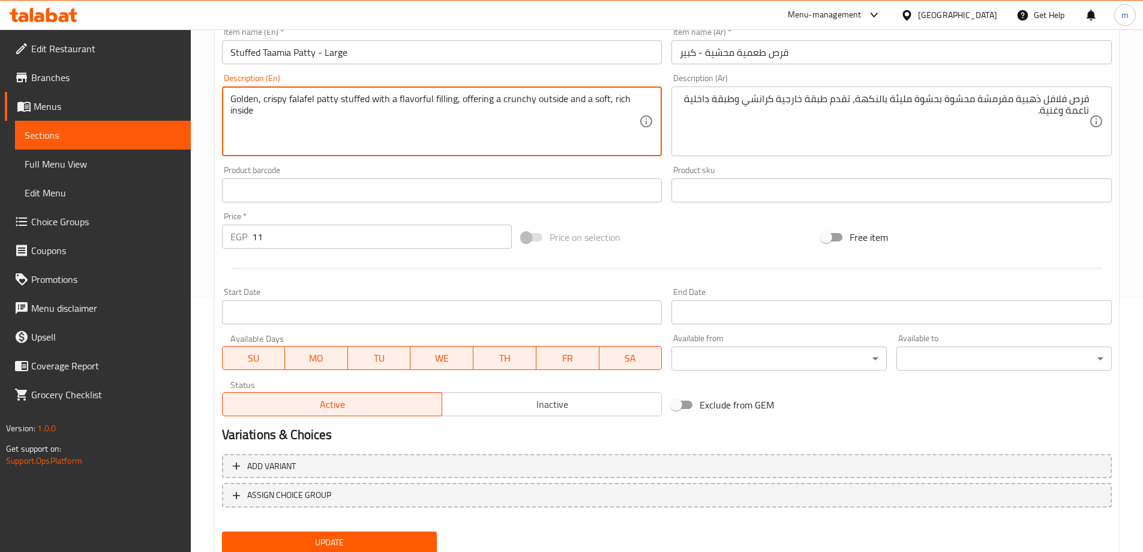
scroll to position [296, 0]
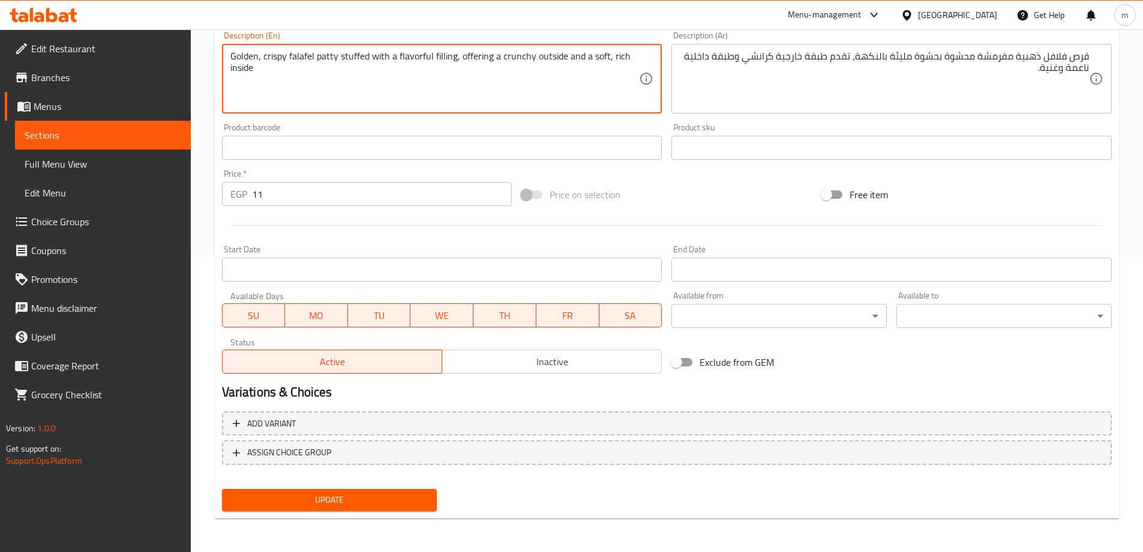
type textarea "Golden, crispy falafel patty stuffed with a flavorful filling, offering a crunc…"
click at [389, 495] on span "Update" at bounding box center [330, 499] width 196 height 15
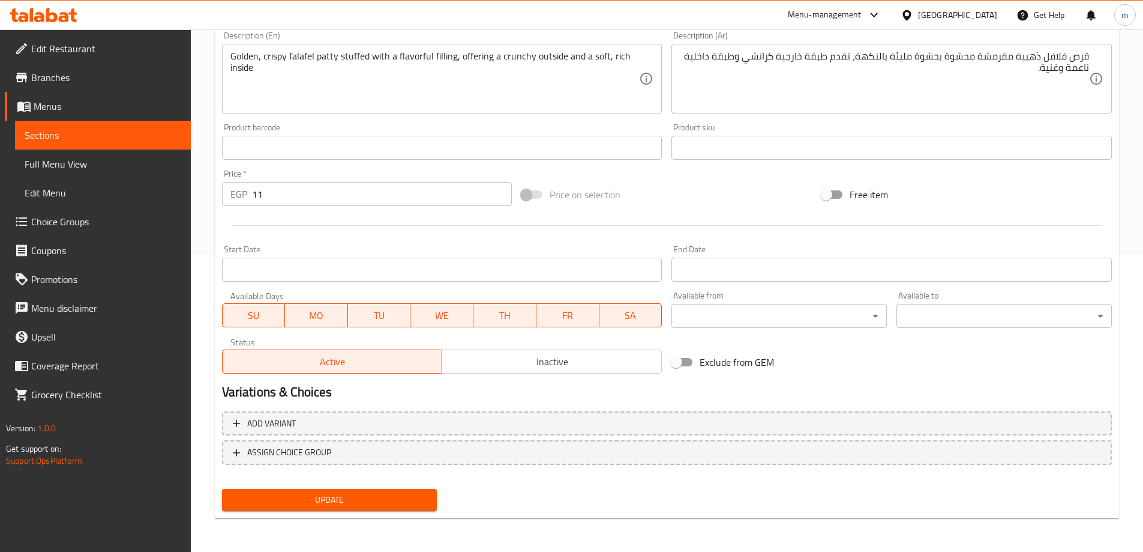
click at [345, 502] on span "Update" at bounding box center [330, 499] width 196 height 15
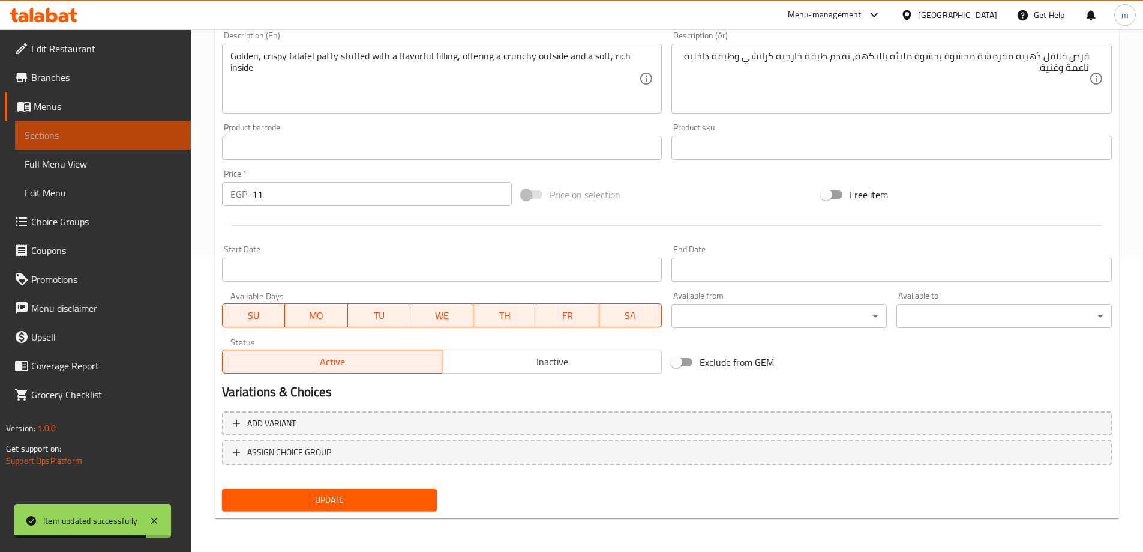
click at [158, 145] on link "Sections" at bounding box center [103, 135] width 176 height 29
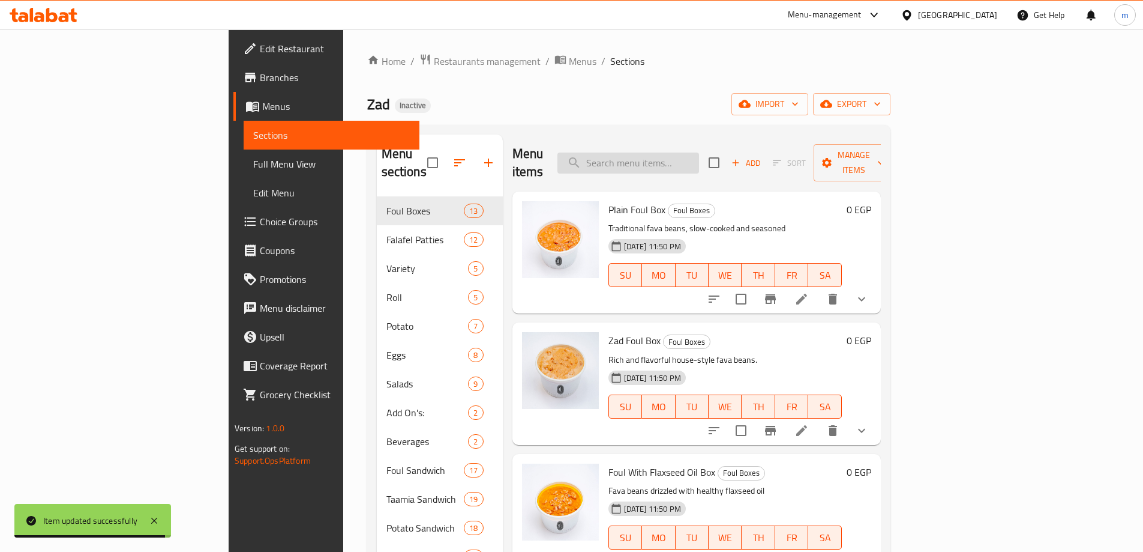
click at [672, 152] on input "search" at bounding box center [629, 162] width 142 height 21
paste input "French Fries Packet - Medium"
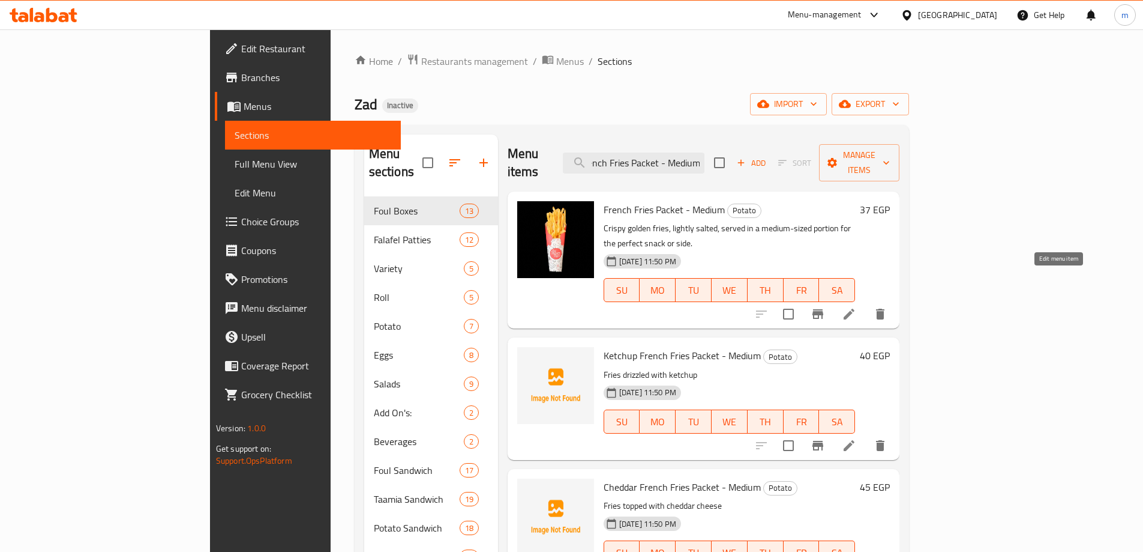
type input "French Fries Packet - Medium"
click at [856, 307] on icon at bounding box center [849, 314] width 14 height 14
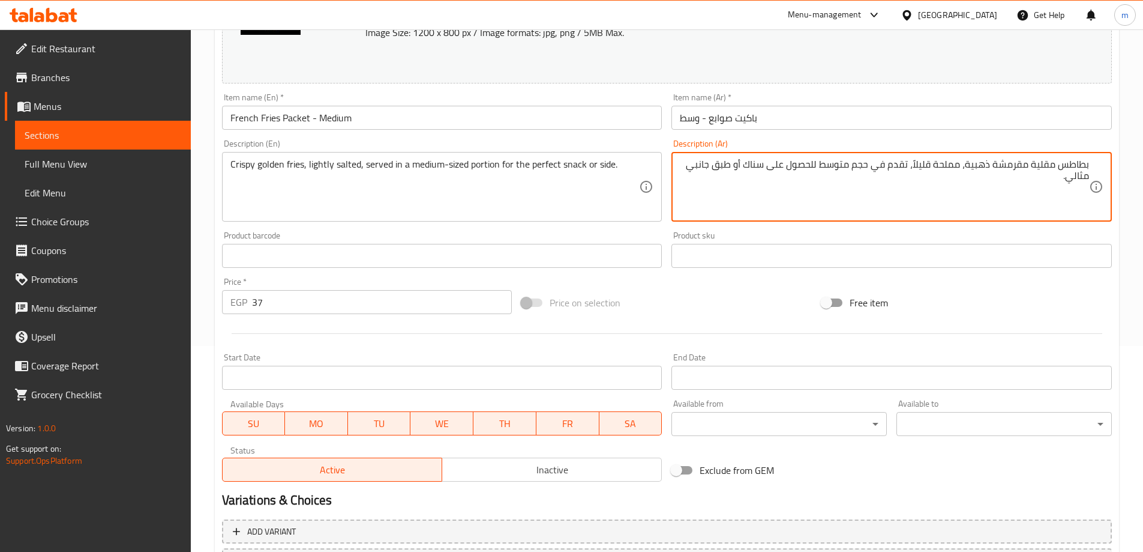
scroll to position [314, 0]
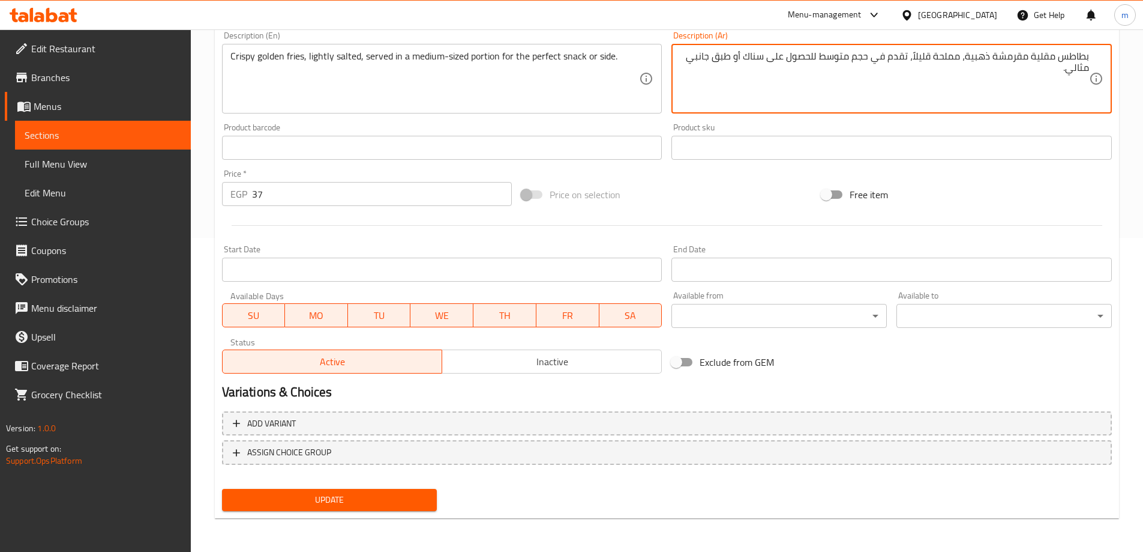
type textarea "بطاطس مقلية مقرمشة ذهبية، مملحة قليلاً، تقدم في حجم متوسط للحصول على سناك أو طب…"
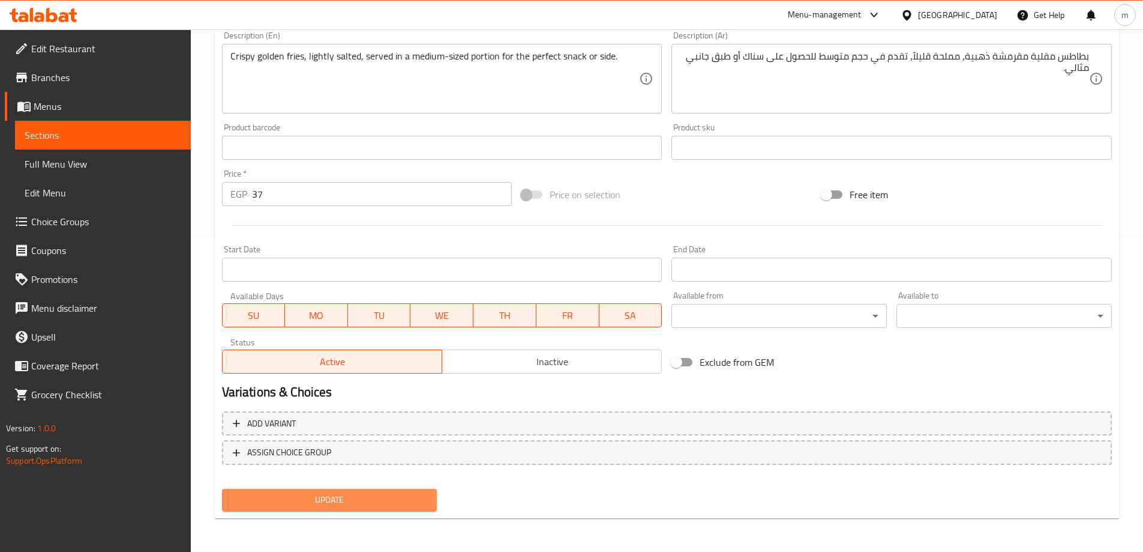
click at [381, 502] on span "Update" at bounding box center [330, 499] width 196 height 15
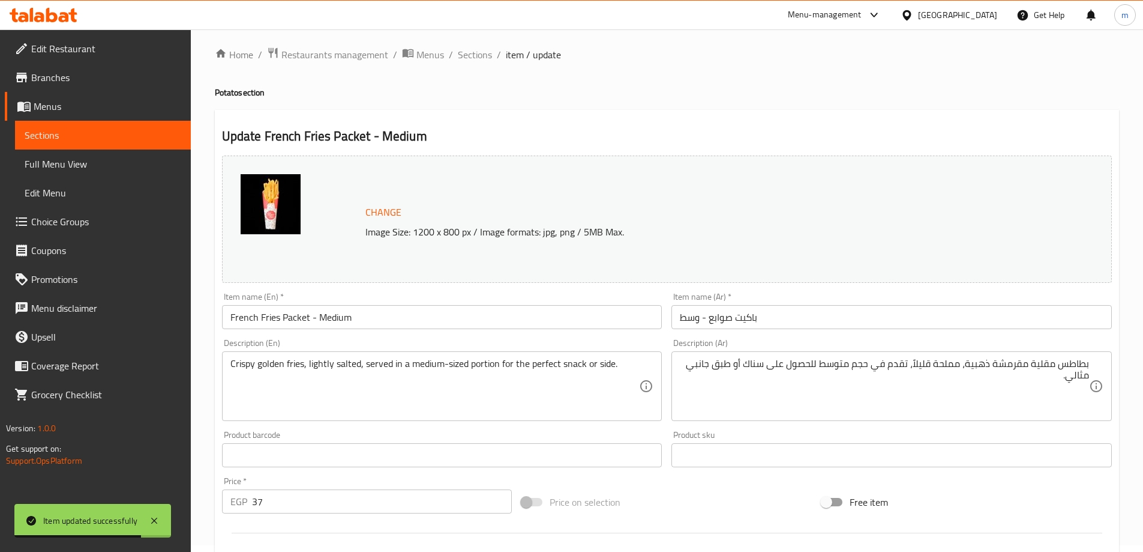
scroll to position [0, 0]
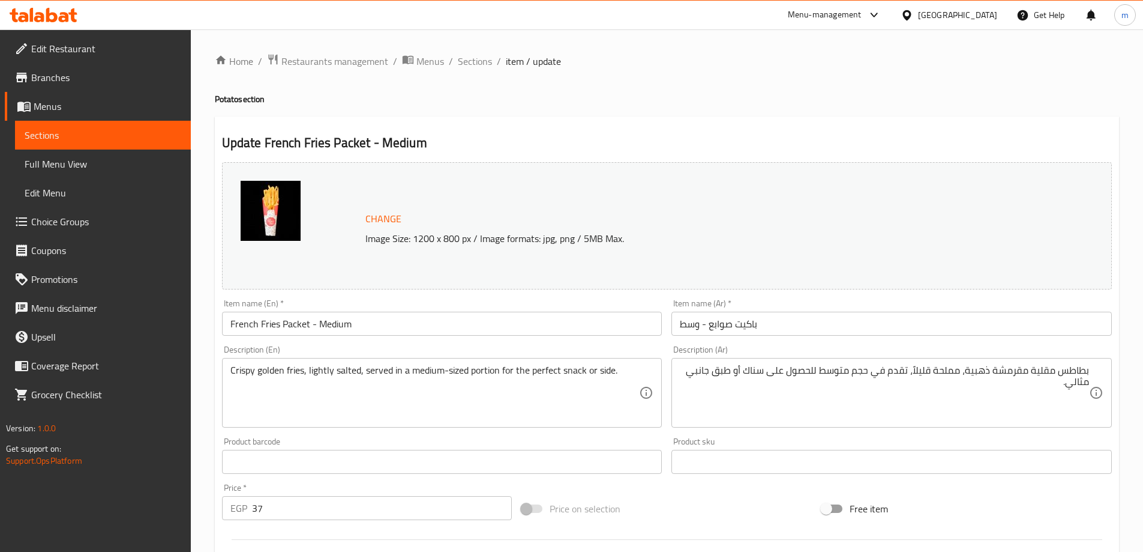
click at [61, 126] on link "Sections" at bounding box center [103, 135] width 176 height 29
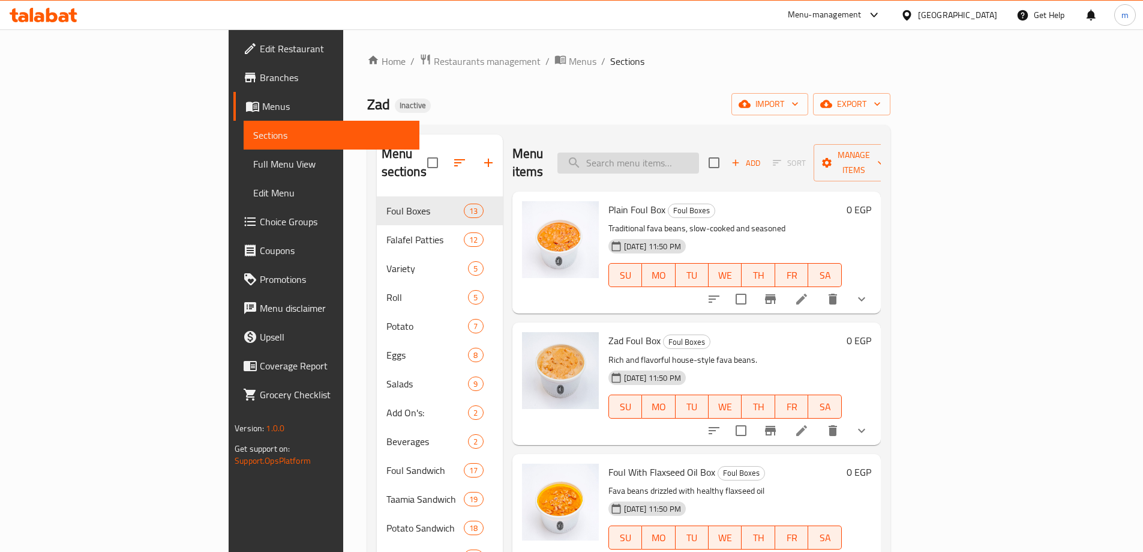
click at [684, 152] on input "search" at bounding box center [629, 162] width 142 height 21
paste input "Foul With Olive Oil Sandwich"
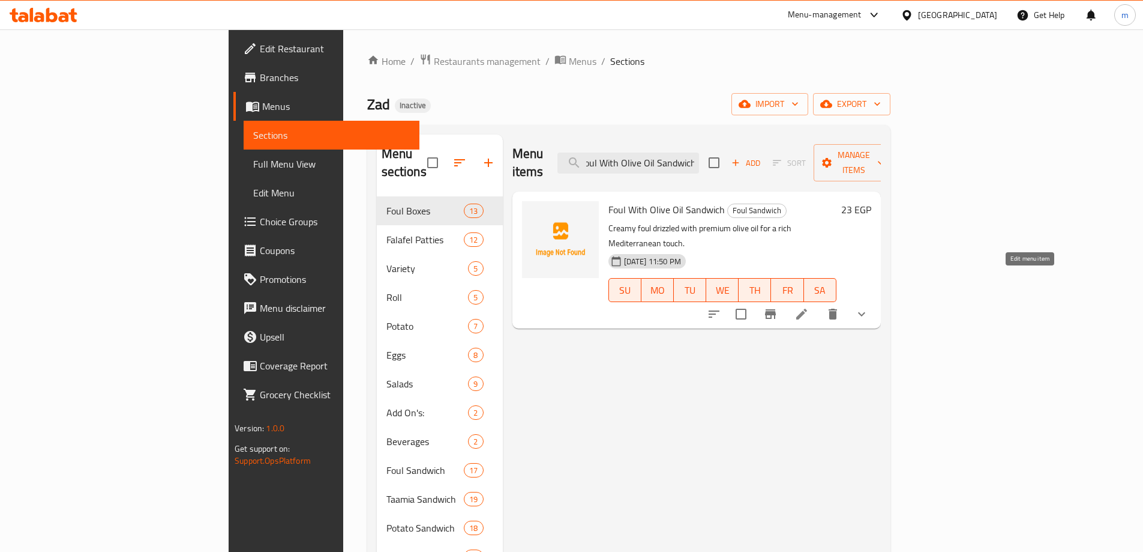
type input "Foul With Olive Oil Sandwich"
click at [807, 308] on icon at bounding box center [801, 313] width 11 height 11
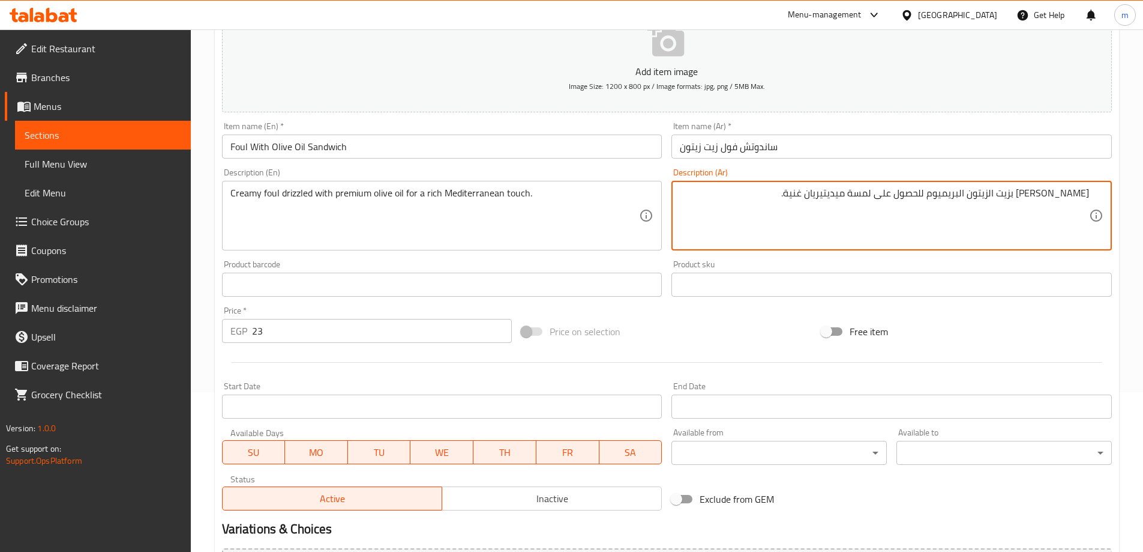
scroll to position [316, 0]
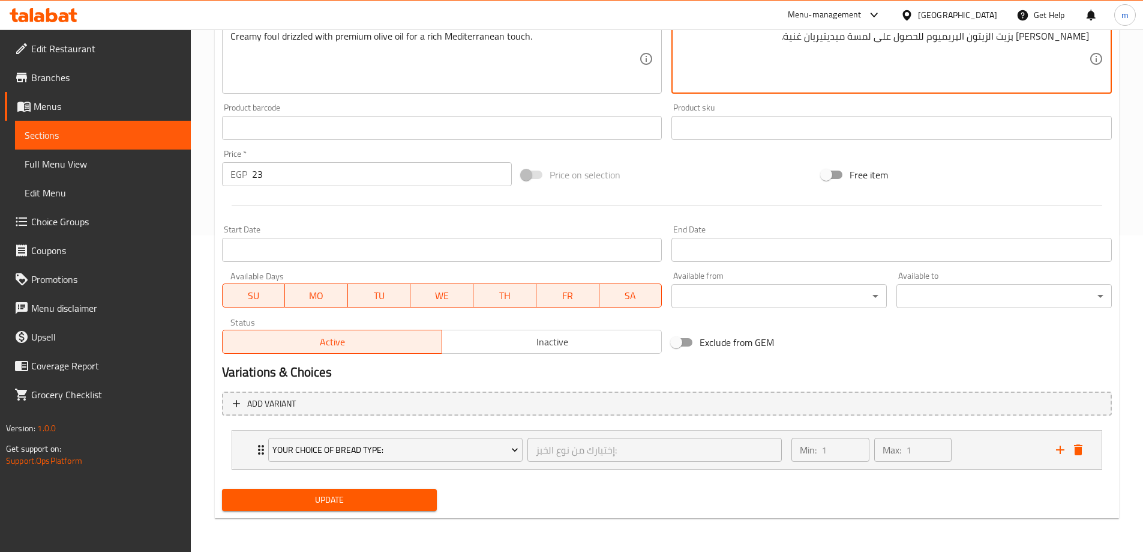
type textarea "[PERSON_NAME] بزيت الزيتون البريميوم للحصول على لمسة ميديتيريان غنية."
click at [376, 500] on span "Update" at bounding box center [330, 499] width 196 height 15
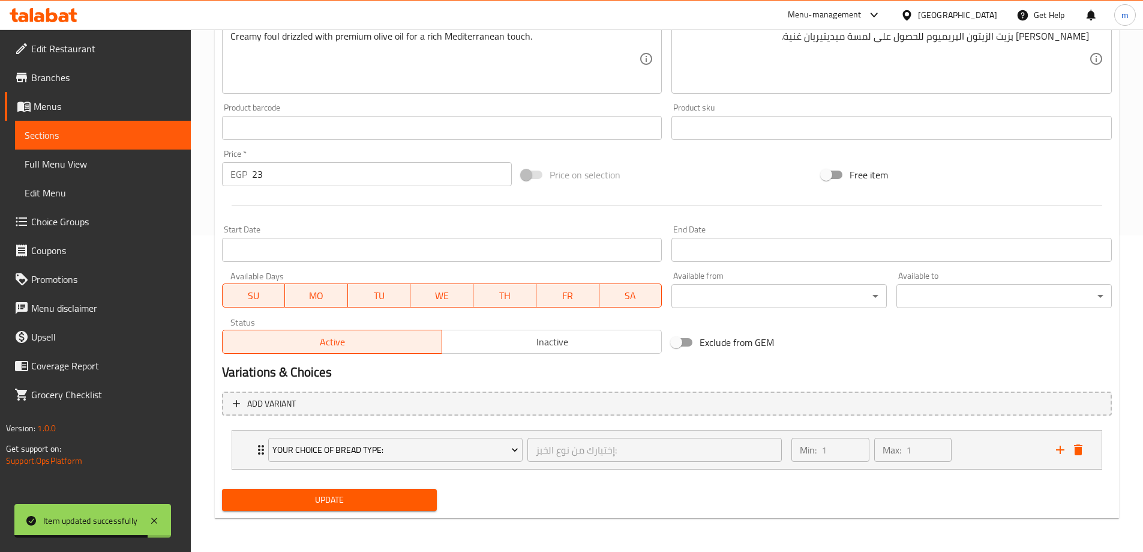
click at [162, 134] on span "Sections" at bounding box center [103, 135] width 157 height 14
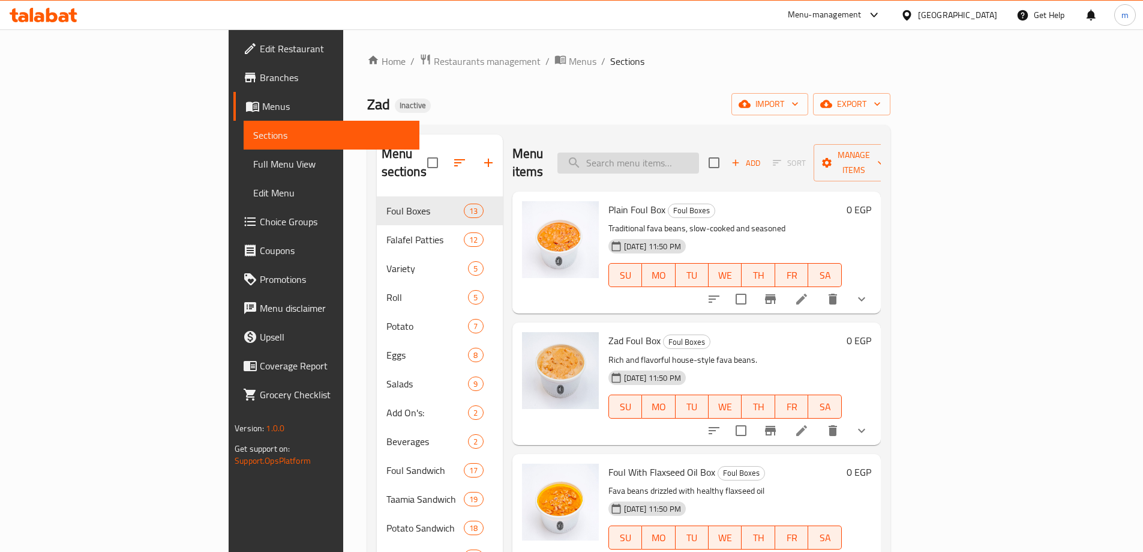
click at [699, 158] on input "search" at bounding box center [629, 162] width 142 height 21
paste input "Foul With Chili Sandwich"
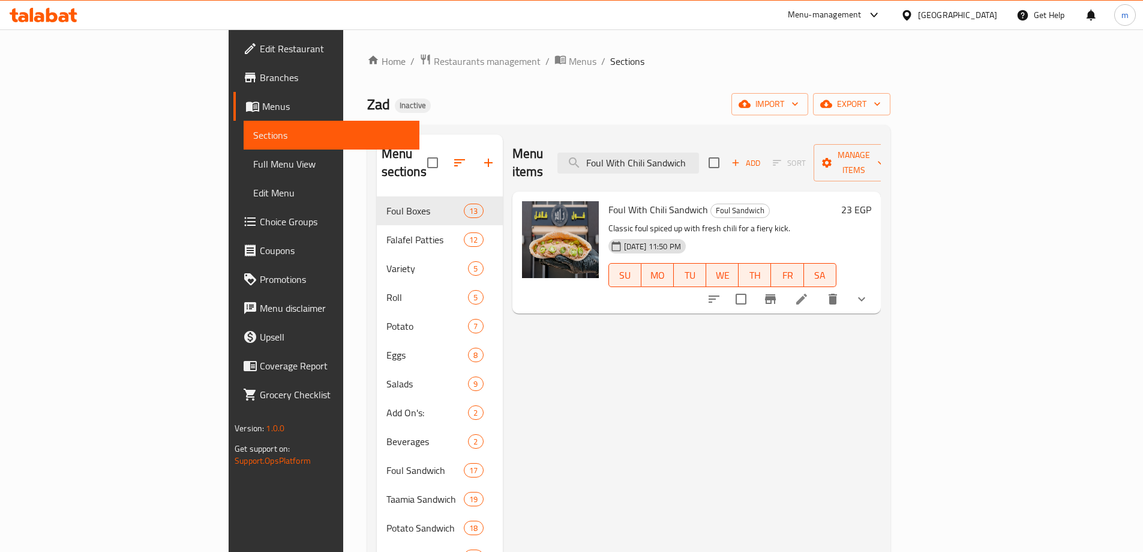
type input "Foul With Chili Sandwich"
click at [819, 288] on li at bounding box center [802, 299] width 34 height 22
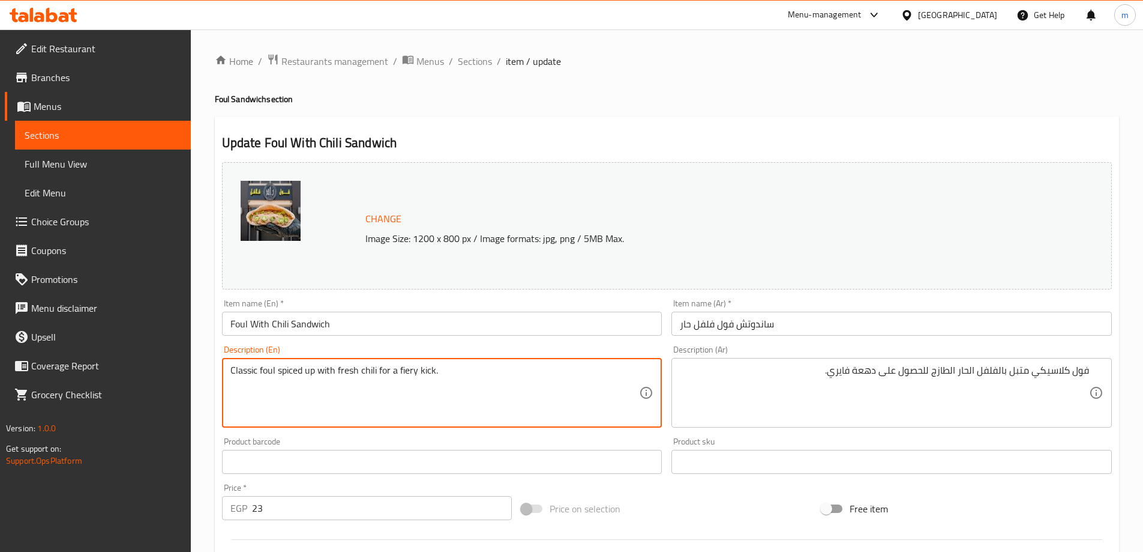
click at [426, 366] on textarea "Classic foul spiced up with fresh chili for a fiery kick." at bounding box center [434, 392] width 409 height 57
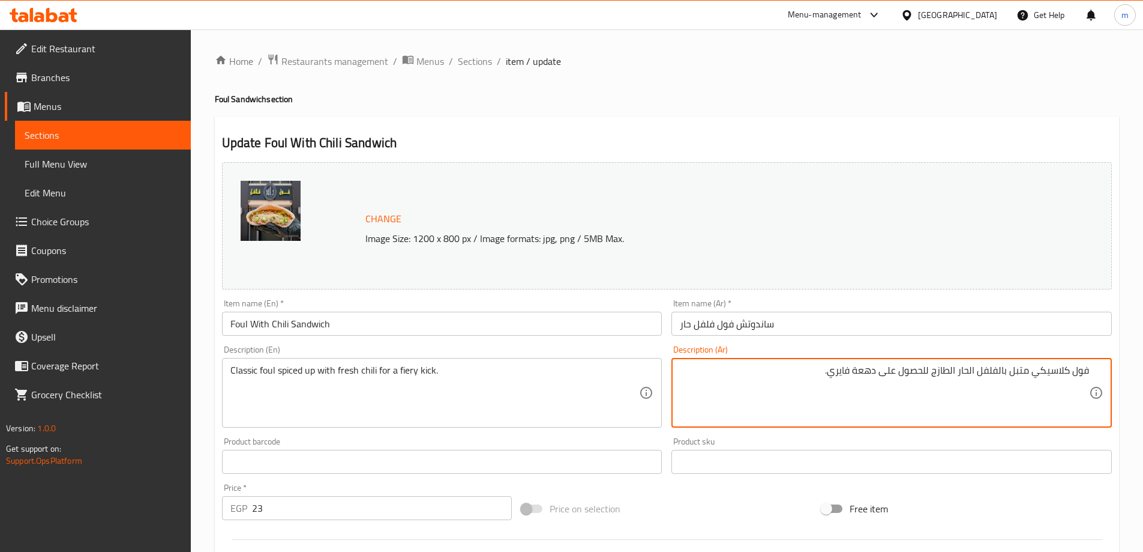
click at [862, 376] on textarea "فول كلاسيكي متبل بالفلفل الحار الطازج للحصول على دهعة فايري." at bounding box center [884, 392] width 409 height 57
click at [870, 373] on textarea "فول كلاسيكي متبل بالفلفل الحار الطازج للحصول على دهعة فايري." at bounding box center [884, 392] width 409 height 57
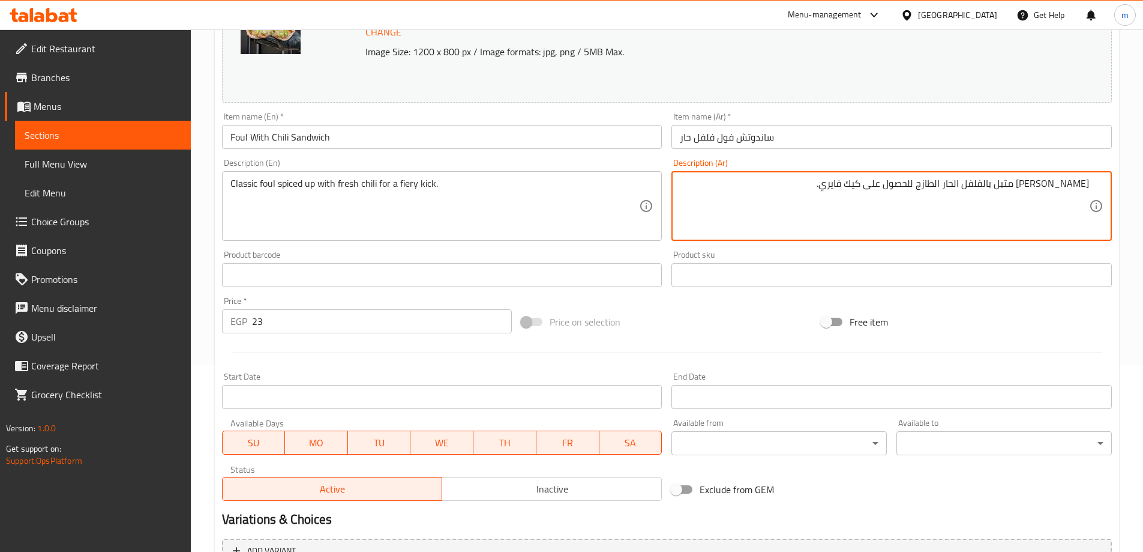
scroll to position [334, 0]
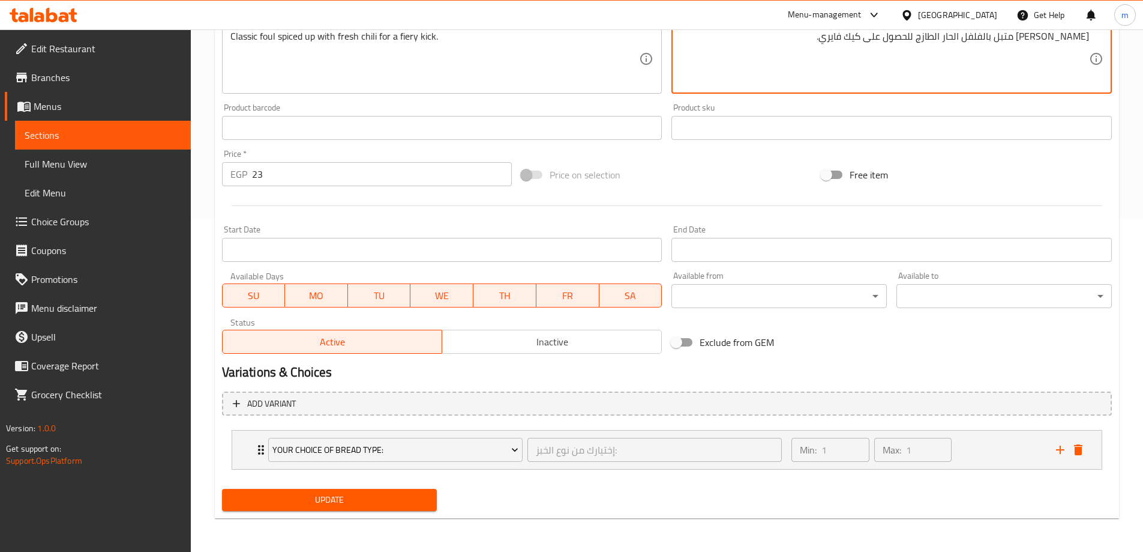
type textarea "[PERSON_NAME] متبل بالفلفل الحار الطازج للحصول على كيك فايري."
click at [360, 493] on span "Update" at bounding box center [330, 499] width 196 height 15
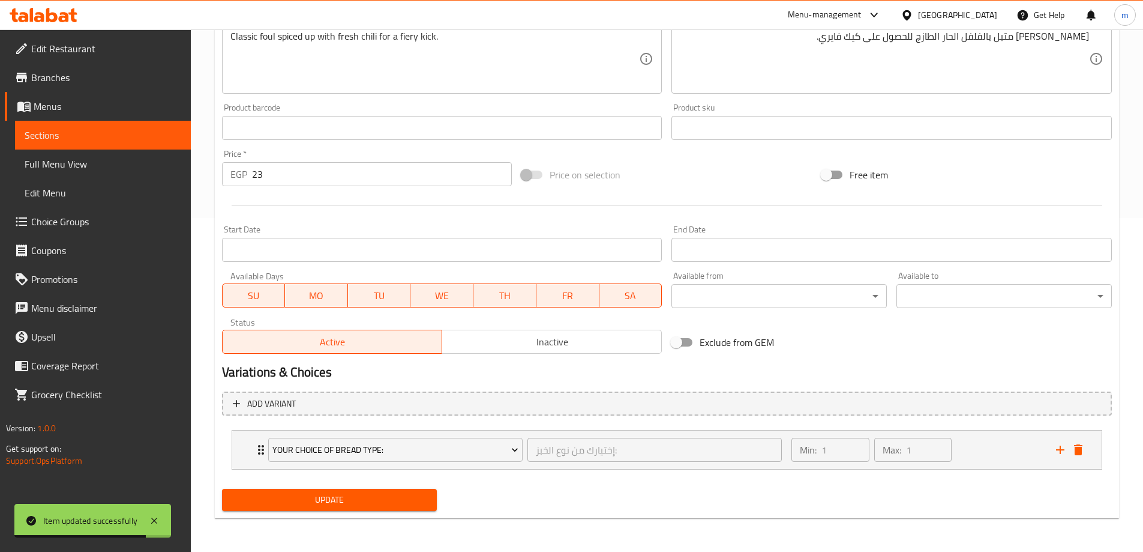
click at [48, 145] on link "Sections" at bounding box center [103, 135] width 176 height 29
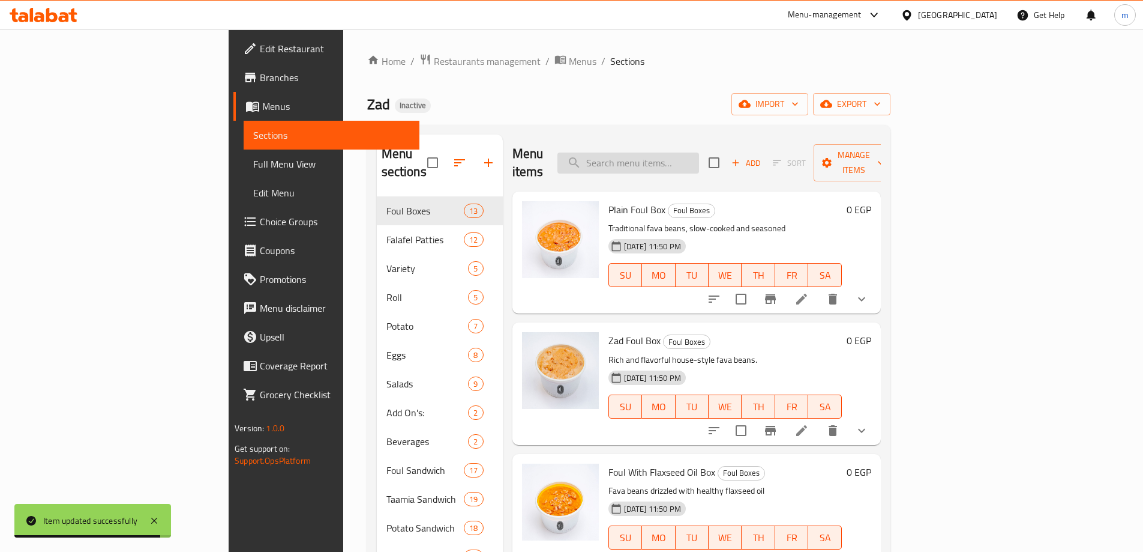
click at [699, 160] on input "search" at bounding box center [629, 162] width 142 height 21
paste input "Lemon With Safflower Beans Sandwich"
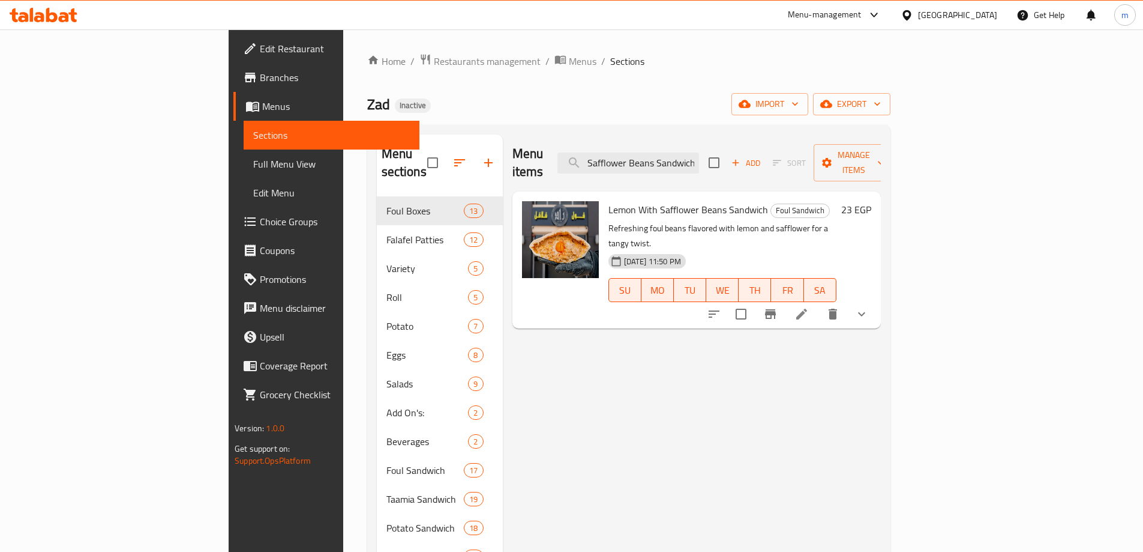
type input "Lemon With Safflower Beans Sandwich"
click at [807, 308] on icon at bounding box center [801, 313] width 11 height 11
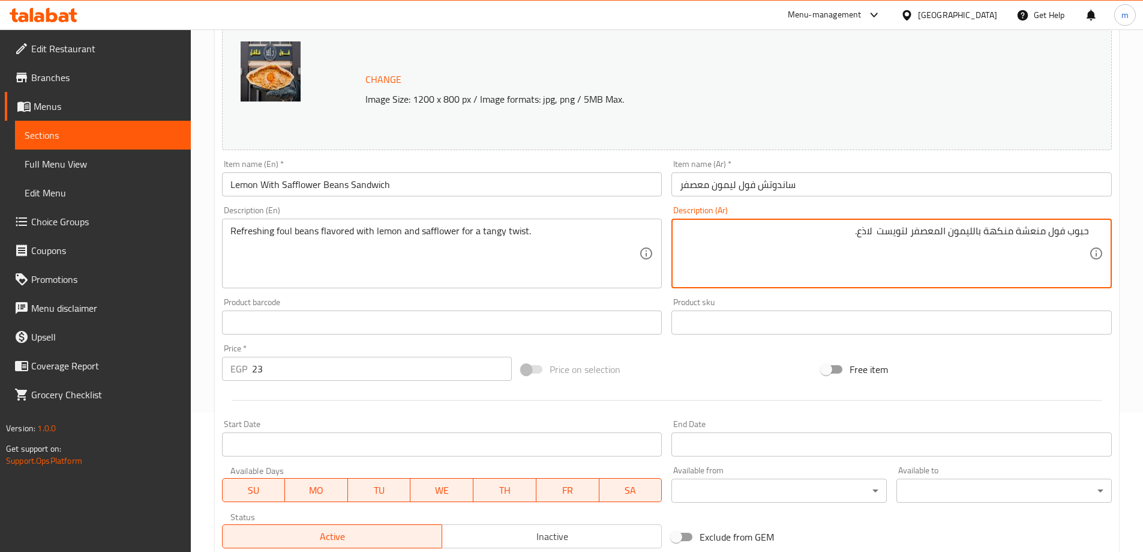
scroll to position [334, 0]
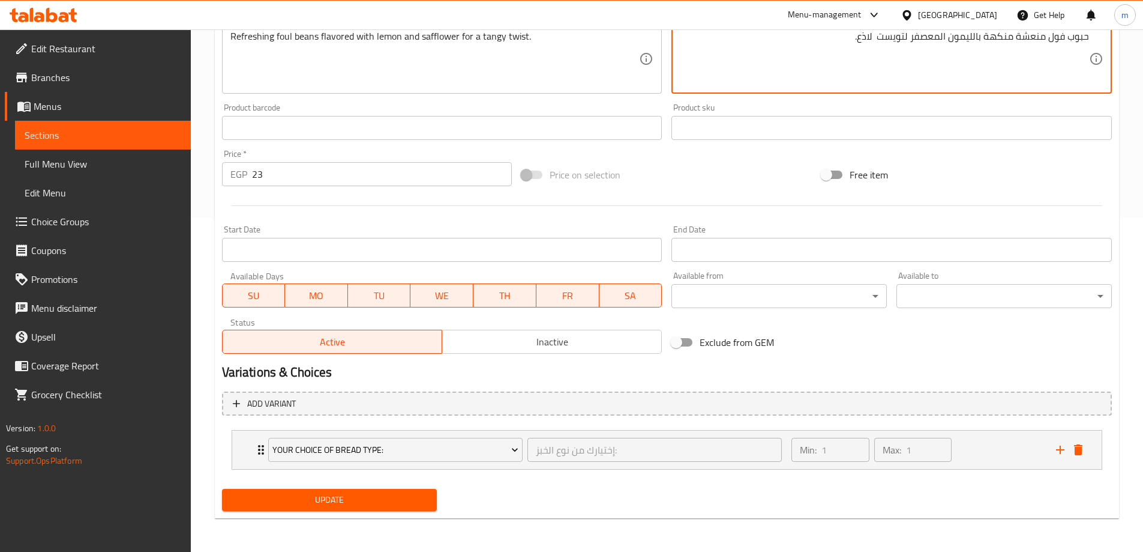
type textarea "حبوب فول منعشة منكهة بالليمون المعصفر لتويست لاذع."
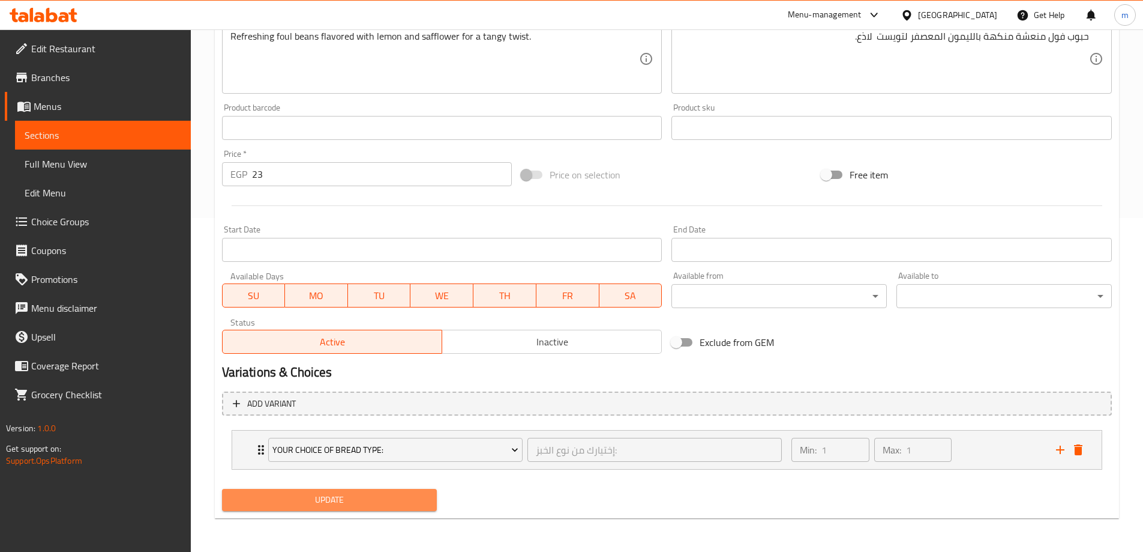
click at [402, 495] on span "Update" at bounding box center [330, 499] width 196 height 15
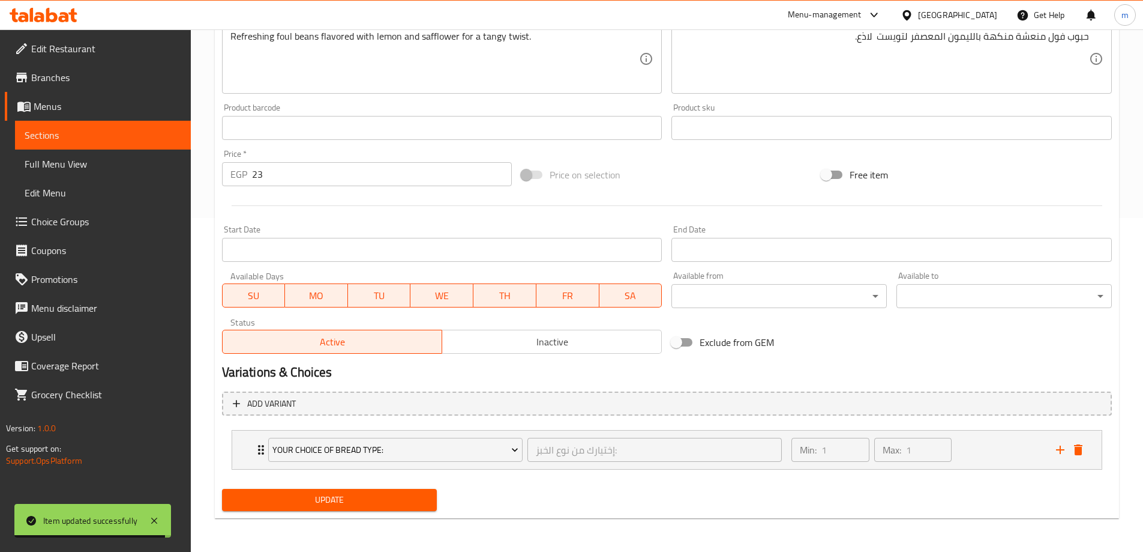
click at [38, 129] on span "Sections" at bounding box center [103, 135] width 157 height 14
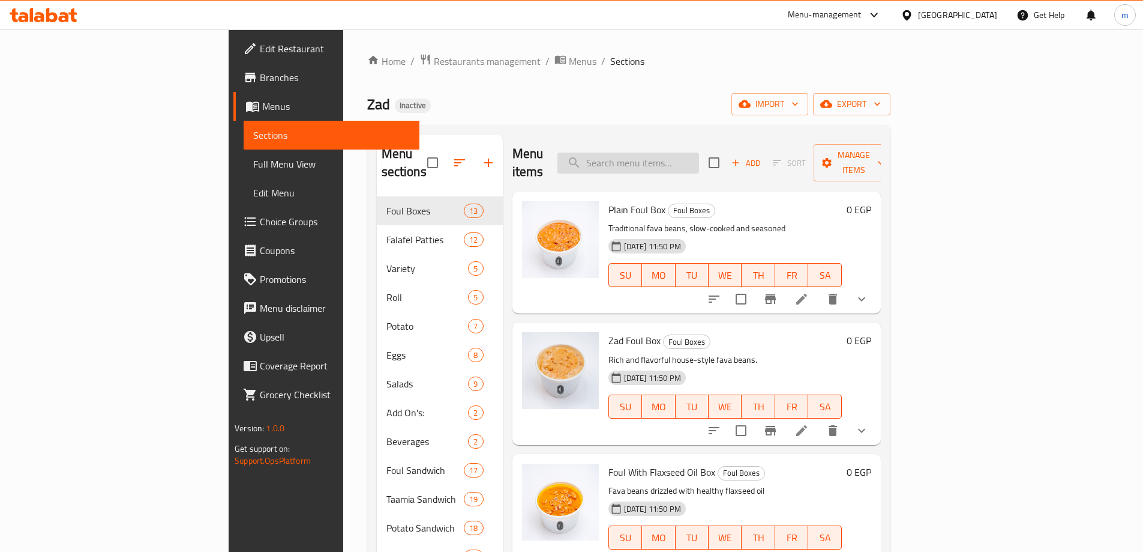
click at [693, 152] on input "search" at bounding box center [629, 162] width 142 height 21
paste input "● Special Taamia Sandwich"
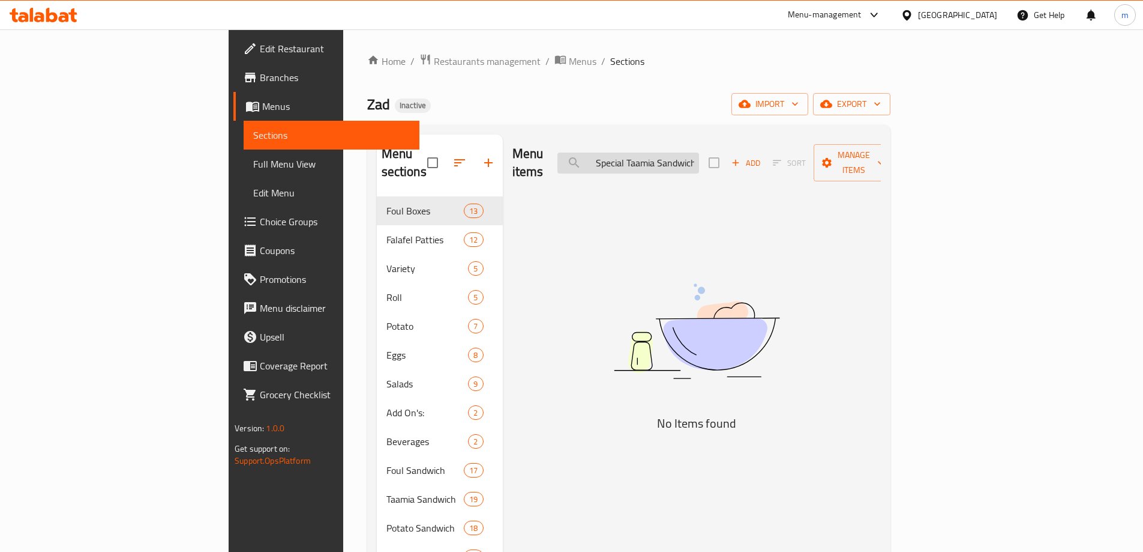
click at [679, 157] on input "● Special Taamia Sandwich" at bounding box center [629, 162] width 142 height 21
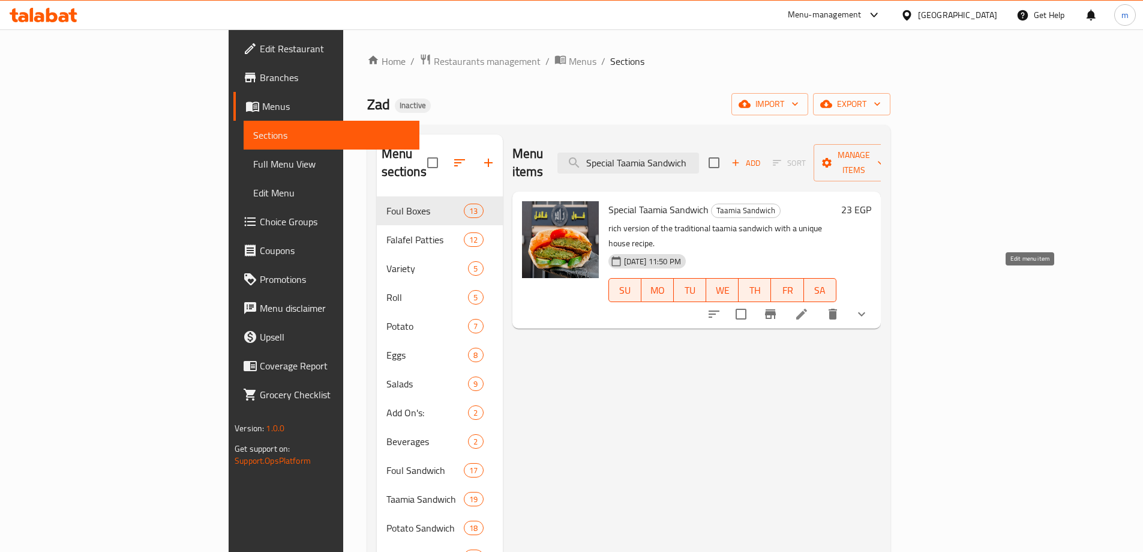
type input "Special Taamia Sandwich"
click at [807, 308] on icon at bounding box center [801, 313] width 11 height 11
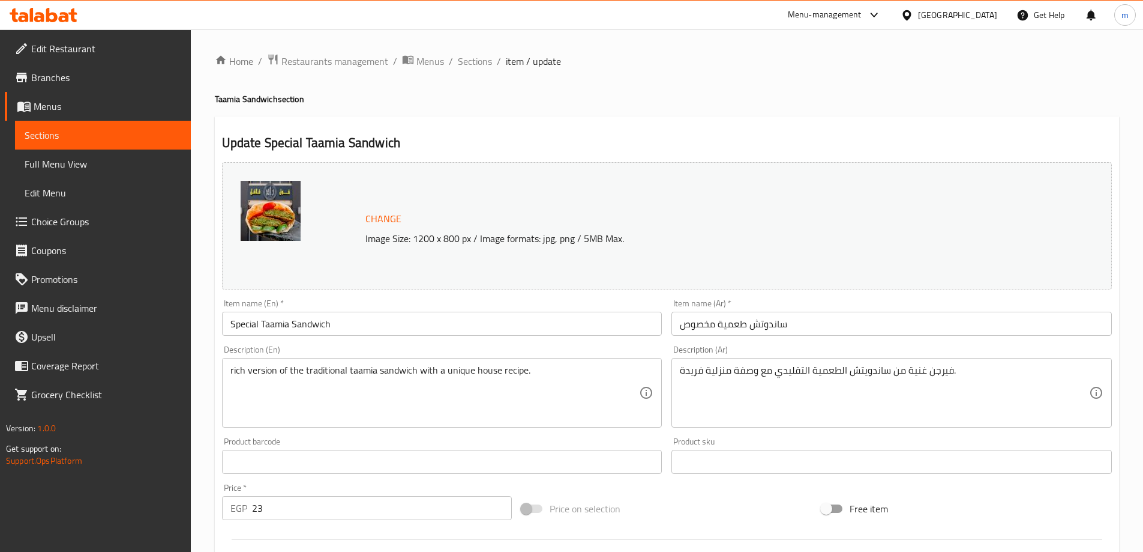
click at [226, 366] on div "rich version of the traditional taamia sandwich with a unique house recipe. Des…" at bounding box center [442, 393] width 441 height 70
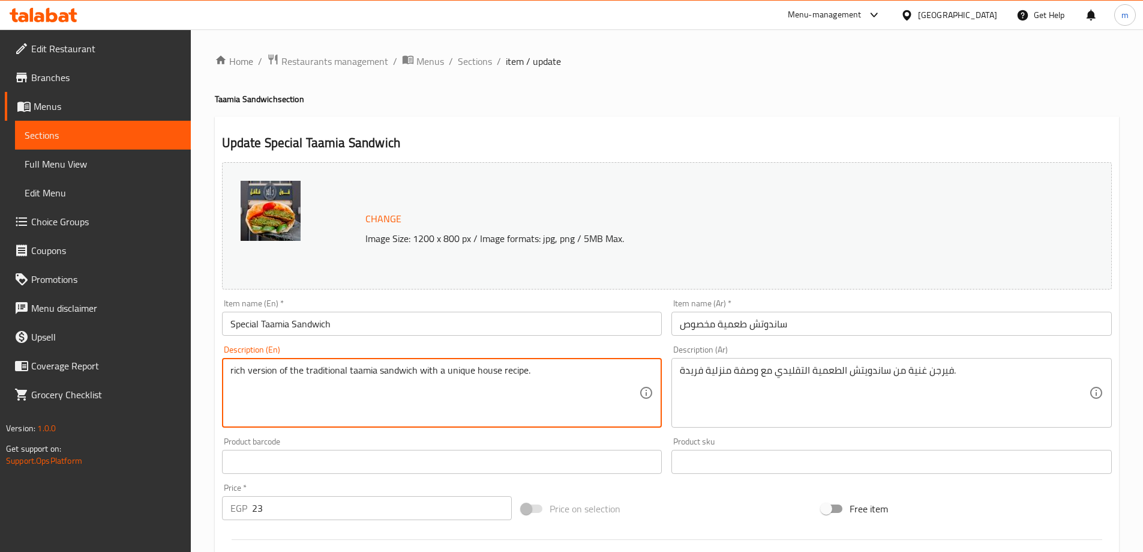
paste textarea "A"
type textarea "A rich version of the traditional taamia sandwich with a unique house recipe."
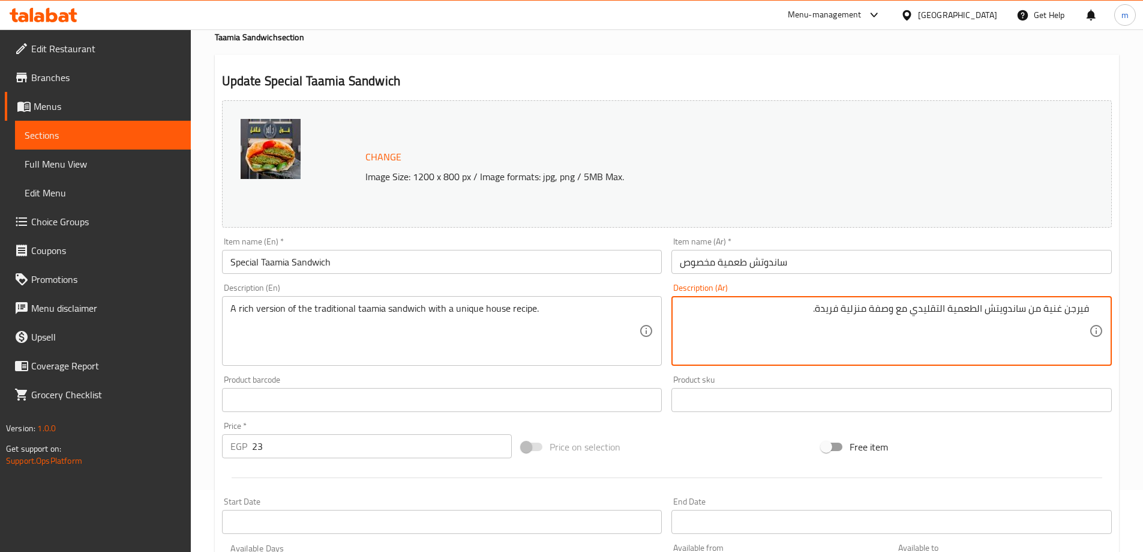
scroll to position [334, 0]
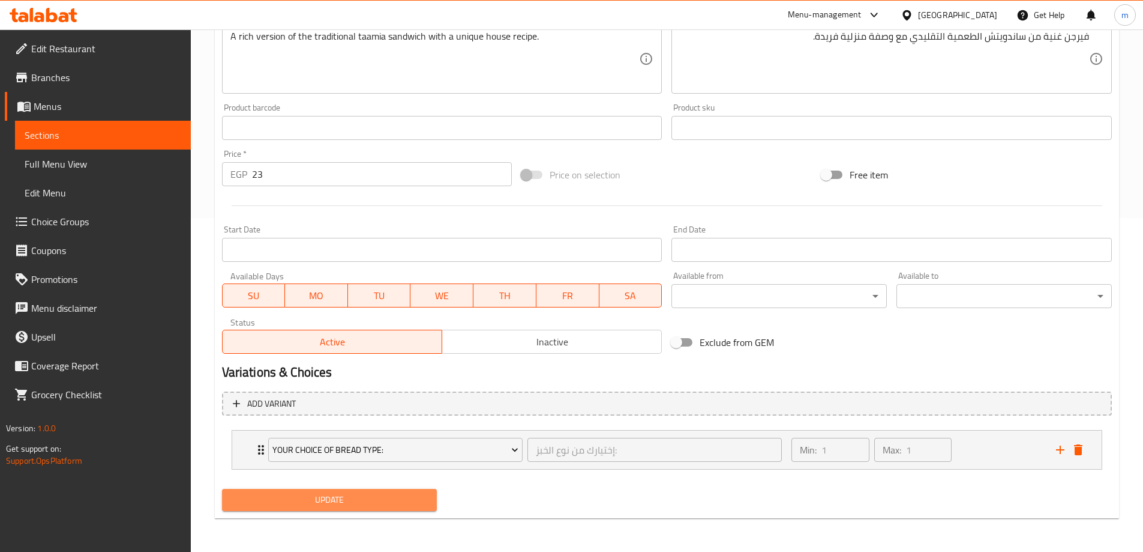
click at [347, 502] on span "Update" at bounding box center [330, 499] width 196 height 15
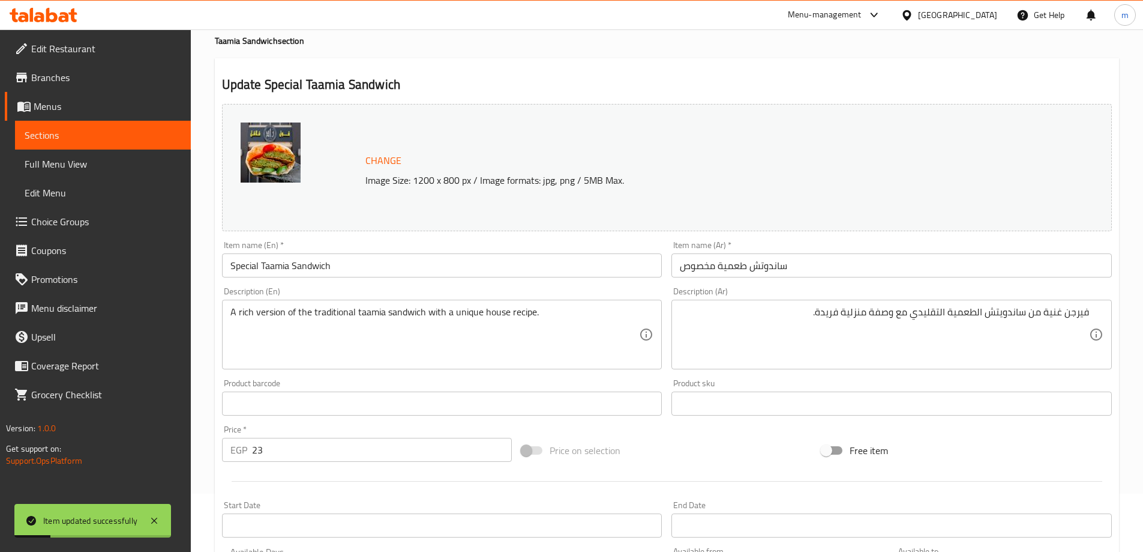
scroll to position [34, 0]
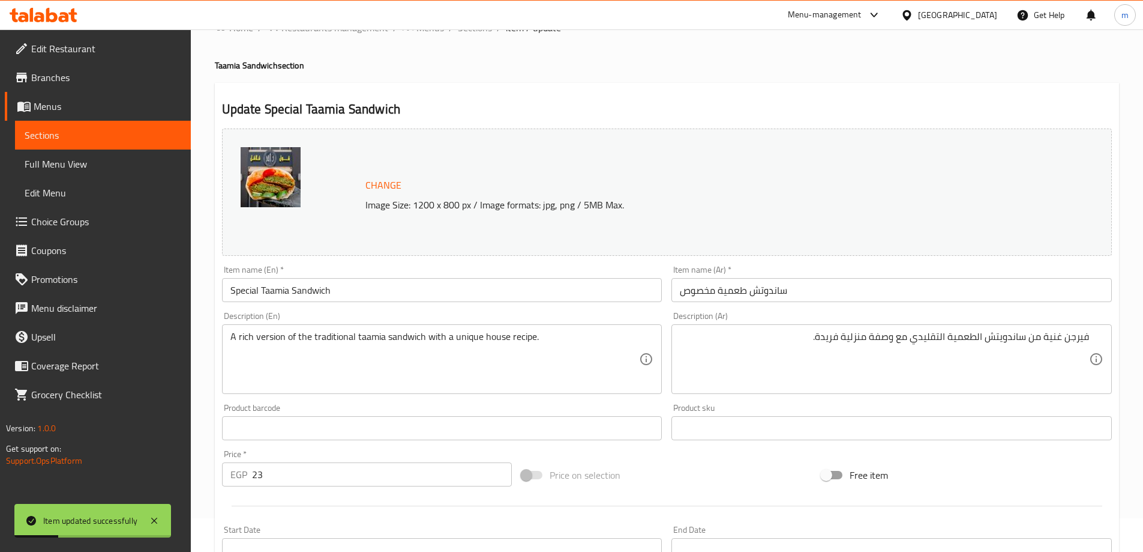
click at [173, 133] on span "Sections" at bounding box center [103, 135] width 157 height 14
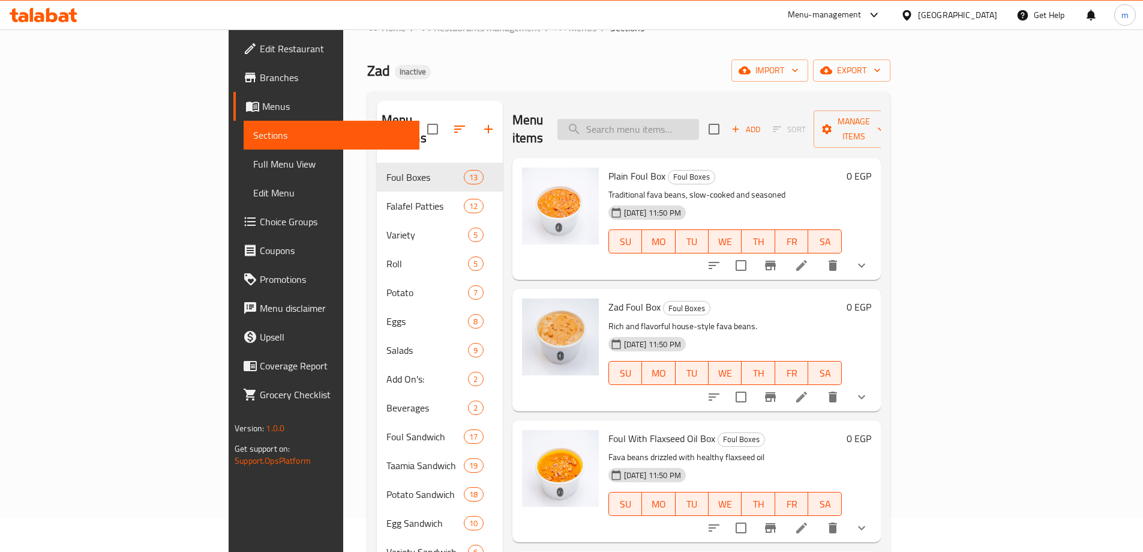
click at [699, 119] on input "search" at bounding box center [629, 129] width 142 height 21
paste input "● Special Taamia Sandwich"
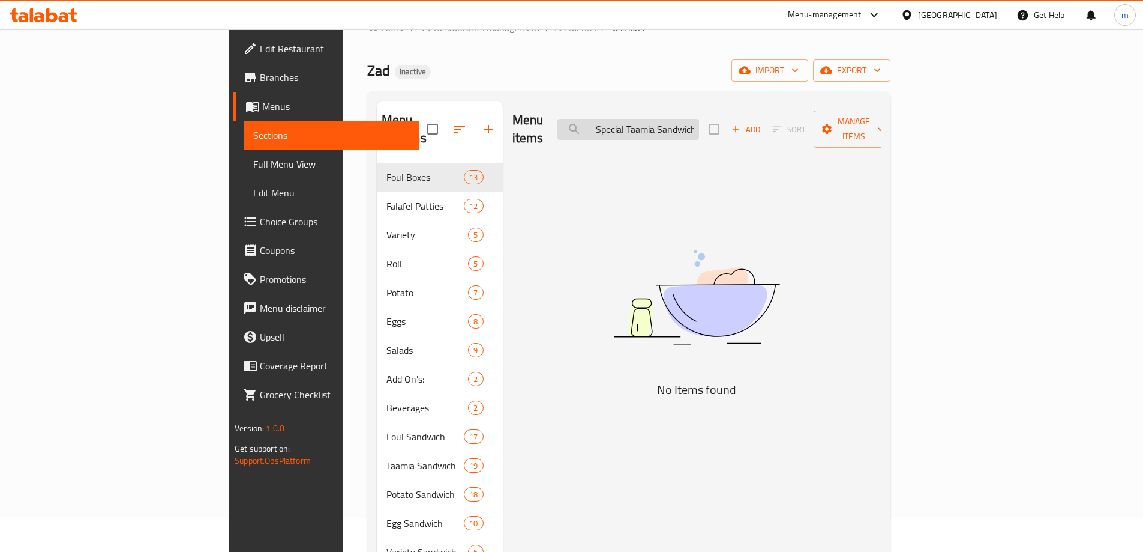
click at [676, 119] on input "● Special Taamia Sandwich" at bounding box center [629, 129] width 142 height 21
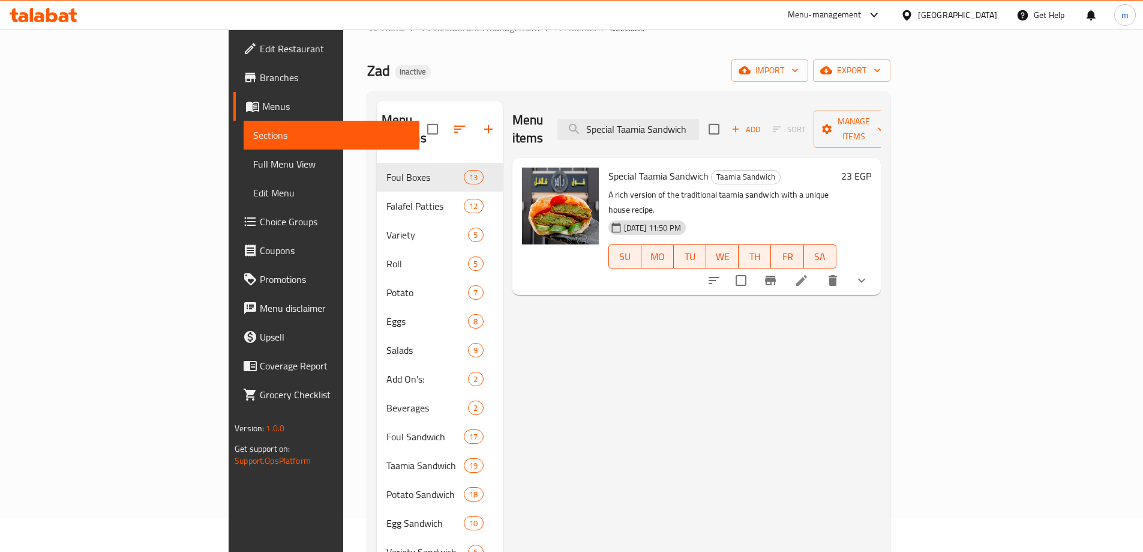
click at [654, 73] on div "Zad Inactive import export" at bounding box center [628, 70] width 523 height 22
click at [699, 126] on input "Special Taamia Sandwich" at bounding box center [629, 129] width 142 height 21
paste input "Taamia Chips"
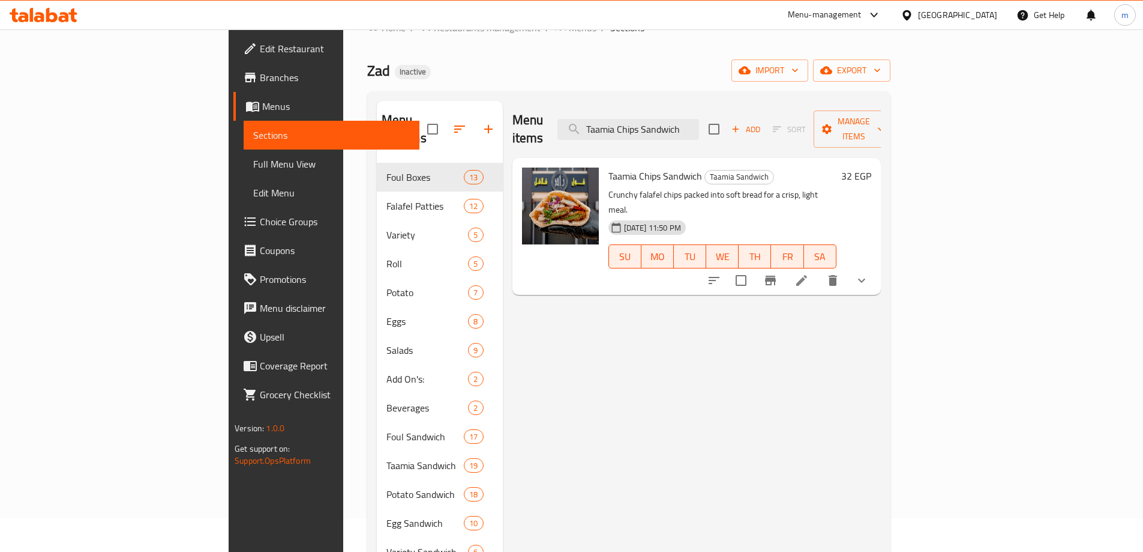
type input "Taamia Chips Sandwich"
click at [819, 269] on li at bounding box center [802, 280] width 34 height 22
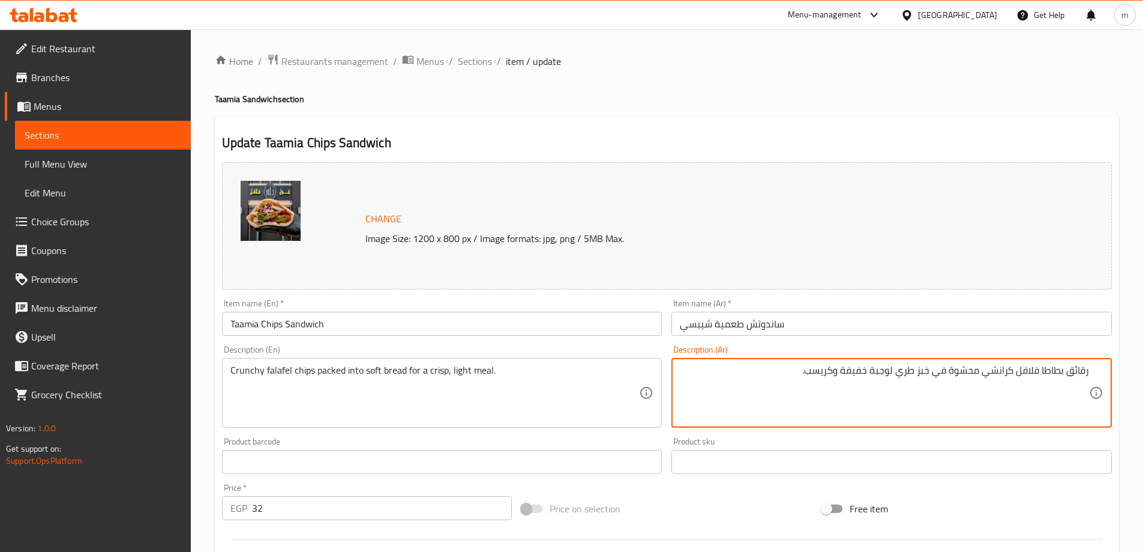
drag, startPoint x: 1041, startPoint y: 370, endPoint x: 1130, endPoint y: 368, distance: 88.8
click at [1130, 368] on div "Home / Restaurants management / Menus / Sections / item / update Taamia Sandwic…" at bounding box center [667, 457] width 952 height 856
drag, startPoint x: 968, startPoint y: 370, endPoint x: 993, endPoint y: 374, distance: 25.0
click at [993, 374] on textarea "فلافل شيبس كرانشي محشوة في خبز طري لوجبة خفيفة وكريسب." at bounding box center [884, 392] width 409 height 57
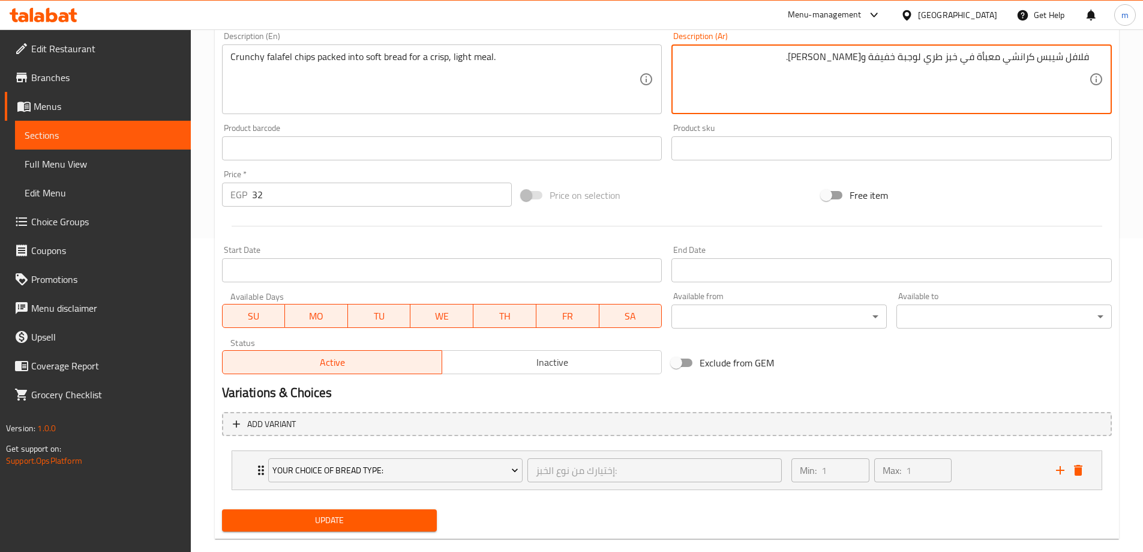
scroll to position [334, 0]
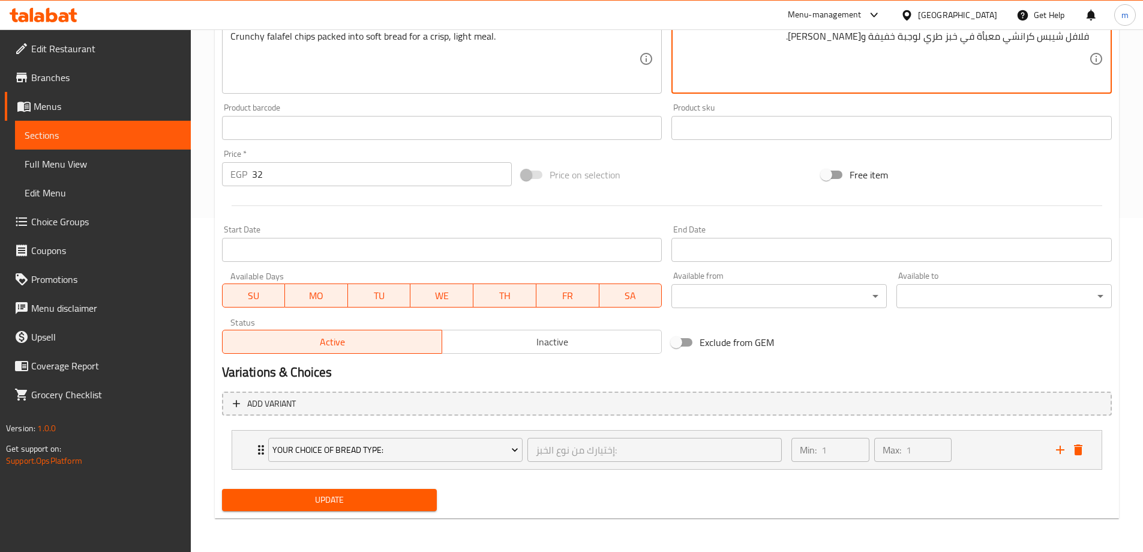
type textarea "فلافل شيبس كرانشي معبأة في خبز طري لوجبة خفيفة و[PERSON_NAME]."
click at [421, 499] on span "Update" at bounding box center [330, 499] width 196 height 15
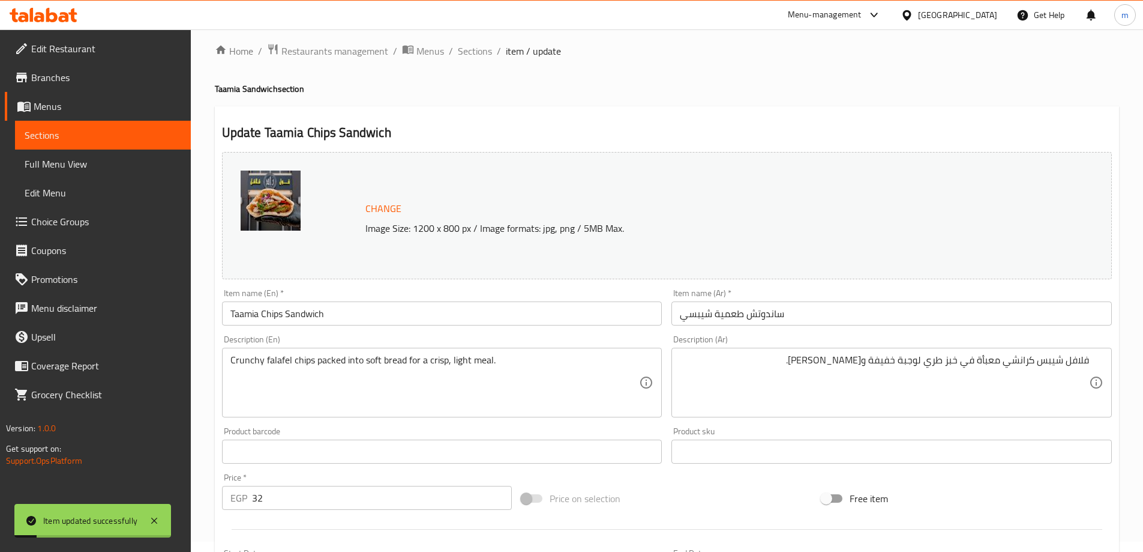
scroll to position [0, 0]
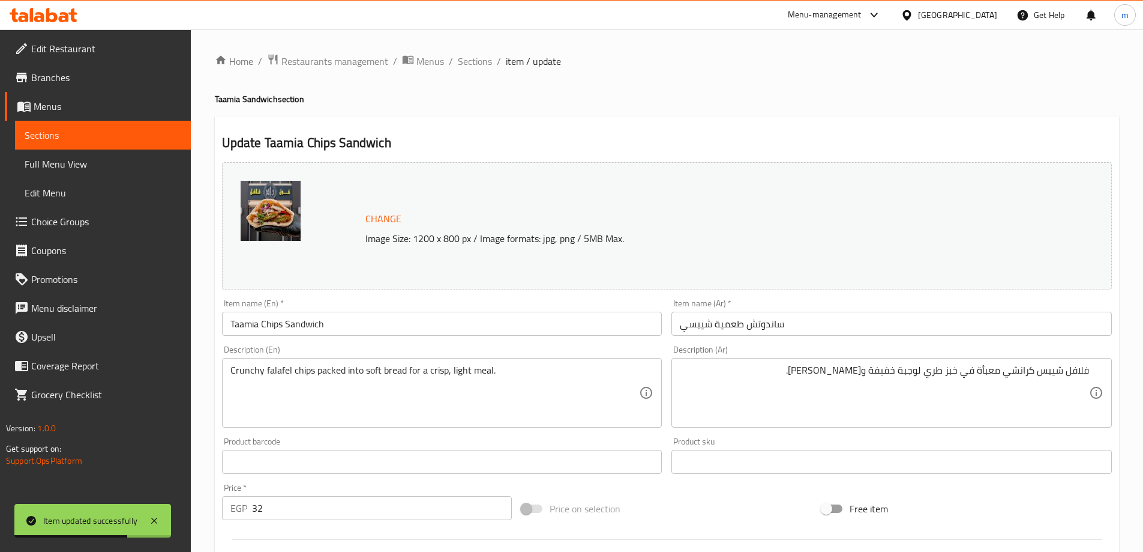
click at [143, 133] on span "Sections" at bounding box center [103, 135] width 157 height 14
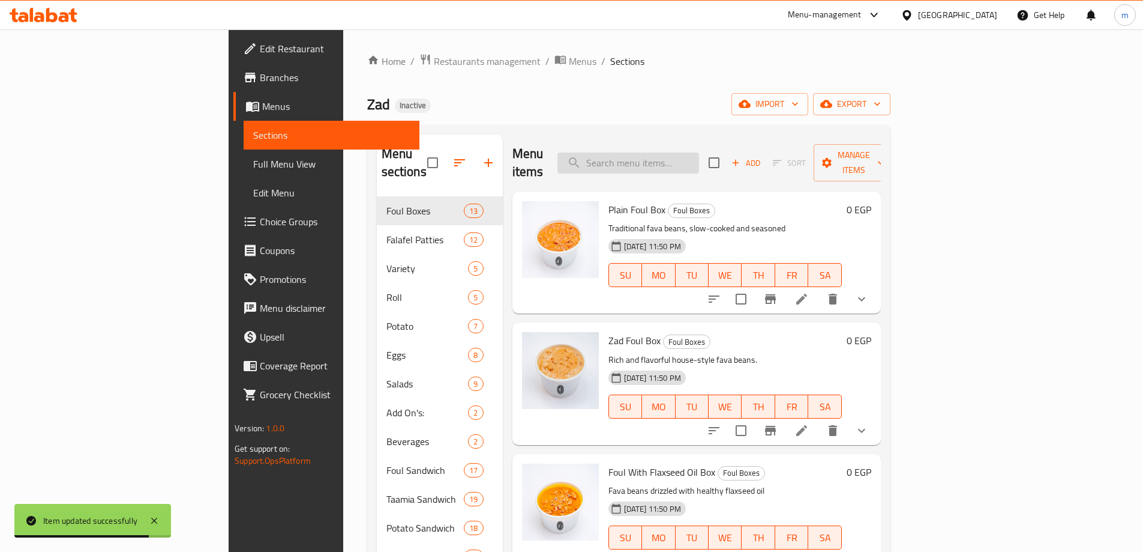
click at [699, 163] on input "search" at bounding box center [629, 162] width 142 height 21
paste input "[PERSON_NAME]"
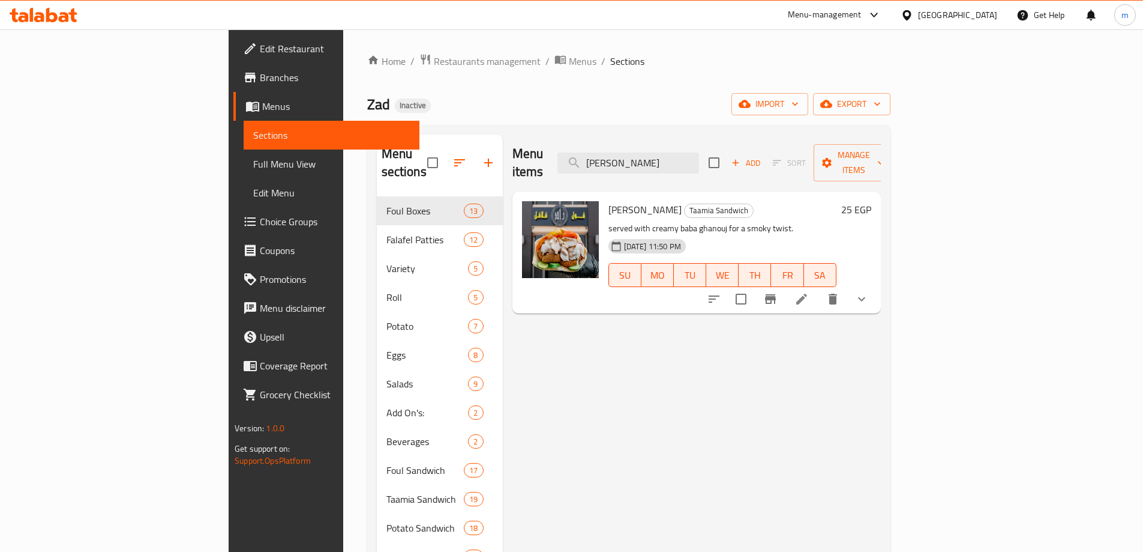
type input "[PERSON_NAME]"
click at [819, 288] on li at bounding box center [802, 299] width 34 height 22
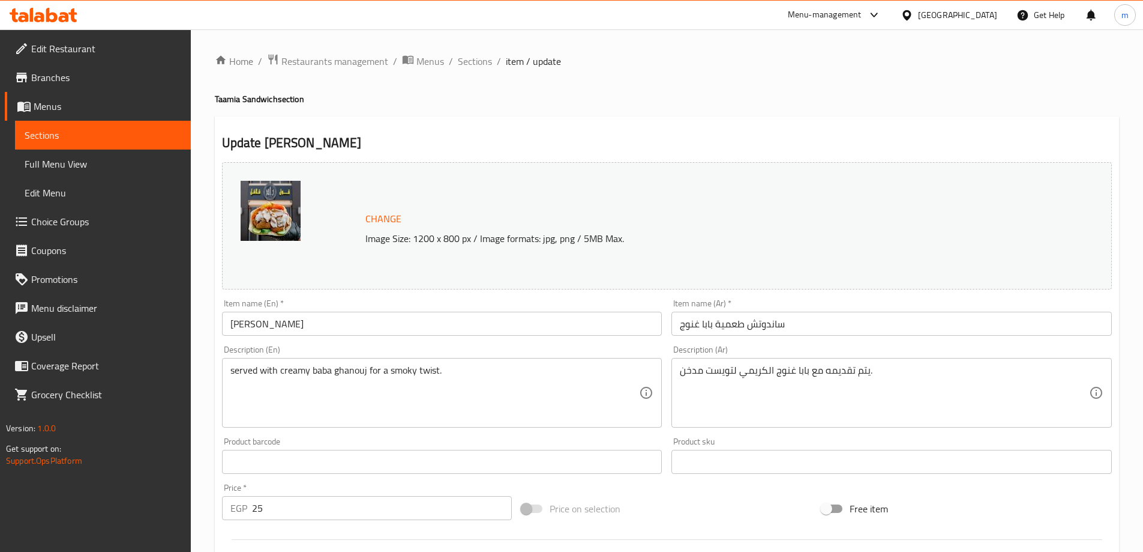
click at [229, 367] on div "served with creamy baba ghanouj for a smoky twist. Description (En)" at bounding box center [442, 393] width 441 height 70
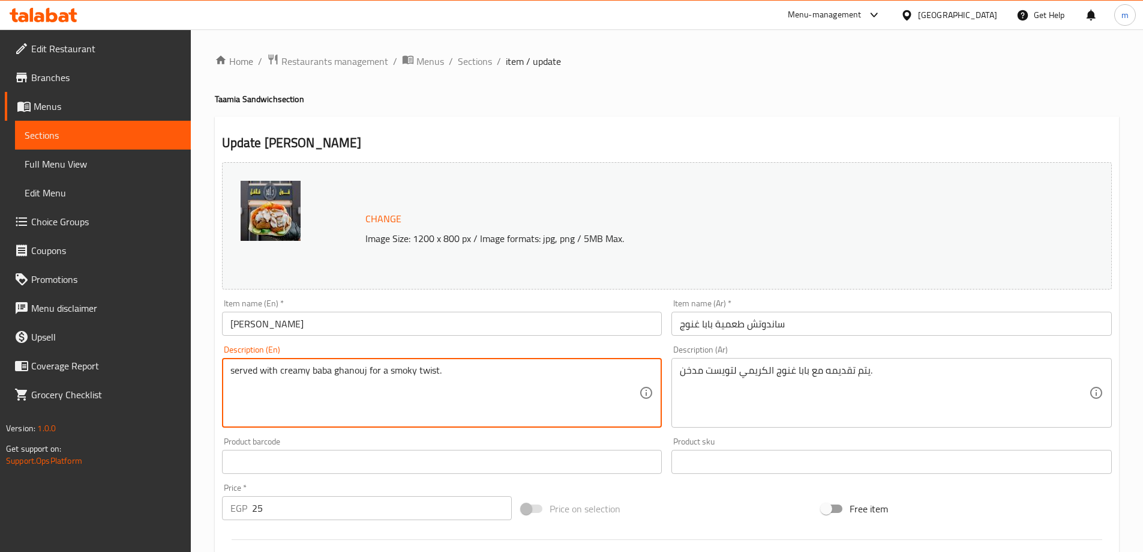
paste textarea "Falafel"
type textarea "Falafel served with creamy baba ghanouj for a smoky twist."
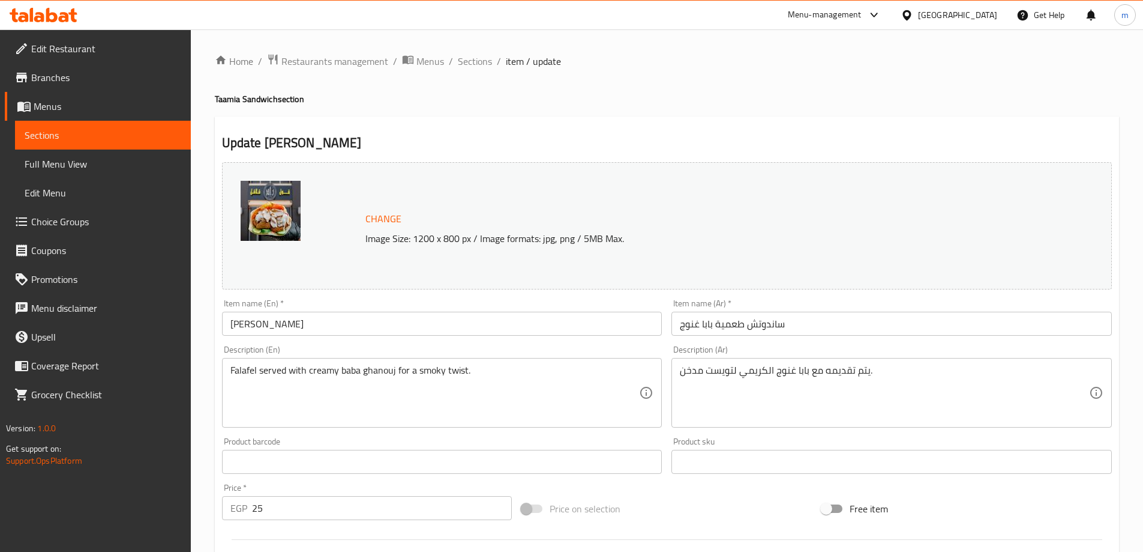
click at [814, 122] on div "Update Taamia Baba Ghannoug Sandwich Change Image Size: 1200 x 800 px / Image f…" at bounding box center [667, 484] width 904 height 736
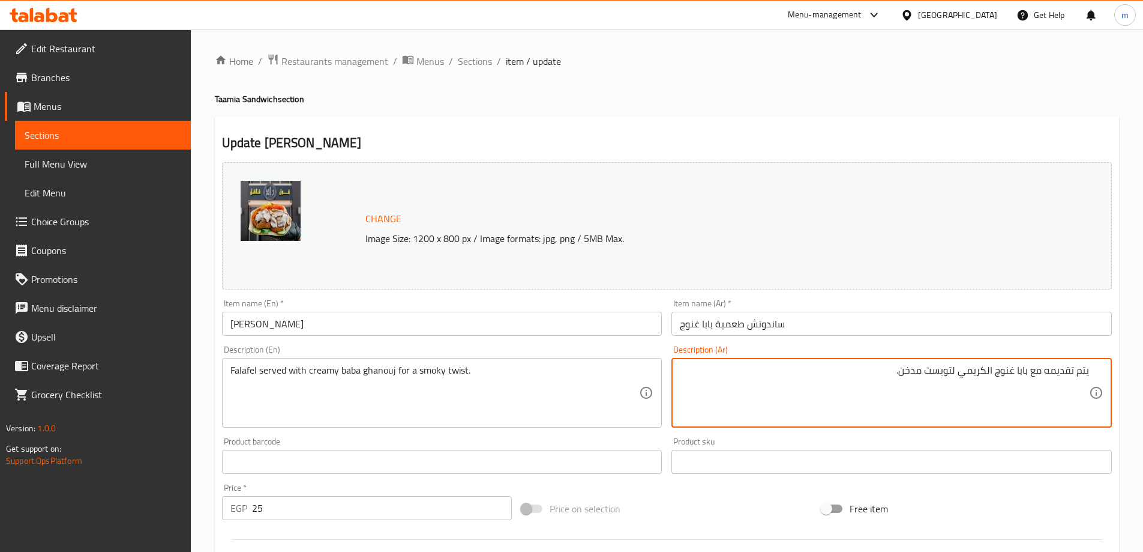
click at [1080, 371] on textarea "يتم تقديمه مع بابا غنوج الكريمي لتويست مدخن." at bounding box center [884, 392] width 409 height 57
click at [1054, 370] on textarea "فلافل يتم تقديمه مع بابا غنوج الكريمي لتويست مدخن." at bounding box center [884, 392] width 409 height 57
click at [1058, 370] on textarea "فلافل يتم تقديمه مع بابا غنوج الكريمي لتويست مدخن." at bounding box center [884, 392] width 409 height 57
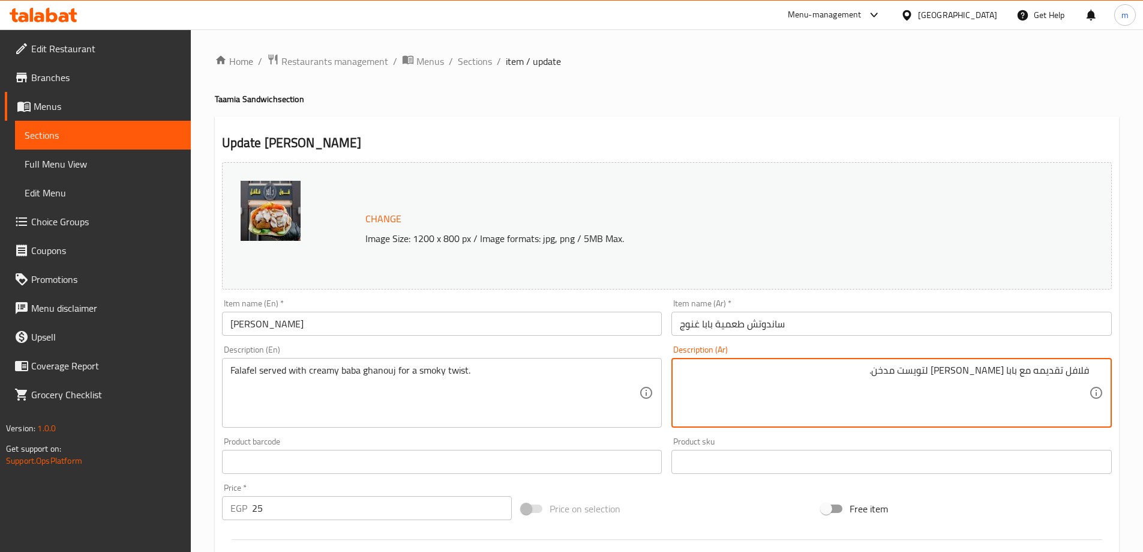
click at [1034, 371] on textarea "فلافل تقديمه مع بابا غنوج الكريمي لتويست مدخن." at bounding box center [884, 392] width 409 height 57
click at [988, 367] on textarea "فلافل تقدم مع بابا غنوج الكريمي لتويست مدخن." at bounding box center [884, 392] width 409 height 57
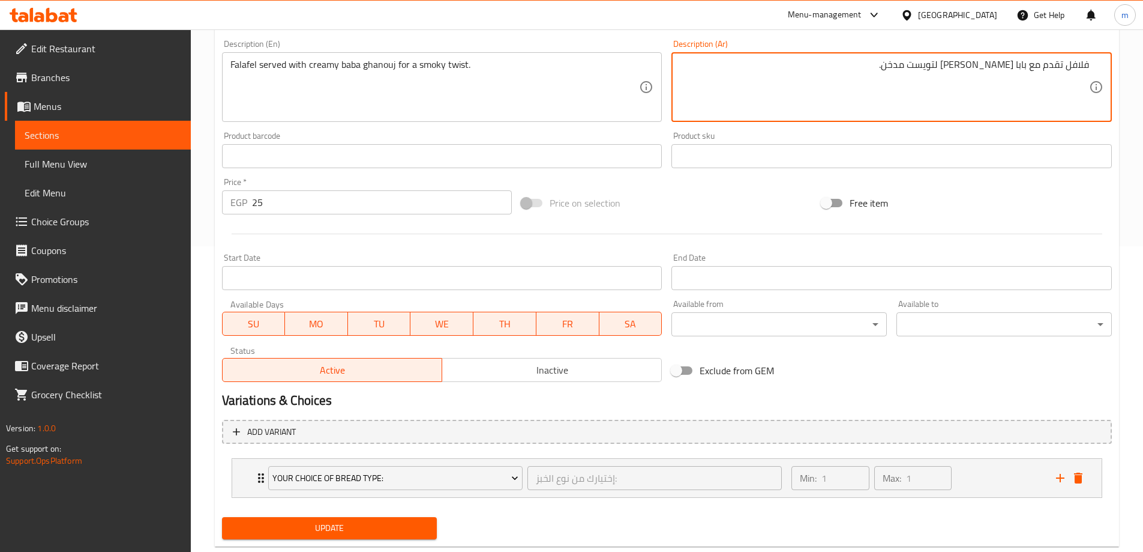
scroll to position [334, 0]
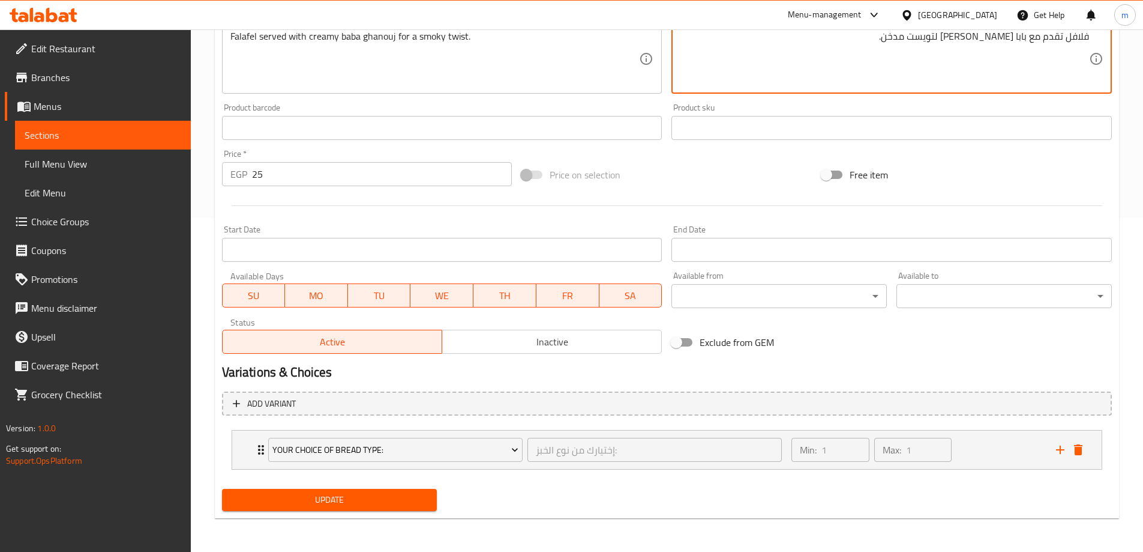
type textarea "فلافل تقدم مع بابا [PERSON_NAME] لتويست مدخن."
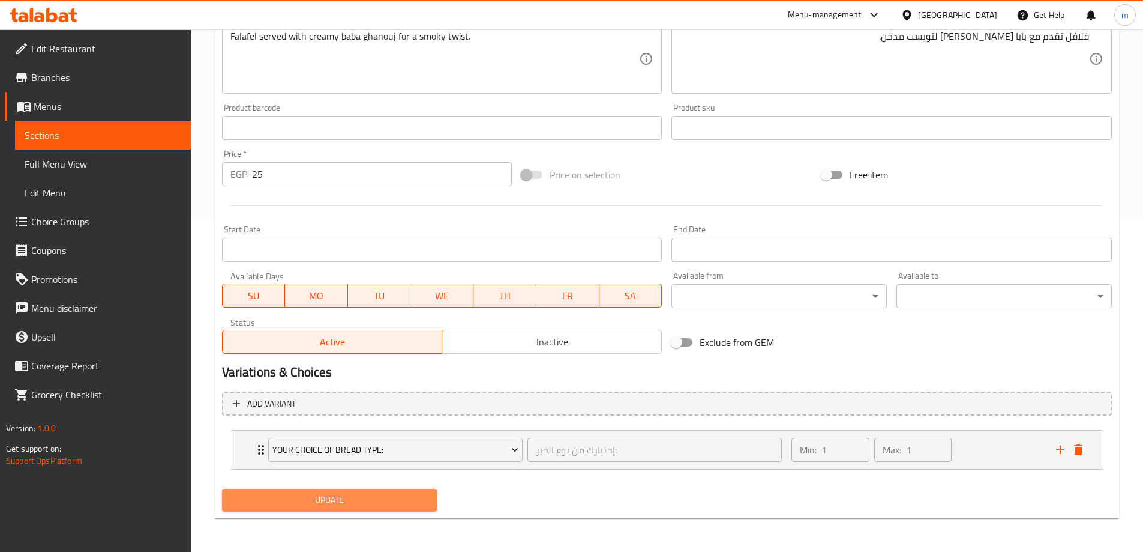
click at [300, 502] on span "Update" at bounding box center [330, 499] width 196 height 15
click at [389, 512] on div "Update" at bounding box center [329, 500] width 225 height 32
click at [387, 504] on span "Update" at bounding box center [330, 499] width 196 height 15
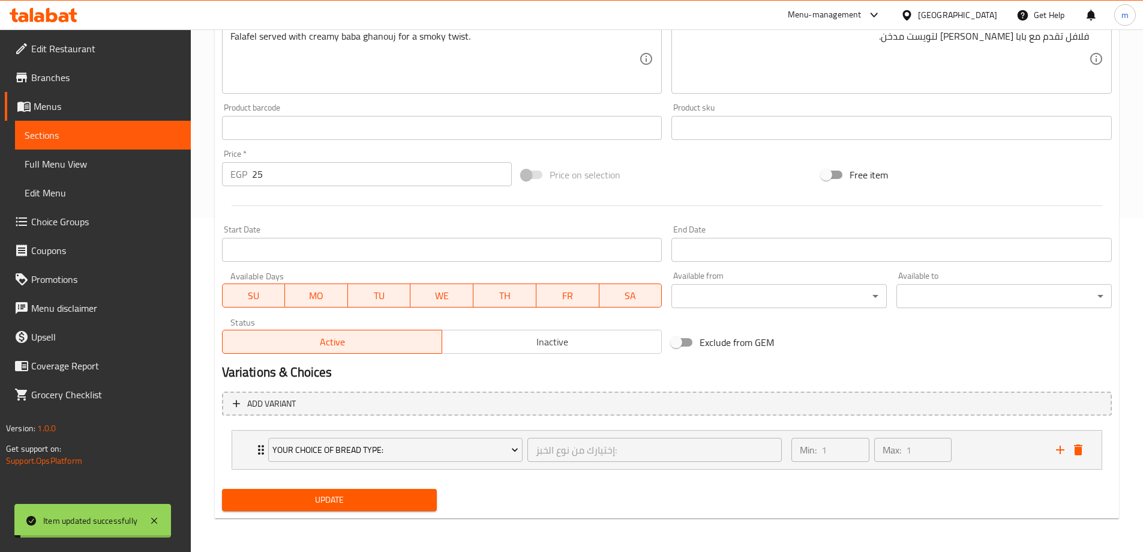
click at [142, 139] on span "Sections" at bounding box center [103, 135] width 157 height 14
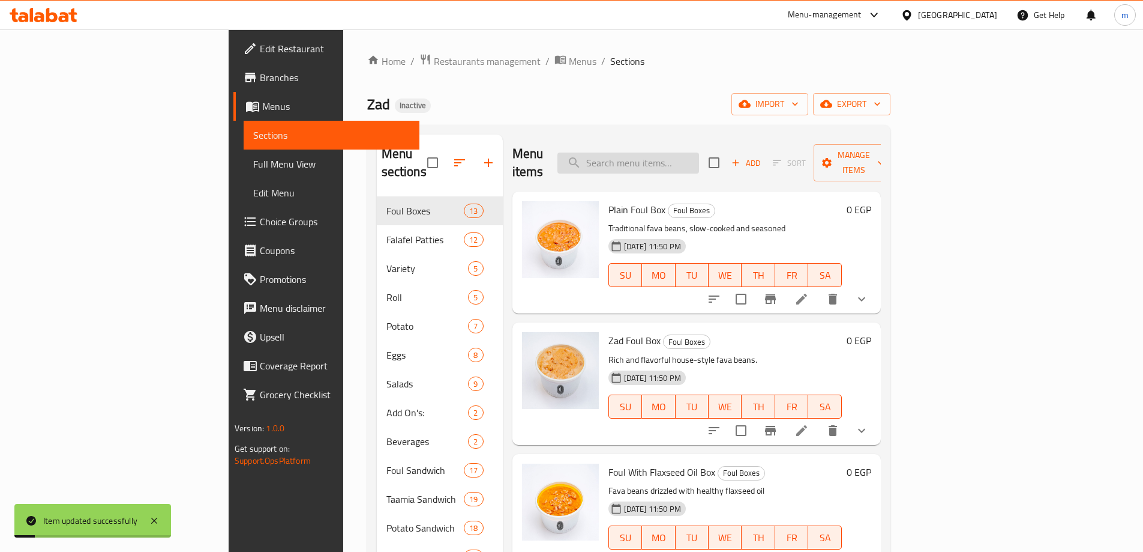
click at [699, 160] on input "search" at bounding box center [629, 162] width 142 height 21
paste input "Taamia Boiled Egg Sandwich"
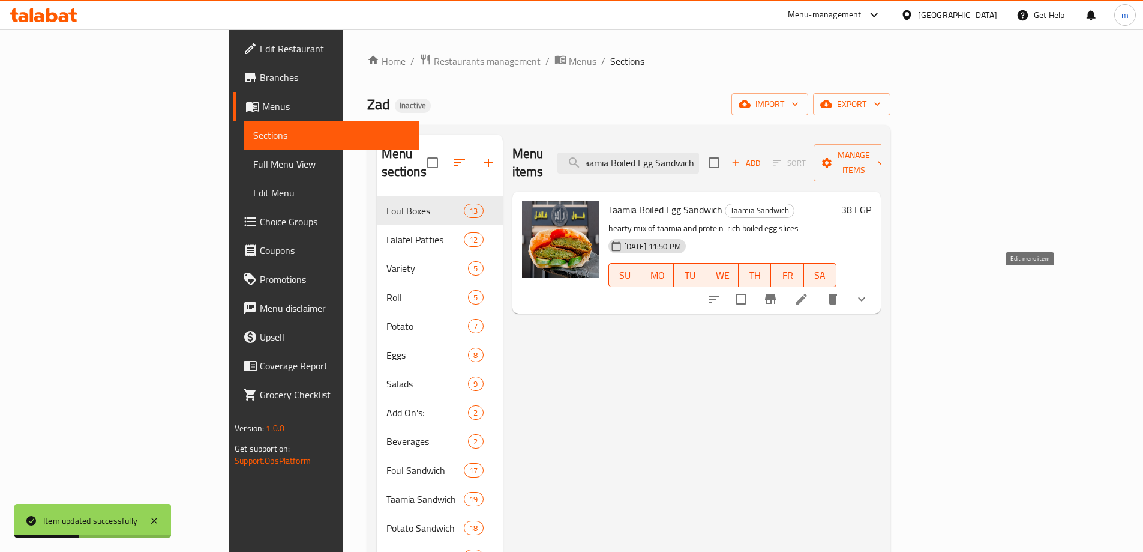
type input "Taamia Boiled Egg Sandwich"
click at [807, 293] on icon at bounding box center [801, 298] width 11 height 11
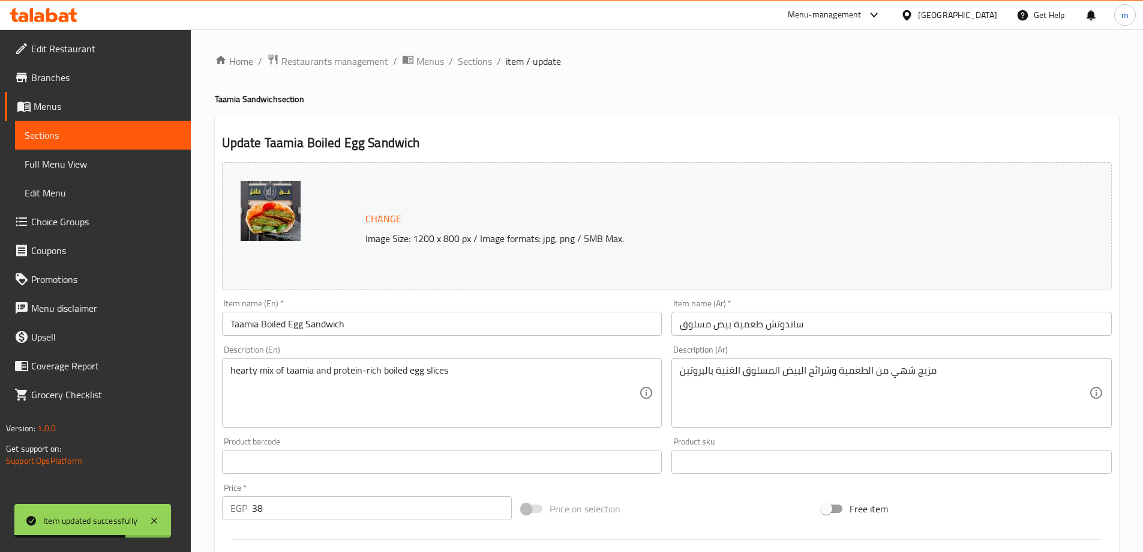
click at [227, 370] on div "hearty mix of taamia and protein-rich boiled egg slices Description (En)" at bounding box center [442, 393] width 441 height 70
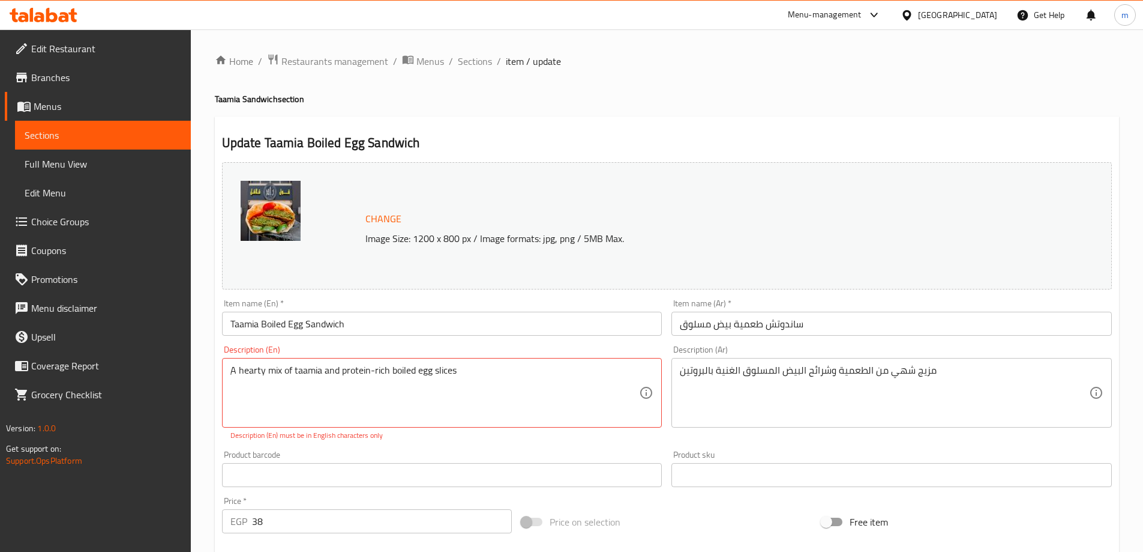
click at [558, 379] on textarea "ِA hearty mix of taamia and protein-rich boiled egg slices" at bounding box center [434, 392] width 409 height 57
paste textarea "A hearty mix of taamia and protein-rich boiled egg slices."
click at [419, 374] on textarea "A hearty mix of taamia and protein-rich boiled egg slices." at bounding box center [434, 392] width 409 height 57
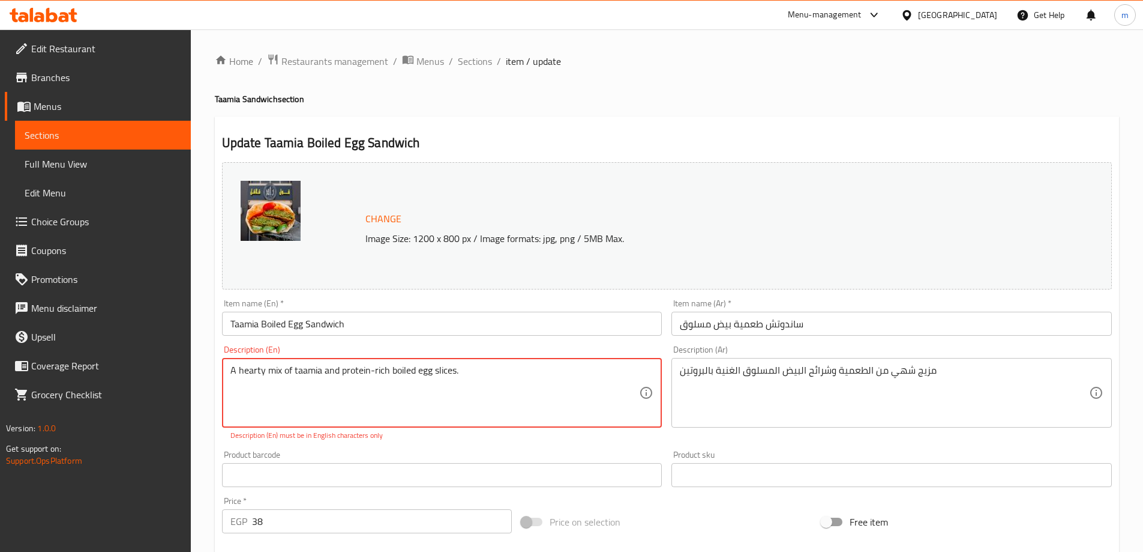
click at [419, 374] on textarea "A hearty mix of taamia and protein-rich boiled egg slices." at bounding box center [434, 392] width 409 height 57
type textarea "A hearty mix of taamia and protein-rich boiled egg slices."
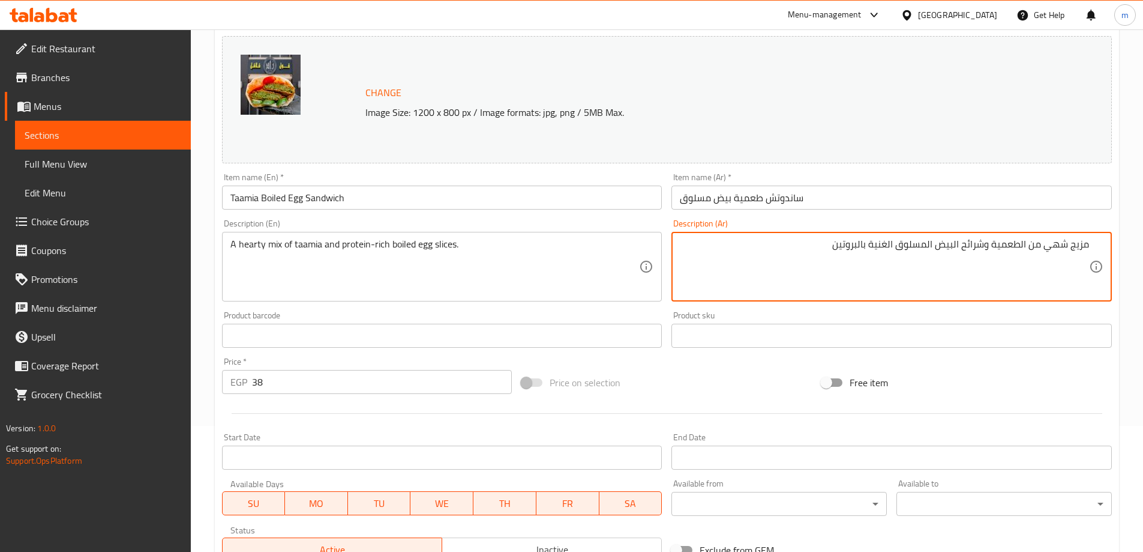
scroll to position [334, 0]
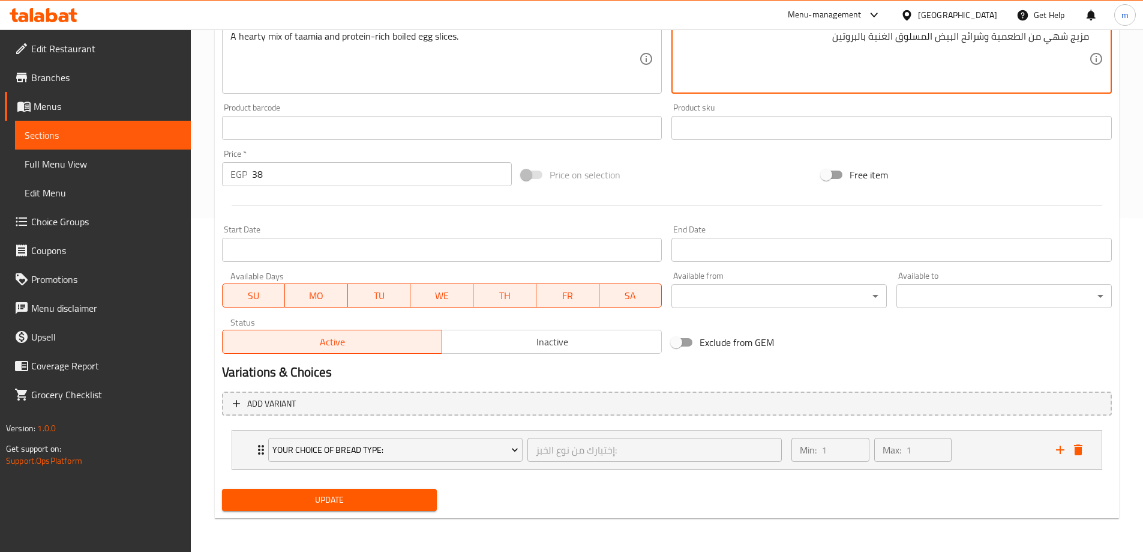
click at [388, 507] on span "Update" at bounding box center [330, 499] width 196 height 15
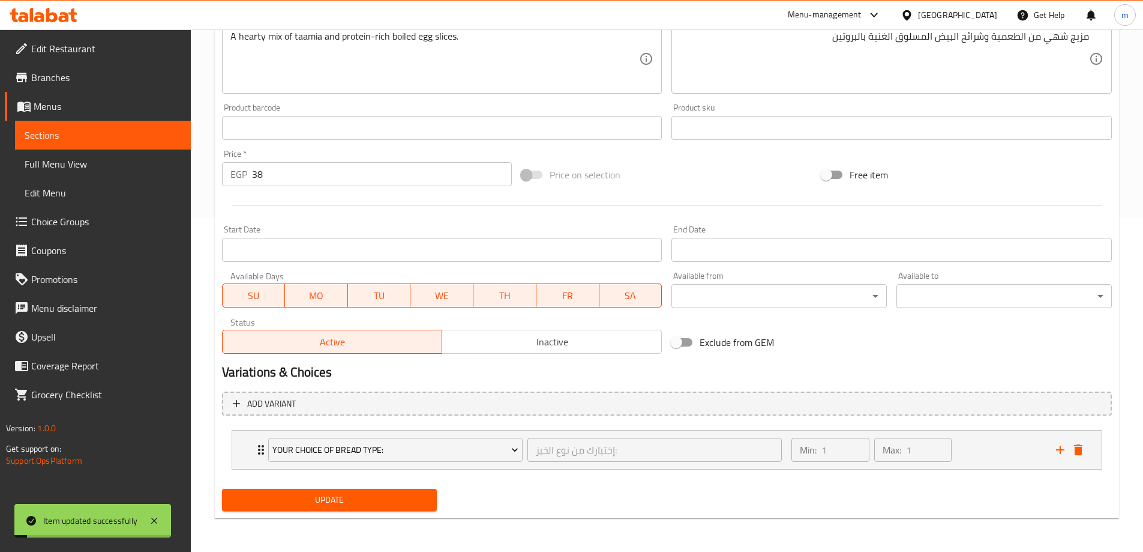
scroll to position [34, 0]
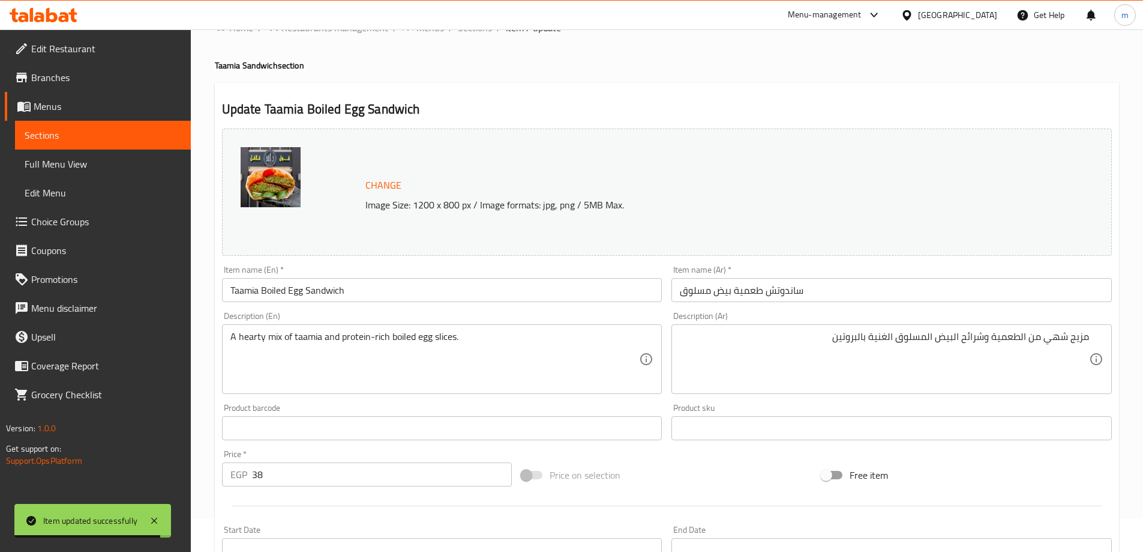
click at [79, 122] on link "Sections" at bounding box center [103, 135] width 176 height 29
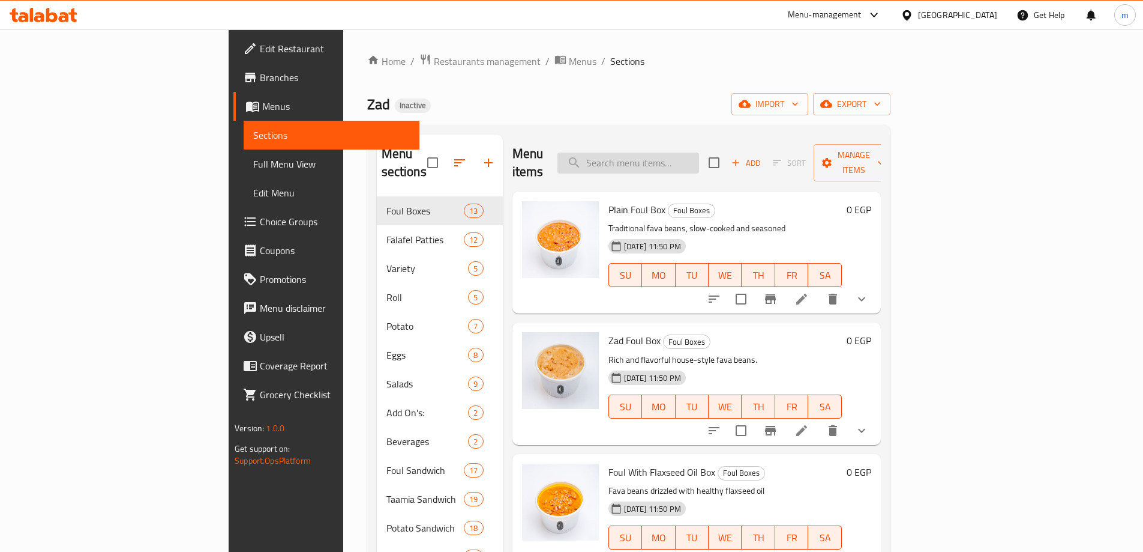
click at [666, 155] on input "search" at bounding box center [629, 162] width 142 height 21
paste input "Taamia With Pickled Lemons With Safflower Sandwich"
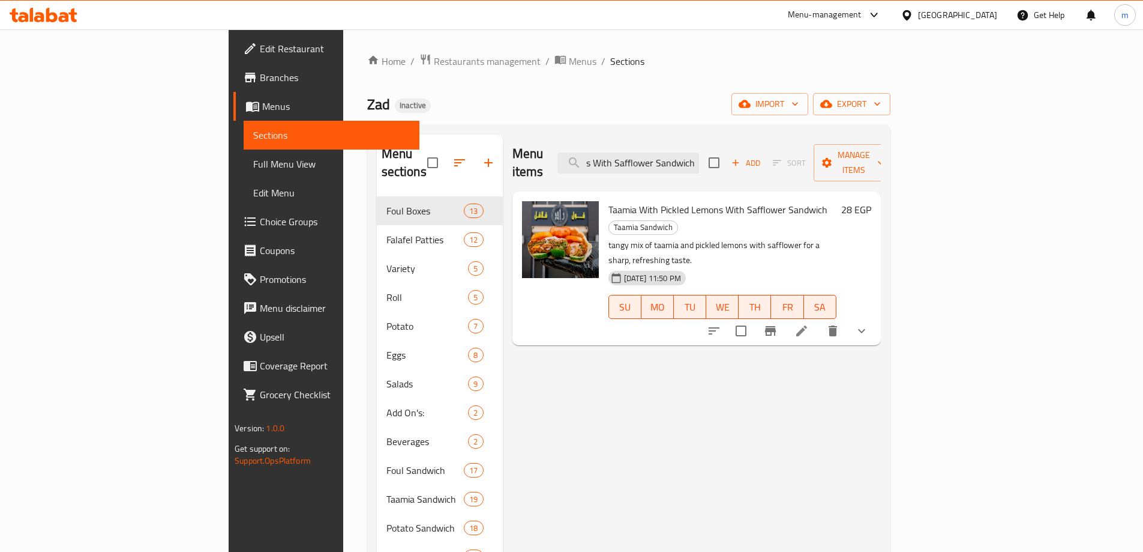
type input "Taamia With Pickled Lemons With Safflower Sandwich"
click at [819, 320] on li at bounding box center [802, 331] width 34 height 22
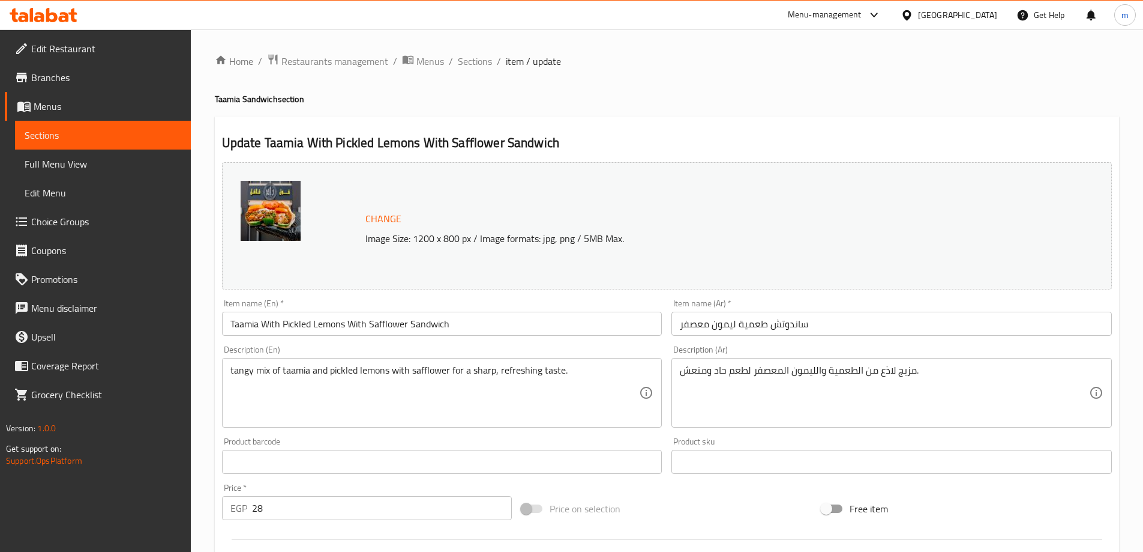
click at [229, 368] on div "tangy mix of taamia and pickled lemons with safflower for a sharp, refreshing t…" at bounding box center [442, 393] width 441 height 70
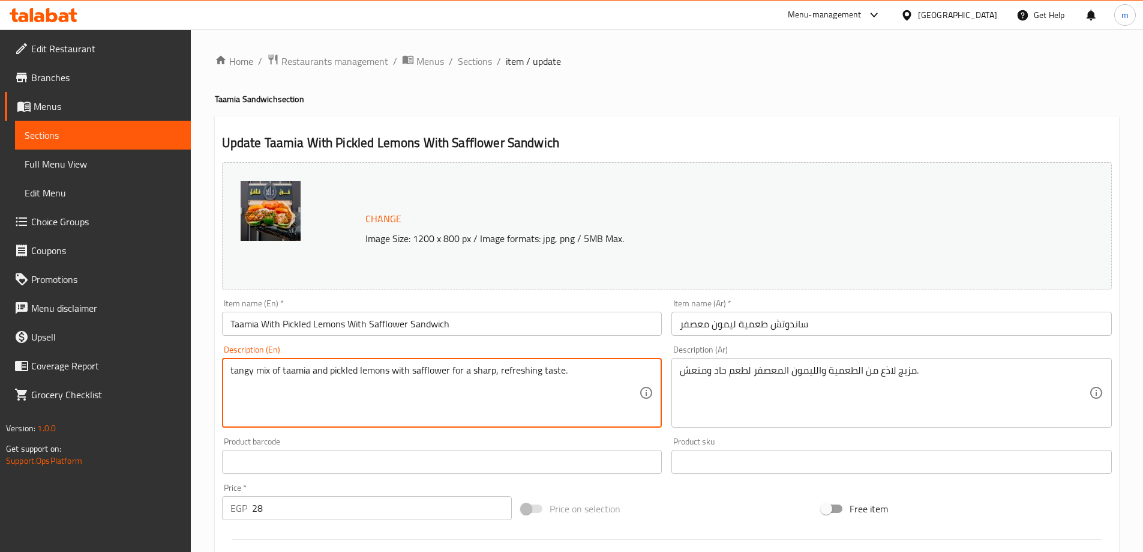
paste textarea "A"
type textarea "A tangy mix of taamia and pickled lemons with safflower for a sharp, refreshing…"
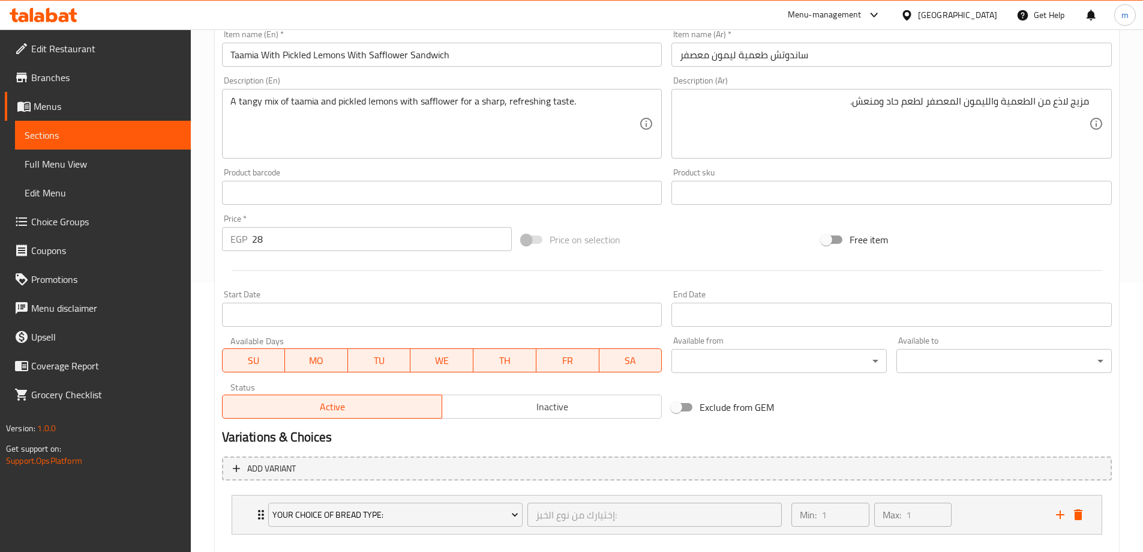
scroll to position [334, 0]
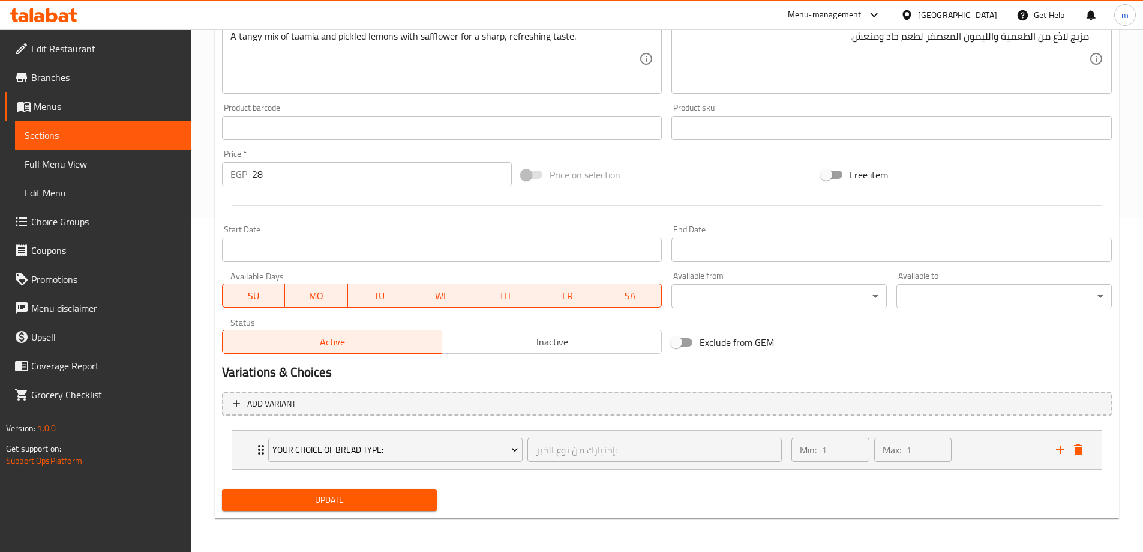
click at [330, 502] on span "Update" at bounding box center [330, 499] width 196 height 15
click at [328, 504] on span "Update" at bounding box center [330, 499] width 196 height 15
click at [137, 133] on span "Sections" at bounding box center [103, 135] width 157 height 14
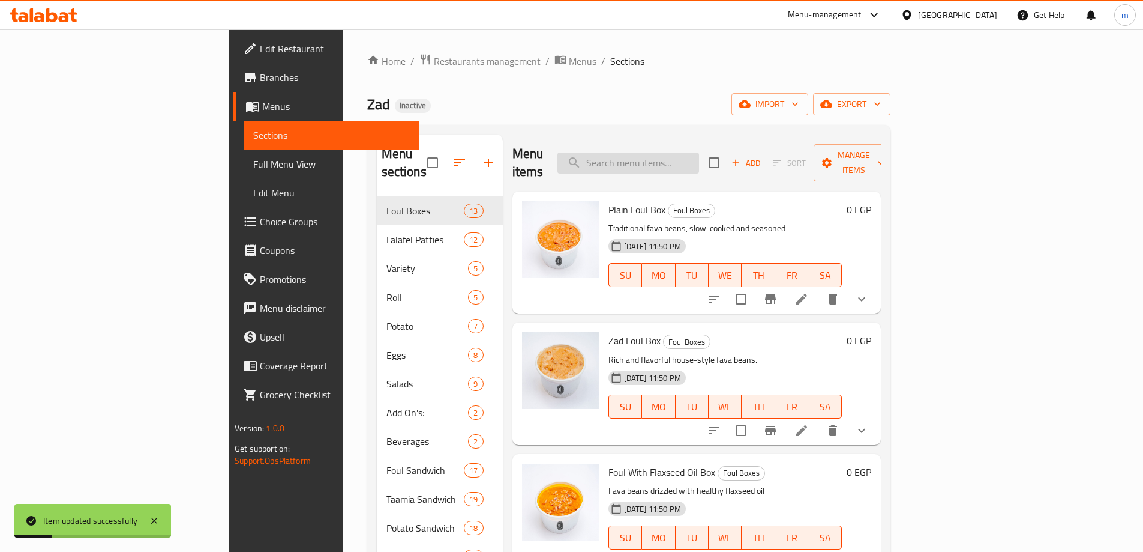
click at [699, 155] on input "search" at bounding box center [629, 162] width 142 height 21
paste input "Potato Ketchup Mayonnaise Sandwich"
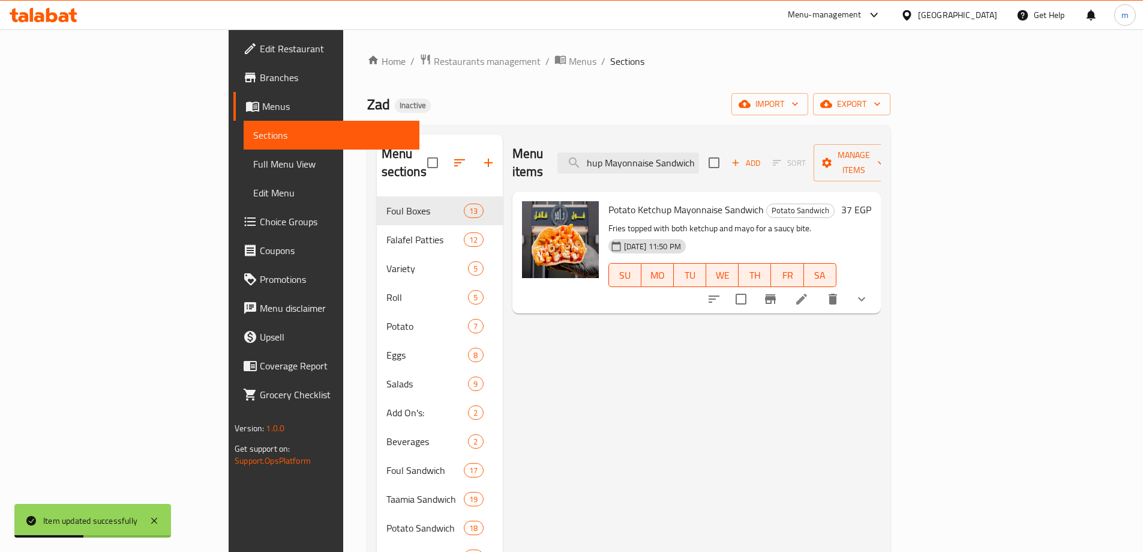
type input "Potato Ketchup Mayonnaise Sandwich"
click at [809, 292] on icon at bounding box center [802, 299] width 14 height 14
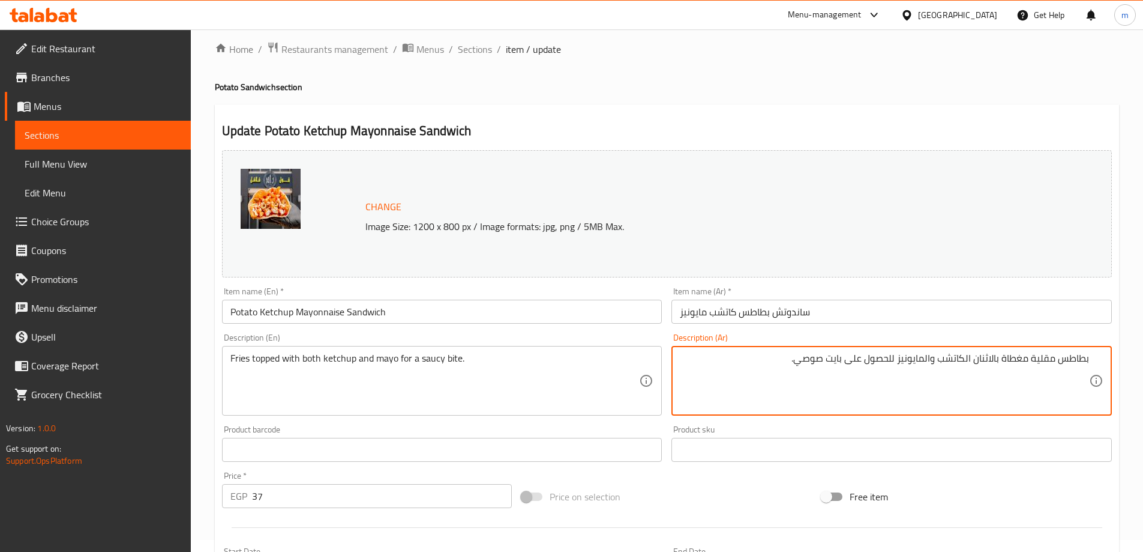
scroll to position [334, 0]
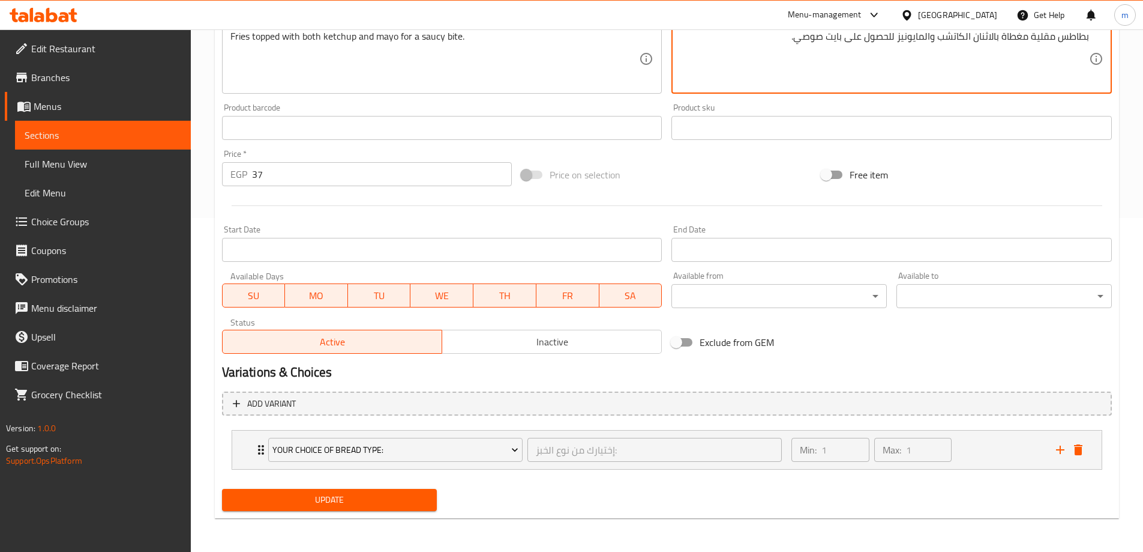
type textarea "بطاطس مقلية مغطاة بالاثنان الكاتشب والمايونيز للحصول على بايت صوصي."
click at [377, 501] on span "Update" at bounding box center [330, 499] width 196 height 15
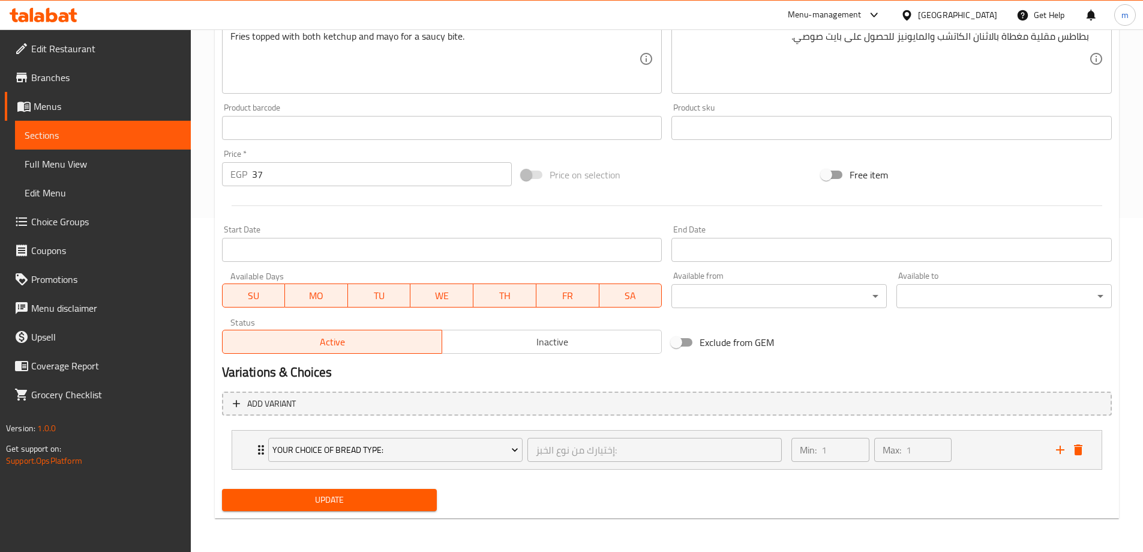
click at [389, 496] on span "Update" at bounding box center [330, 499] width 196 height 15
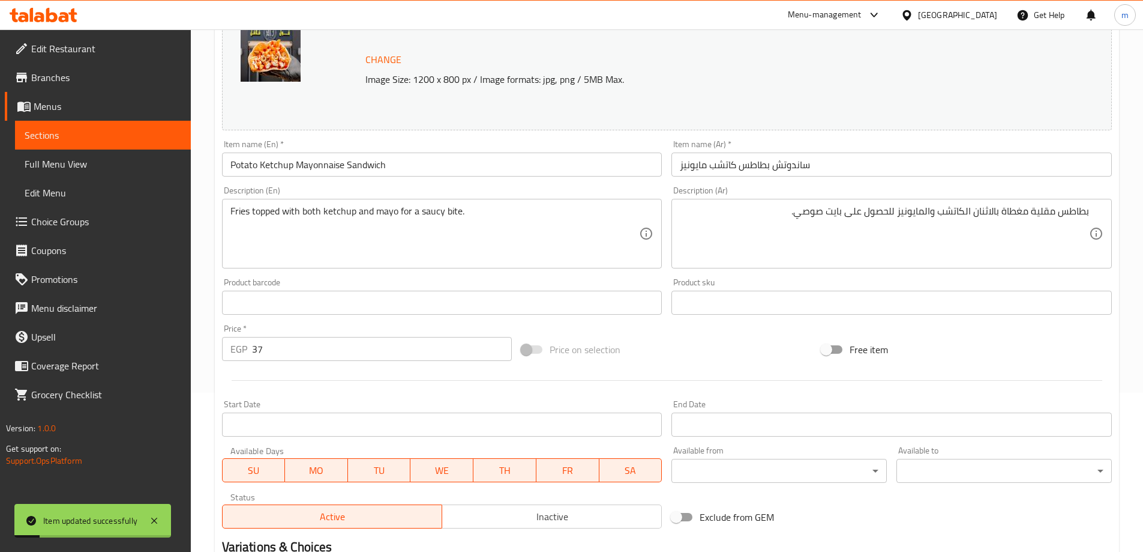
scroll to position [0, 0]
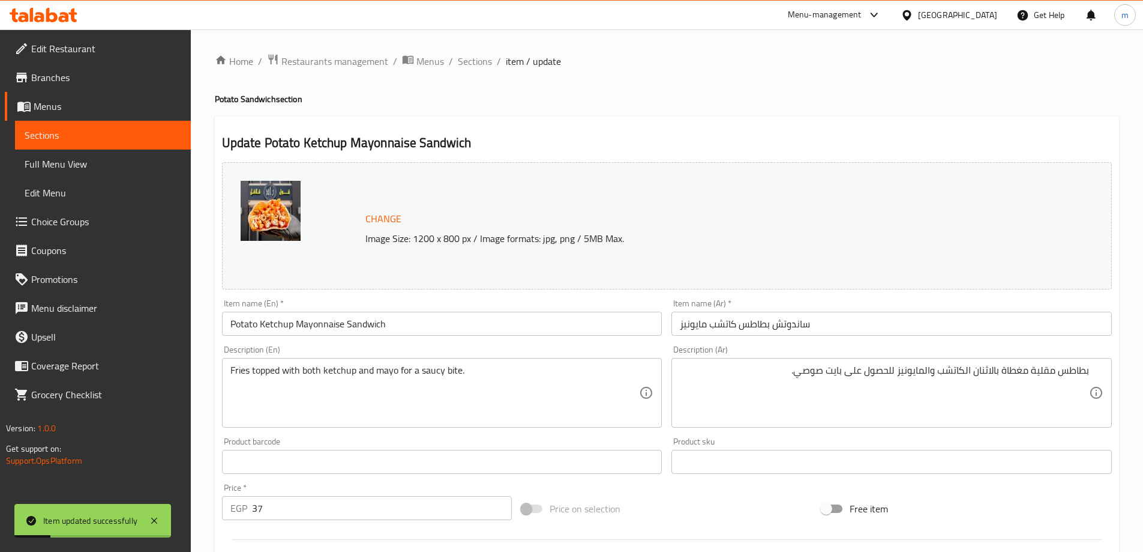
click at [113, 129] on span "Sections" at bounding box center [103, 135] width 157 height 14
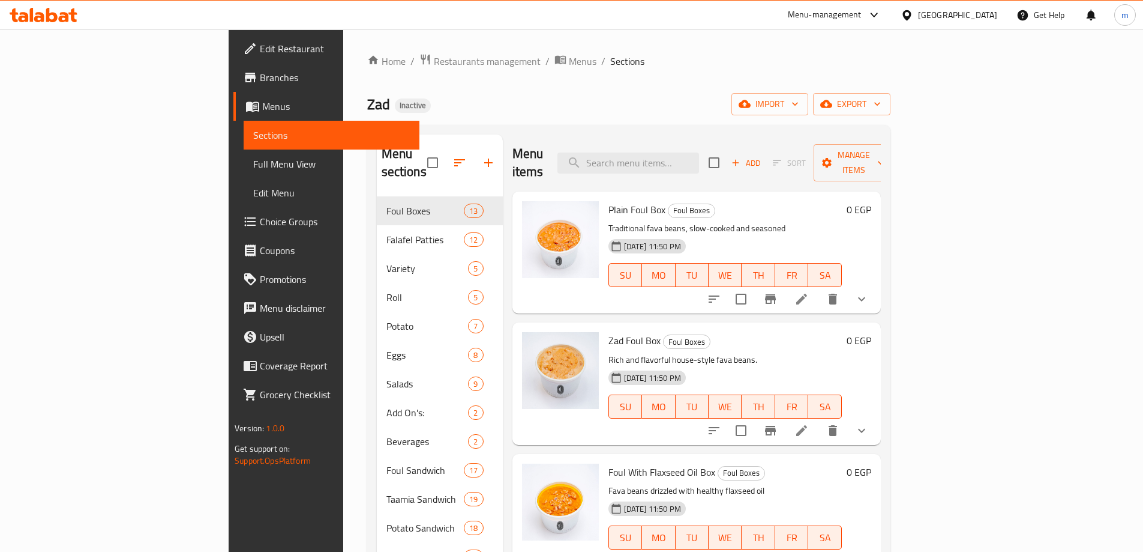
click at [253, 129] on span "Sections" at bounding box center [331, 135] width 157 height 14
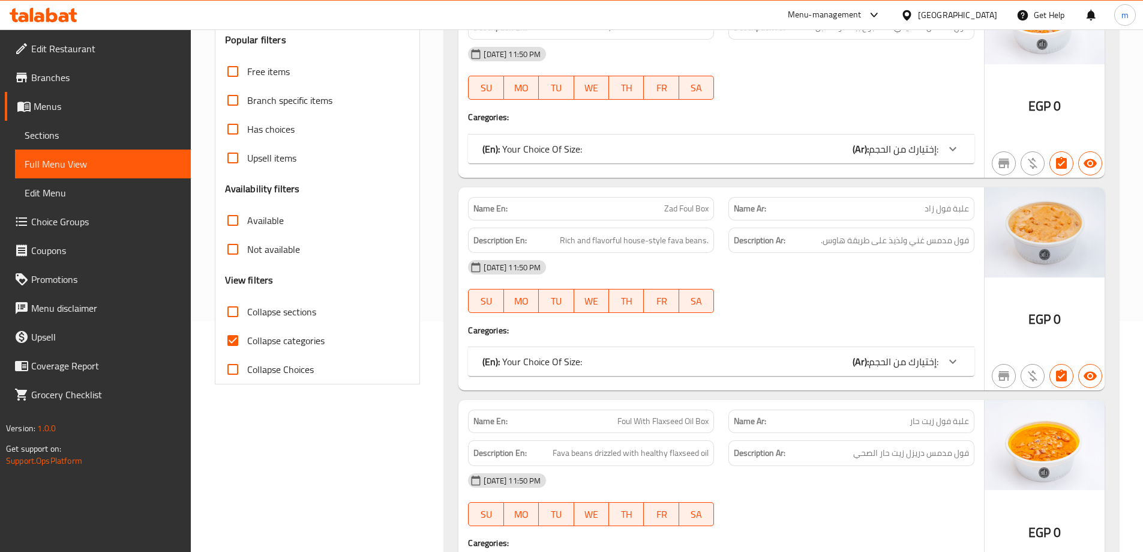
scroll to position [360, 0]
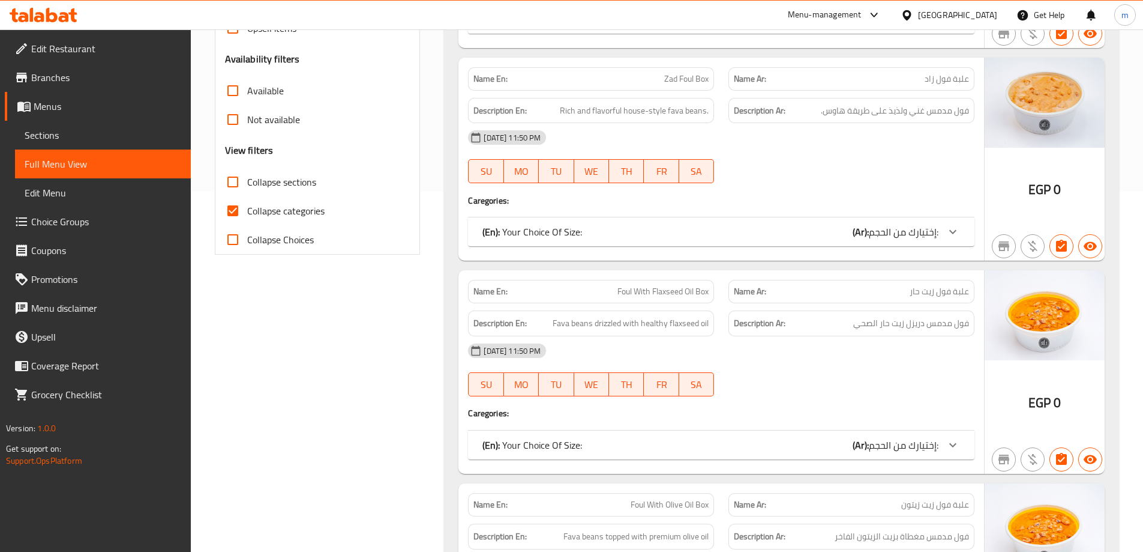
click at [230, 212] on input "Collapse categories" at bounding box center [232, 210] width 29 height 29
checkbox input "false"
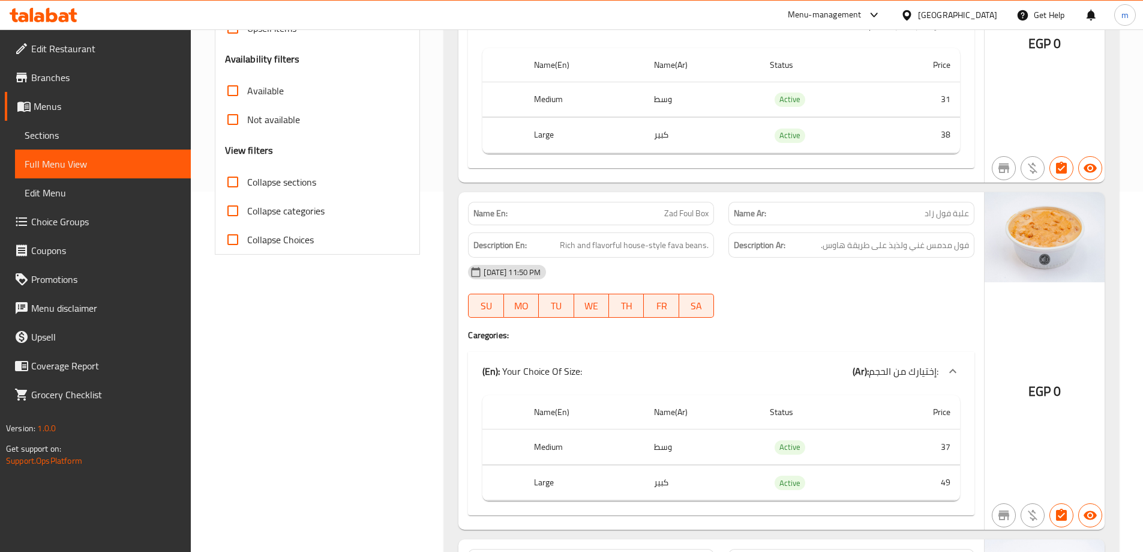
scroll to position [0, 0]
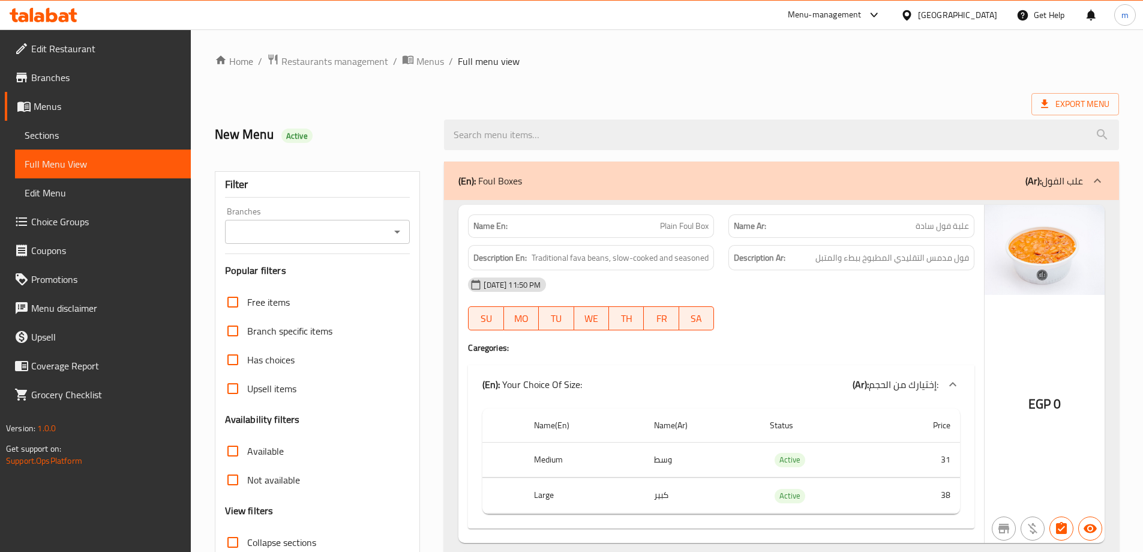
click at [658, 55] on ol "Home / Restaurants management / Menus / Full menu view" at bounding box center [667, 61] width 904 height 16
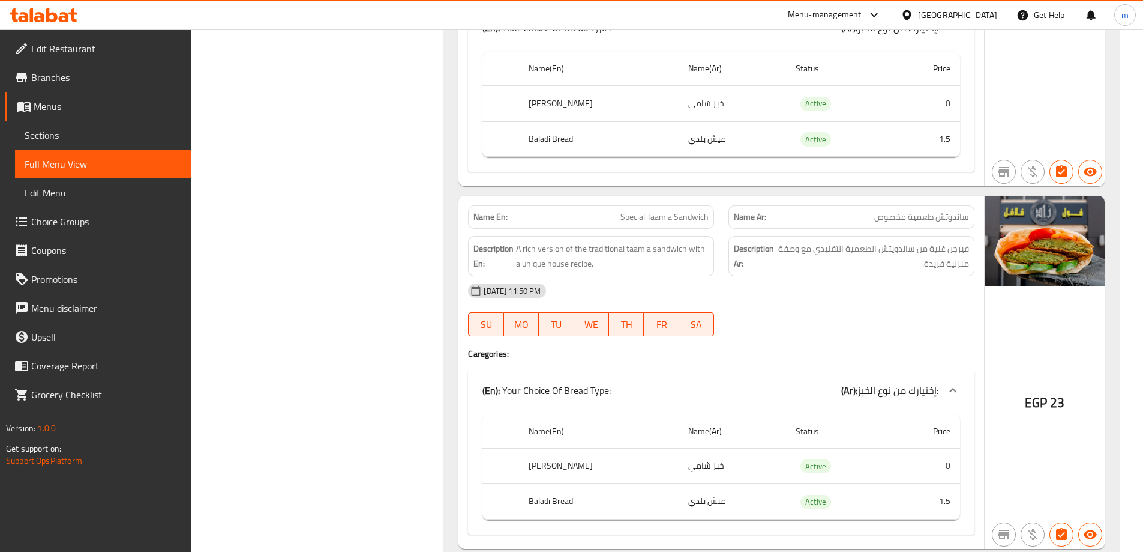
scroll to position [21526, 0]
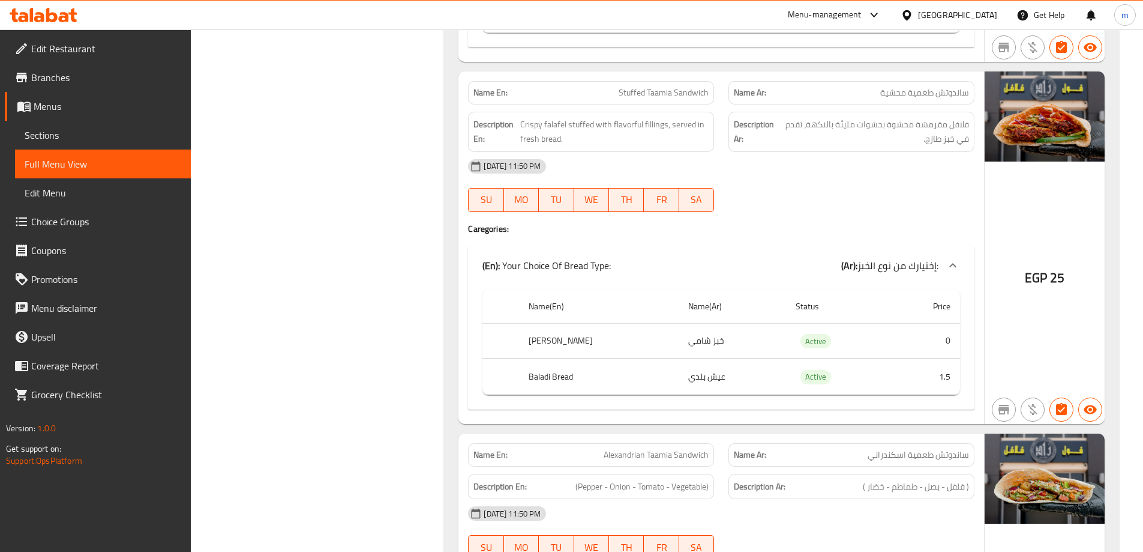
scroll to position [21946, 0]
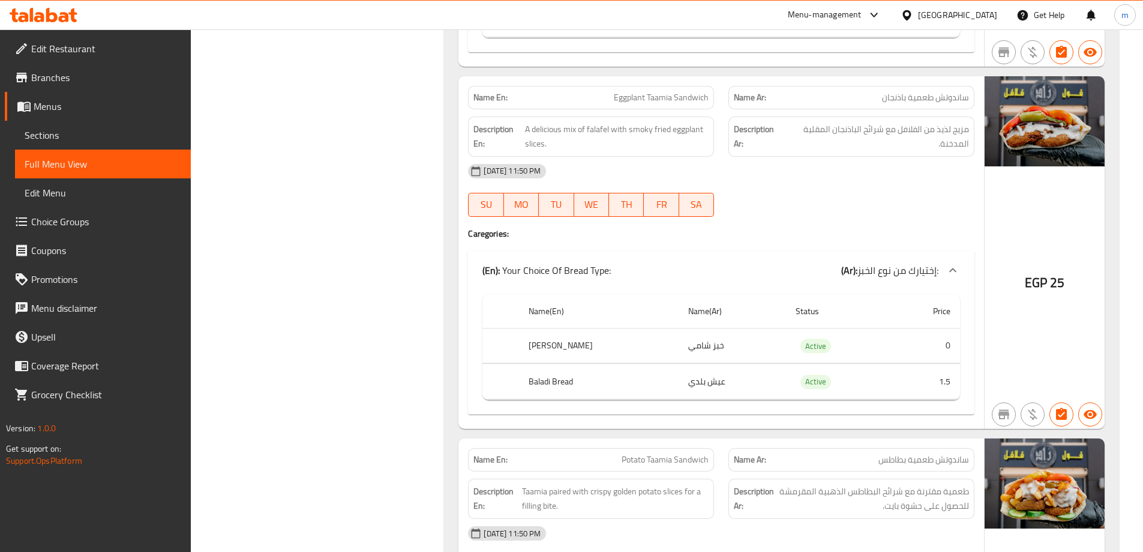
scroll to position [22658, 0]
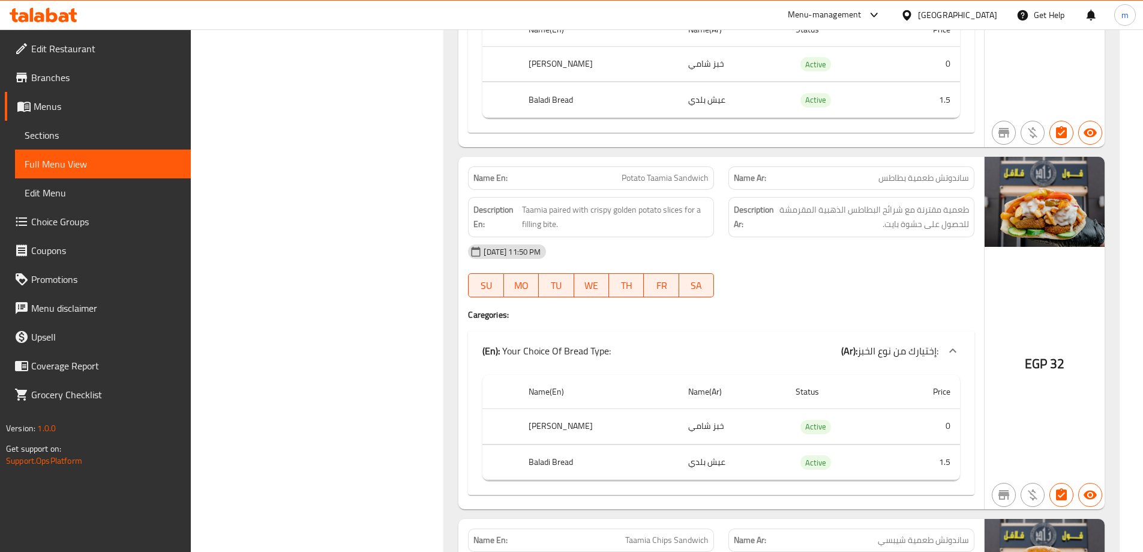
scroll to position [22958, 0]
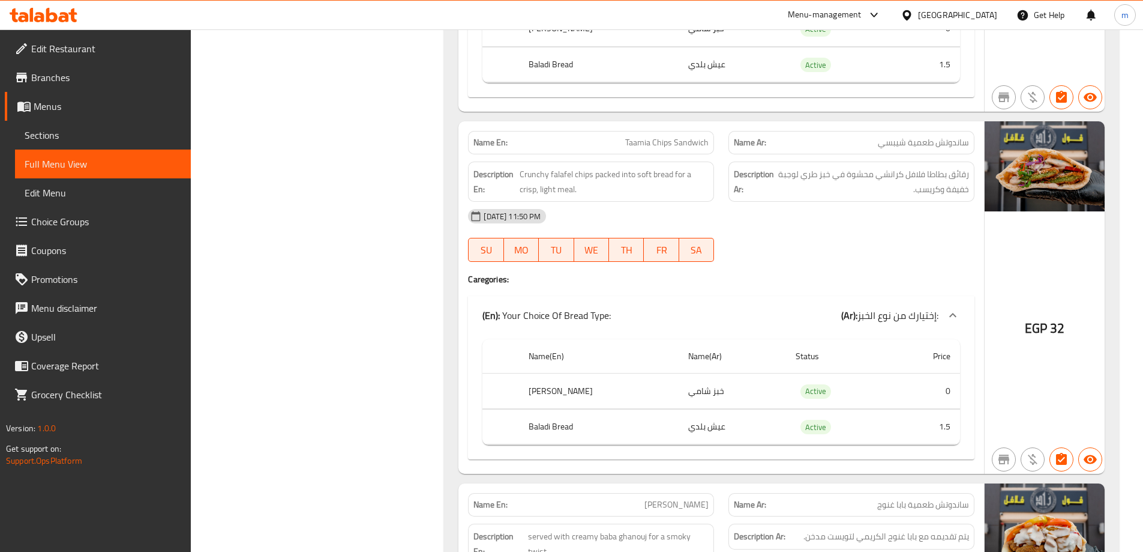
scroll to position [23378, 0]
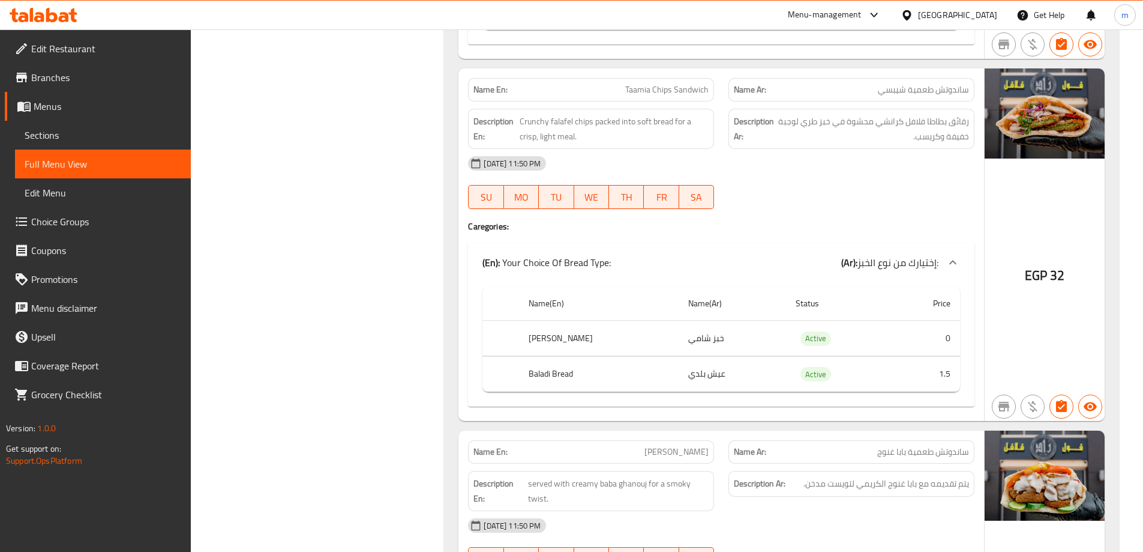
copy span "Taamia Chips Sandwich"
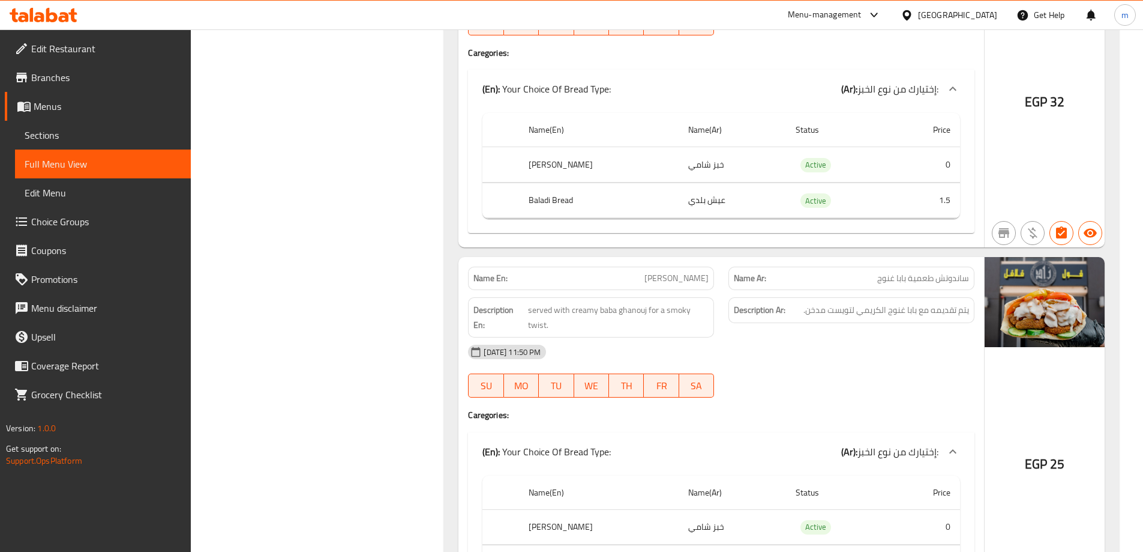
scroll to position [23678, 0]
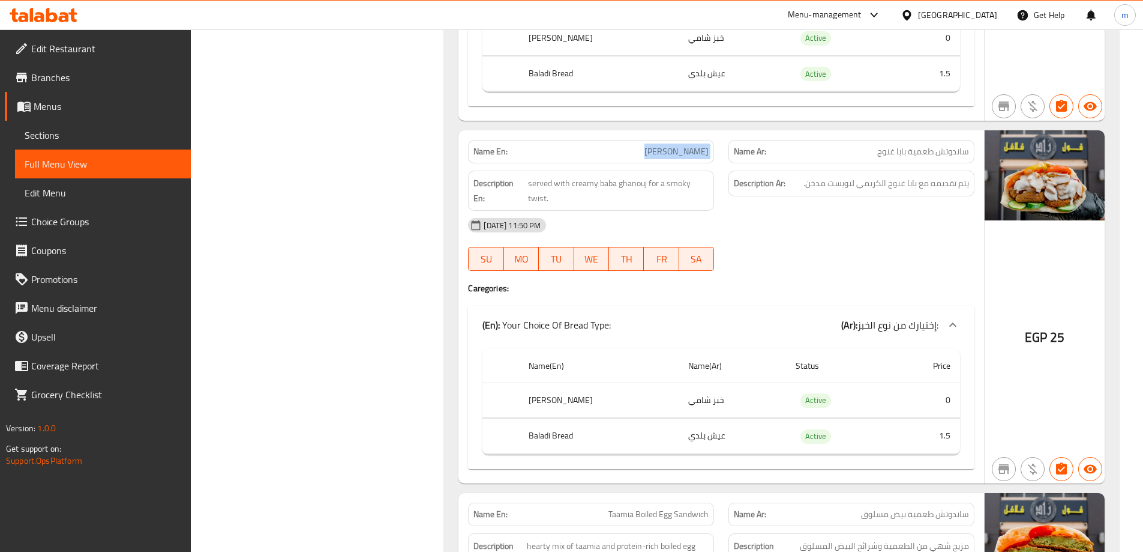
copy span "[PERSON_NAME]"
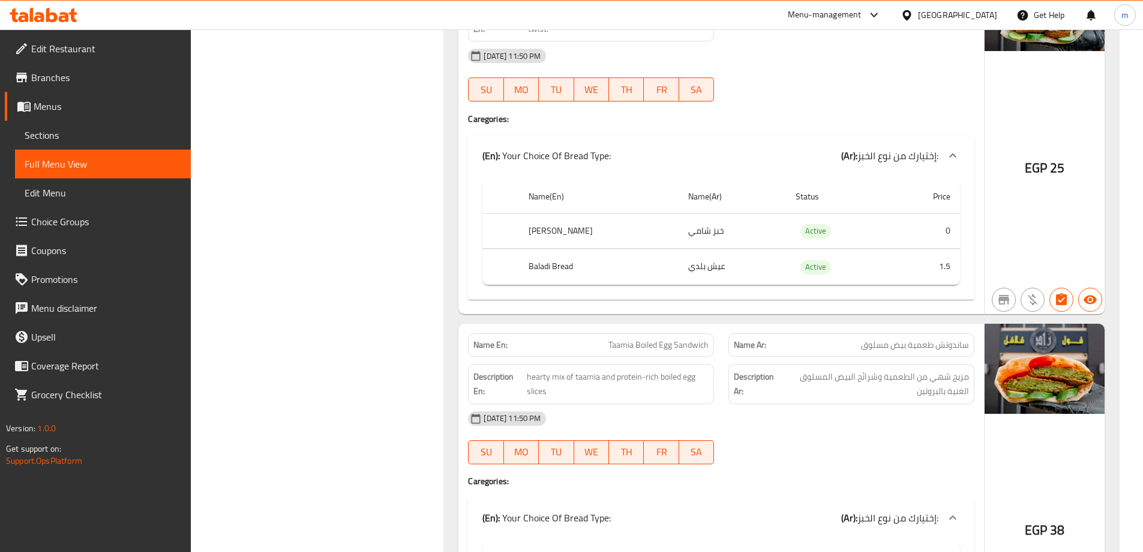
scroll to position [23858, 0]
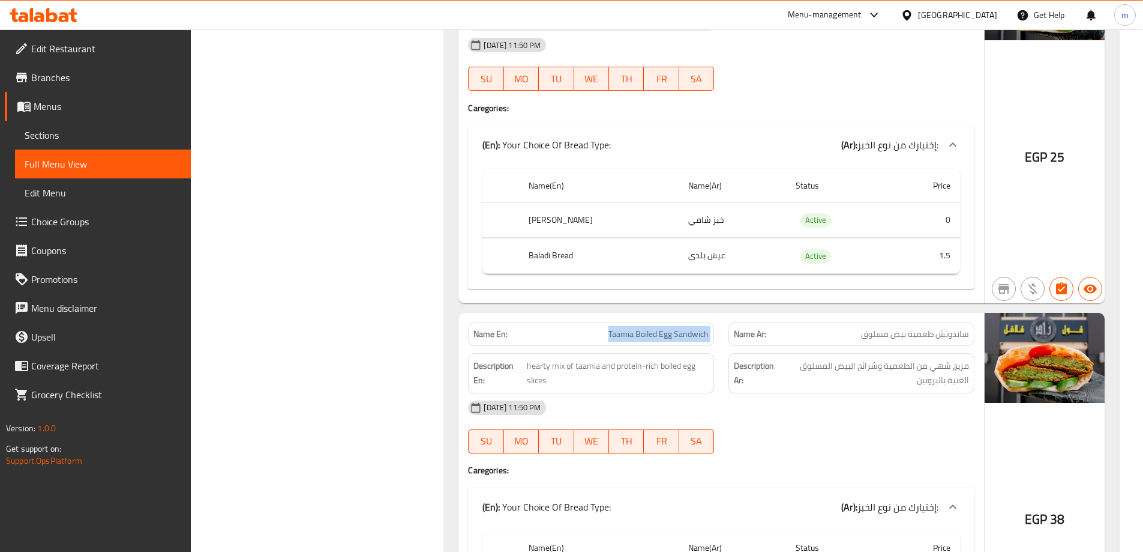
copy span "Taamia Boiled Egg Sandwich"
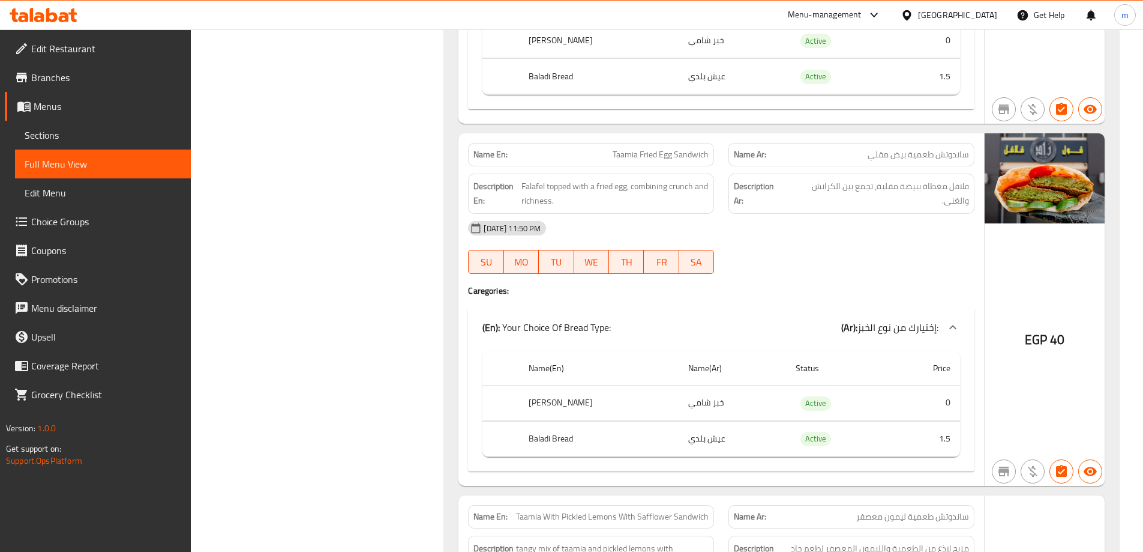
scroll to position [24468, 0]
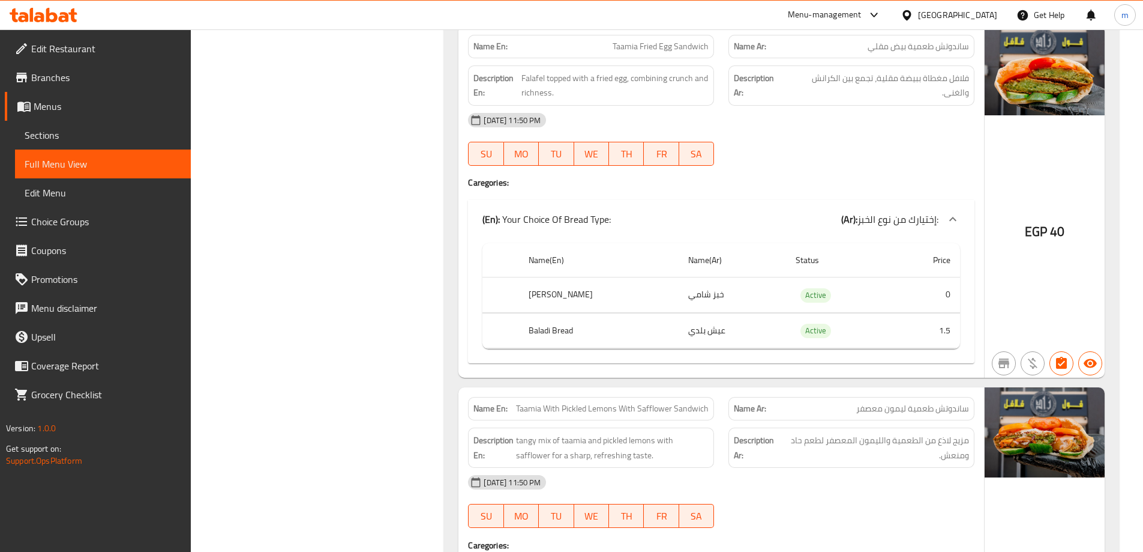
scroll to position [24528, 0]
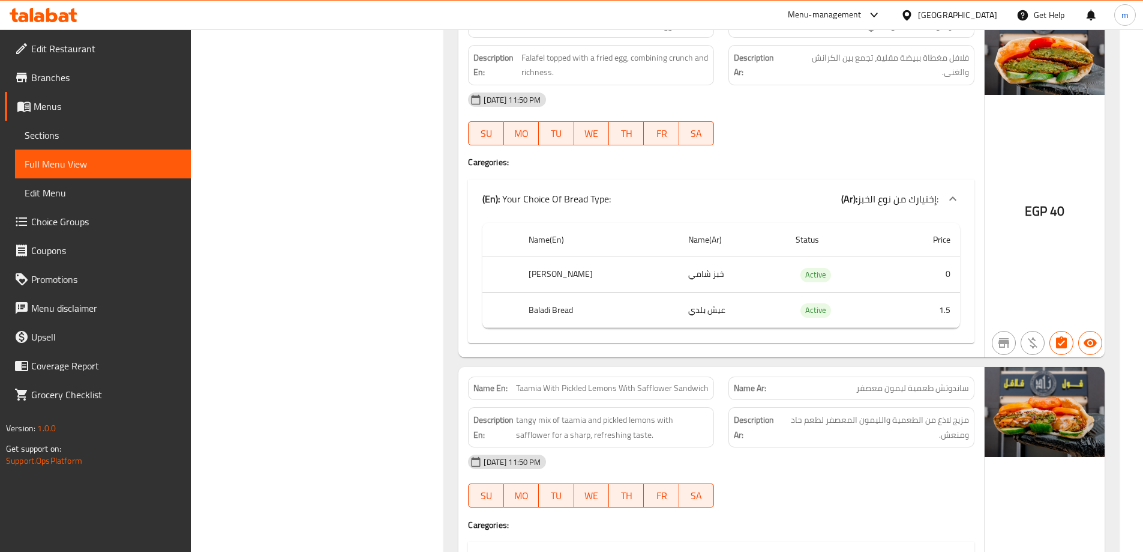
drag, startPoint x: 664, startPoint y: 348, endPoint x: 660, endPoint y: 368, distance: 20.2
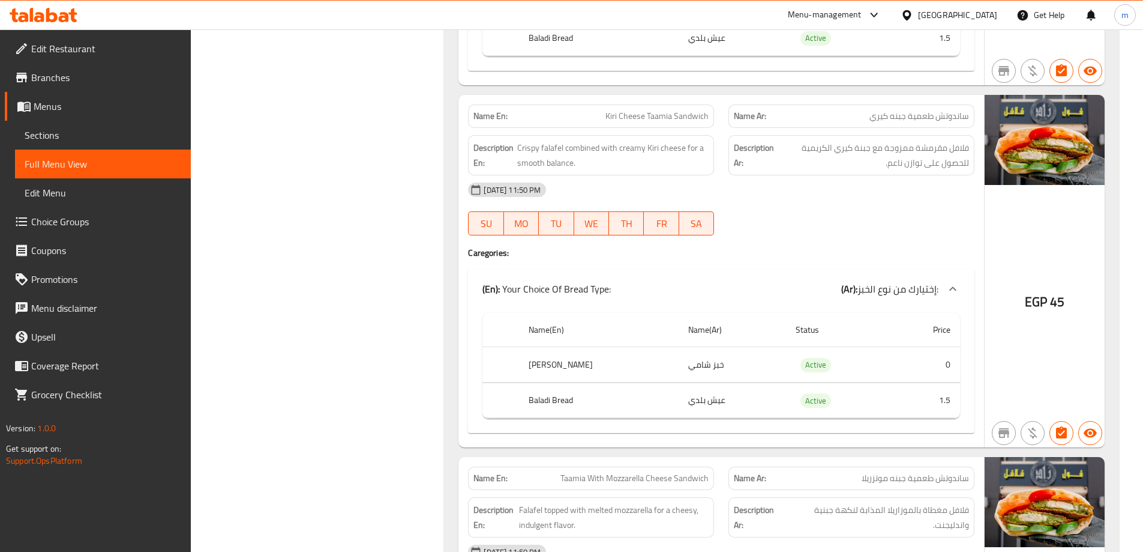
scroll to position [25488, 0]
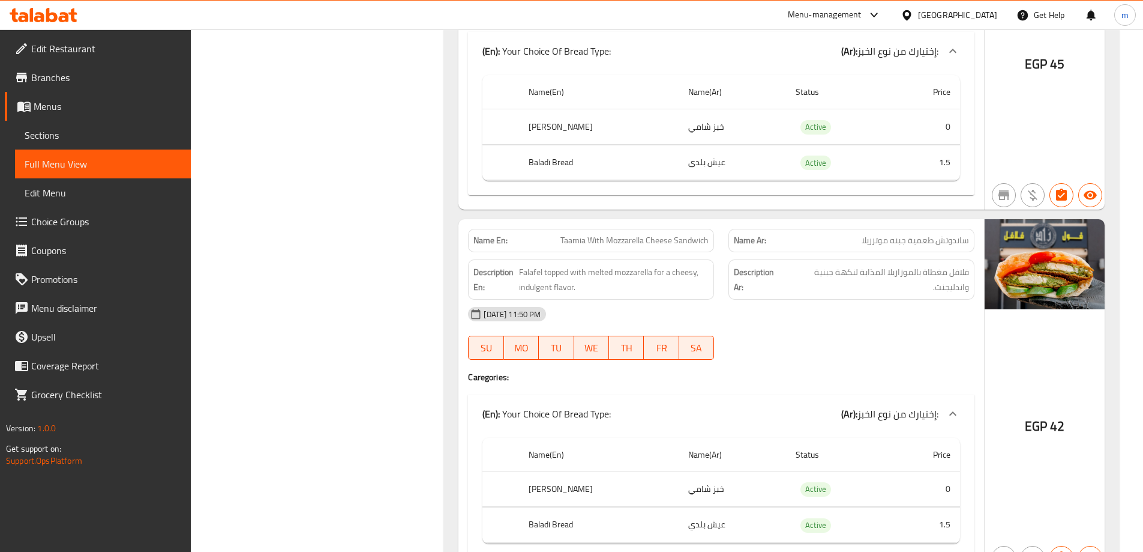
scroll to position [25848, 0]
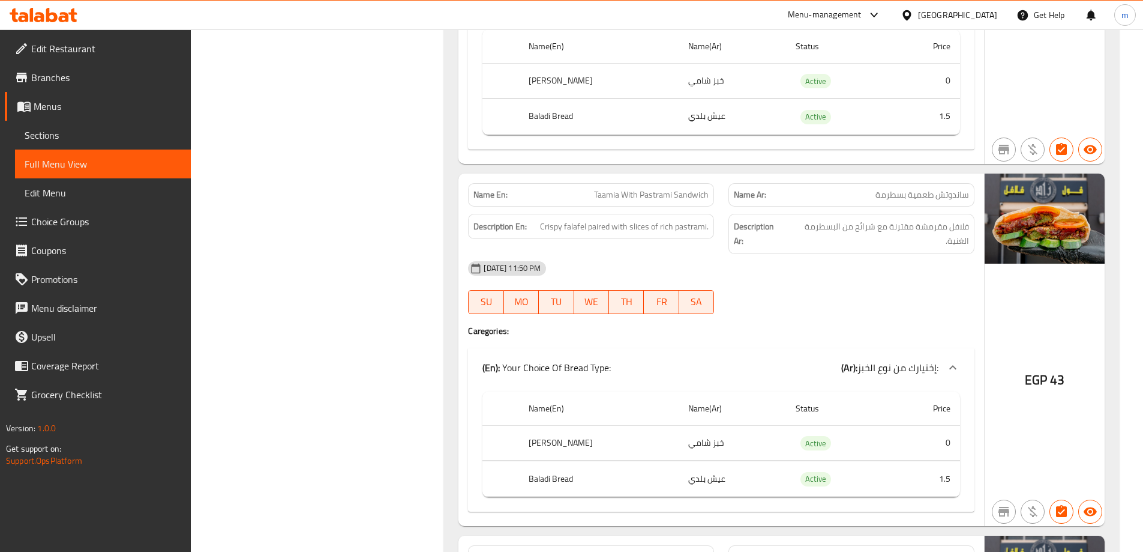
scroll to position [26568, 0]
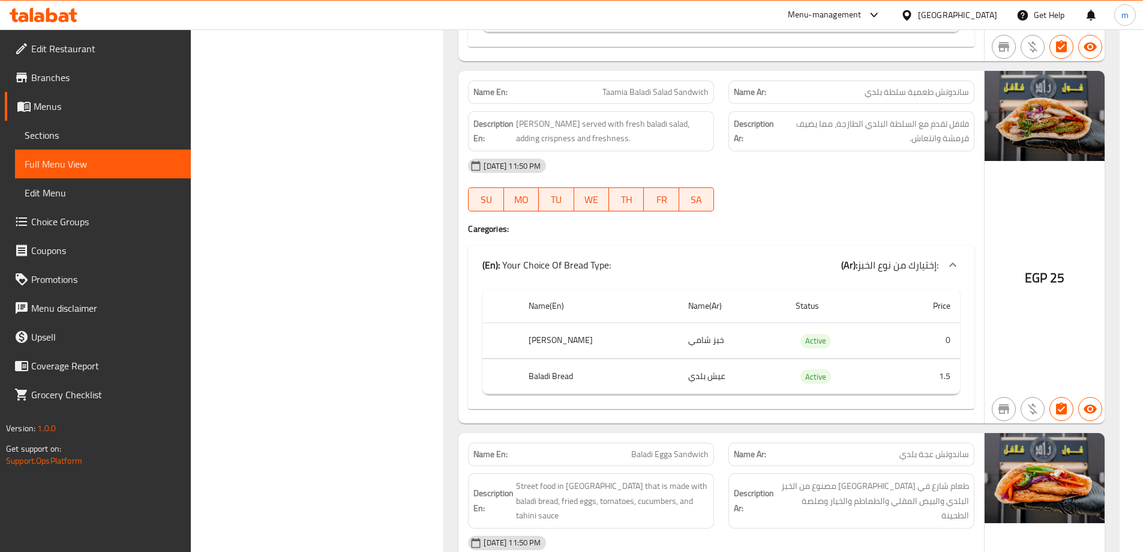
scroll to position [26988, 0]
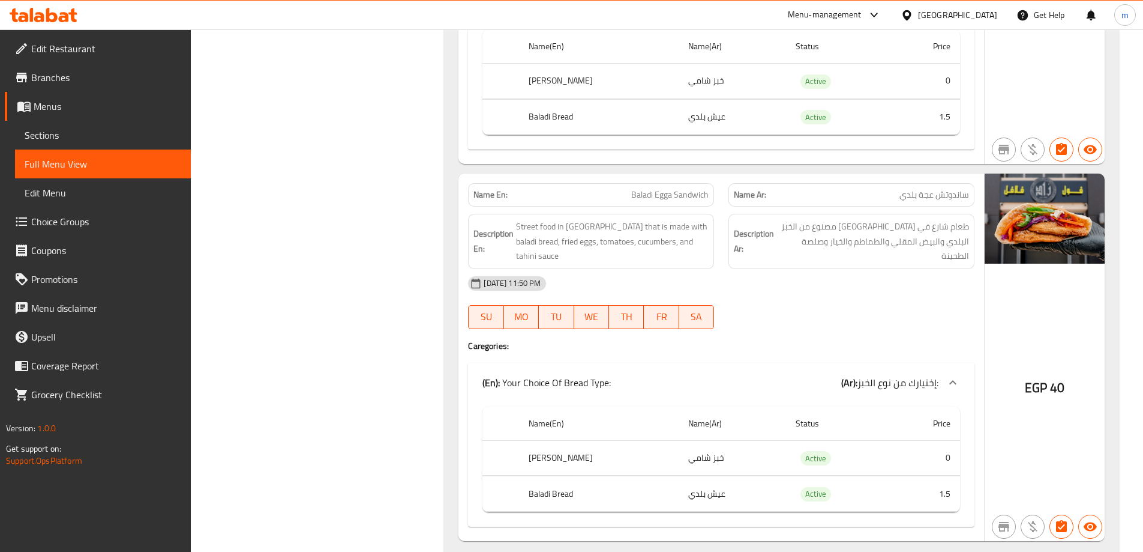
scroll to position [27288, 0]
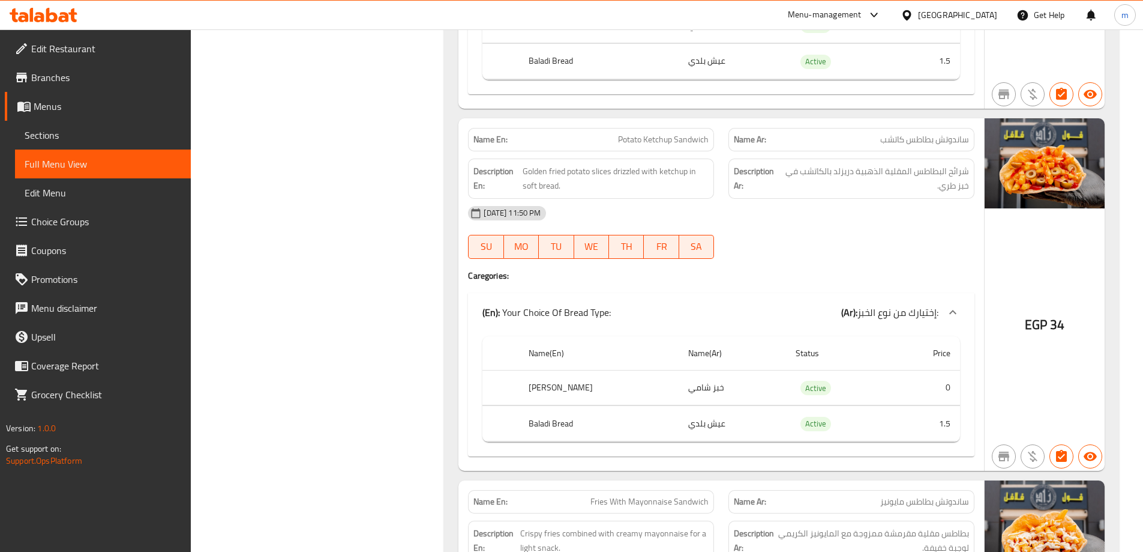
scroll to position [28065, 0]
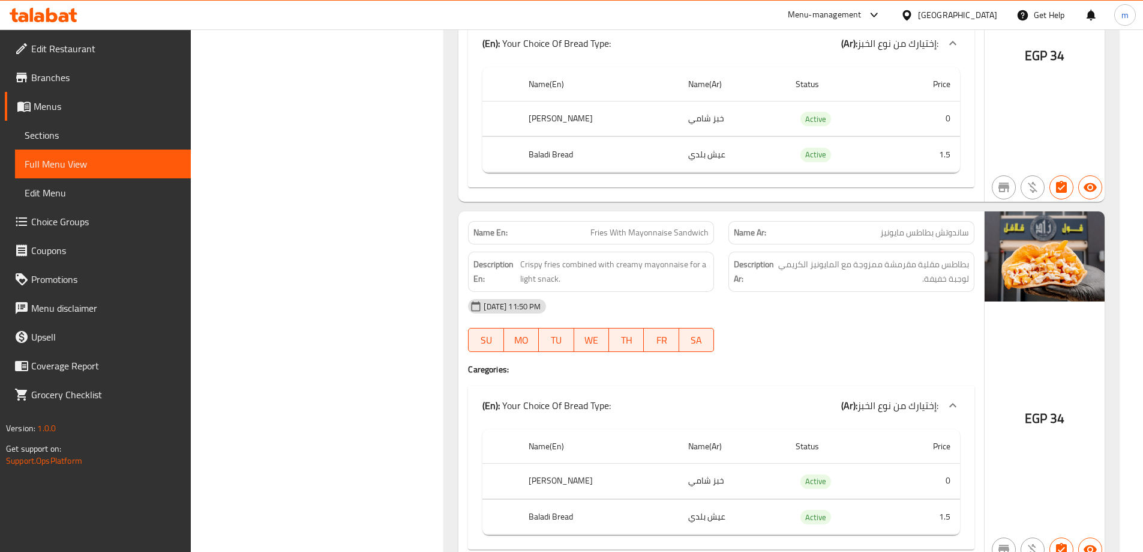
scroll to position [28425, 0]
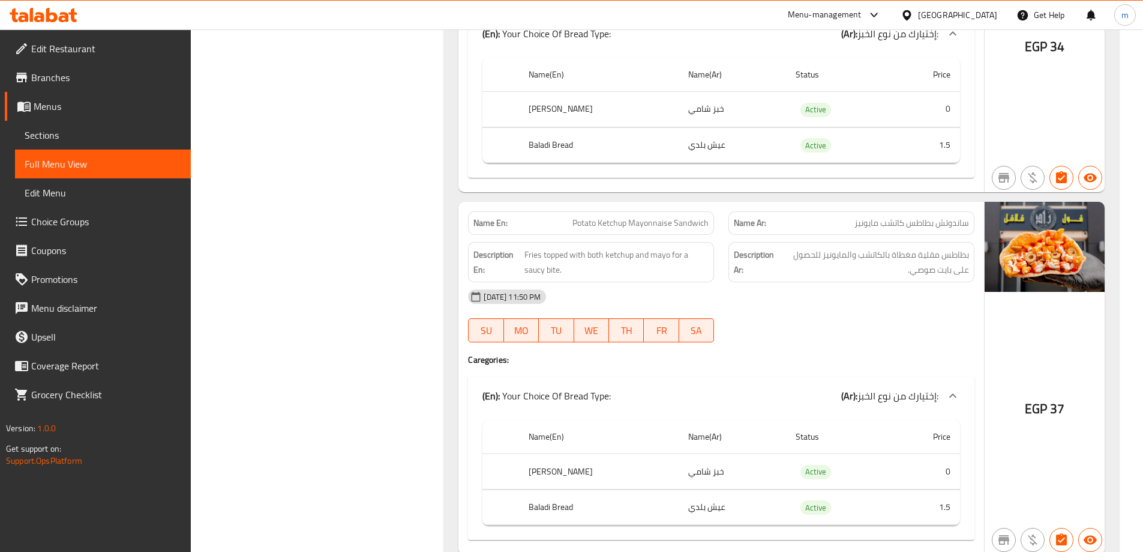
scroll to position [28786, 0]
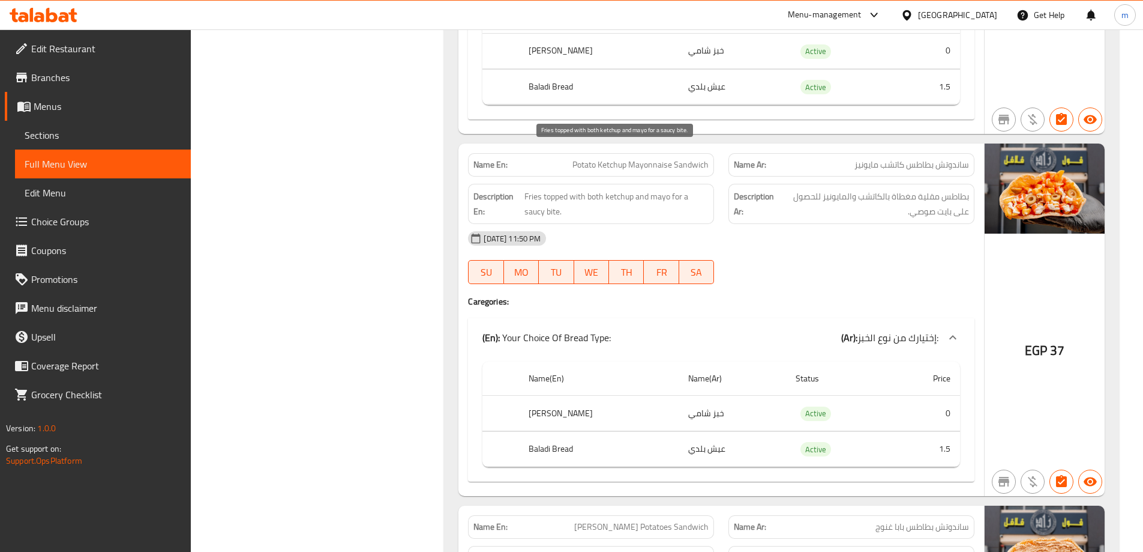
click at [599, 189] on span "Fries topped with both ketchup and mayo for a saucy bite." at bounding box center [617, 203] width 184 height 29
click at [593, 189] on span "Fries topped with both ketchup and mayo for a saucy bite." at bounding box center [617, 203] width 184 height 29
click at [594, 189] on span "Fries topped with both ketchup and mayo for a saucy bite." at bounding box center [617, 203] width 184 height 29
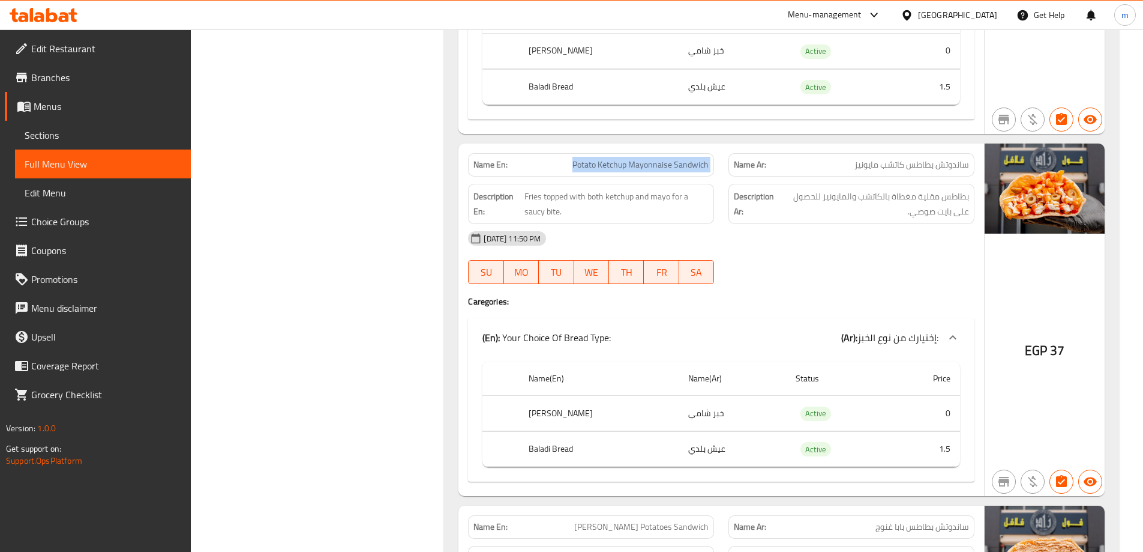
copy span "Potato Ketchup Mayonnaise Sandwich"
click at [577, 189] on span "Fries topped with both ketchup and mayo for a saucy bite." at bounding box center [617, 203] width 184 height 29
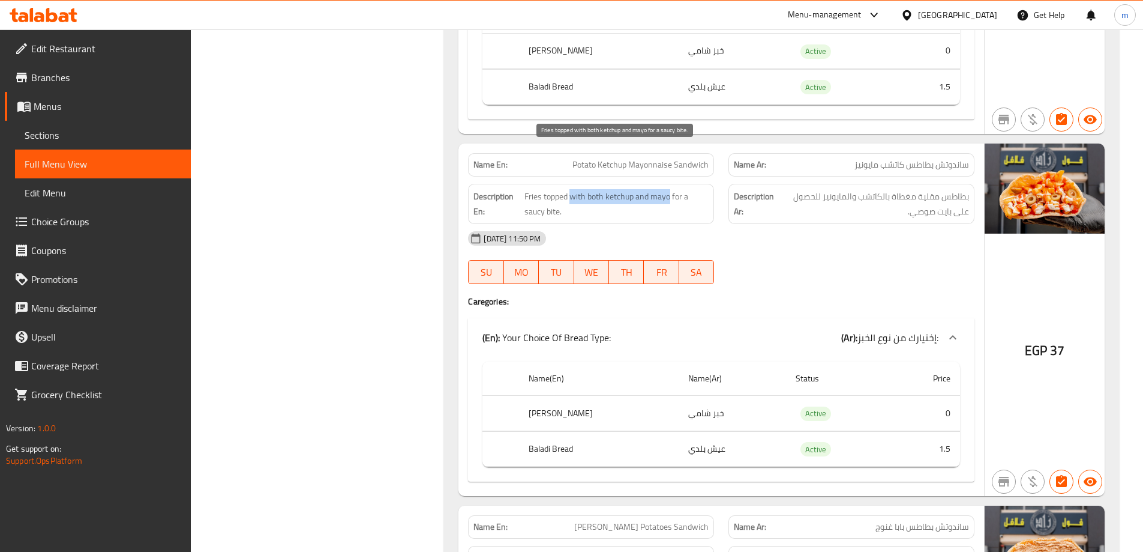
drag, startPoint x: 570, startPoint y: 155, endPoint x: 669, endPoint y: 146, distance: 98.9
click at [669, 189] on span "Fries topped with both ketchup and mayo for a saucy bite." at bounding box center [617, 203] width 184 height 29
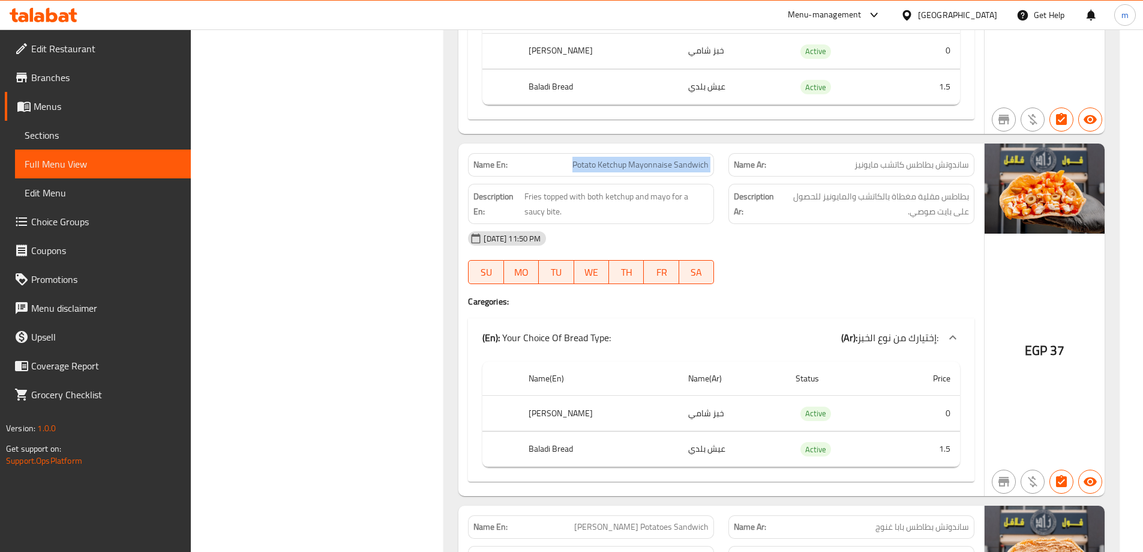
copy span "Potato Ketchup Mayonnaise Sandwich"
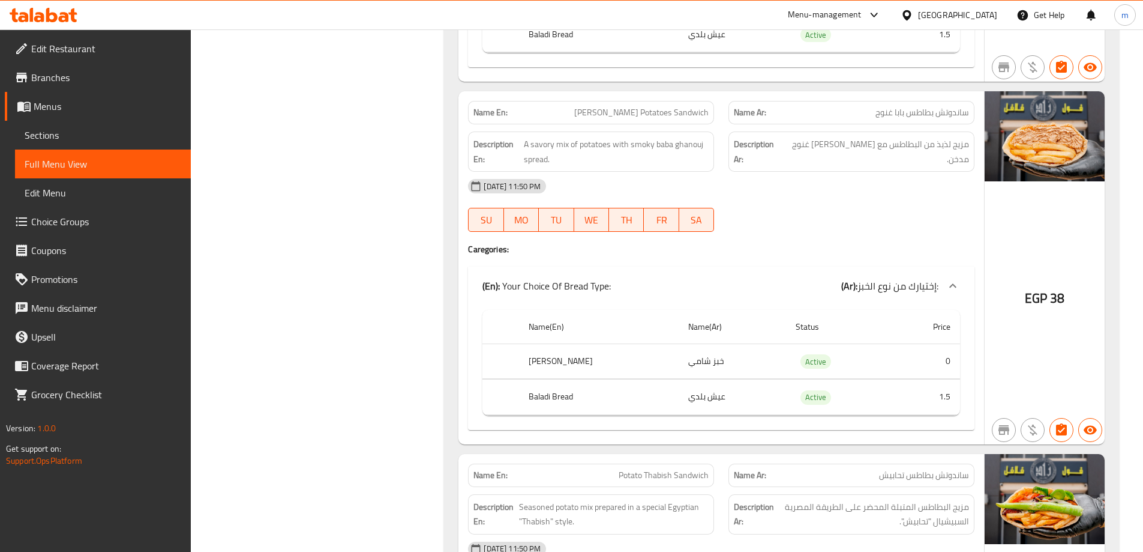
scroll to position [29206, 0]
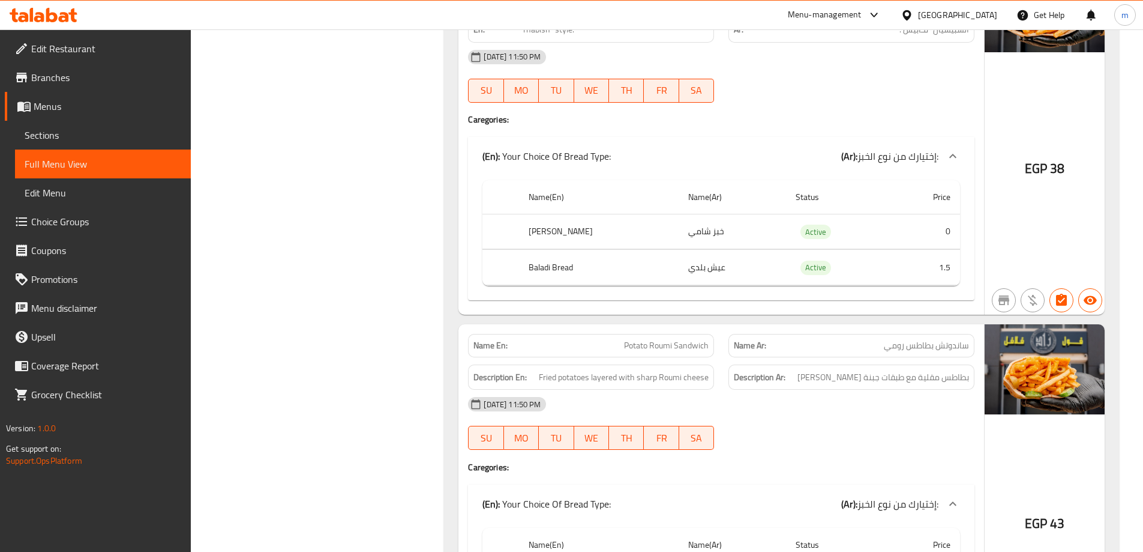
scroll to position [29746, 0]
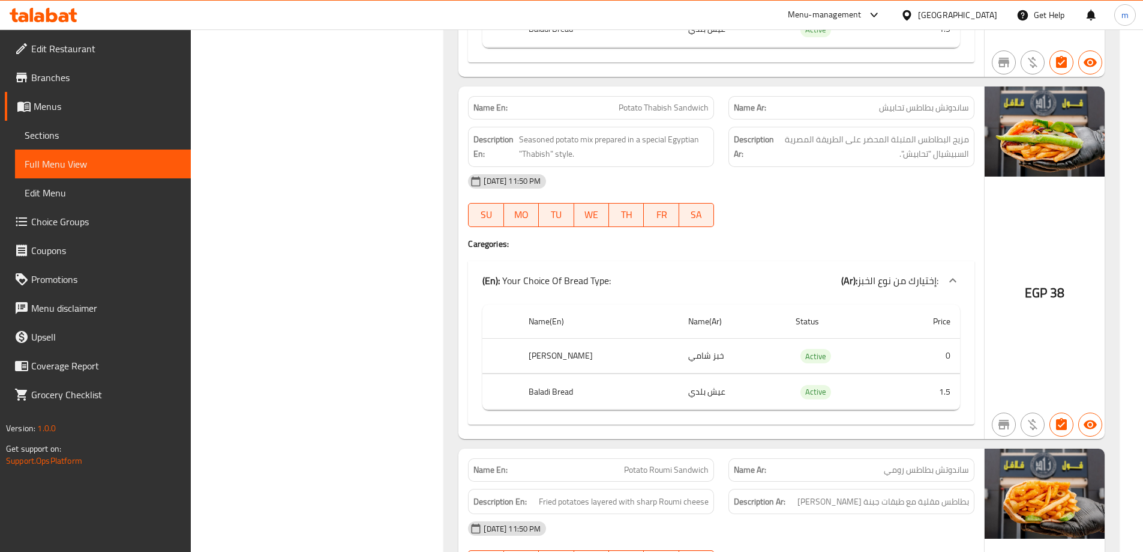
scroll to position [29566, 0]
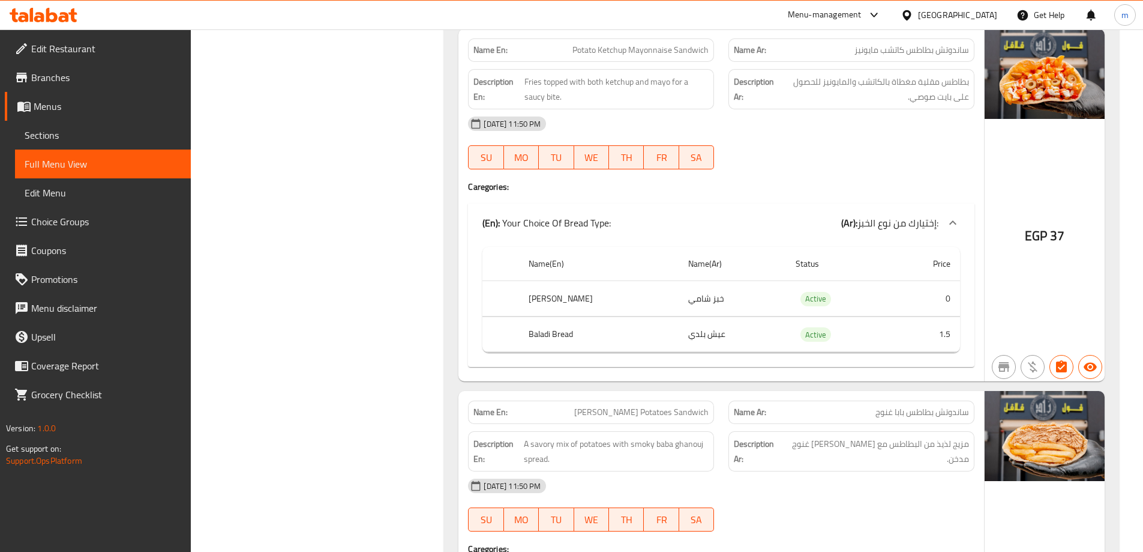
scroll to position [28846, 0]
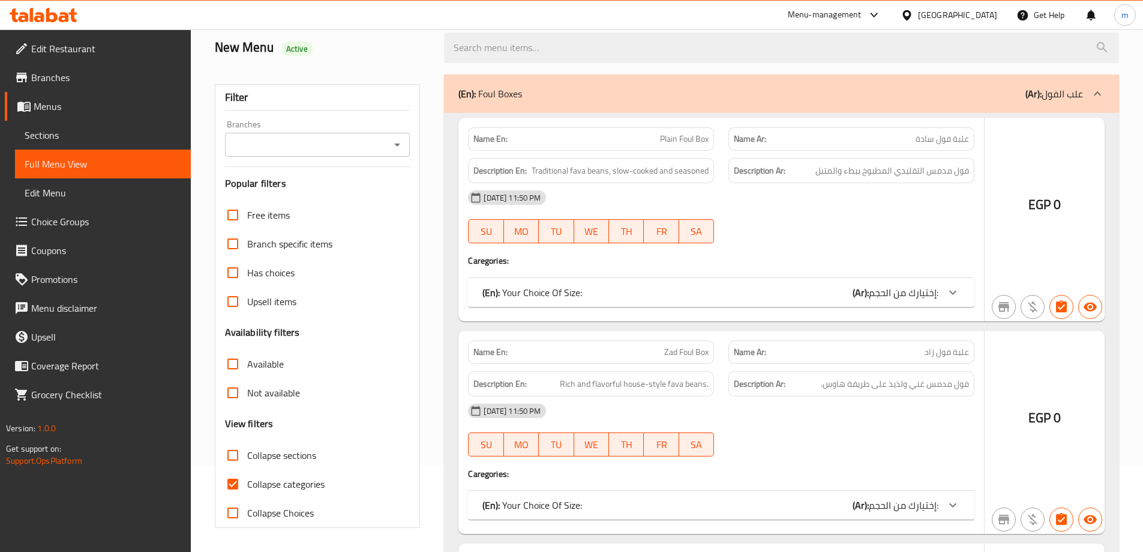
scroll to position [507, 0]
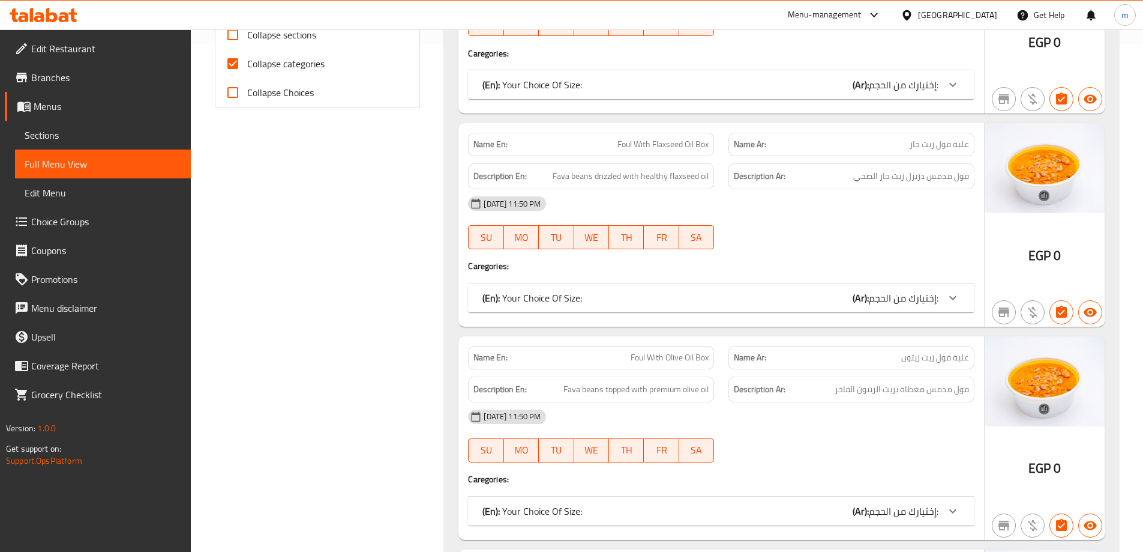
click at [234, 58] on input "Collapse categories" at bounding box center [232, 63] width 29 height 29
checkbox input "false"
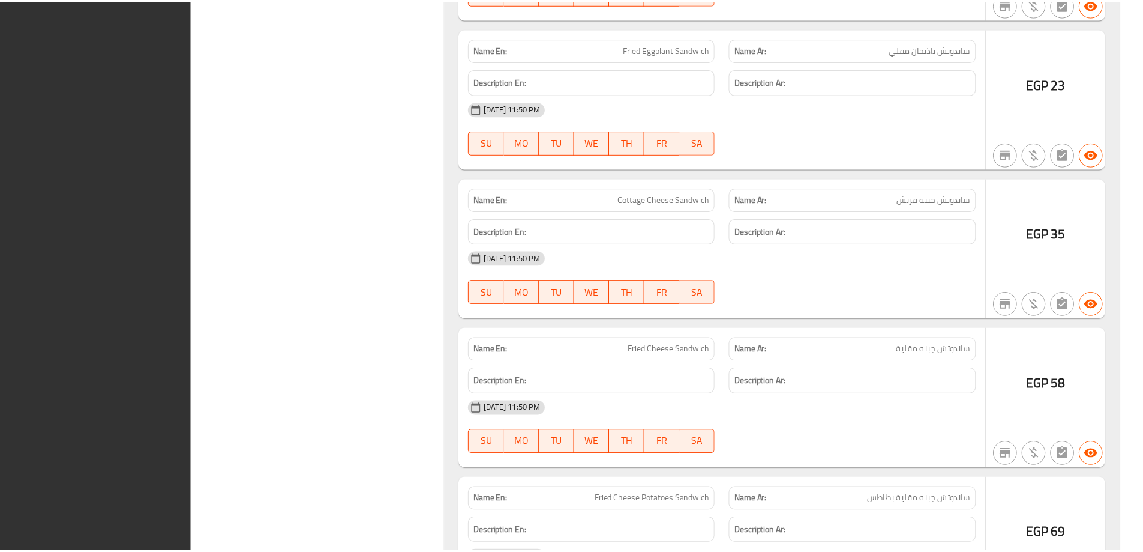
scroll to position [36253, 0]
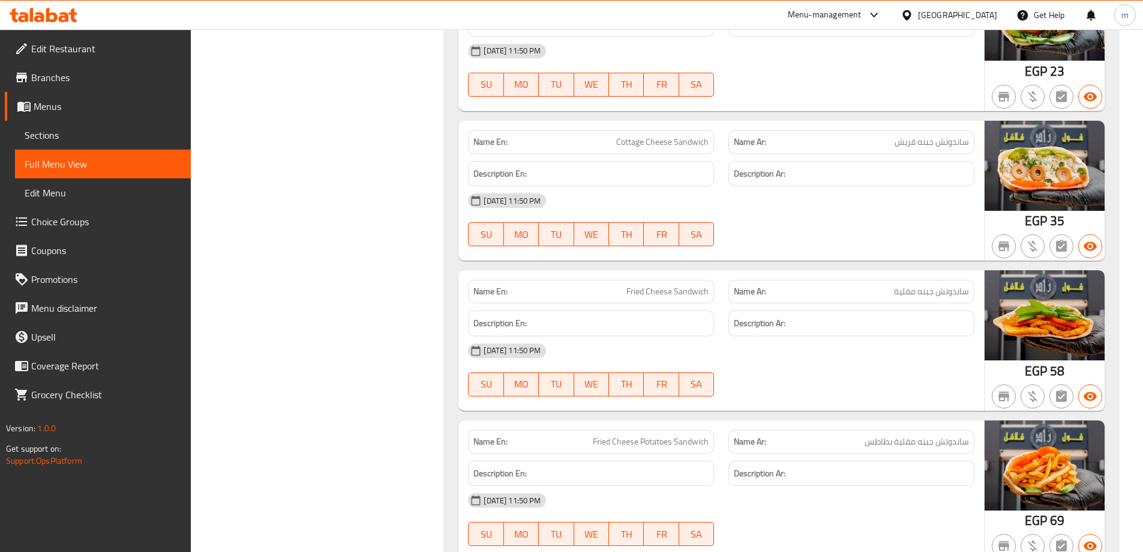
click at [77, 137] on span "Sections" at bounding box center [103, 135] width 157 height 14
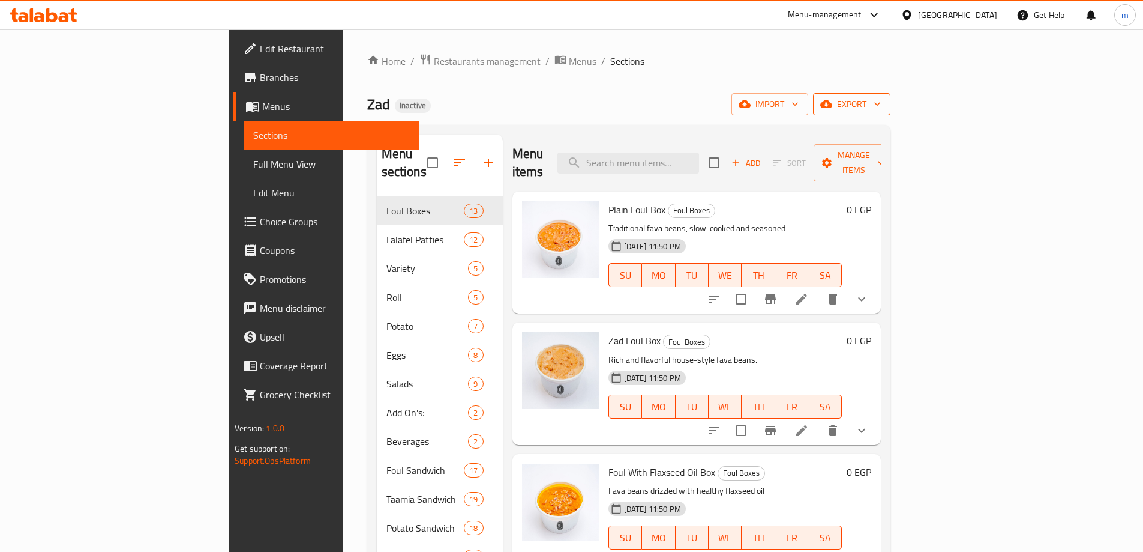
click at [881, 109] on span "export" at bounding box center [852, 104] width 58 height 15
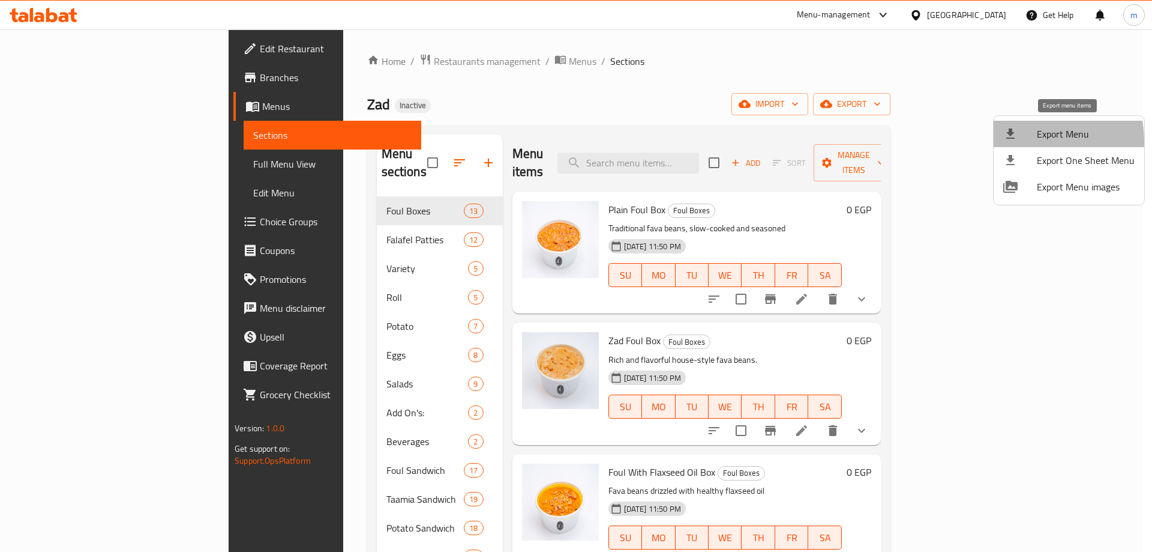
click at [1020, 141] on li "Export Menu" at bounding box center [1069, 134] width 151 height 26
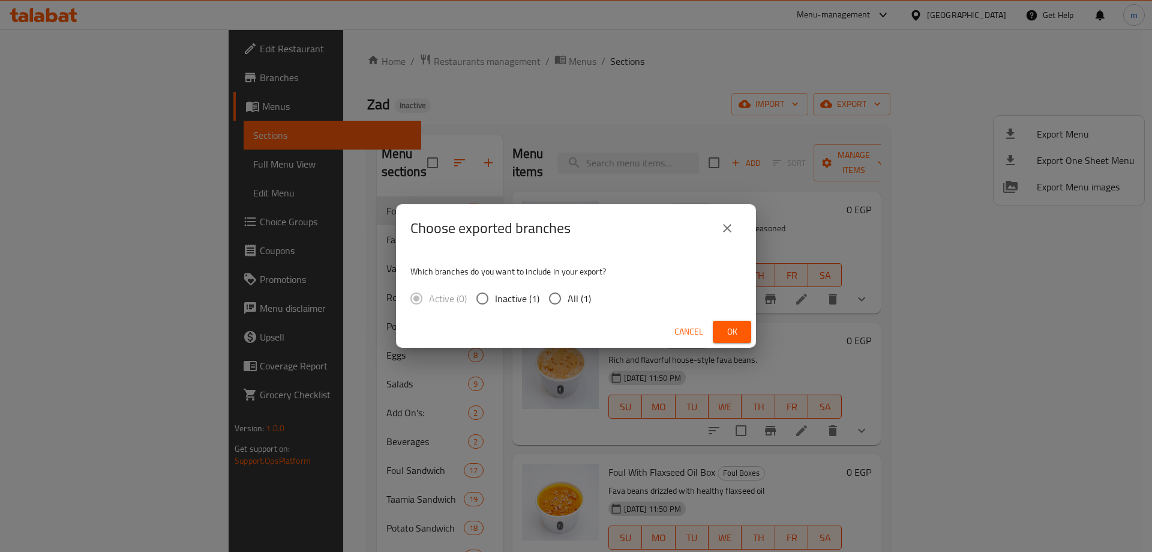
click at [560, 298] on input "All (1)" at bounding box center [555, 298] width 25 height 25
radio input "true"
click at [727, 329] on span "Ok" at bounding box center [732, 331] width 19 height 15
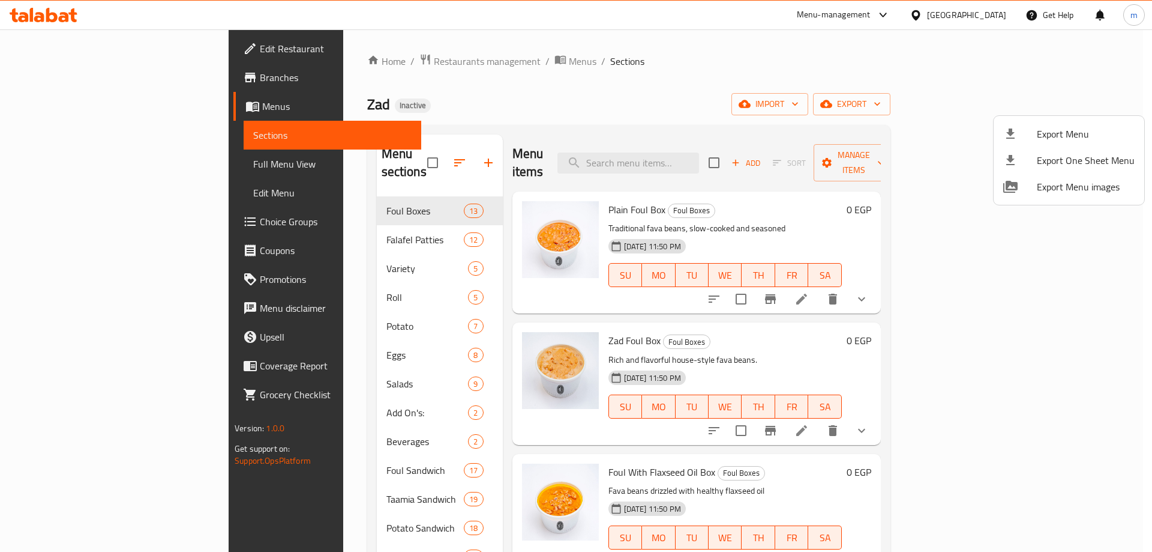
click at [44, 163] on div "Export Menu Export One Sheet Menu Export Menu images" at bounding box center [576, 276] width 1152 height 552
click at [44, 163] on div at bounding box center [576, 276] width 1152 height 552
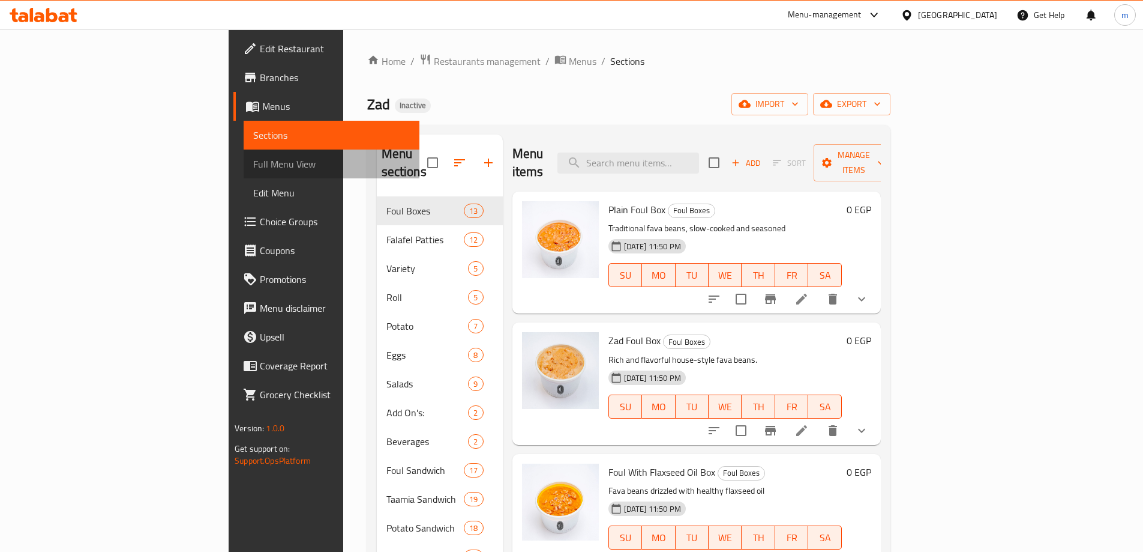
click at [253, 163] on span "Full Menu View" at bounding box center [331, 164] width 157 height 14
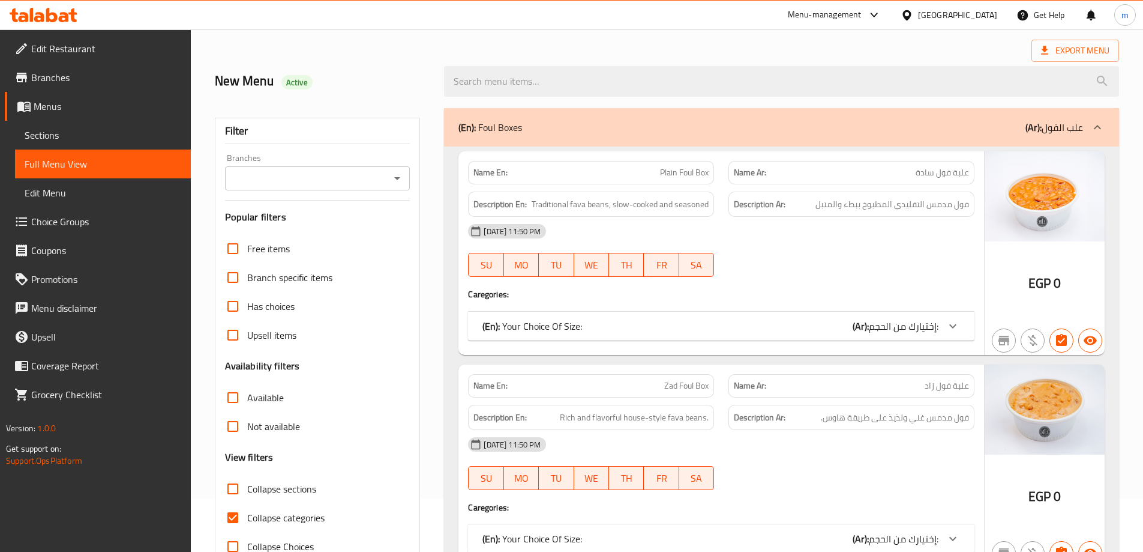
scroll to position [420, 0]
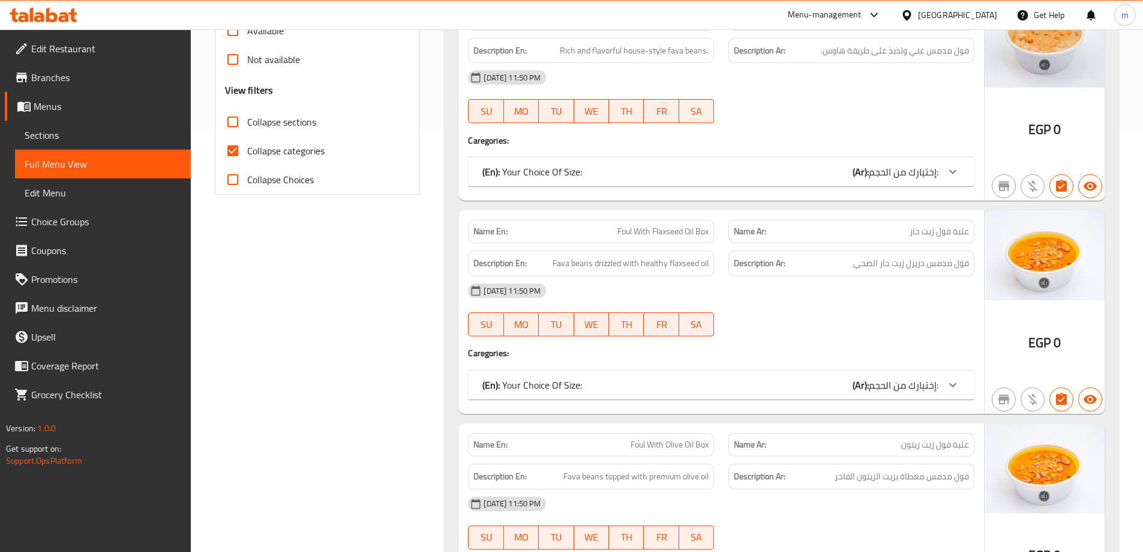
click at [242, 152] on input "Collapse categories" at bounding box center [232, 150] width 29 height 29
checkbox input "false"
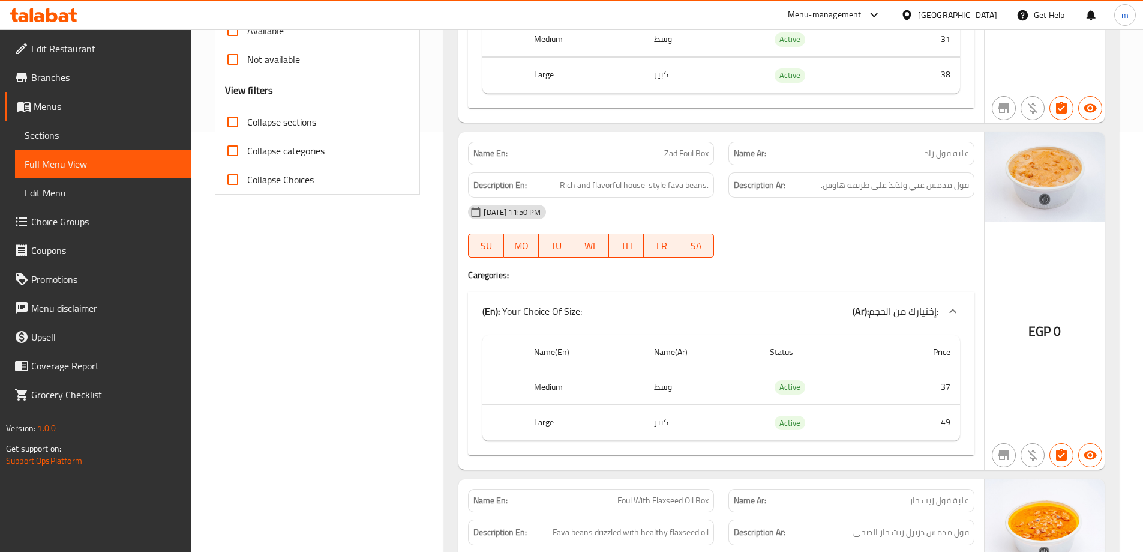
scroll to position [0, 0]
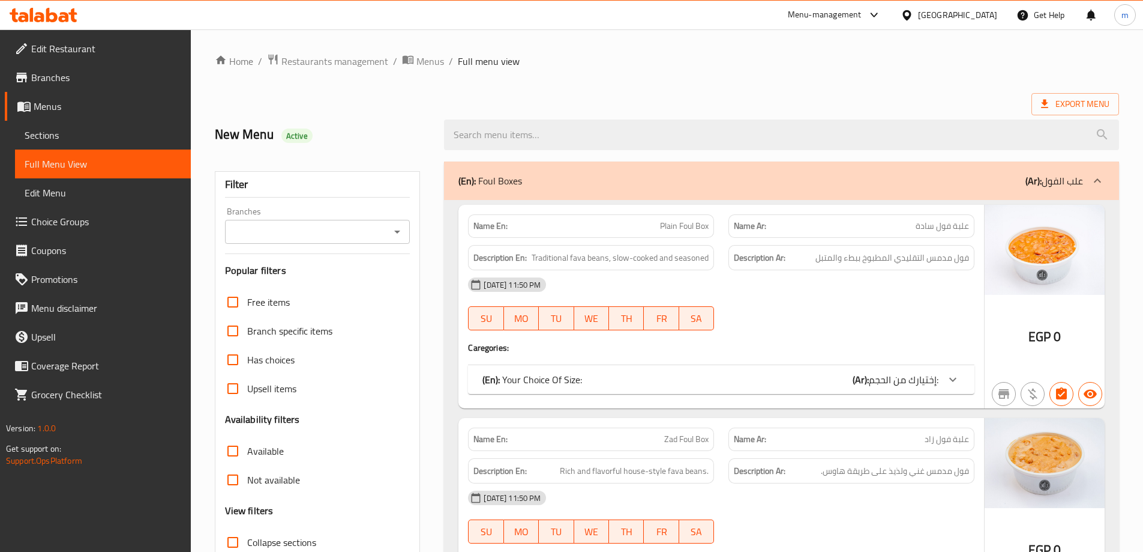
checkbox input "false"
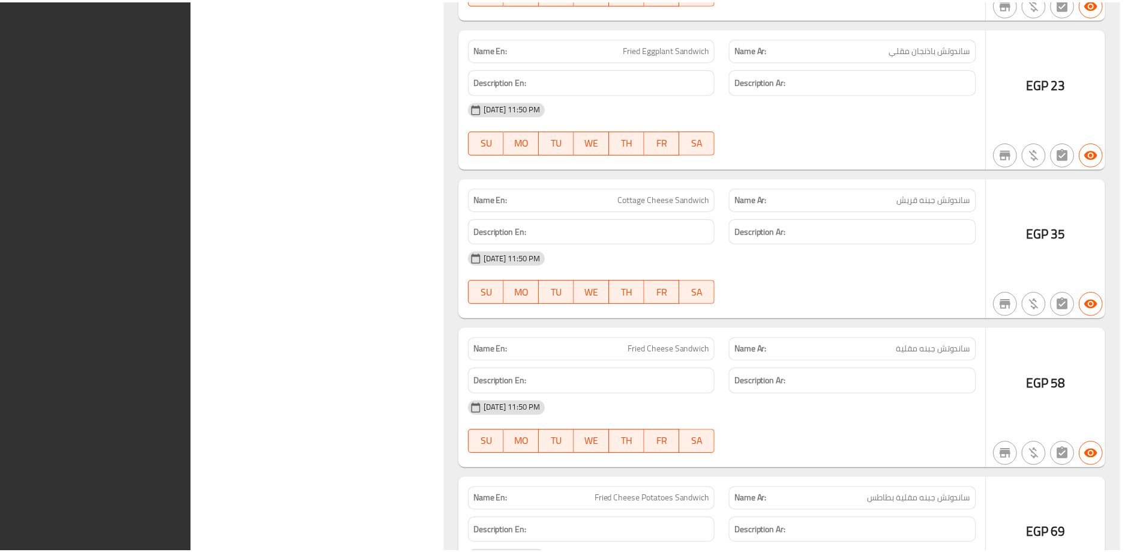
scroll to position [36253, 0]
